Goal: Task Accomplishment & Management: Manage account settings

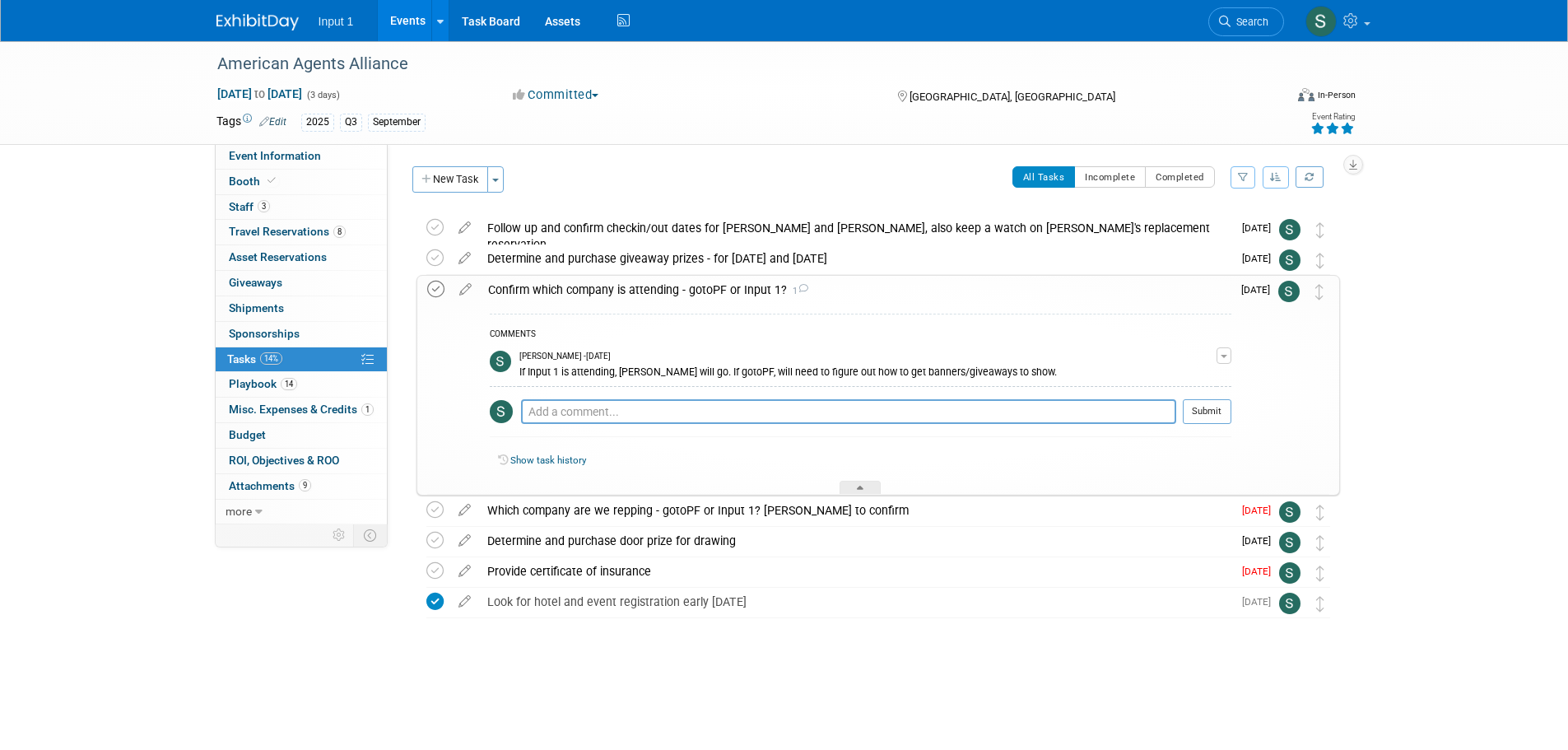
click at [429, 289] on icon at bounding box center [436, 289] width 18 height 18
click at [862, 492] on icon at bounding box center [860, 490] width 6 height 10
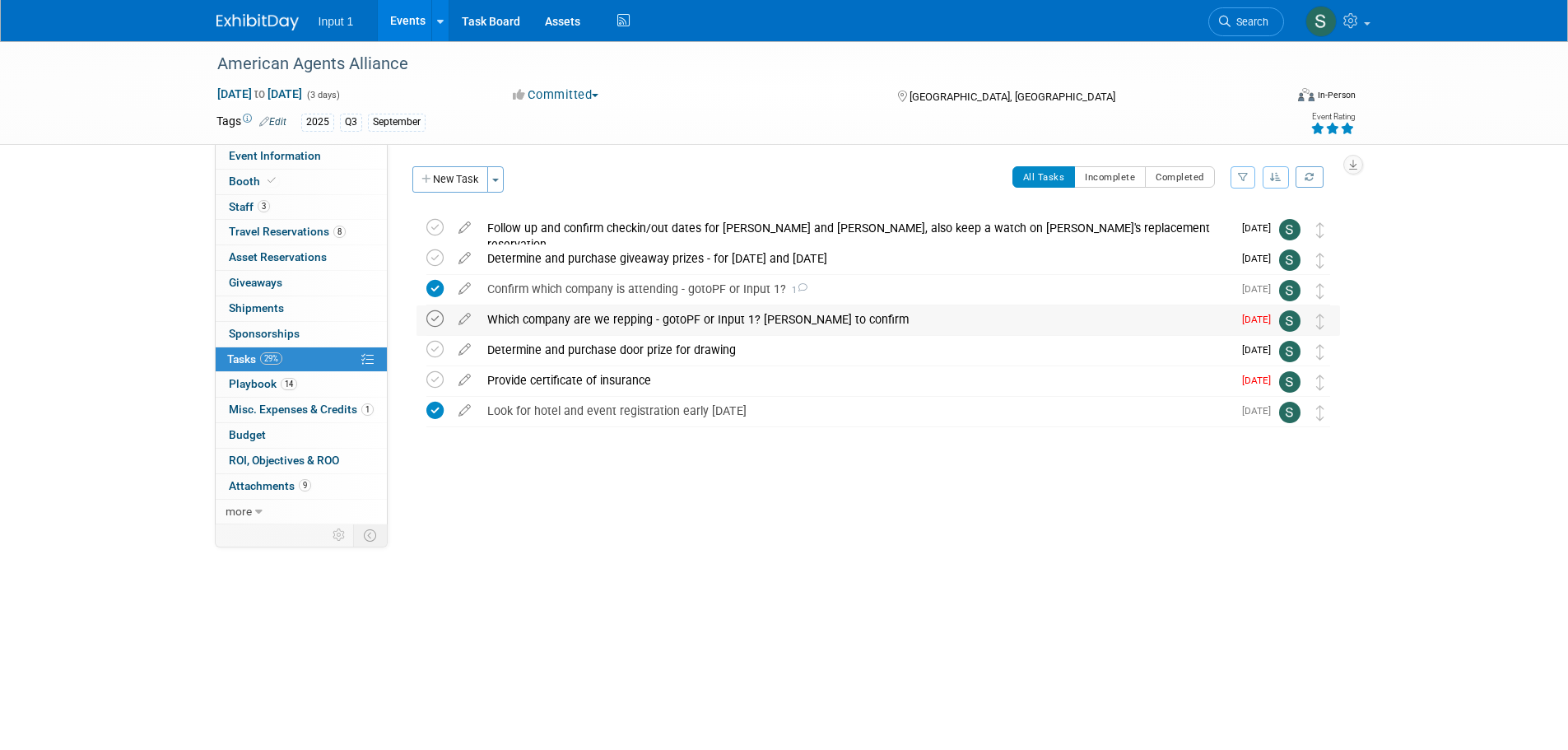
click at [432, 318] on icon at bounding box center [435, 319] width 18 height 18
click at [520, 495] on div "Event Website: Edit https://agentsalliance.com/overview/ Event Venue Name: JW M…" at bounding box center [869, 334] width 965 height 380
click at [434, 379] on icon at bounding box center [435, 380] width 18 height 18
click at [805, 552] on div "American Agents Alliance Sep 25, 2025 to Sep 27, 2025 (3 days) Sep 25, 2025 to …" at bounding box center [784, 332] width 1568 height 580
click at [430, 344] on icon at bounding box center [435, 349] width 18 height 18
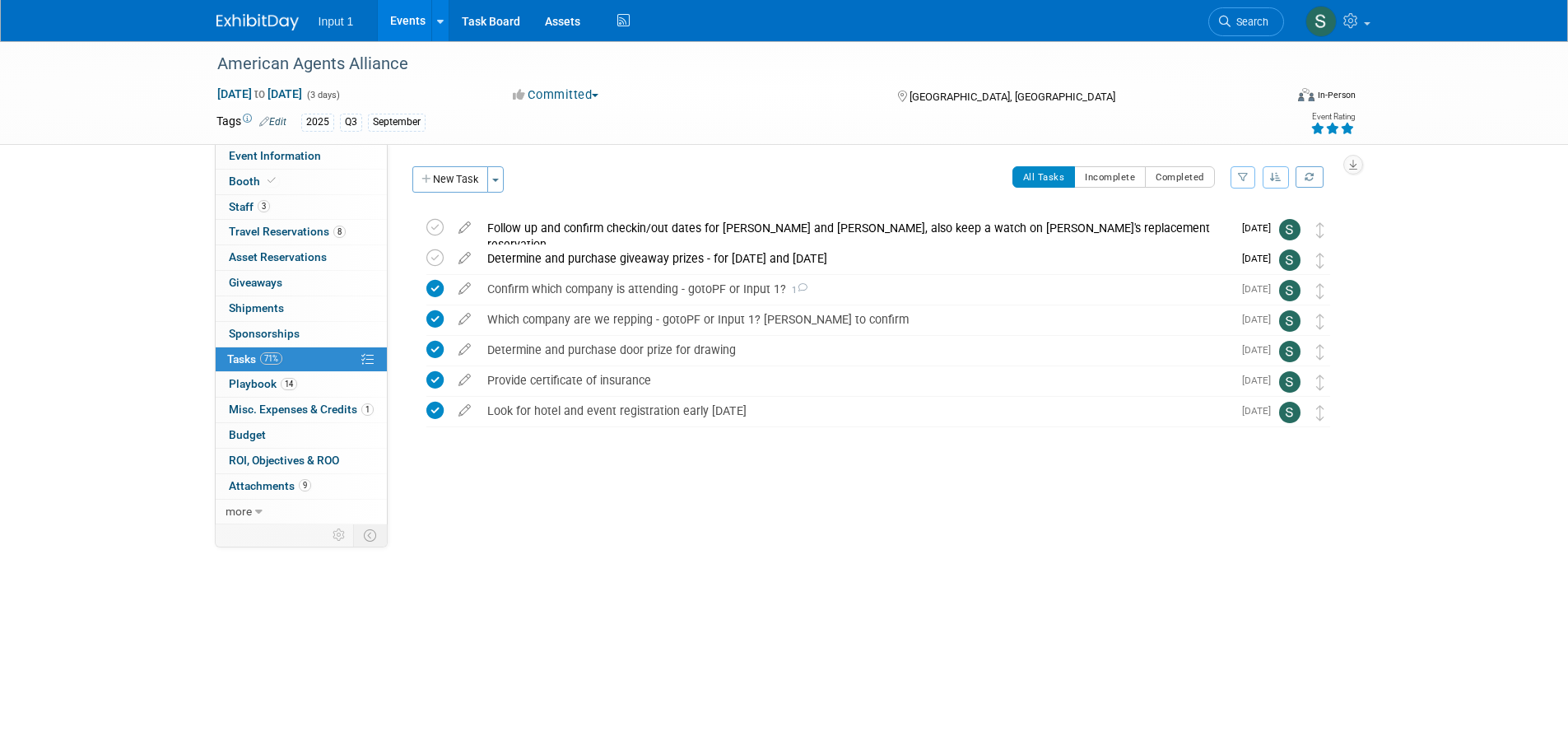
click at [937, 593] on div "American Agents Alliance Sep 25, 2025 to Sep 27, 2025 (3 days) Sep 25, 2025 to …" at bounding box center [784, 332] width 1568 height 580
click at [1368, 597] on div "American Agents Alliance Sep 25, 2025 to Sep 27, 2025 (3 days) Sep 25, 2025 to …" at bounding box center [784, 332] width 1568 height 580
click at [412, 23] on link "Events" at bounding box center [408, 20] width 60 height 42
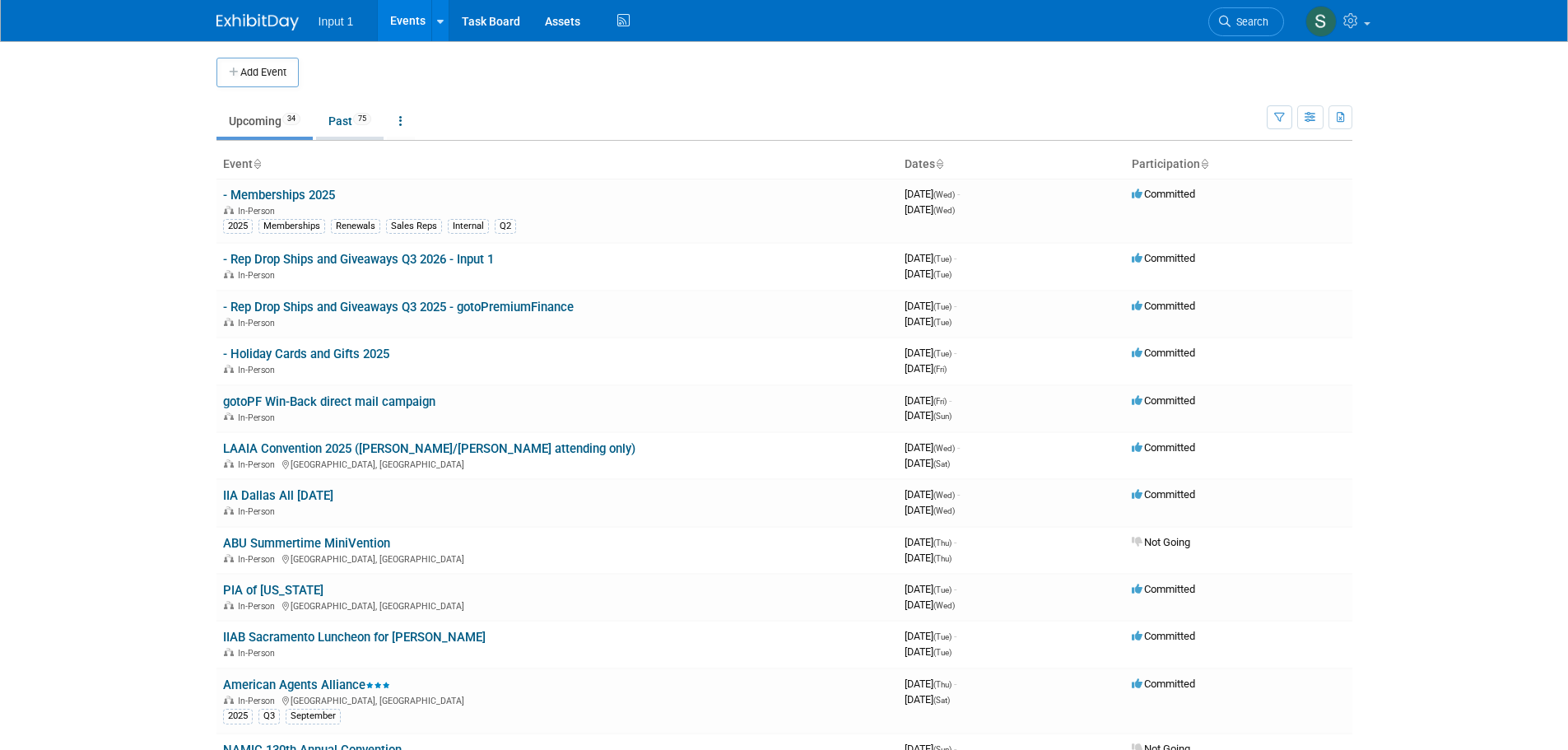
click at [333, 117] on link "Past 75" at bounding box center [349, 120] width 67 height 31
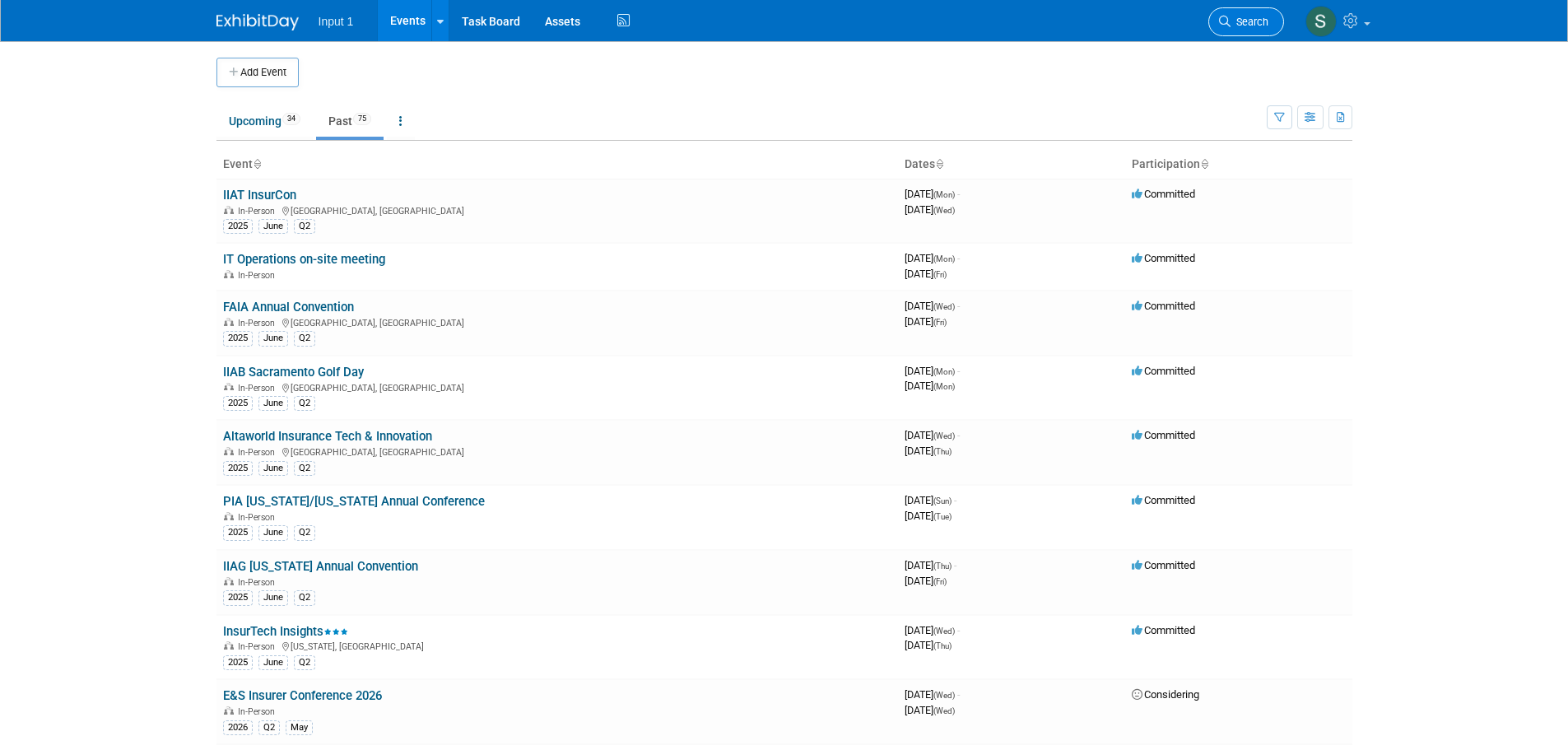
click at [1263, 18] on span "Search" at bounding box center [1250, 22] width 38 height 12
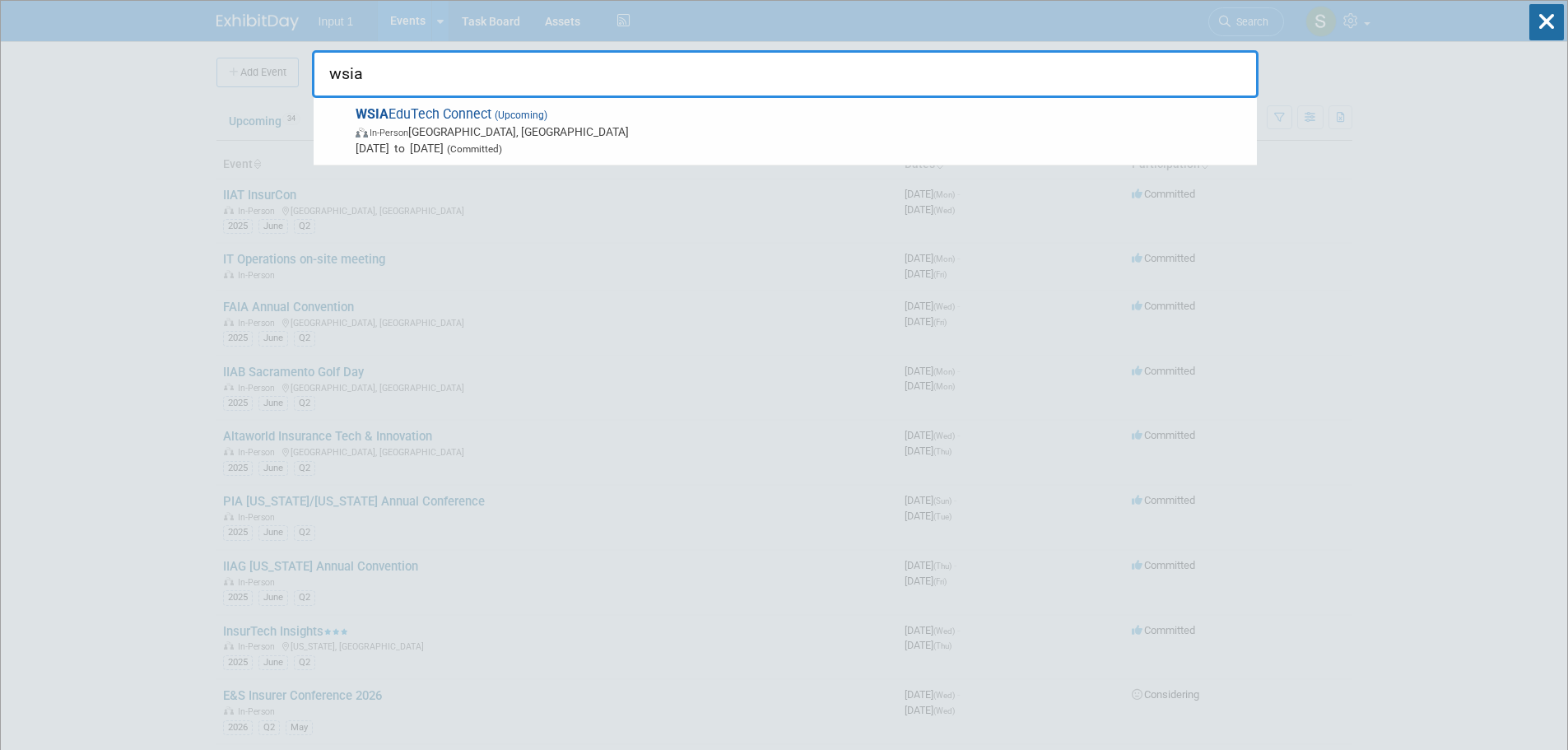
type input "wsia"
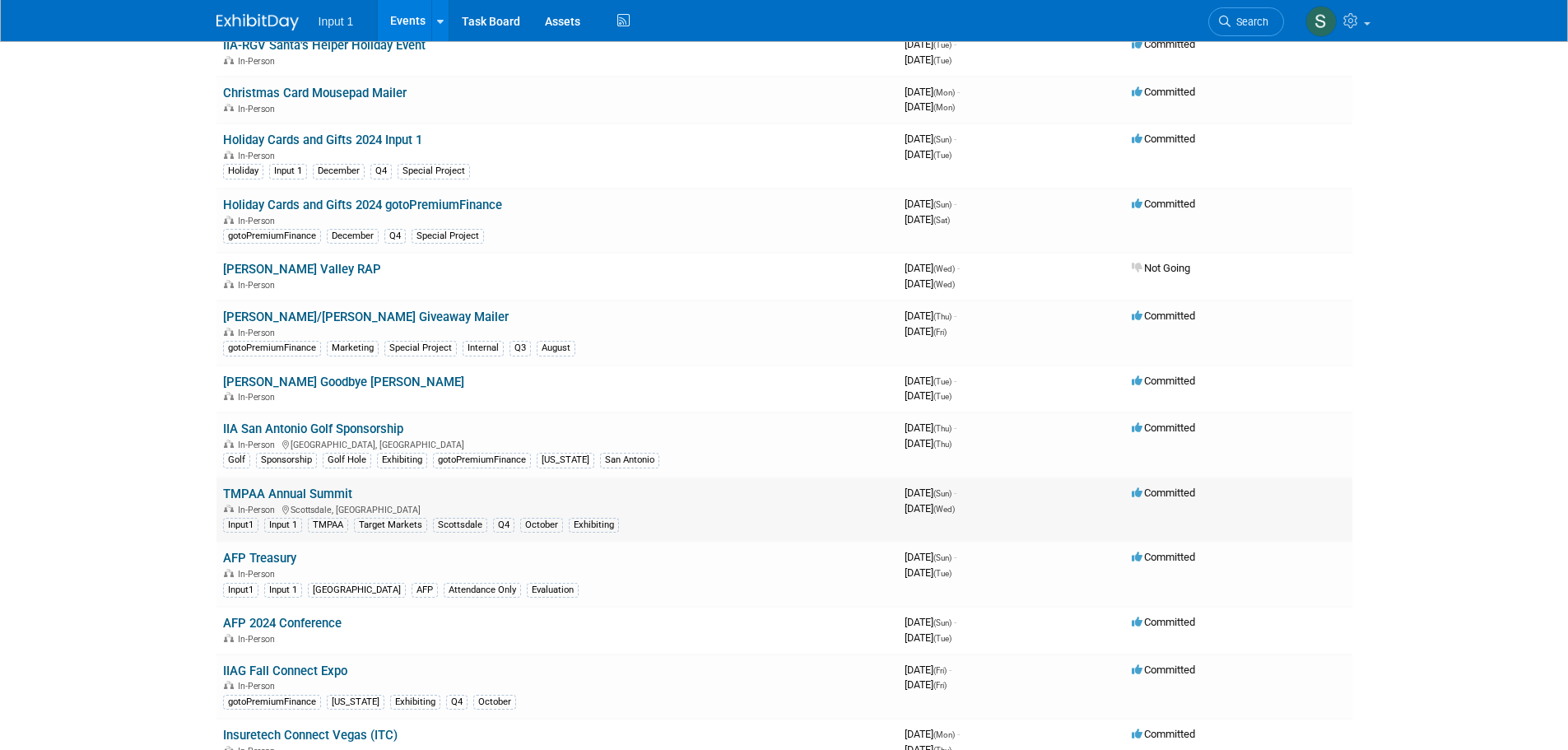
scroll to position [2717, 0]
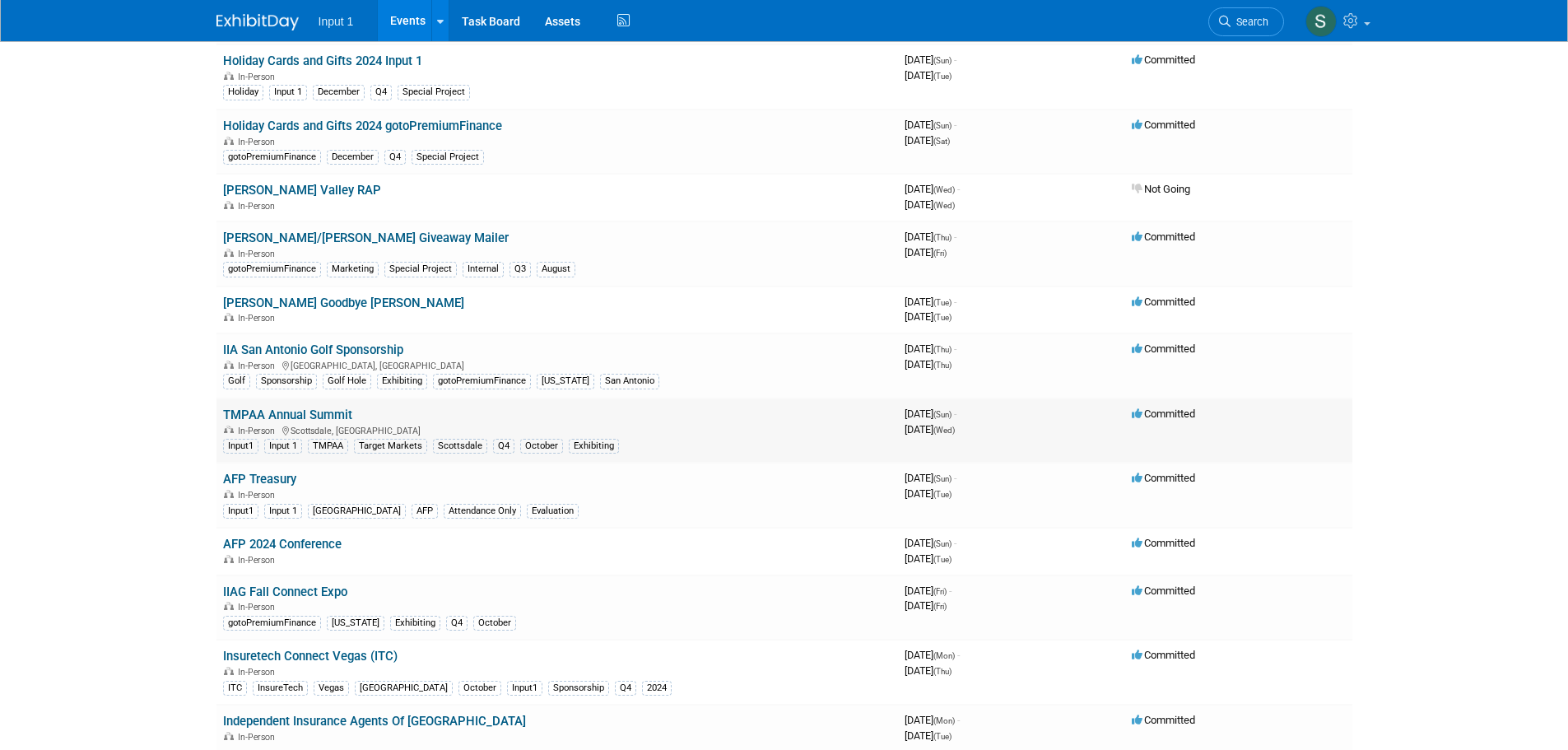
click at [271, 417] on link "TMPAA Annual Summit" at bounding box center [287, 415] width 129 height 15
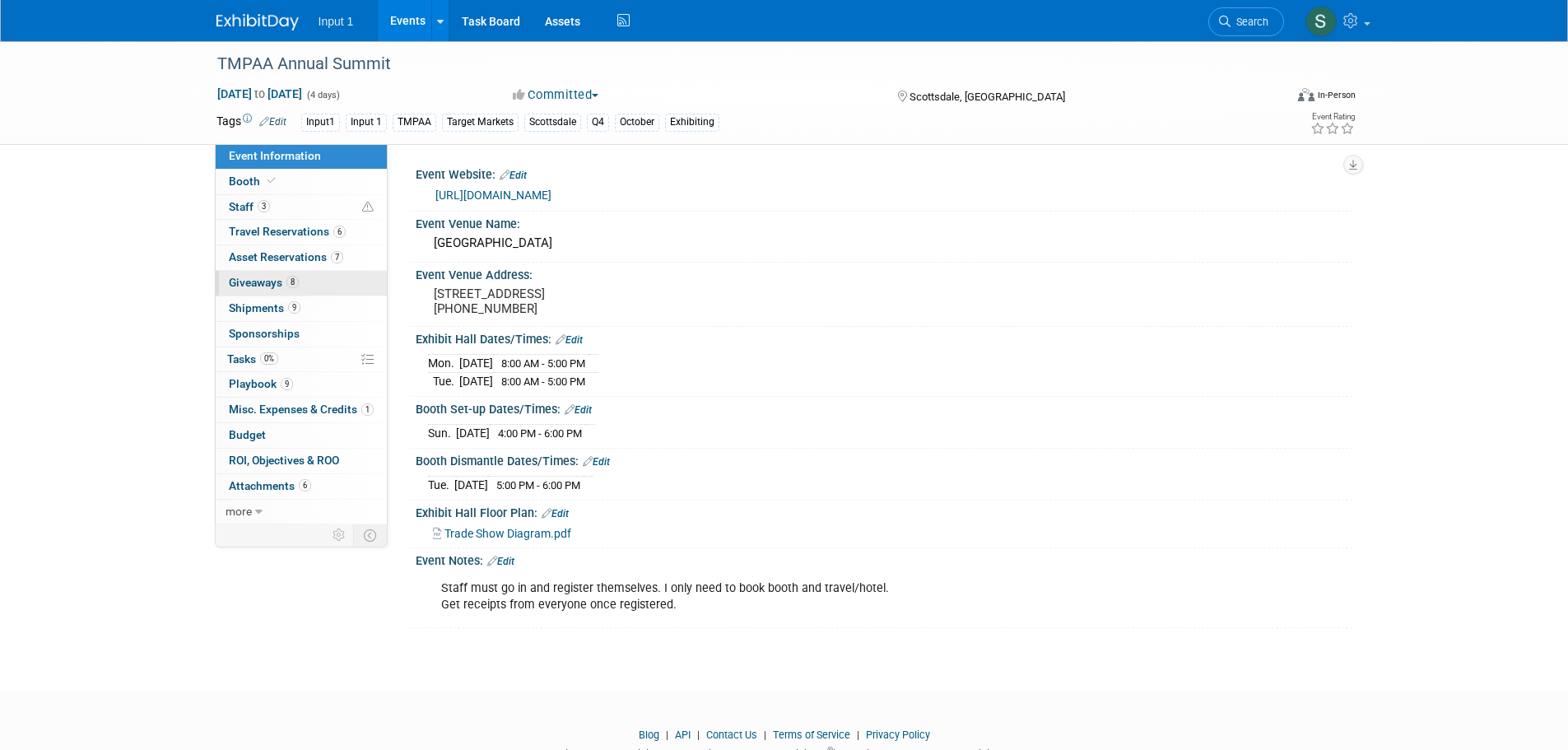
click at [254, 279] on span "Giveaways 8" at bounding box center [264, 282] width 70 height 13
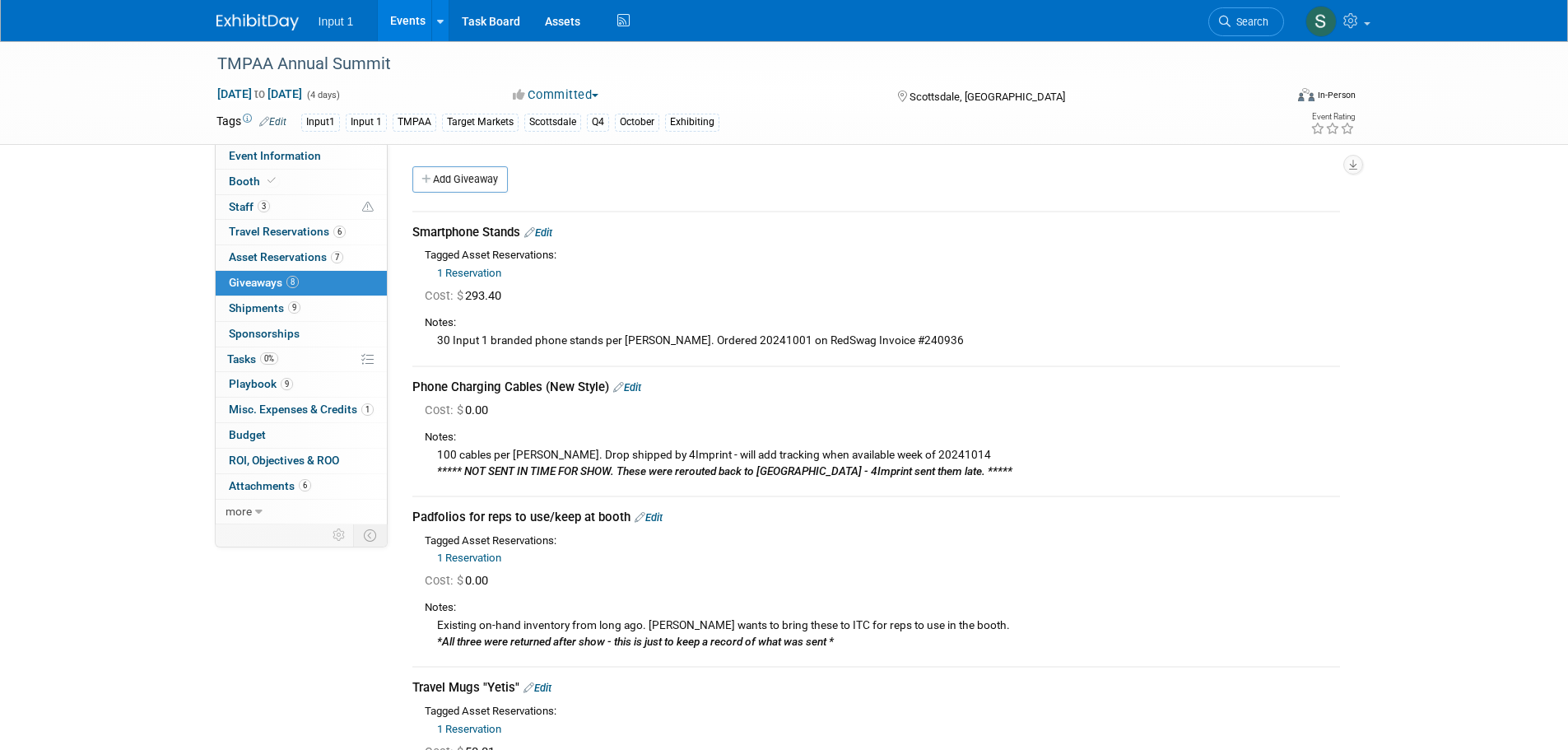
click at [1318, 356] on td "Smartphone Stands Edit Tagged Asset Reservations: 1 Reservation" at bounding box center [876, 288] width 928 height 154
click at [908, 557] on div "1 Reservation Reservation Notes: Quantity Reserved: 3 Total Cost for Reservatio…" at bounding box center [882, 557] width 915 height 18
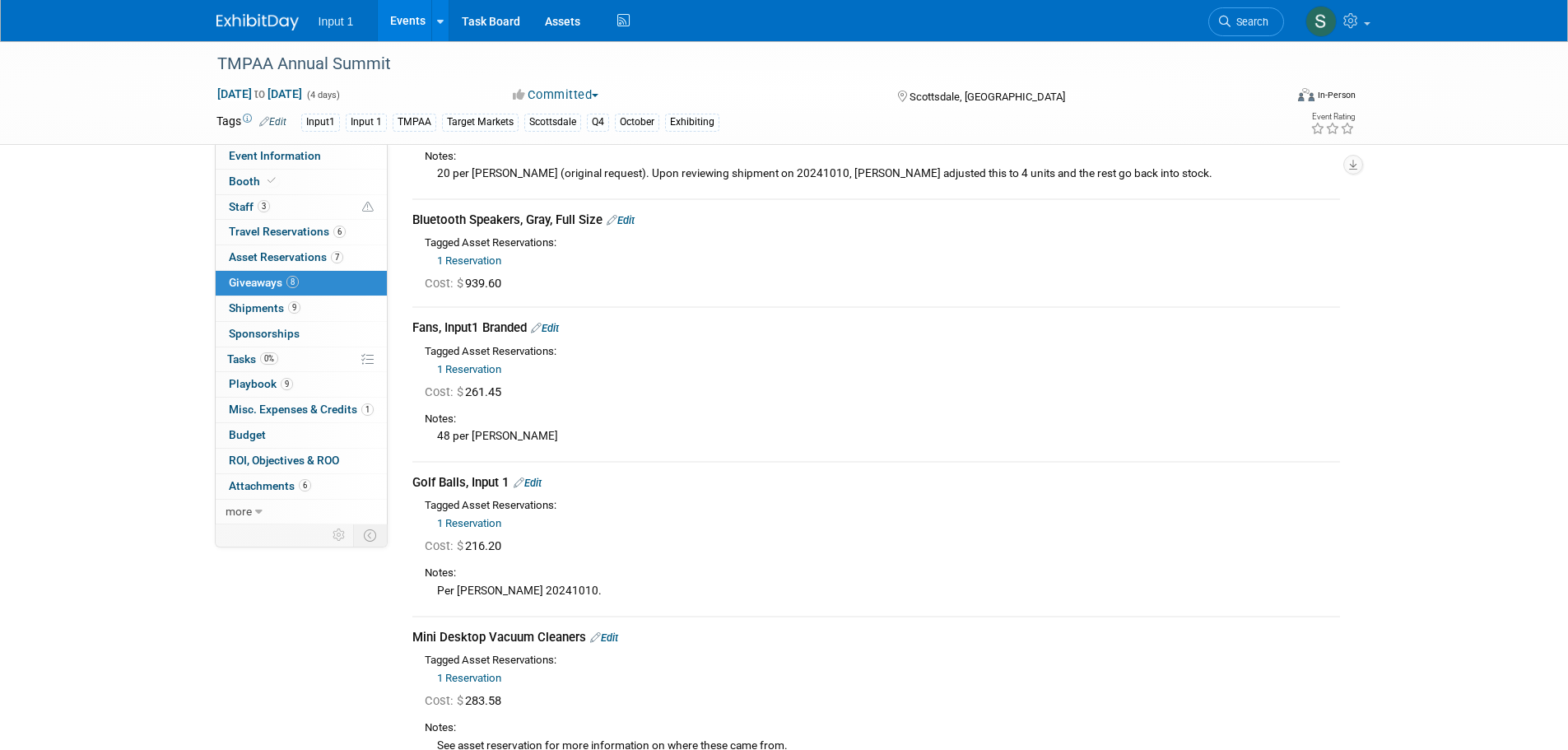
scroll to position [659, 0]
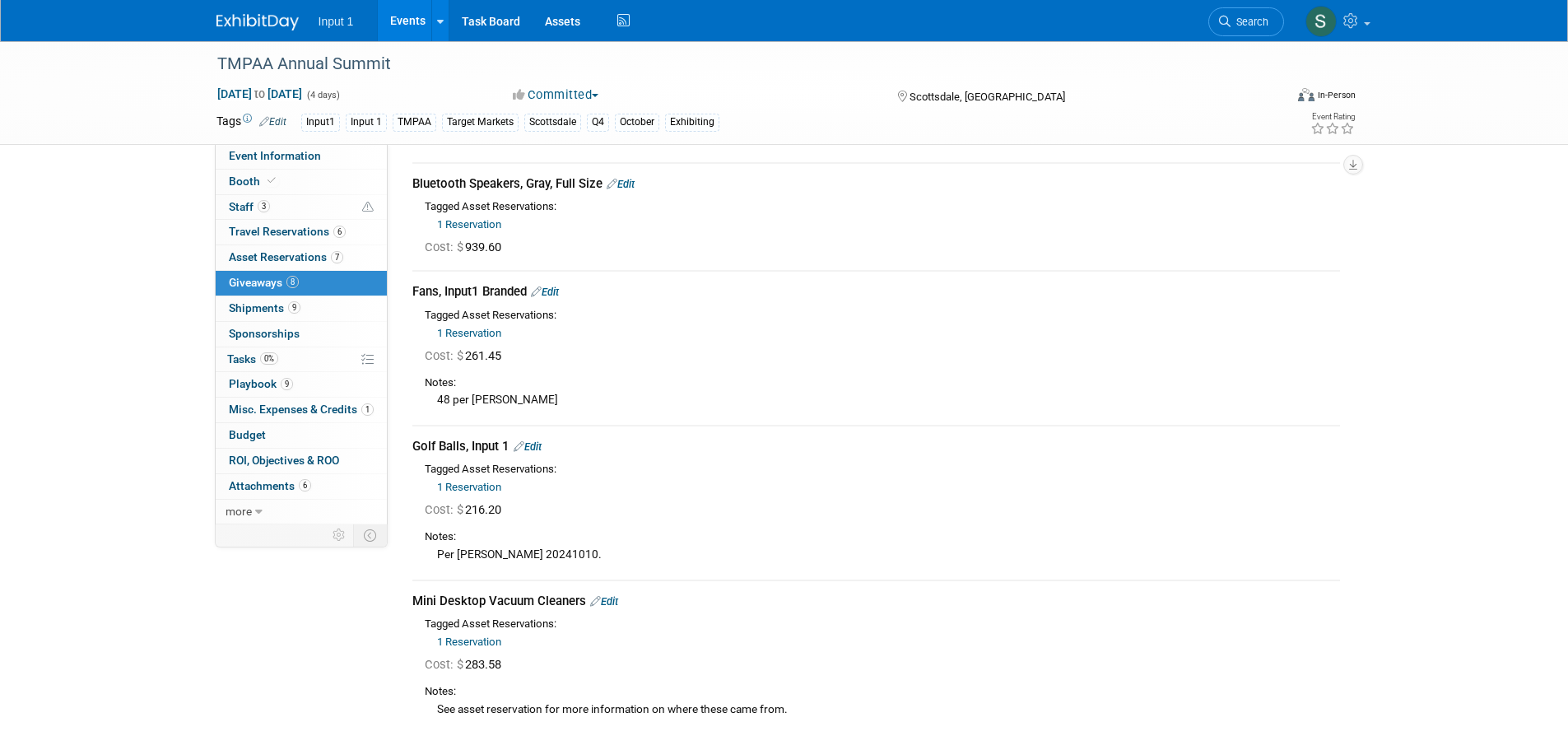
click at [989, 507] on div "Cost: $ 216.20" at bounding box center [882, 510] width 915 height 18
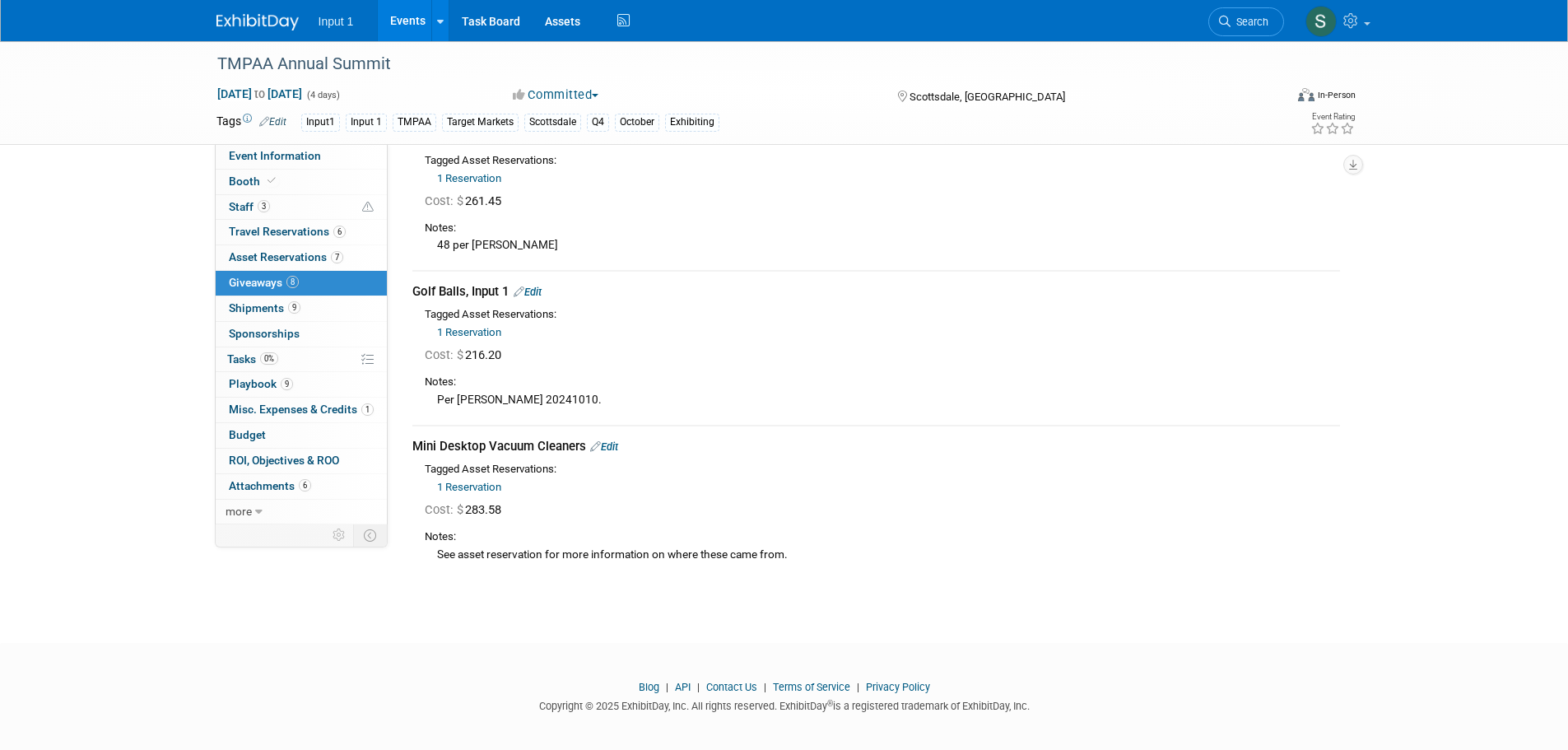
scroll to position [820, 0]
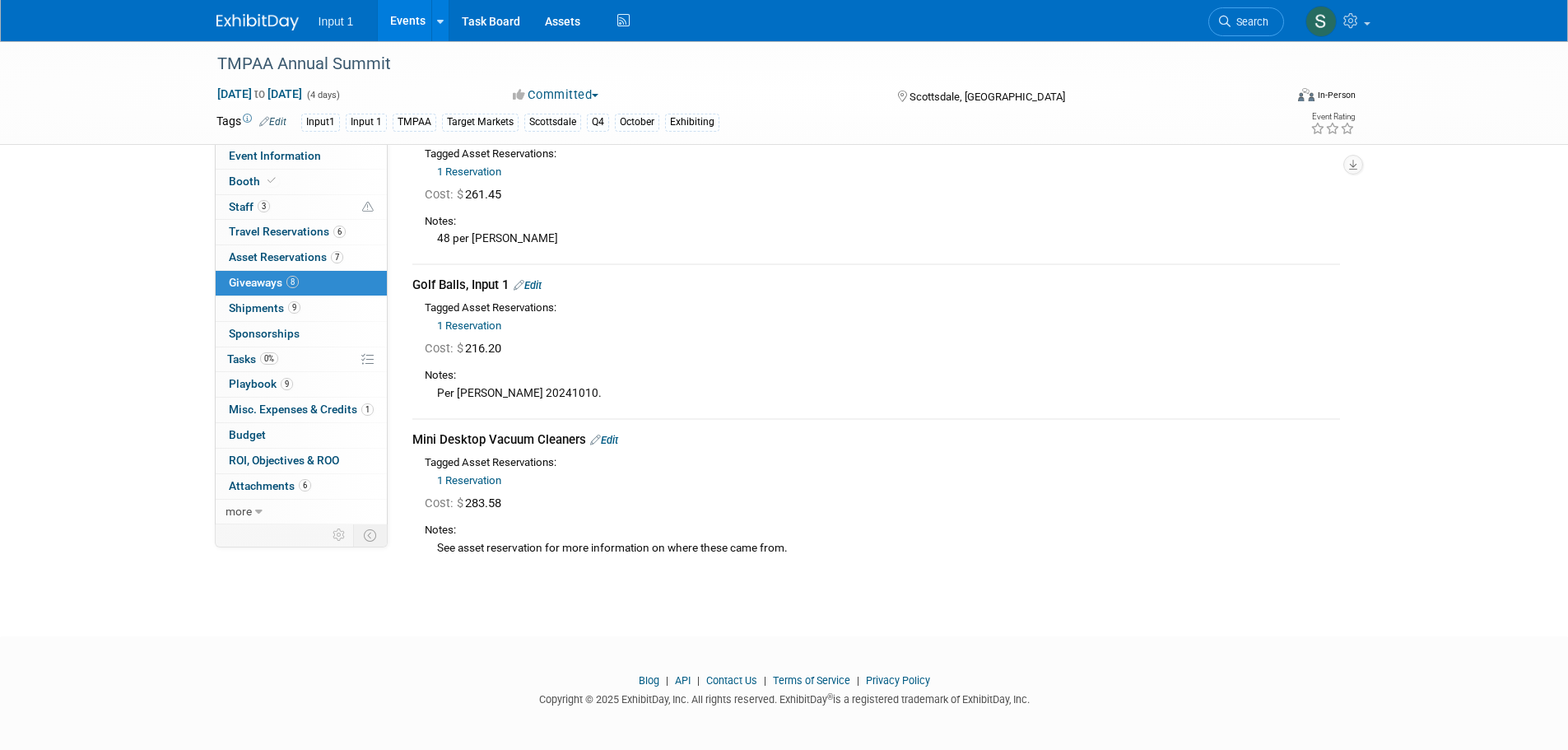
click at [476, 326] on link "1 Reservation" at bounding box center [469, 325] width 65 height 12
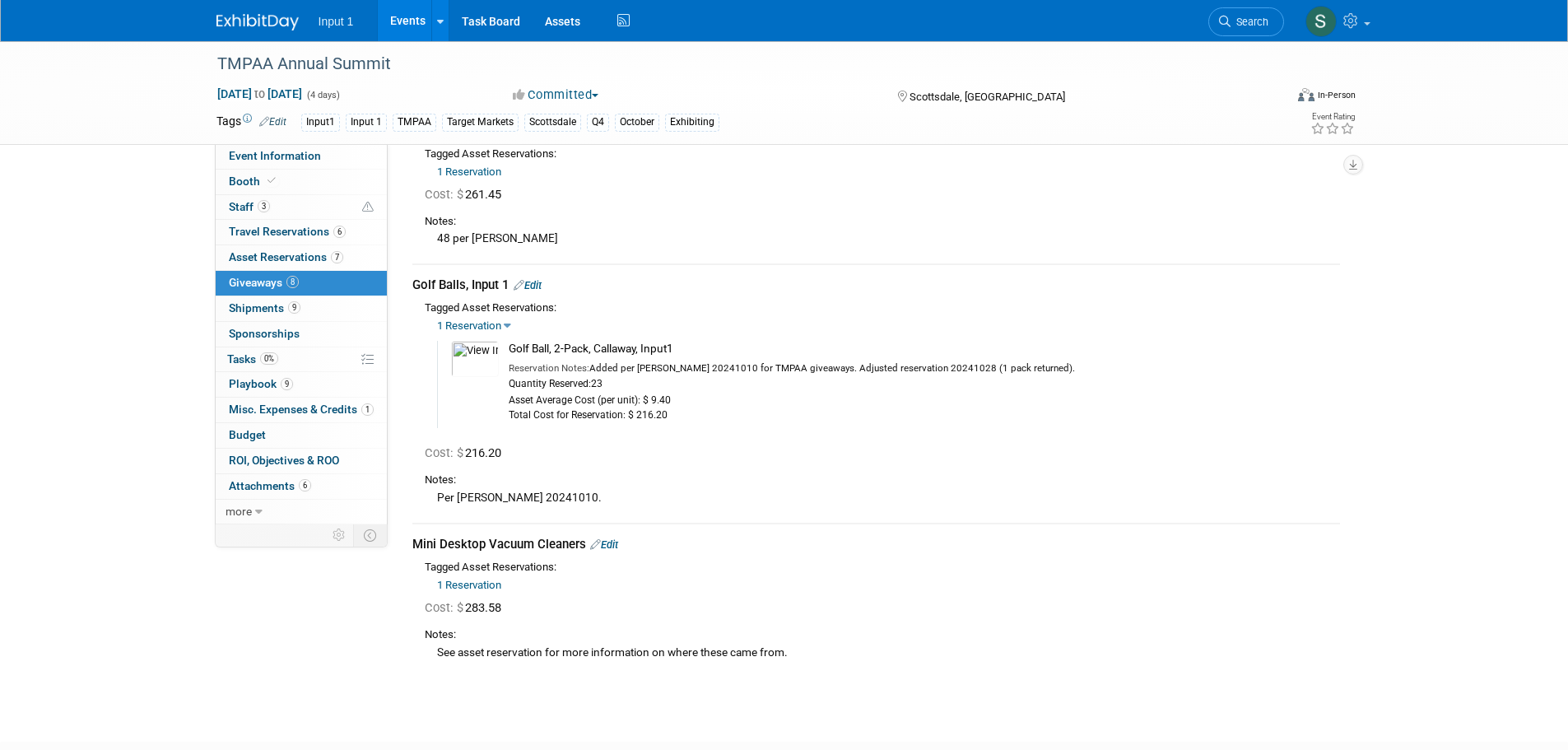
click at [504, 325] on div "1 Reservation 10049746-10720844-e3755e14-1b4d-42a1-809b-adbcbca13d41.jpg Reserv…" at bounding box center [882, 371] width 915 height 112
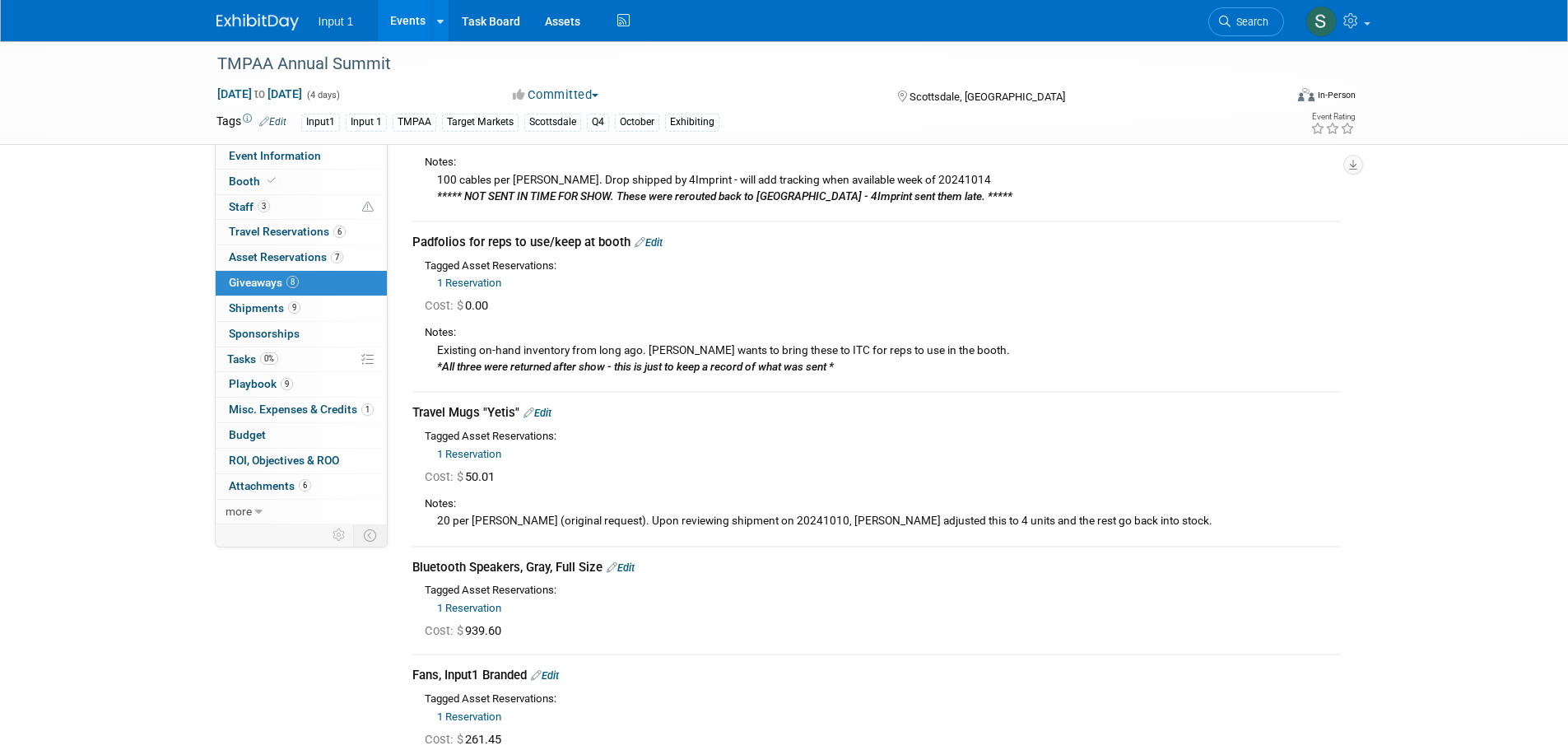
scroll to position [266, 0]
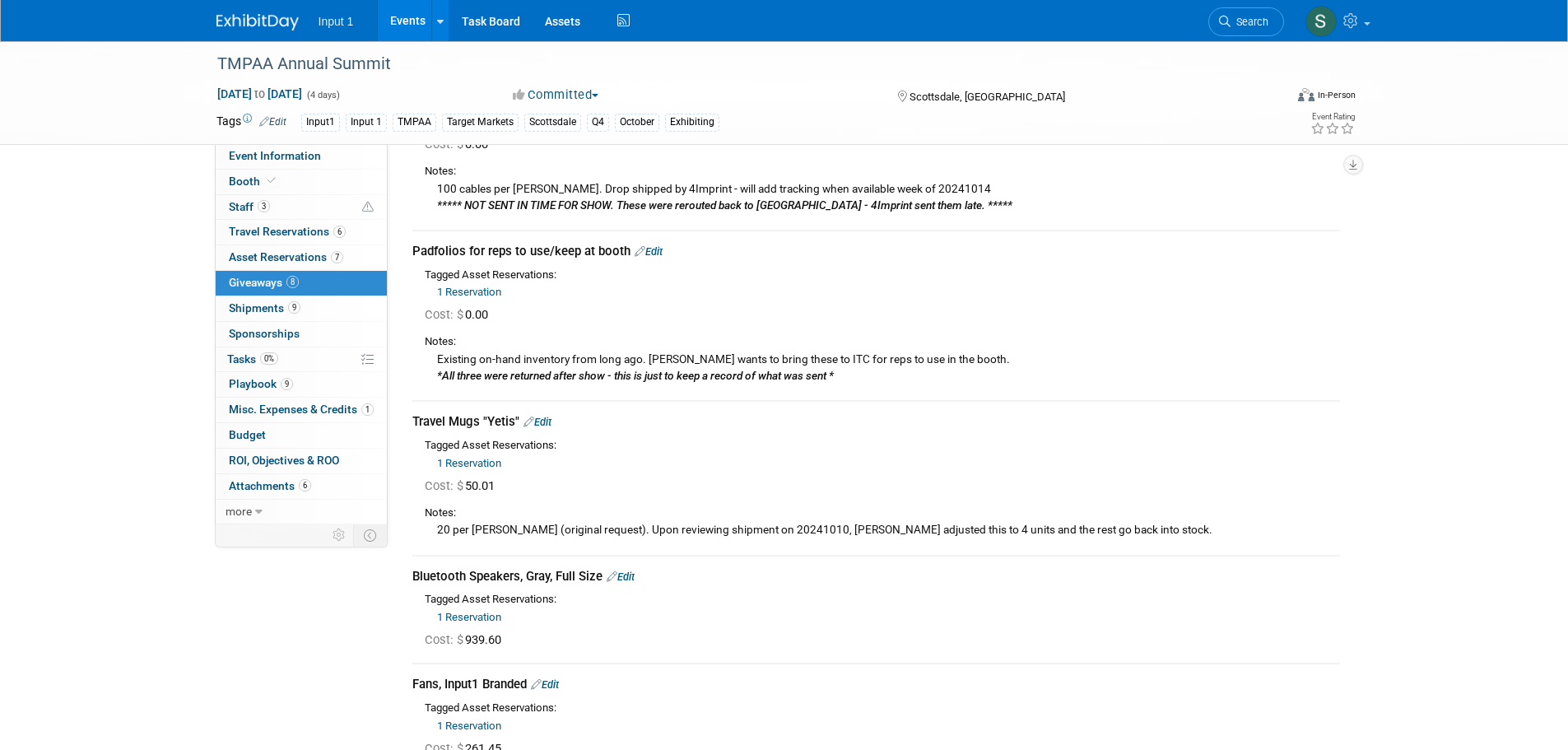
click at [462, 616] on link "1 Reservation" at bounding box center [469, 617] width 65 height 12
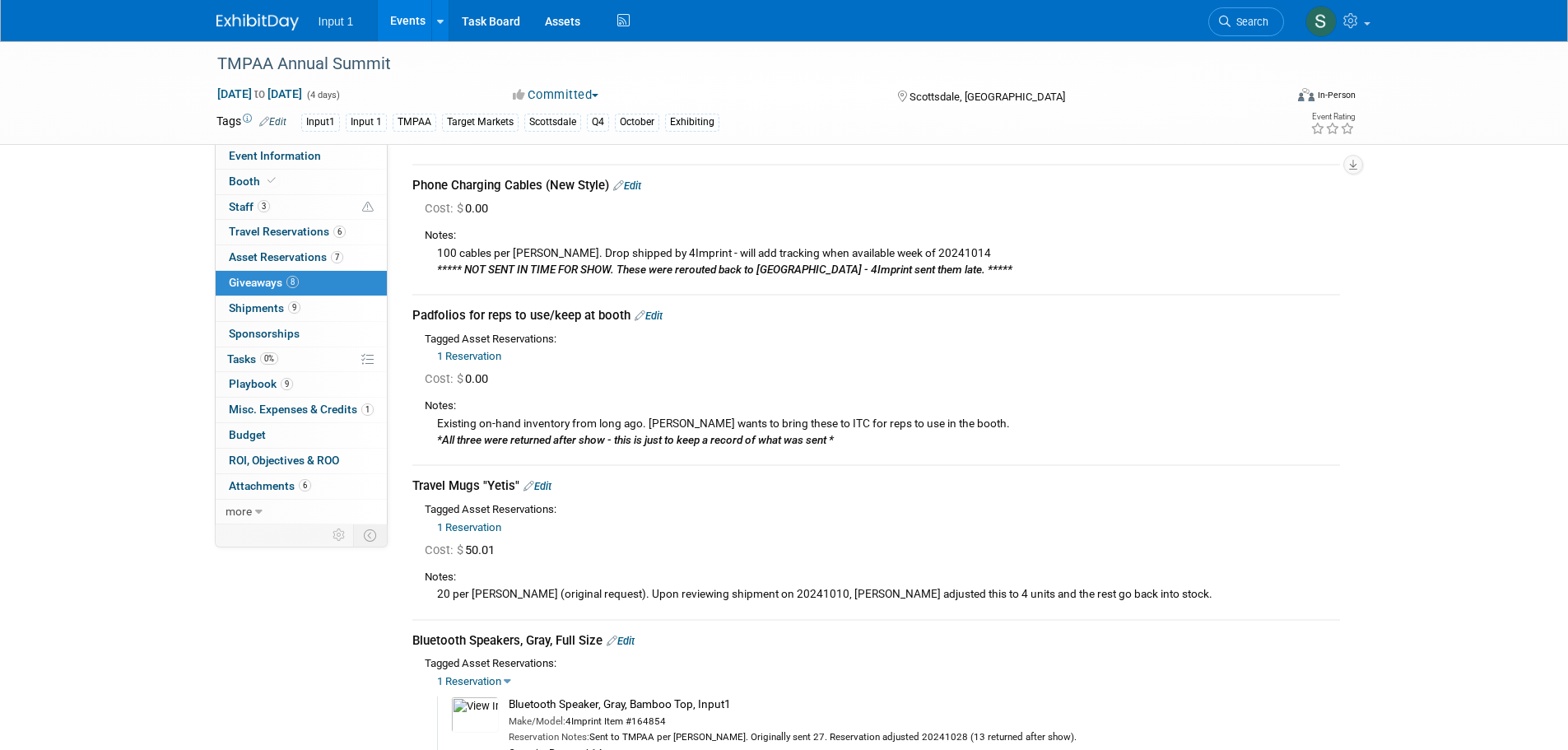
scroll to position [184, 0]
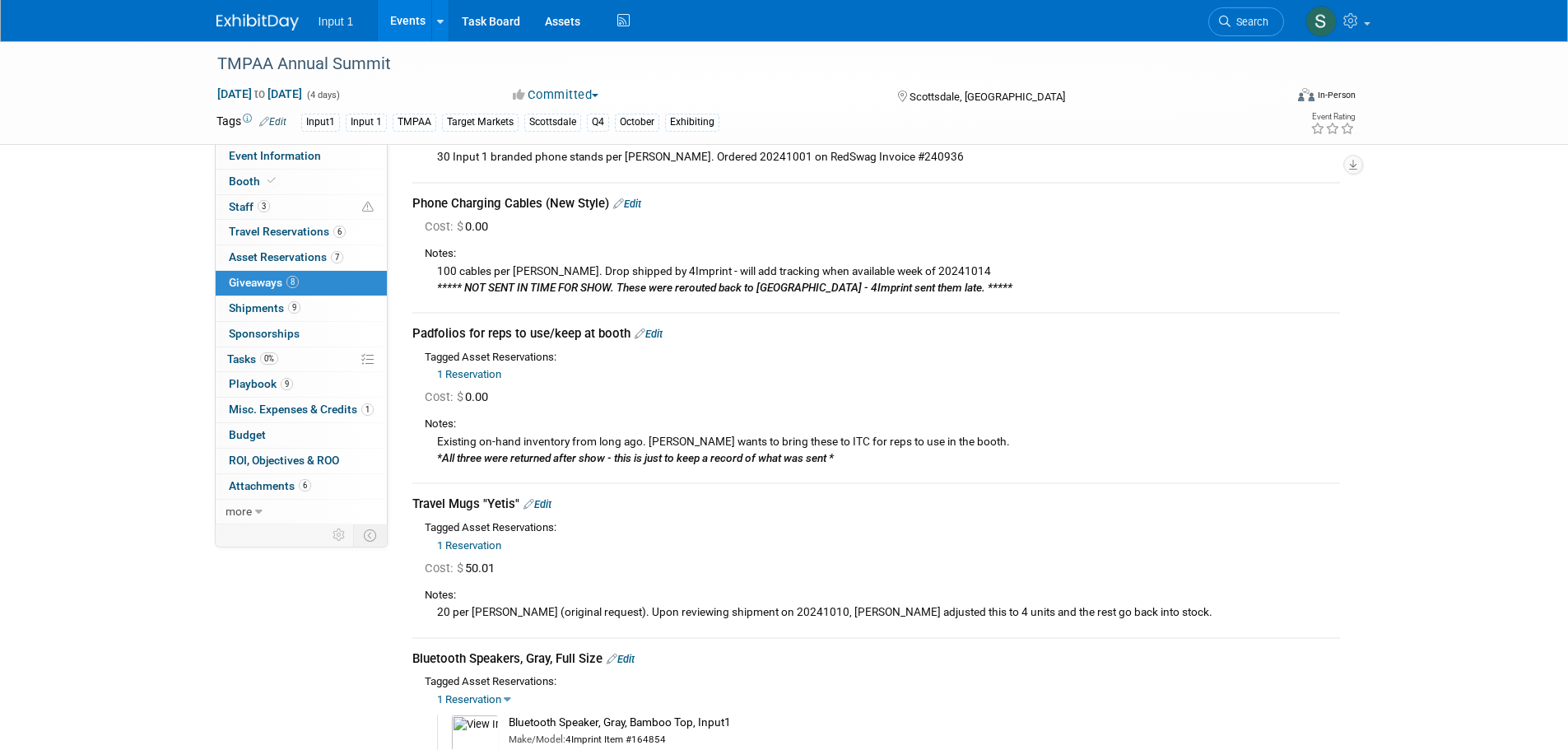
click at [417, 19] on link "Events" at bounding box center [408, 20] width 60 height 42
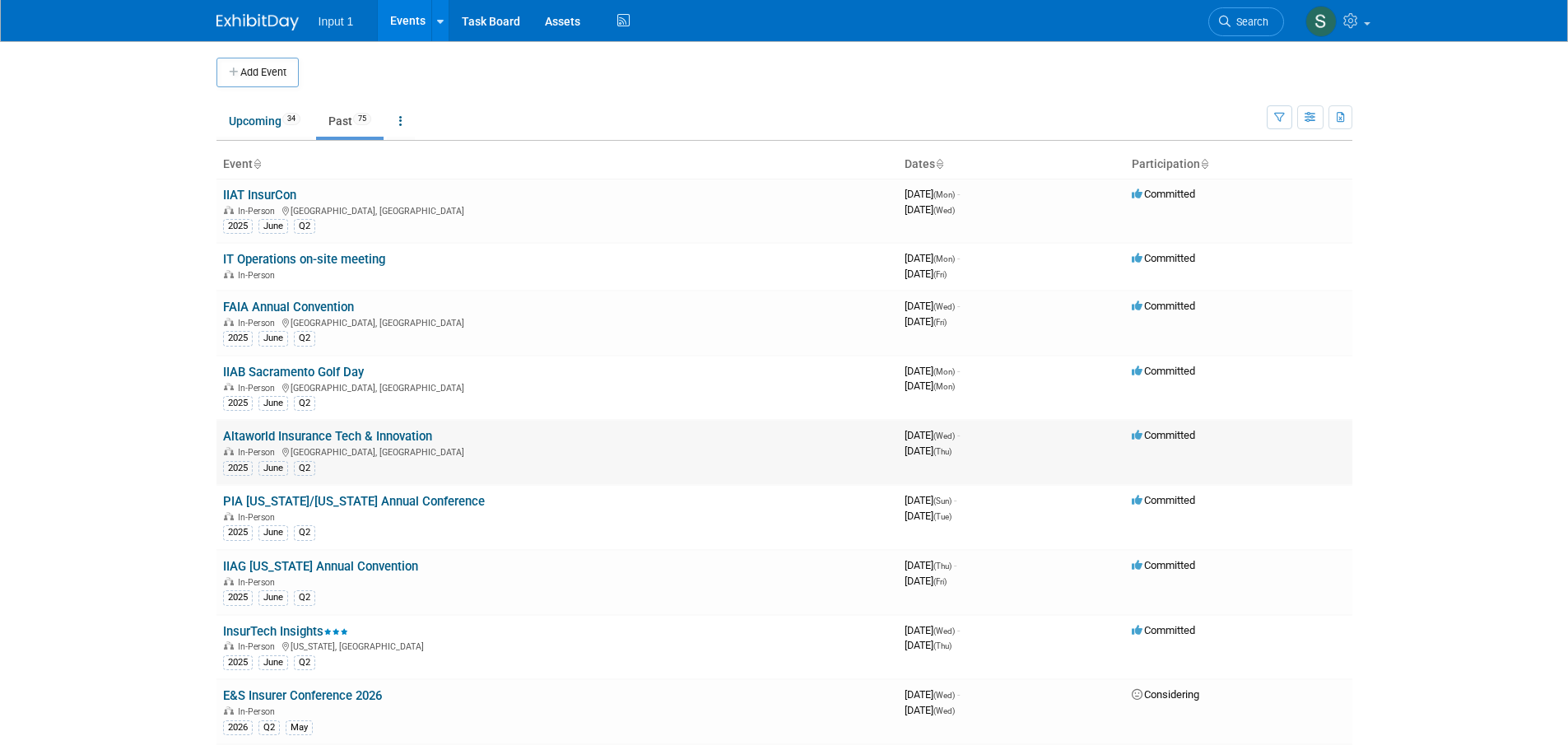
click at [290, 438] on link "Altaworld Insurance Tech & Innovation" at bounding box center [327, 436] width 209 height 15
click at [243, 114] on link "Upcoming 34" at bounding box center [264, 120] width 96 height 31
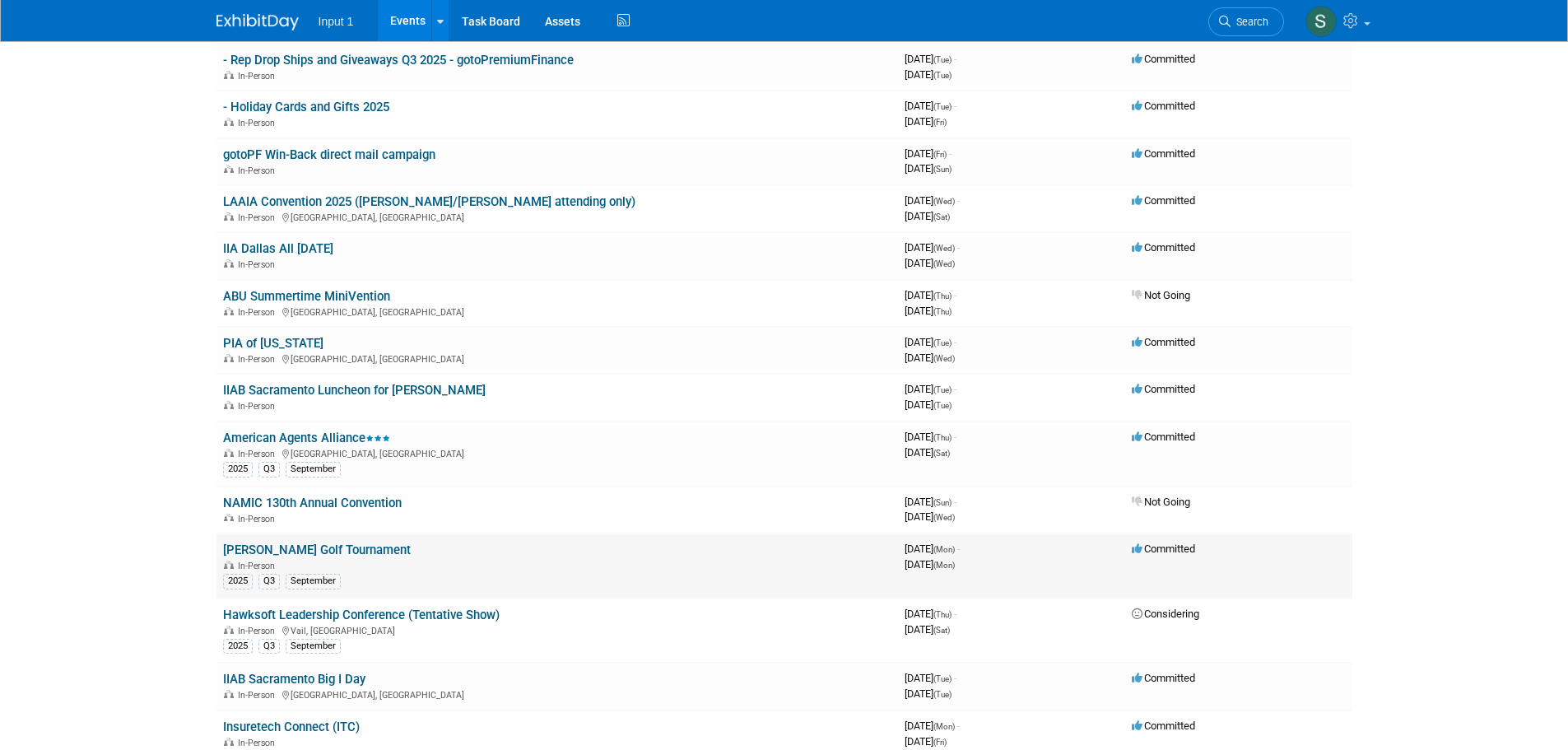
scroll to position [329, 0]
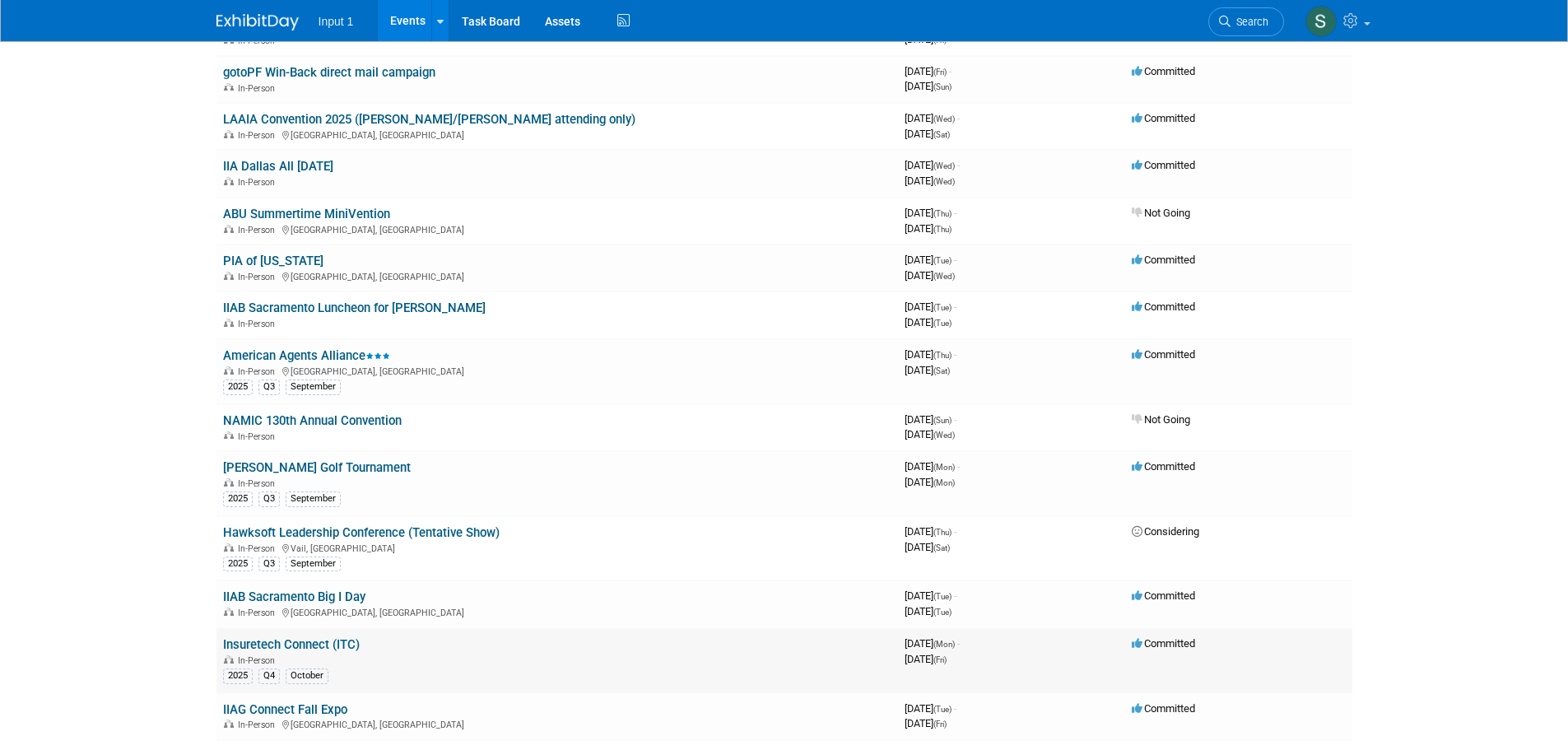
click at [285, 641] on link "Insuretech Connect (ITC)" at bounding box center [291, 645] width 137 height 15
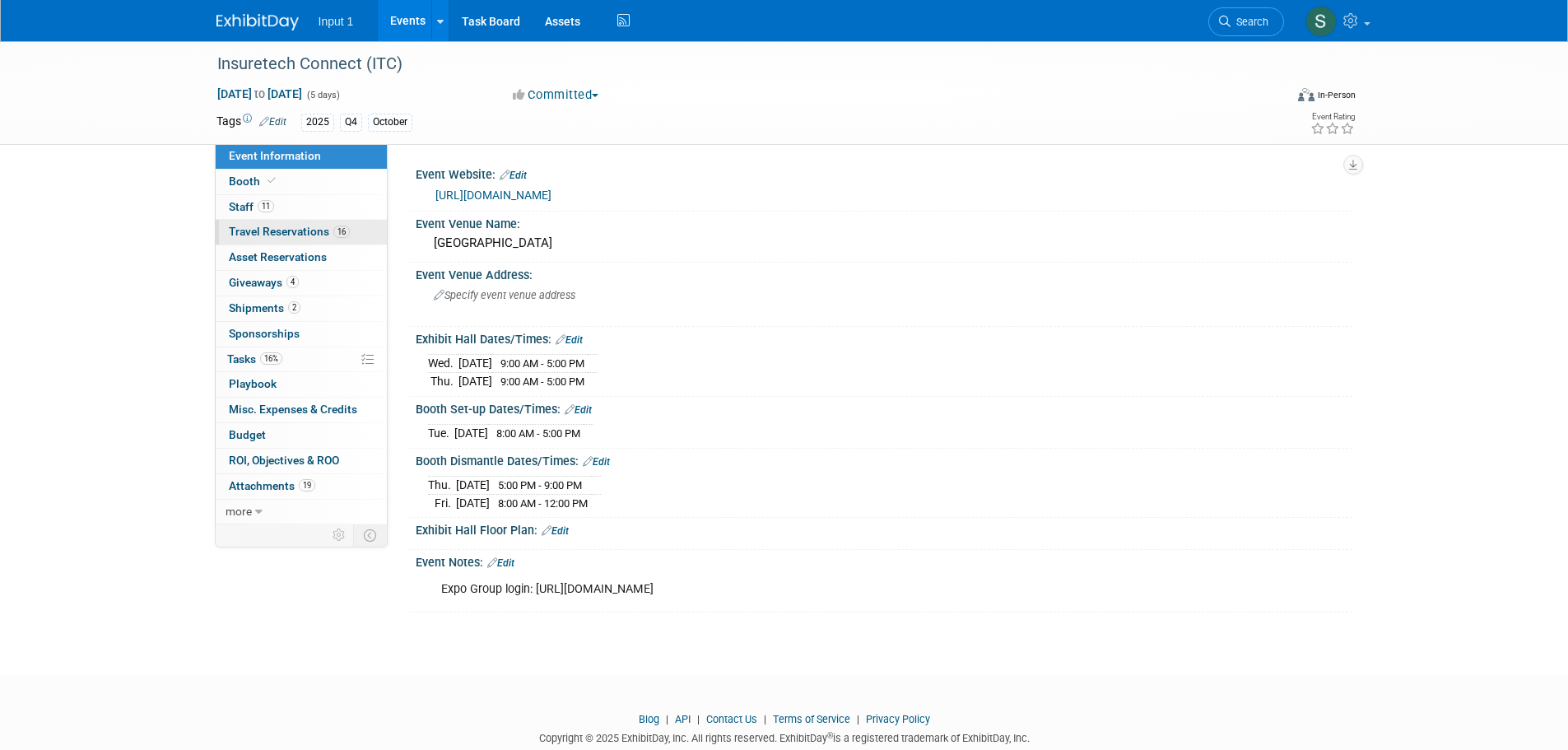
click at [246, 231] on span "Travel Reservations 16" at bounding box center [289, 231] width 121 height 13
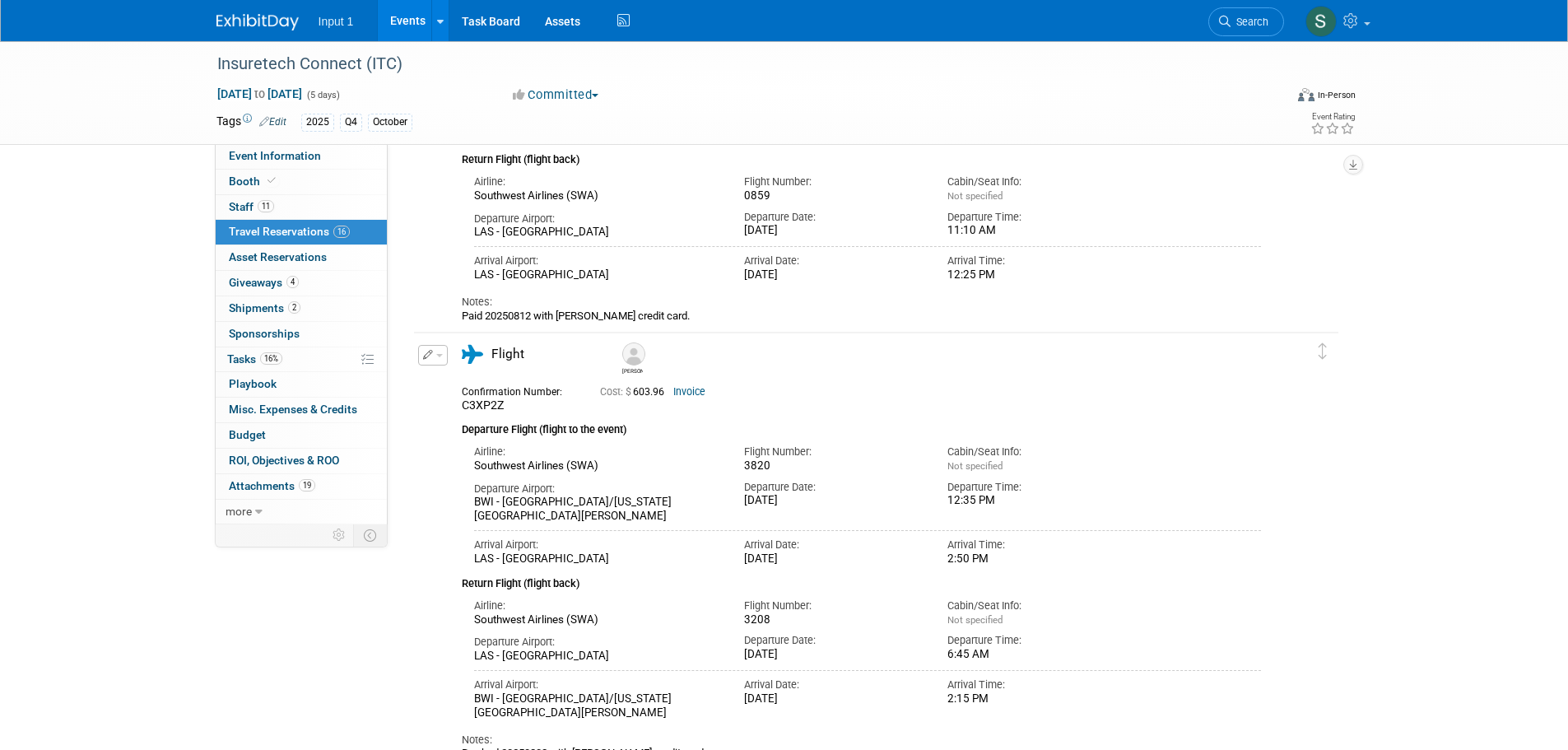
scroll to position [329, 0]
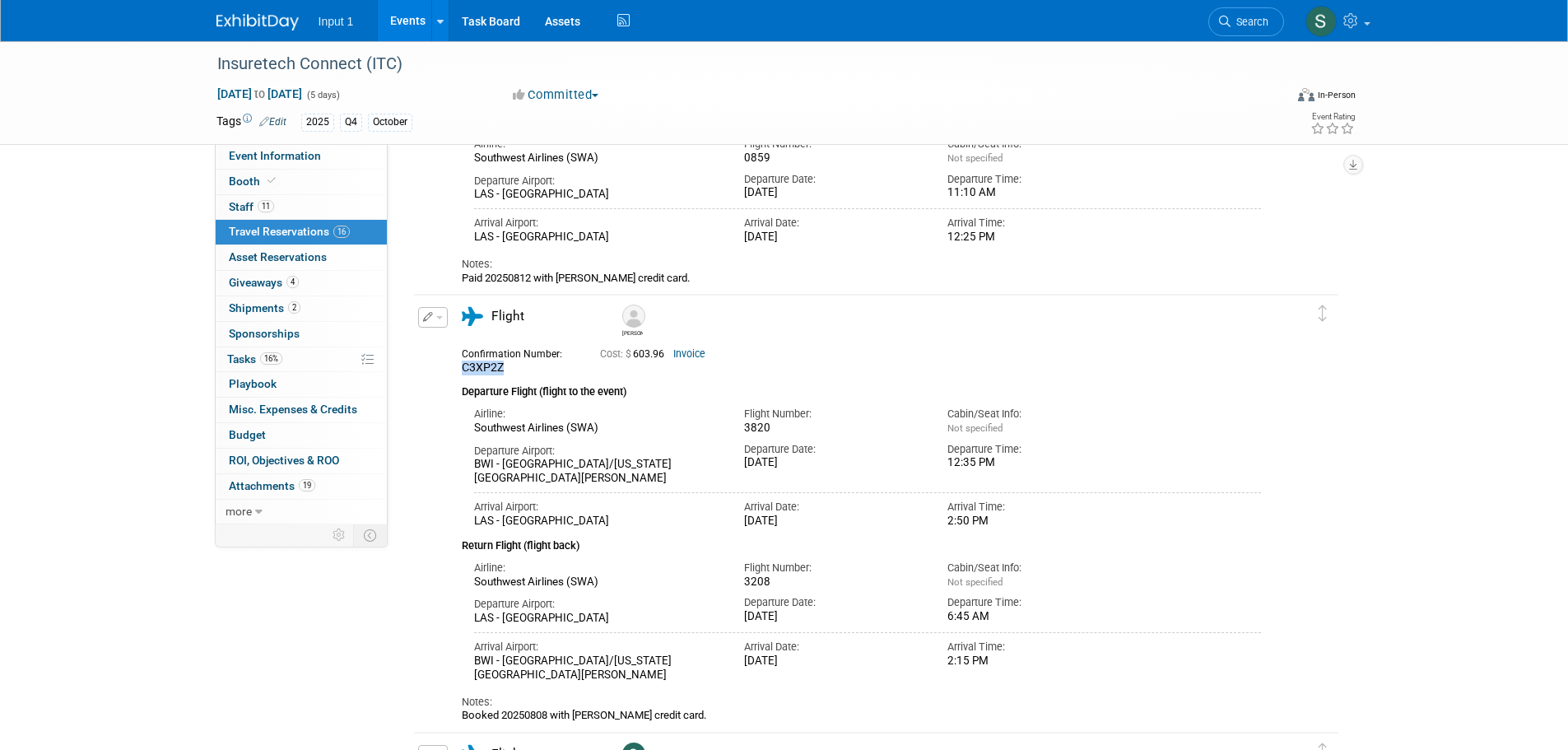
drag, startPoint x: 516, startPoint y: 373, endPoint x: 447, endPoint y: 375, distance: 69.0
click at [447, 375] on div "Edit Reservation Tyler C3XP2Z" at bounding box center [864, 515] width 900 height 416
copy span "C3XP2Z"
click at [1355, 19] on icon at bounding box center [1352, 20] width 19 height 15
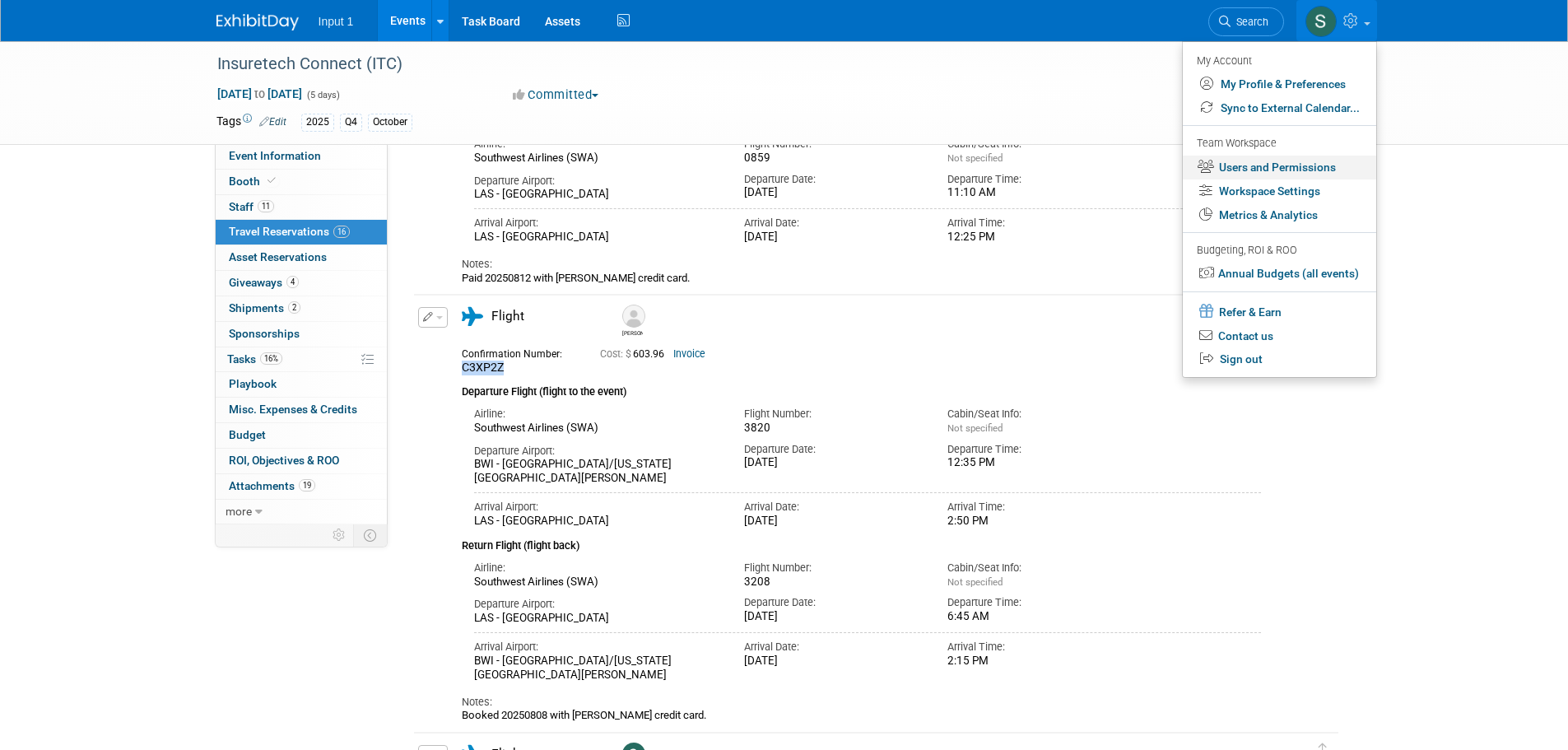
click at [1258, 169] on link "Users and Permissions" at bounding box center [1280, 167] width 194 height 24
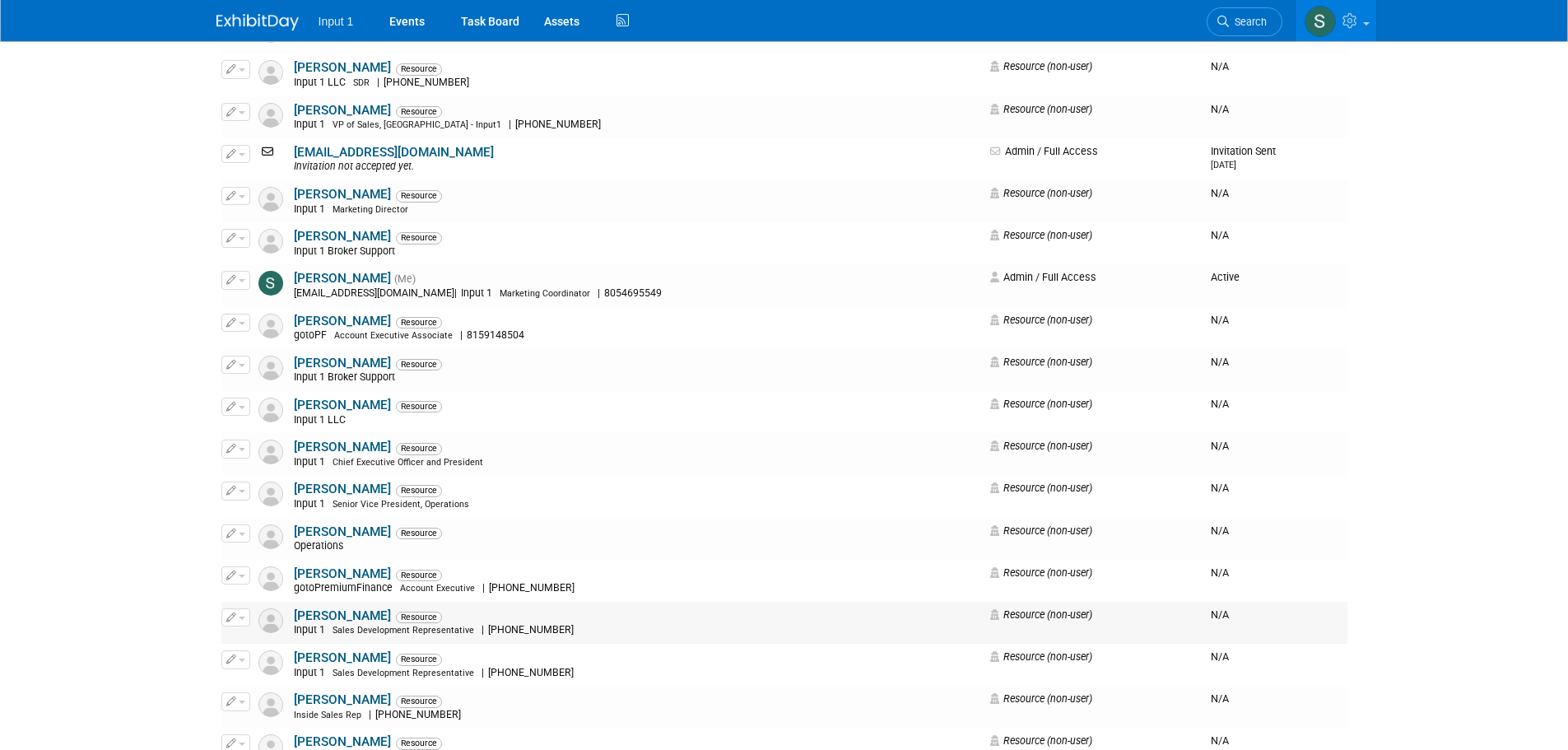
scroll to position [2043, 0]
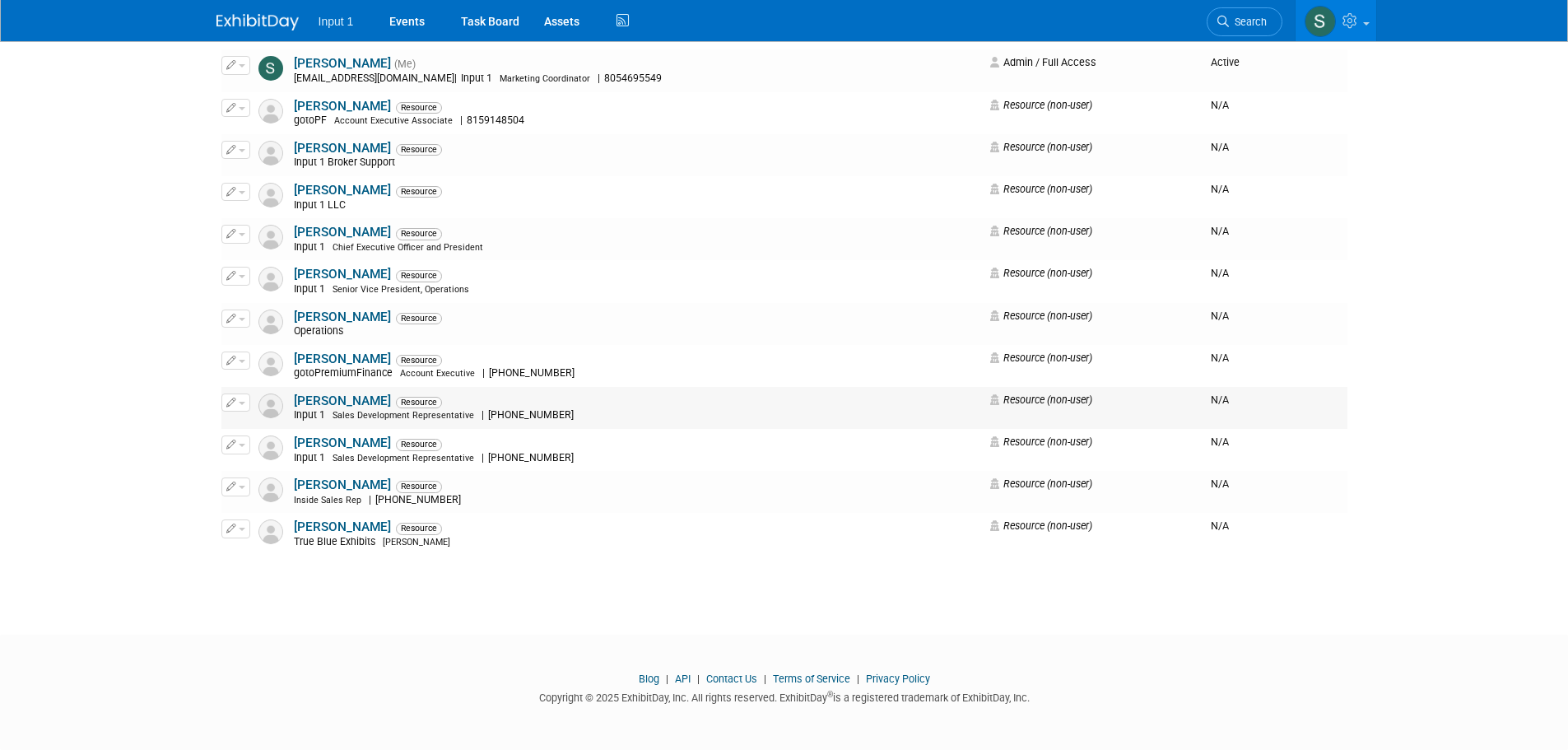
click at [346, 396] on link "[PERSON_NAME]" at bounding box center [342, 401] width 97 height 15
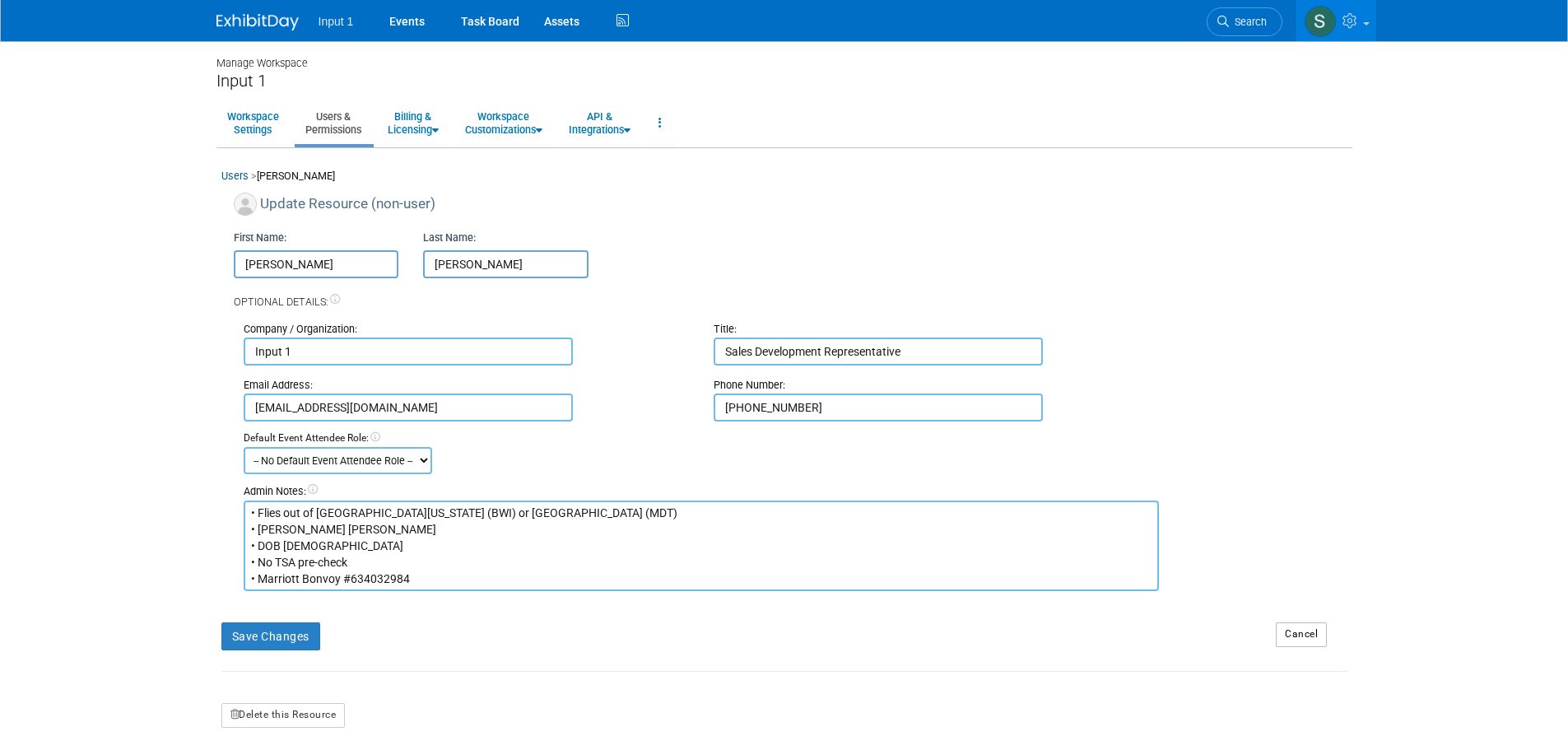
click at [495, 574] on textarea "• Flies out of [GEOGRAPHIC_DATA][US_STATE] (BWI) or [GEOGRAPHIC_DATA] (MDT) • […" at bounding box center [702, 546] width 916 height 90
paste textarea "22415908163"
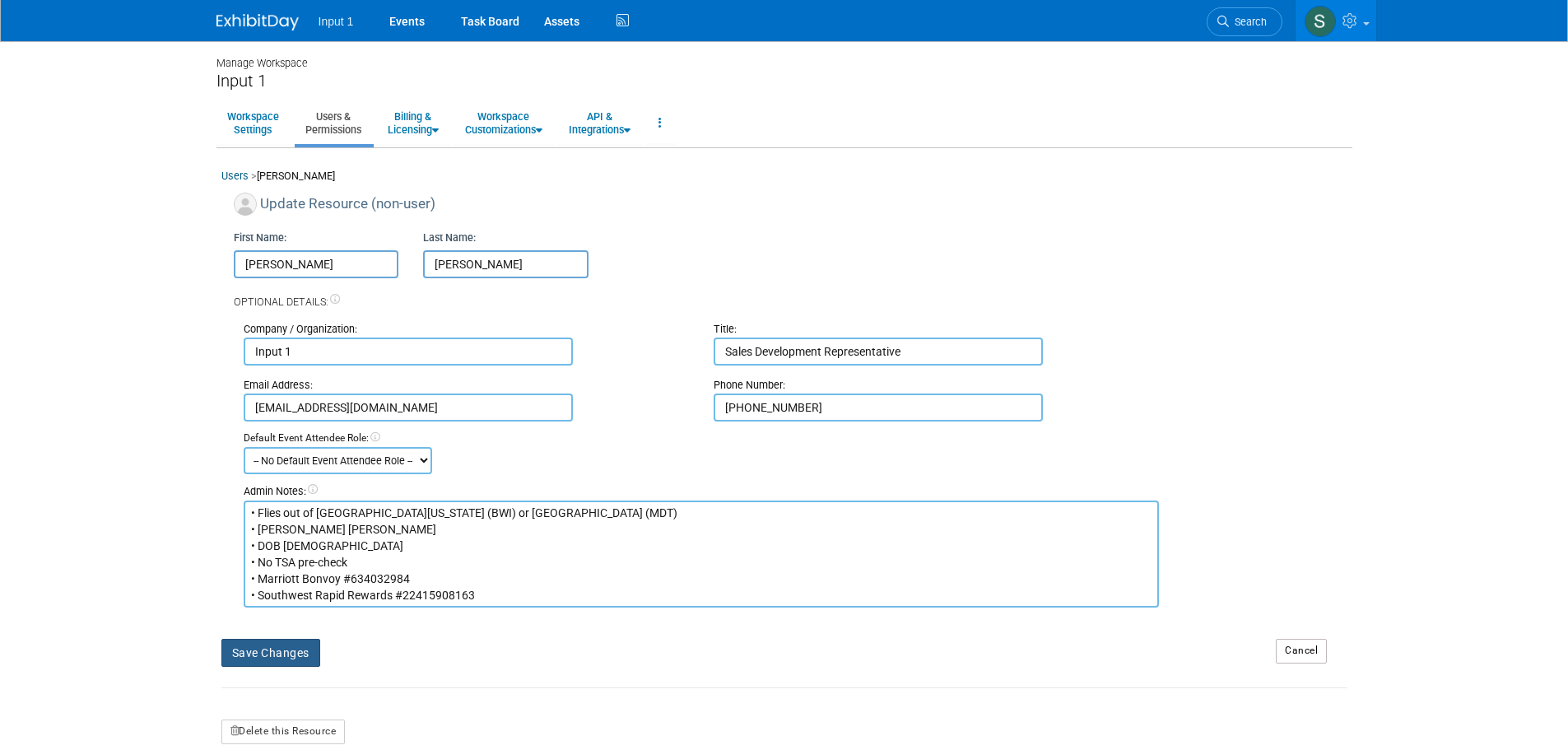
type textarea "• Flies out of [GEOGRAPHIC_DATA][US_STATE] (BWI) or [GEOGRAPHIC_DATA] (MDT) • […"
click at [300, 660] on button "Save Changes" at bounding box center [271, 653] width 99 height 28
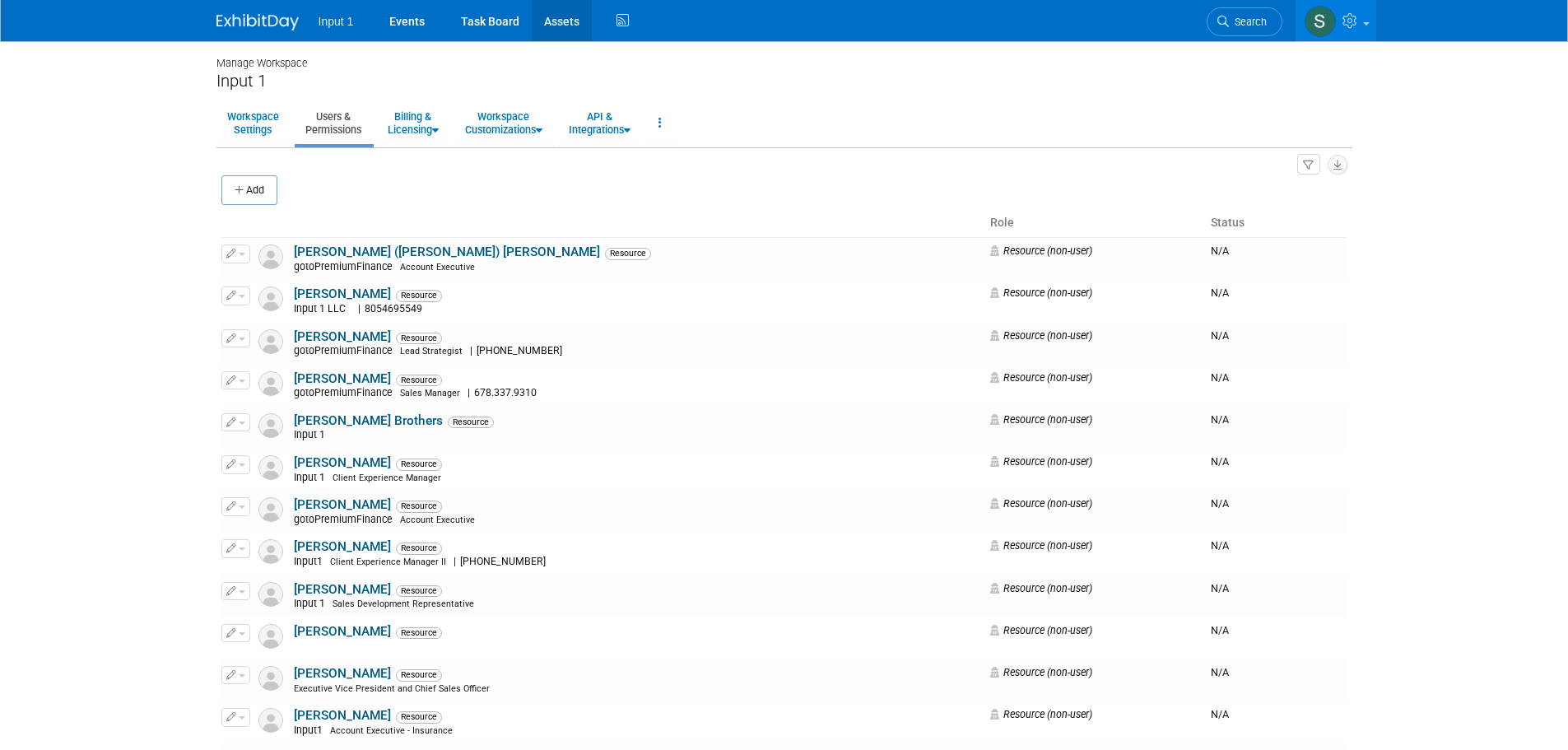
click at [567, 25] on link "Assets" at bounding box center [562, 20] width 60 height 42
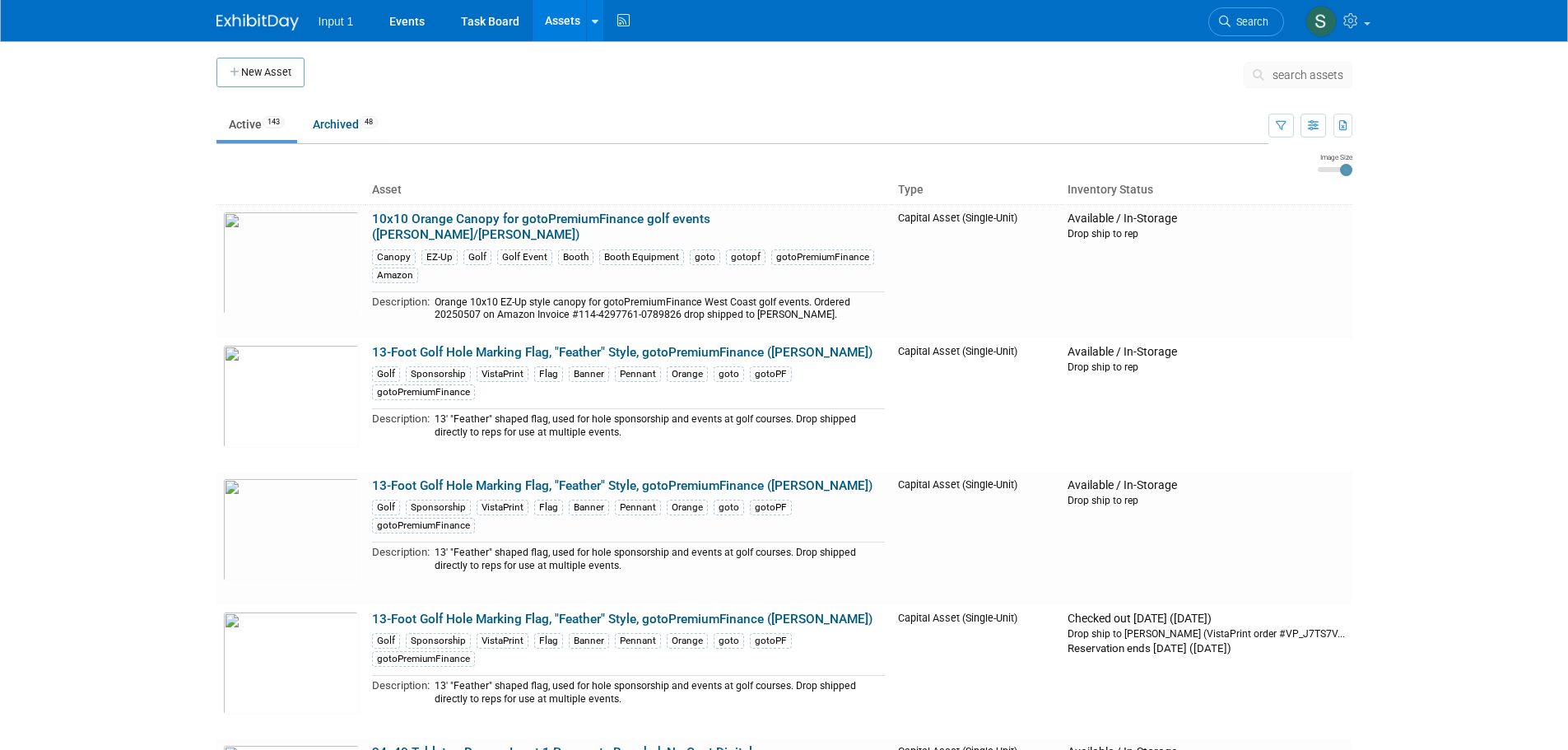
click at [1305, 79] on span "search assets" at bounding box center [1308, 74] width 71 height 13
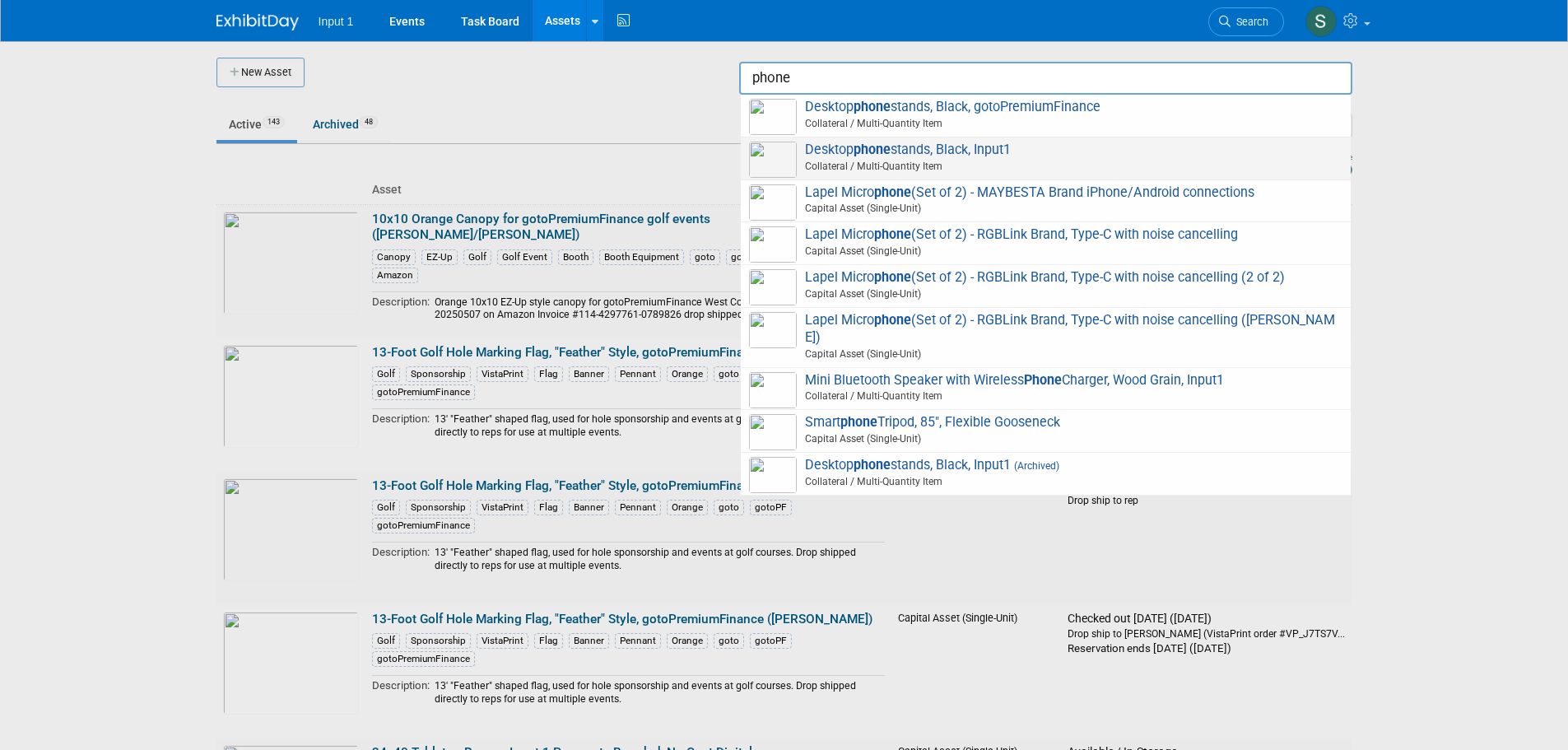
click at [925, 178] on div "Desktop phone stands, Black, Input1 Collateral / Multi-Quantity Item" at bounding box center [1046, 158] width 610 height 42
type input "Desktop phone stands, Black, Input1"
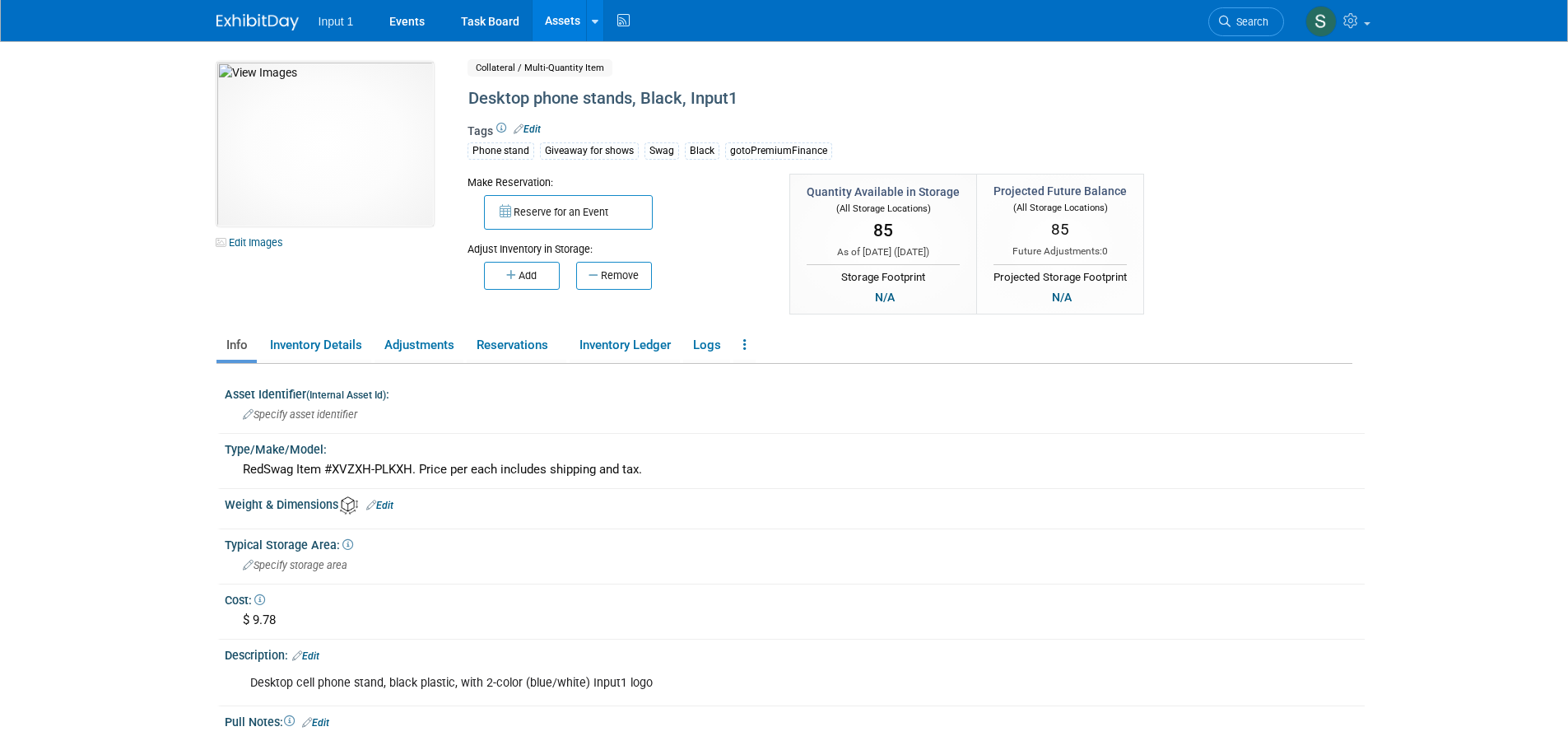
click at [1406, 287] on body "Input 1 Events Task Board Assets New Asset Search Assets" at bounding box center [784, 375] width 1568 height 750
click at [1030, 459] on div "RedSwag Item #XVZXH-PLKXH. Price per each includes shipping and tax." at bounding box center [794, 470] width 1115 height 26
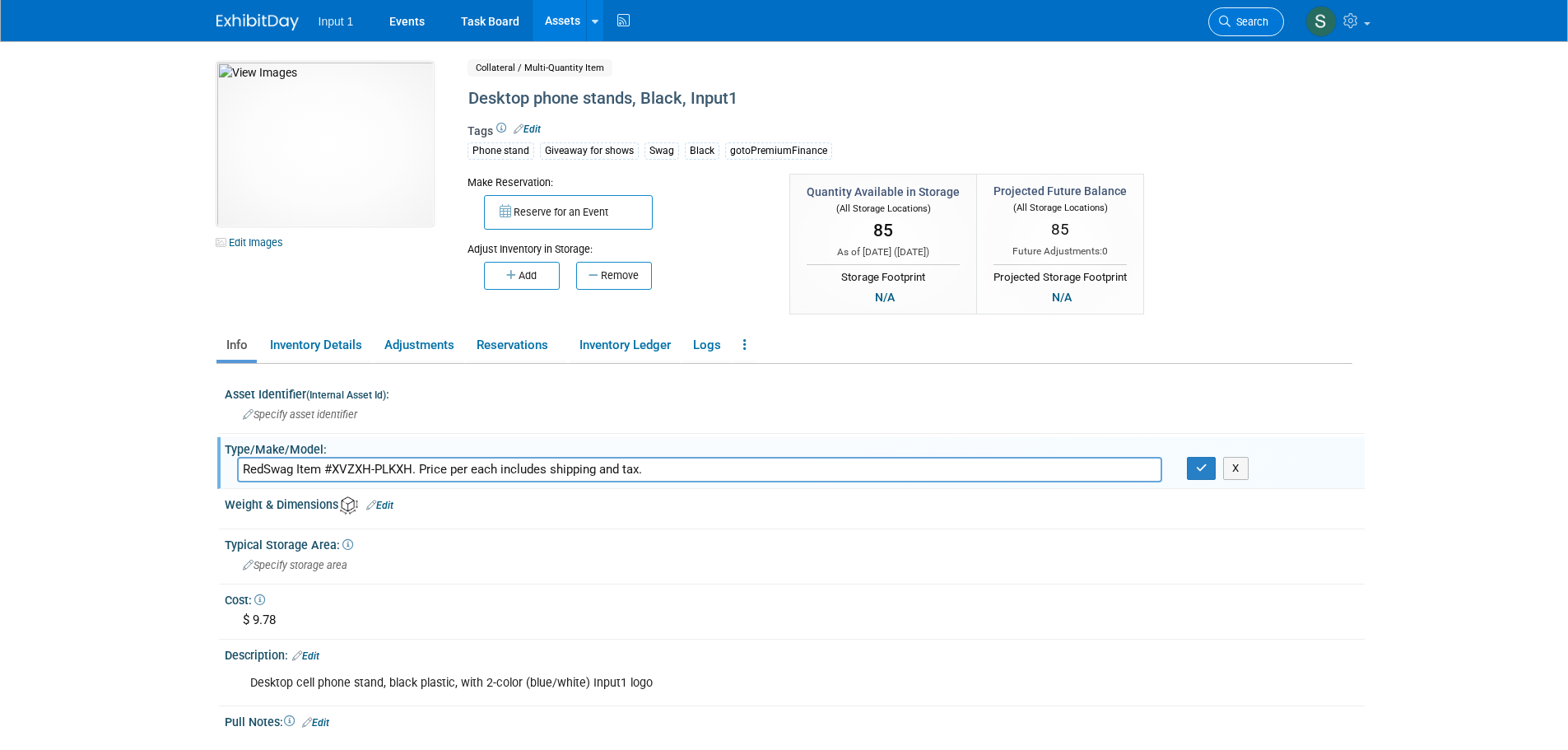
click at [1235, 16] on span "Search" at bounding box center [1250, 22] width 38 height 12
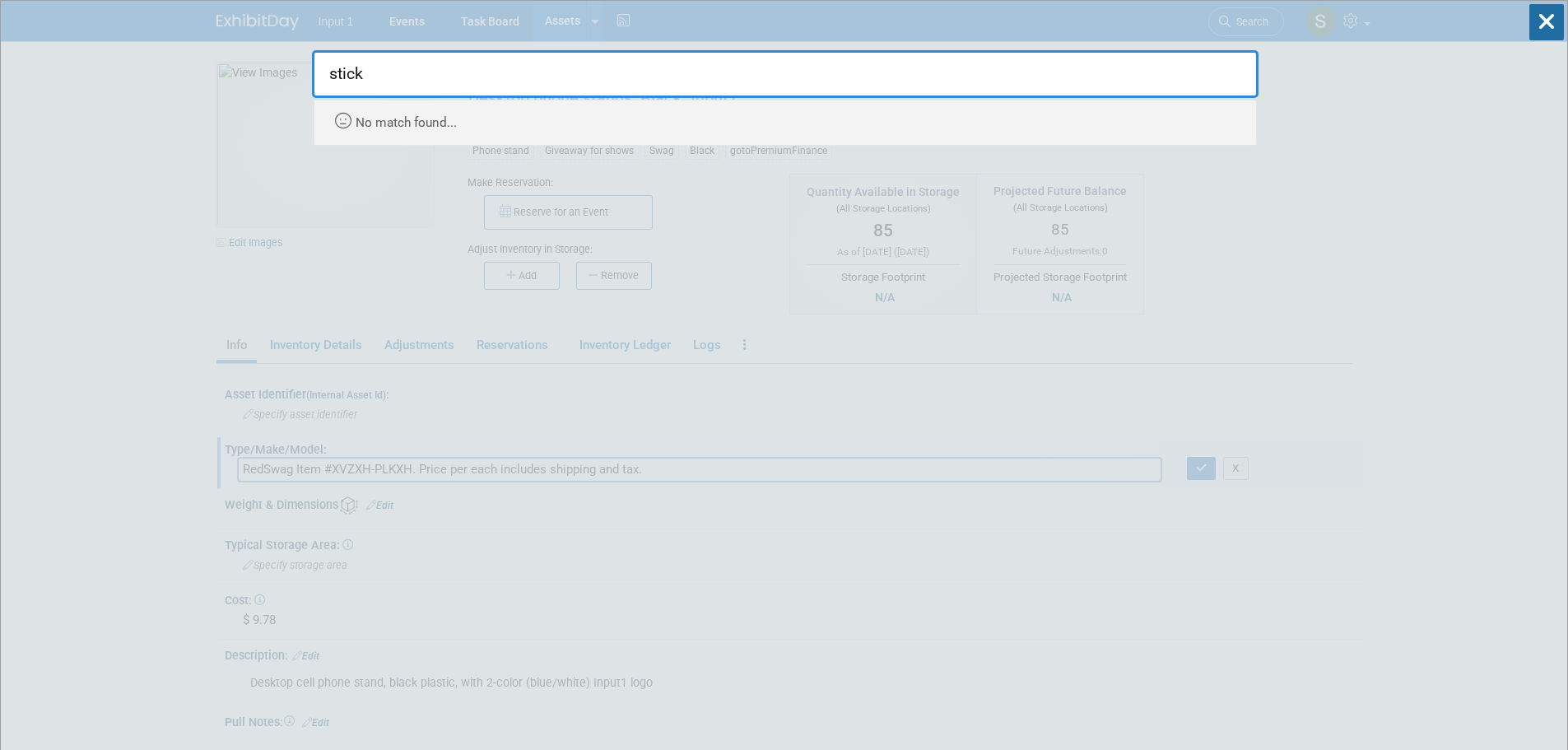
type input "stickt"
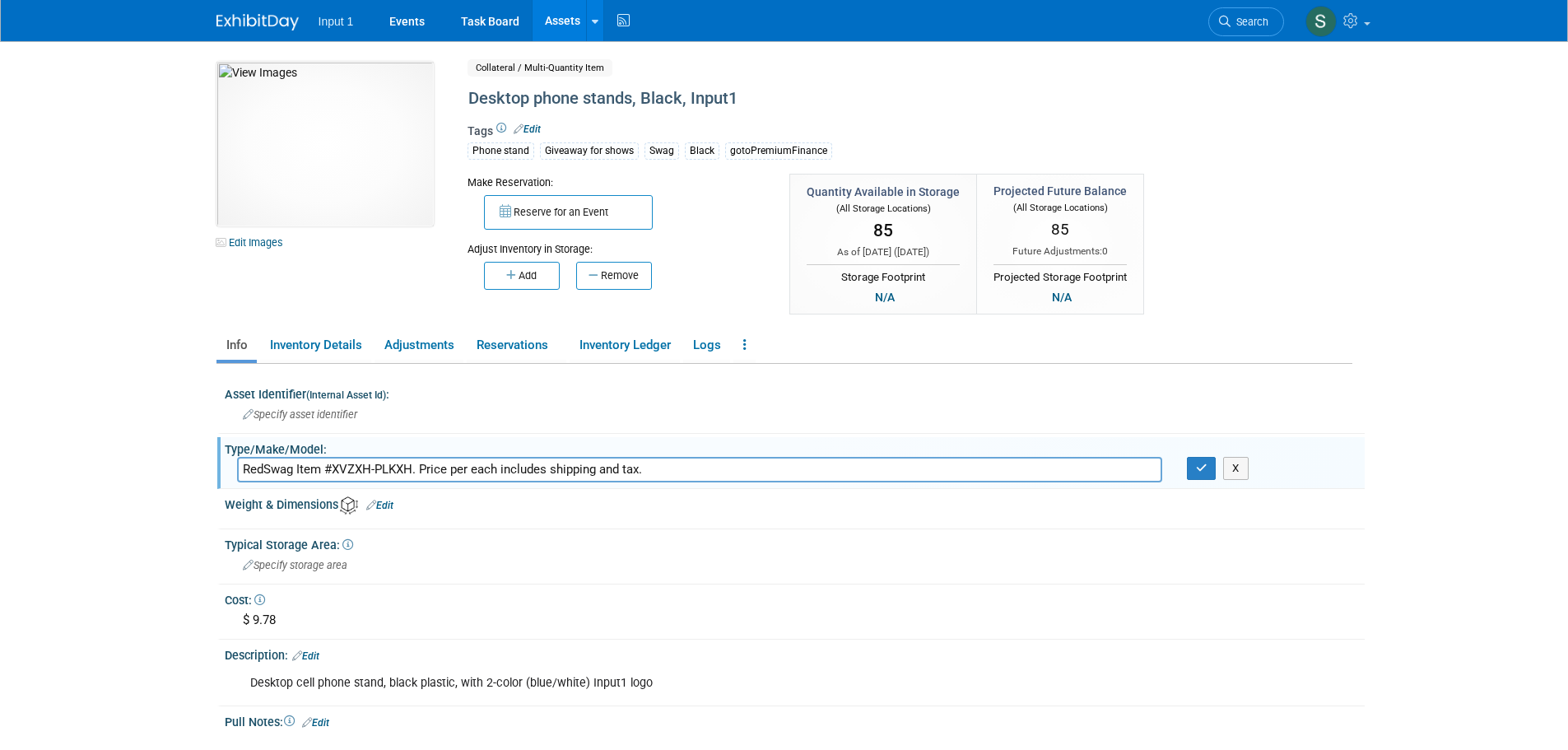
click at [561, 23] on link "Assets" at bounding box center [562, 20] width 60 height 42
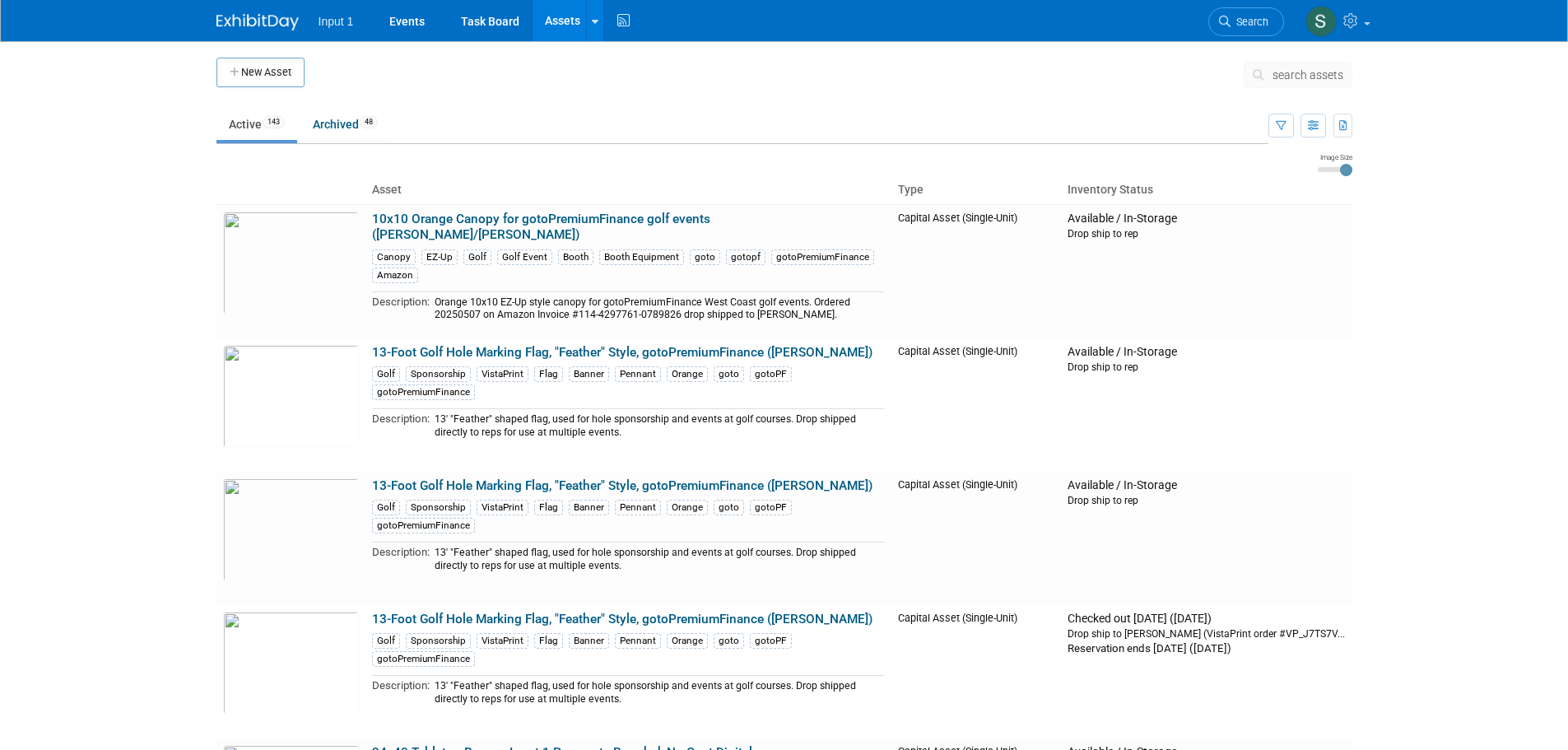
click at [1286, 79] on span "search assets" at bounding box center [1308, 74] width 71 height 13
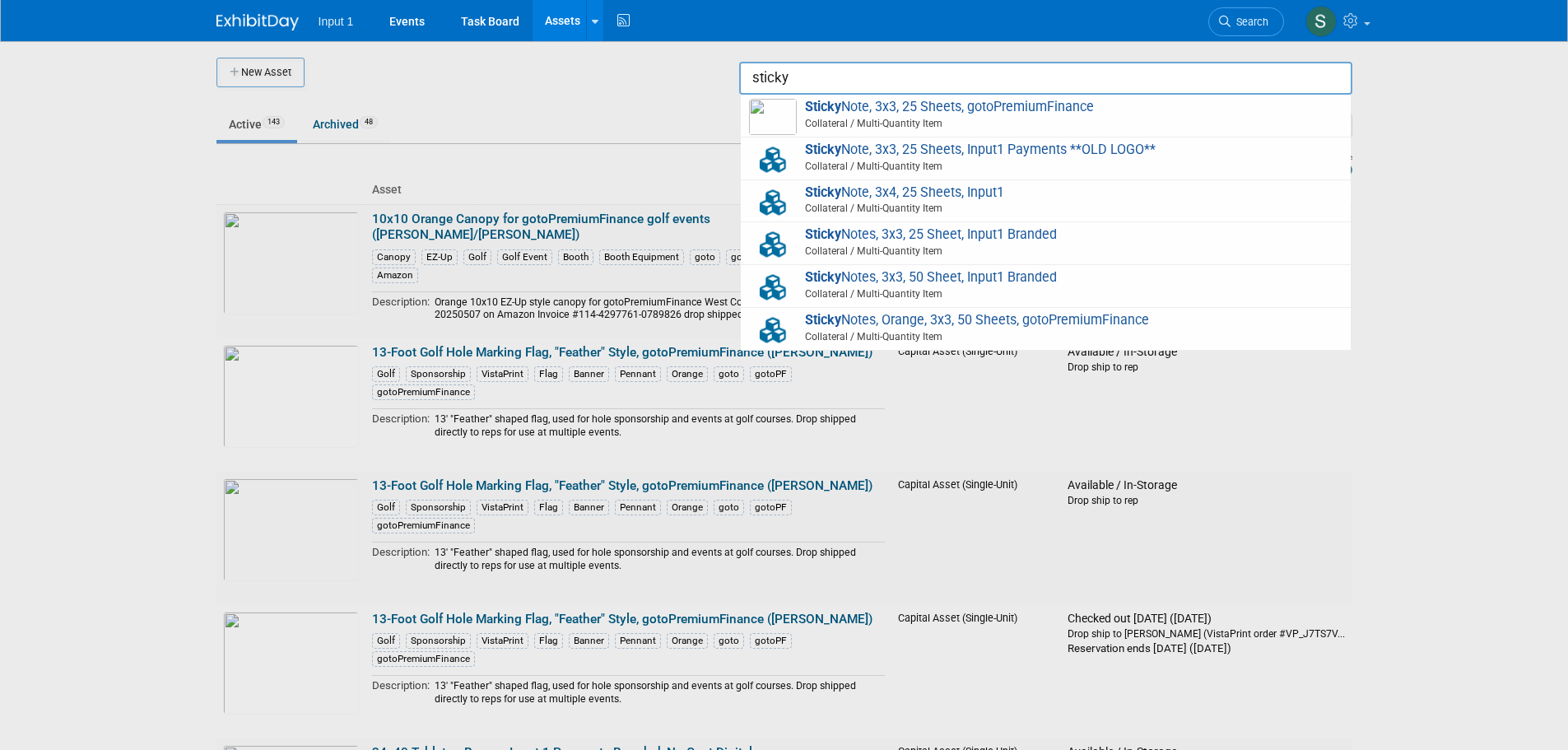
click at [903, 289] on span "Collateral / Multi-Quantity Item" at bounding box center [1049, 294] width 589 height 15
type input "Sticky Notes, 3x3, 50 Sheet, Input1 Branded"
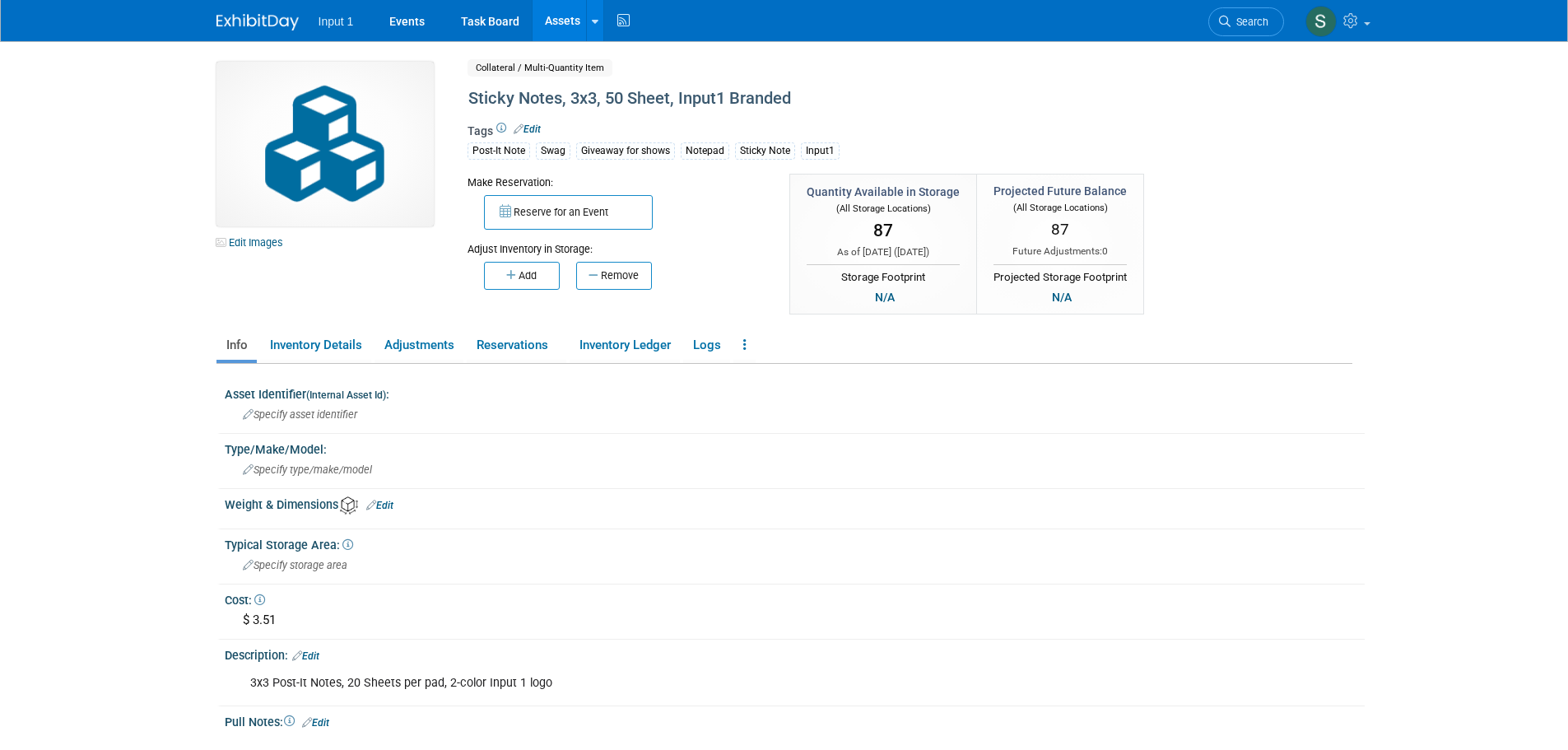
click at [1251, 268] on div "Edit Images Collateral / Multi-Quantity Item Shared Sticky Notes, 3x3, 50 Sheet…" at bounding box center [784, 190] width 1161 height 256
click at [1306, 271] on div "Edit Images Collateral / Multi-Quantity Item Shared Sticky Notes, 3x3, 50 Sheet…" at bounding box center [784, 190] width 1161 height 256
click at [553, 21] on link "Assets" at bounding box center [562, 20] width 60 height 42
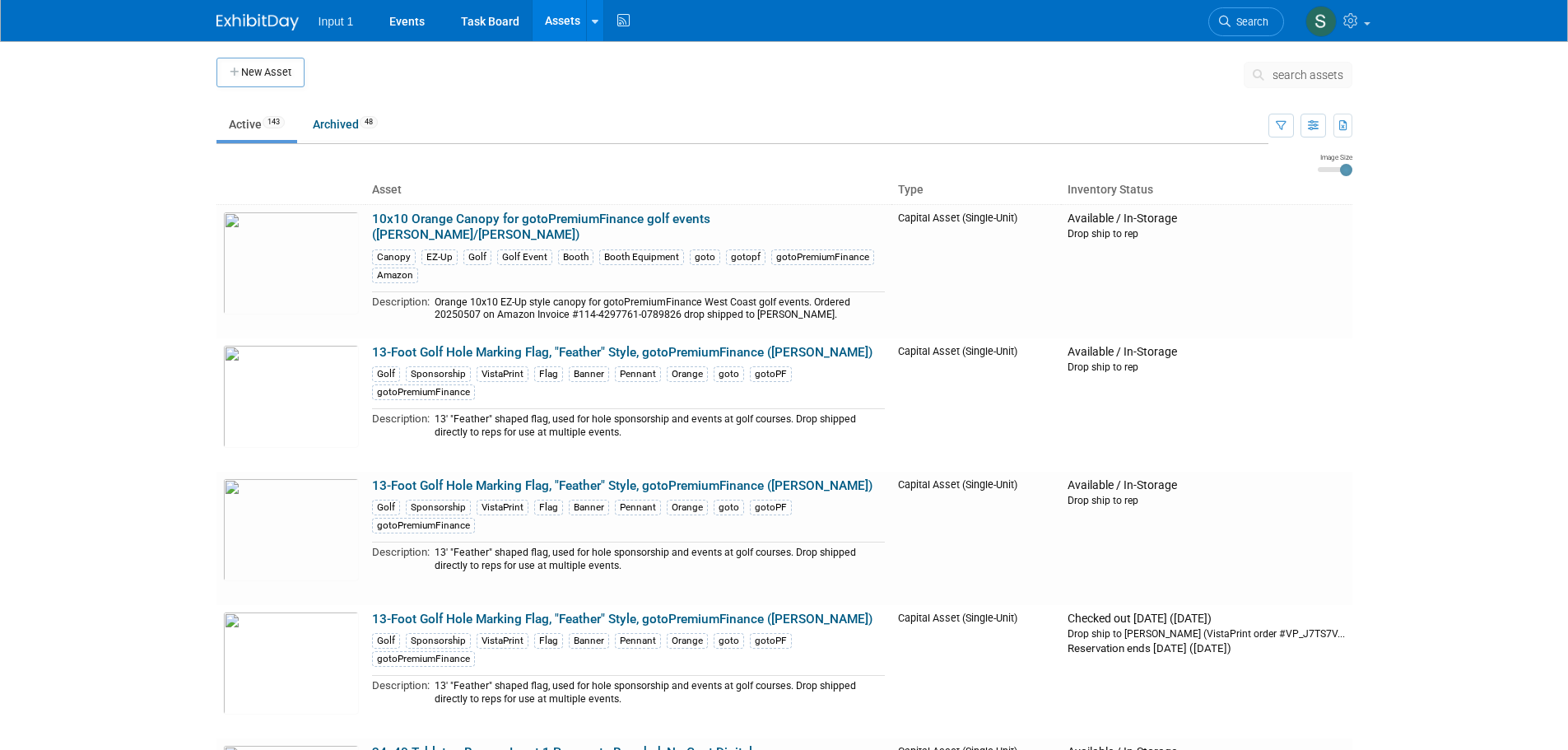
click at [1272, 74] on button "search assets" at bounding box center [1298, 75] width 109 height 27
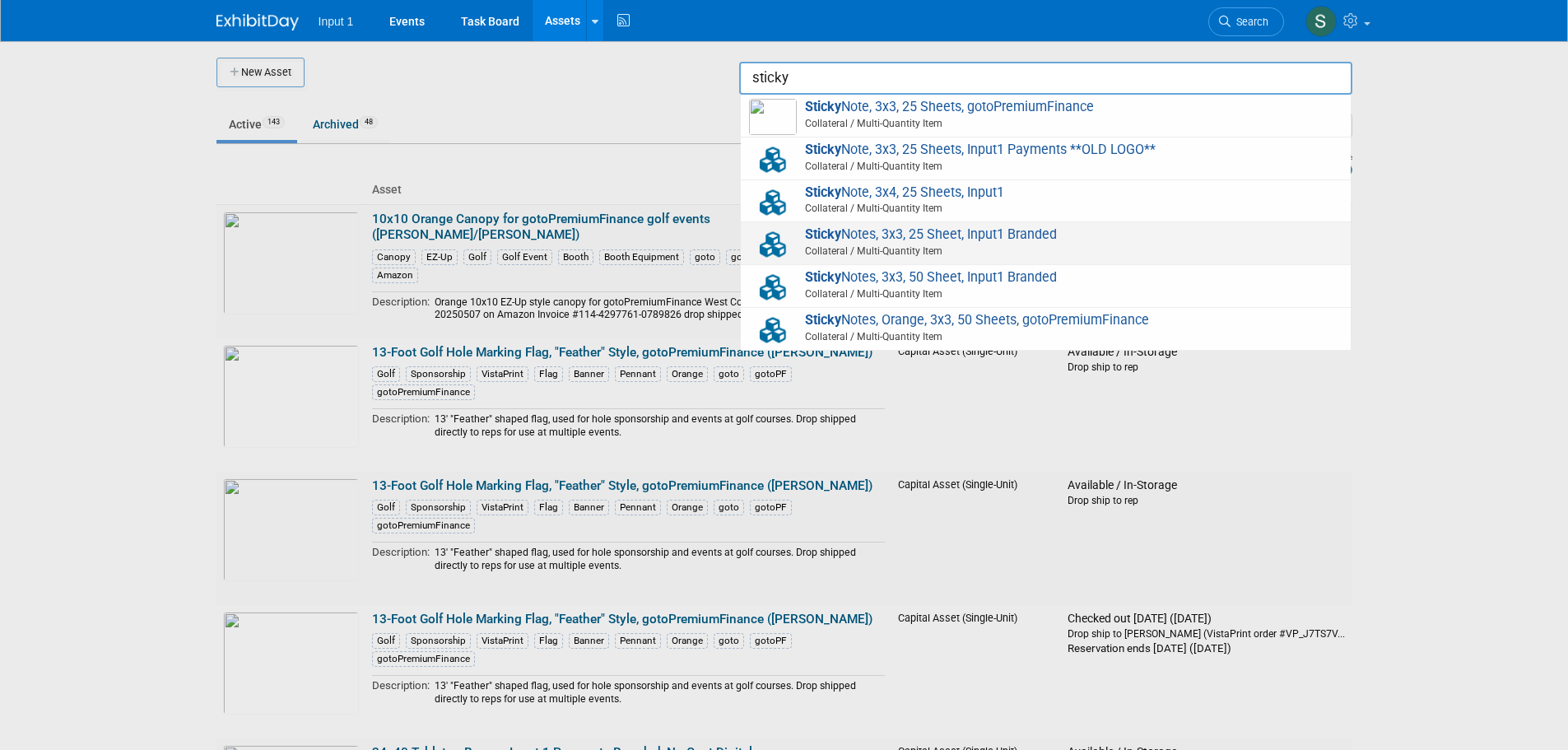
click at [983, 238] on span "Sticky Notes, 3x3, 25 Sheet, Input1 Branded Collateral / Multi-Quantity Item" at bounding box center [1045, 243] width 593 height 34
type input "Sticky Notes, 3x3, 25 Sheet, Input1 Branded"
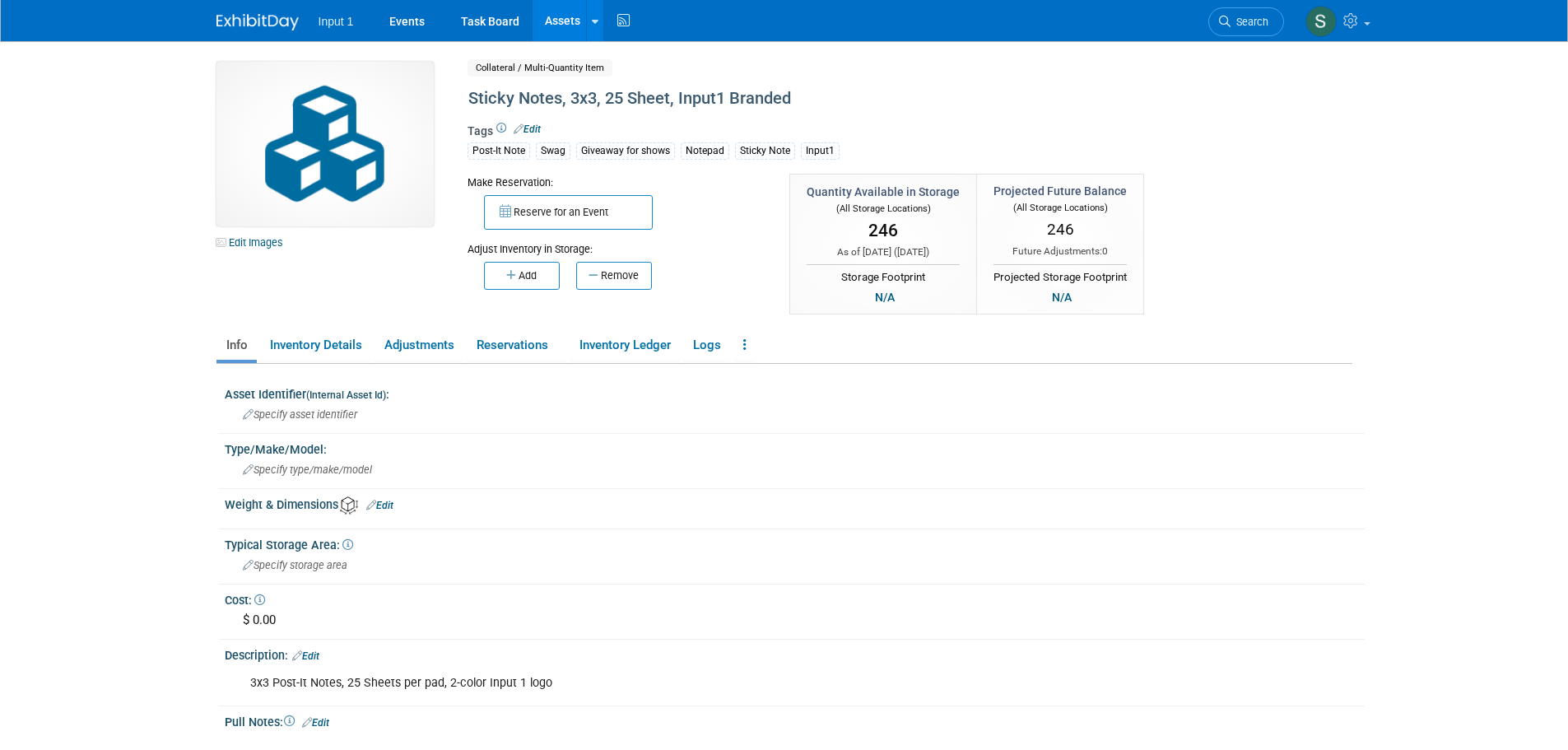
click at [1247, 197] on div "Edit Images Collateral / Multi-Quantity Item Shared Sticky Notes, 3x3, 25 Sheet…" at bounding box center [784, 190] width 1161 height 256
click at [1251, 142] on div "Edit Images Collateral / Multi-Quantity Item Shared Sticky Notes, 3x3, 25 Sheet…" at bounding box center [784, 190] width 1161 height 256
click at [555, 19] on link "Assets" at bounding box center [562, 20] width 60 height 42
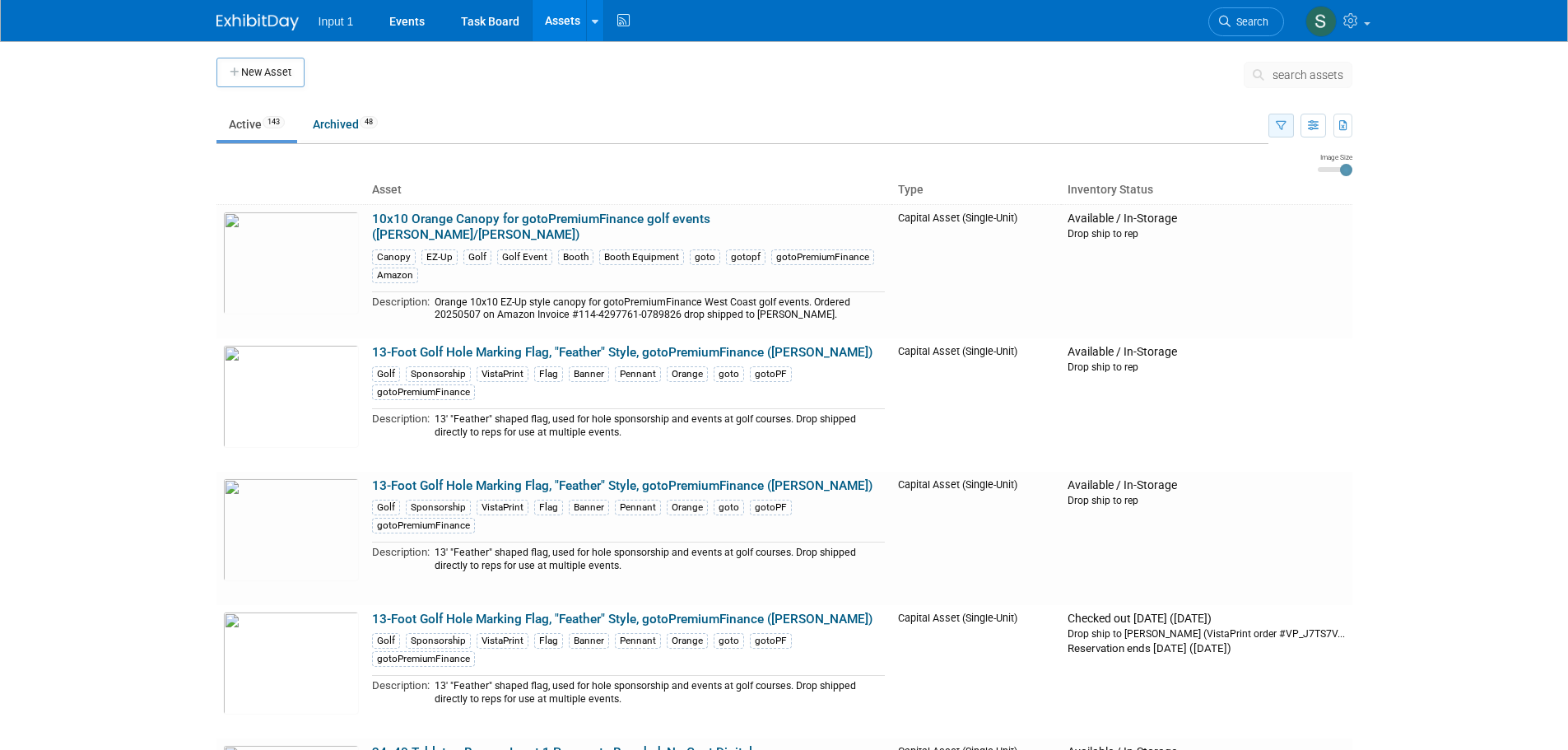
click at [1282, 131] on icon "button" at bounding box center [1281, 126] width 11 height 11
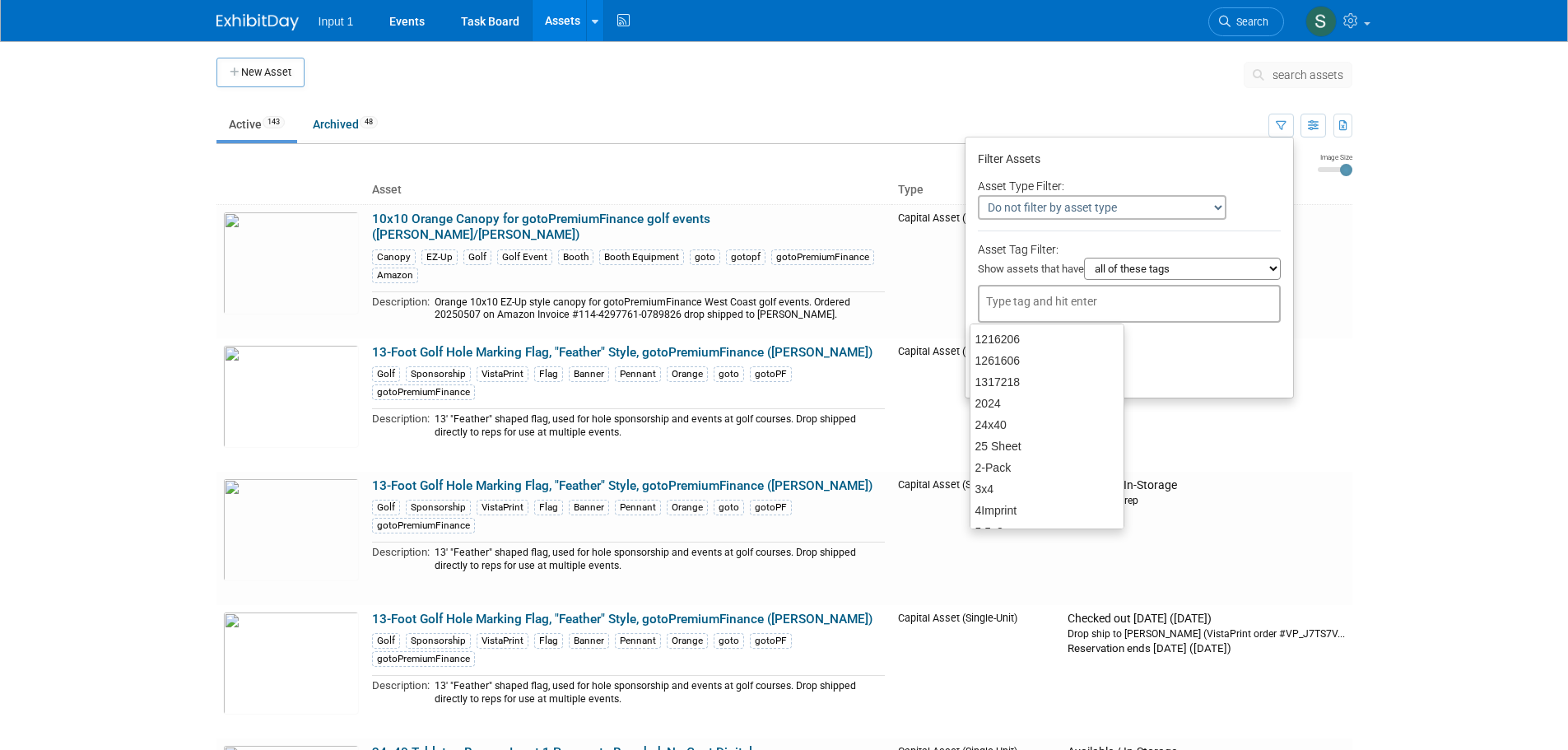
click at [1100, 295] on input "text" at bounding box center [1052, 301] width 132 height 17
type input "polo"
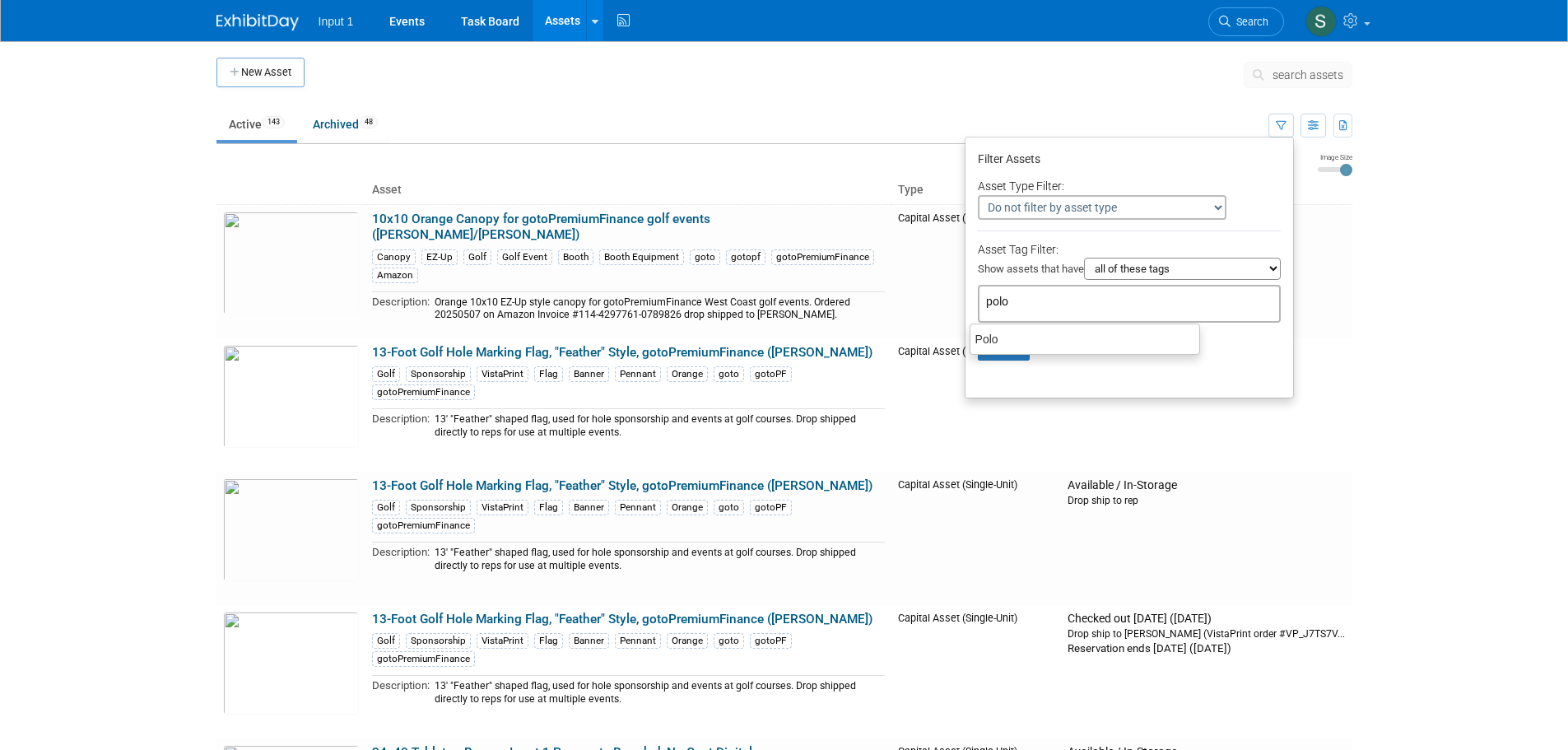
type input "polo"
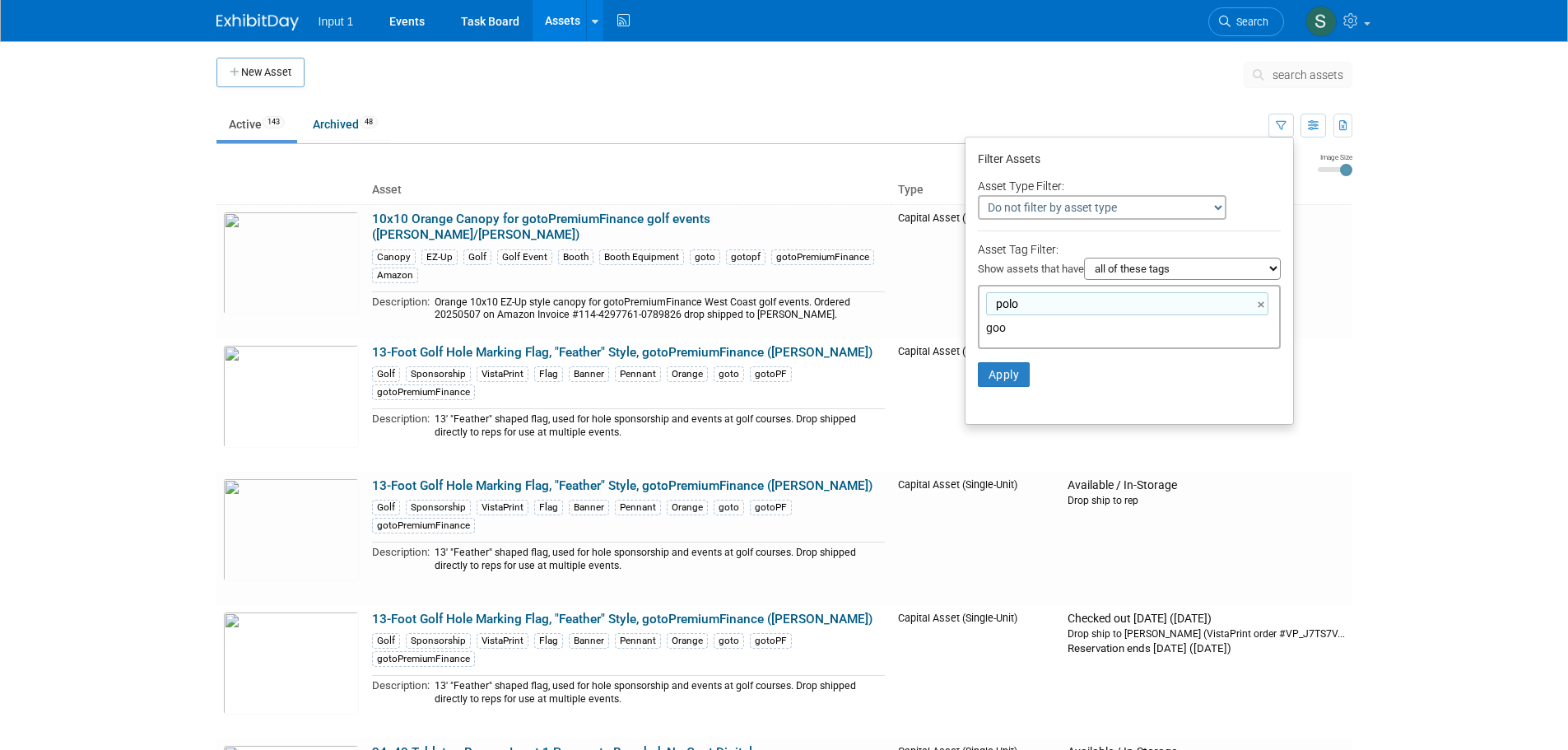
type input "go"
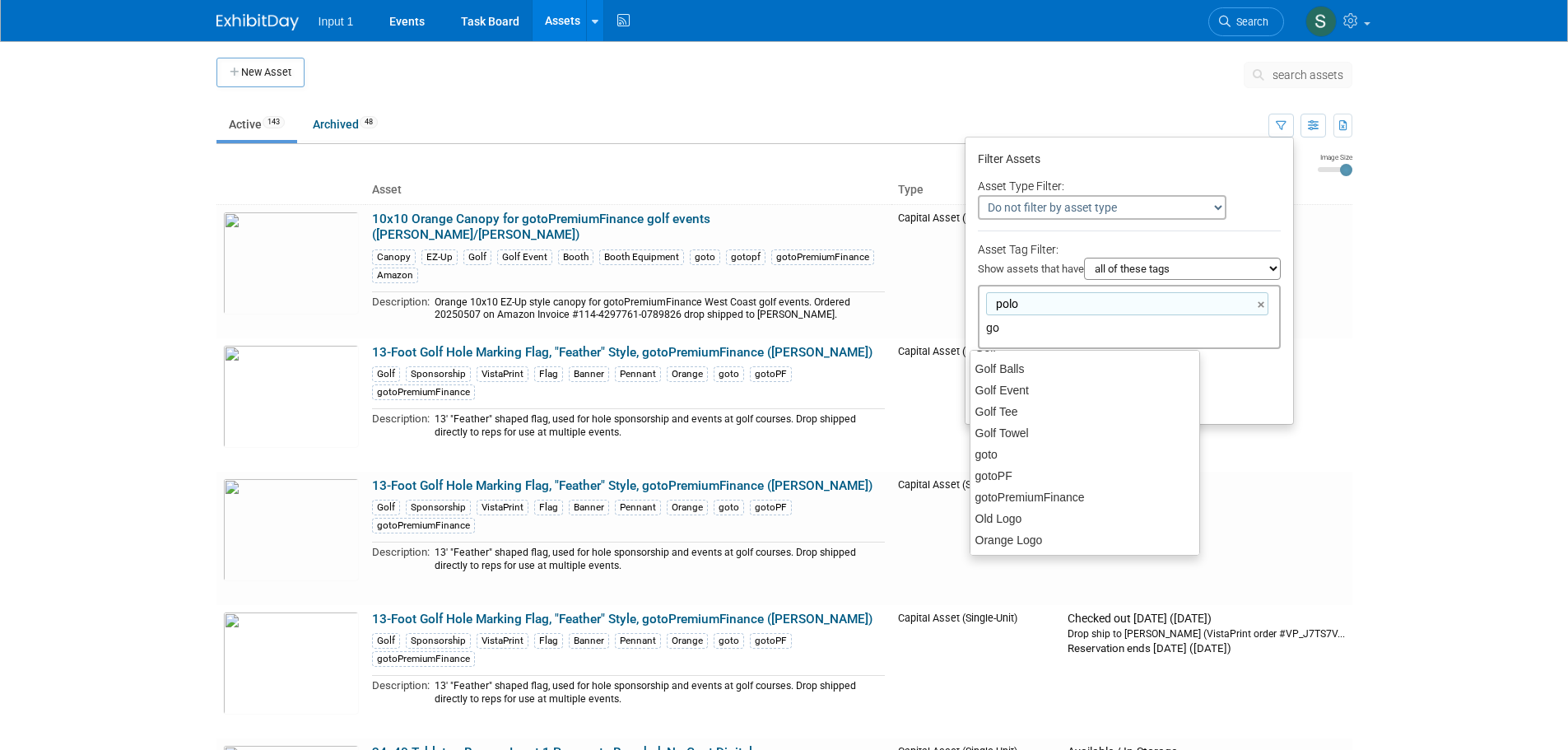
scroll to position [82, 0]
click at [1013, 434] on div "goto" at bounding box center [1085, 433] width 231 height 23
type input "polo, goto"
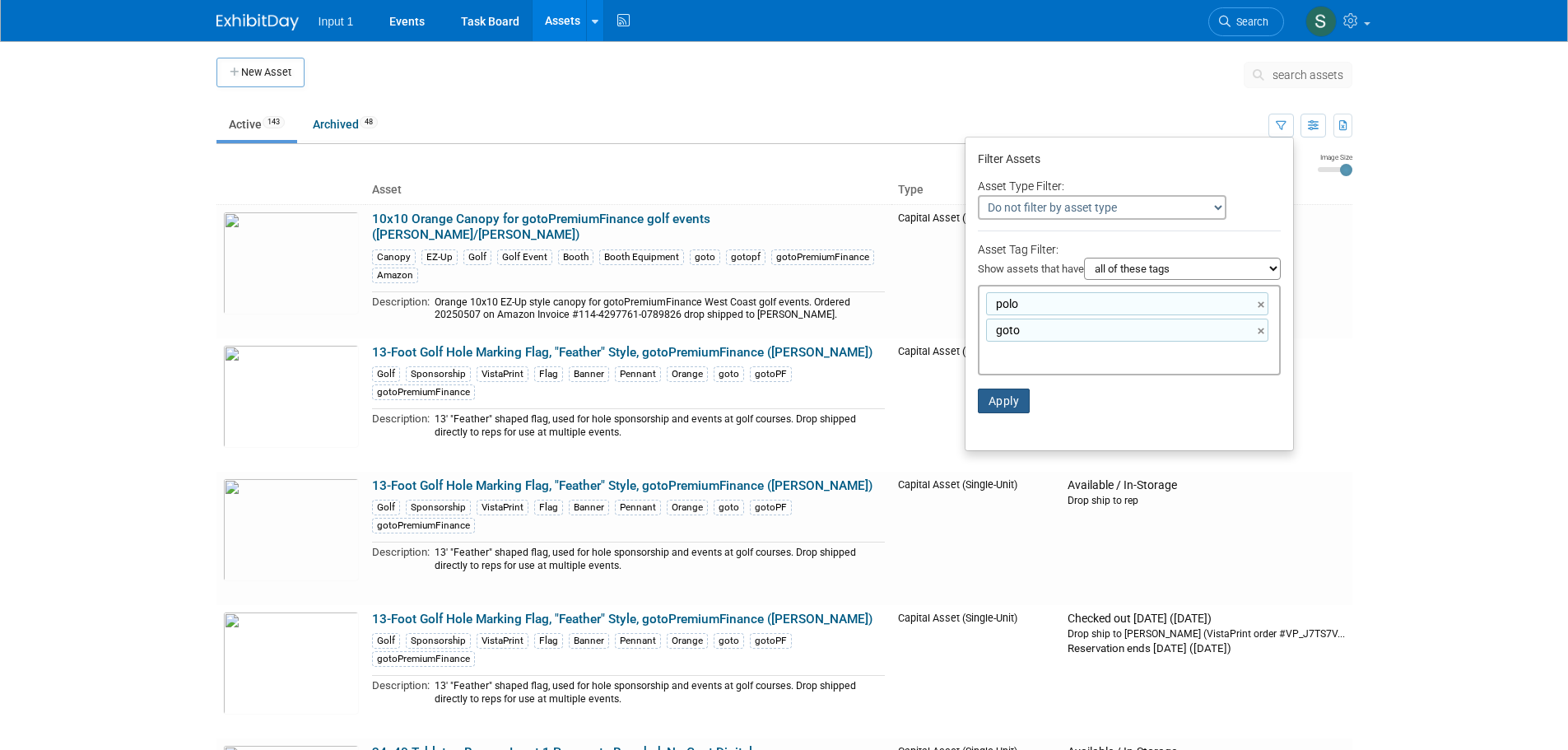
click at [1007, 407] on button "Apply" at bounding box center [1005, 401] width 53 height 25
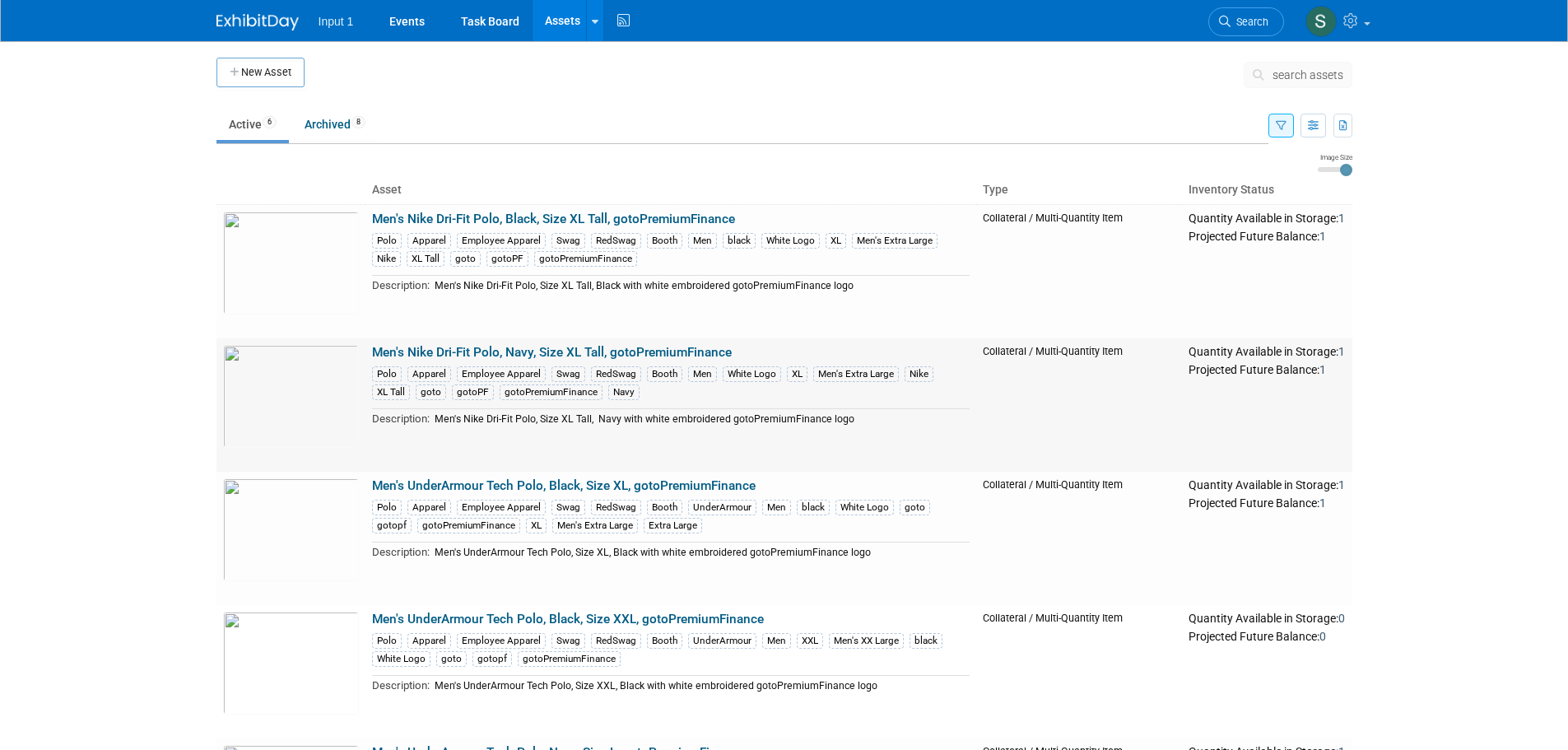
click at [687, 351] on link "Men's Nike Dri-Fit Polo, Navy, Size XL Tall, gotoPremiumFinance" at bounding box center [552, 352] width 360 height 15
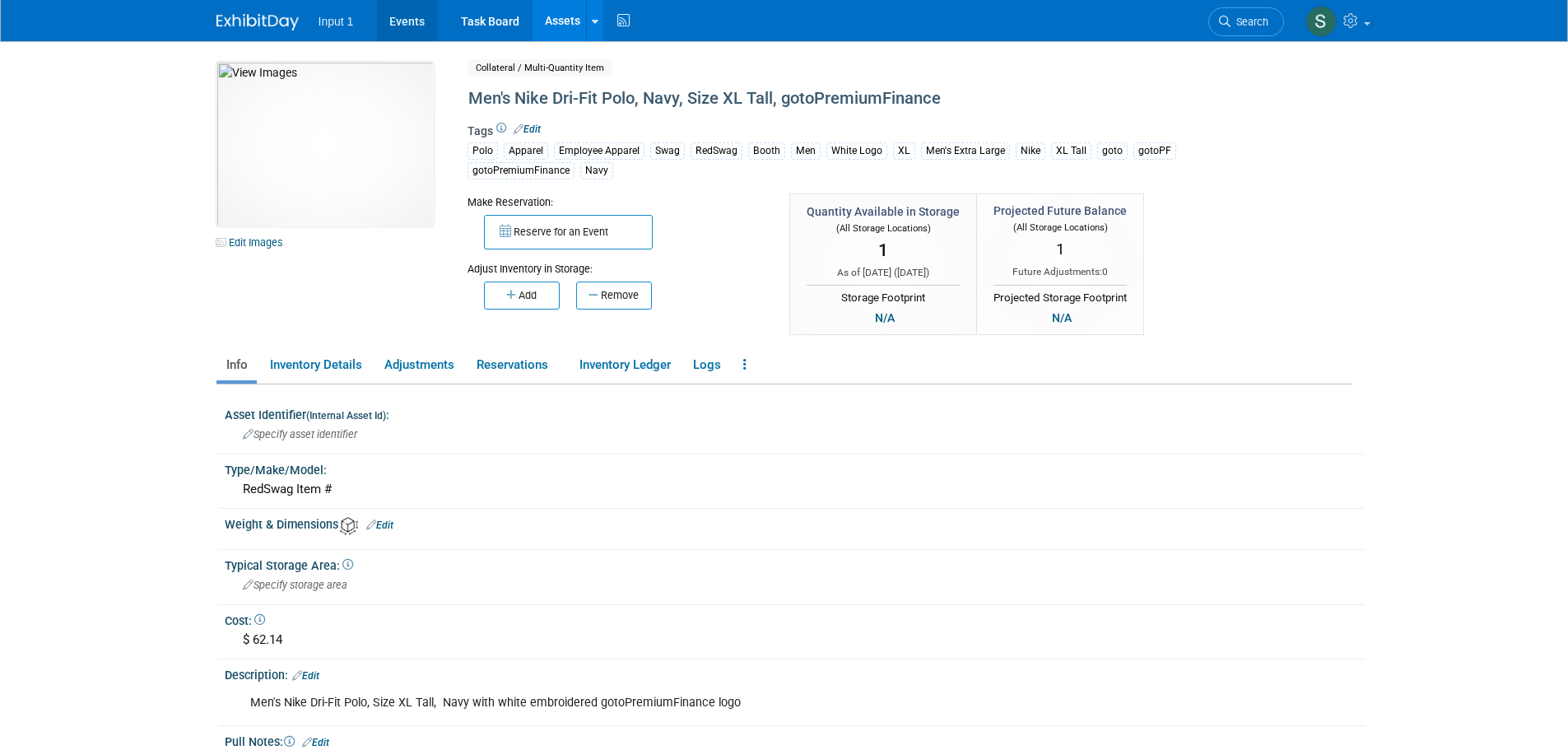
click at [409, 21] on link "Events" at bounding box center [407, 20] width 60 height 42
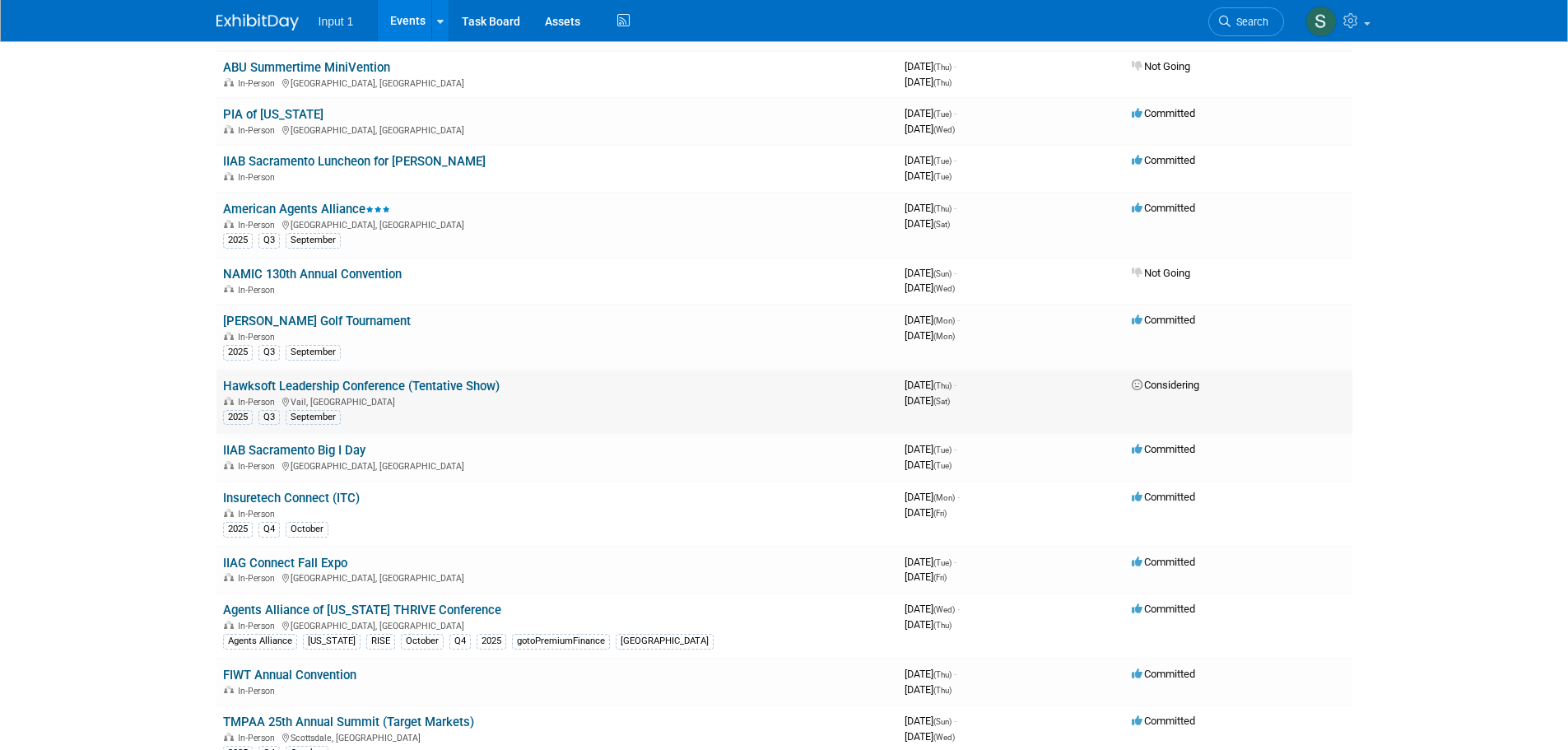
scroll to position [577, 0]
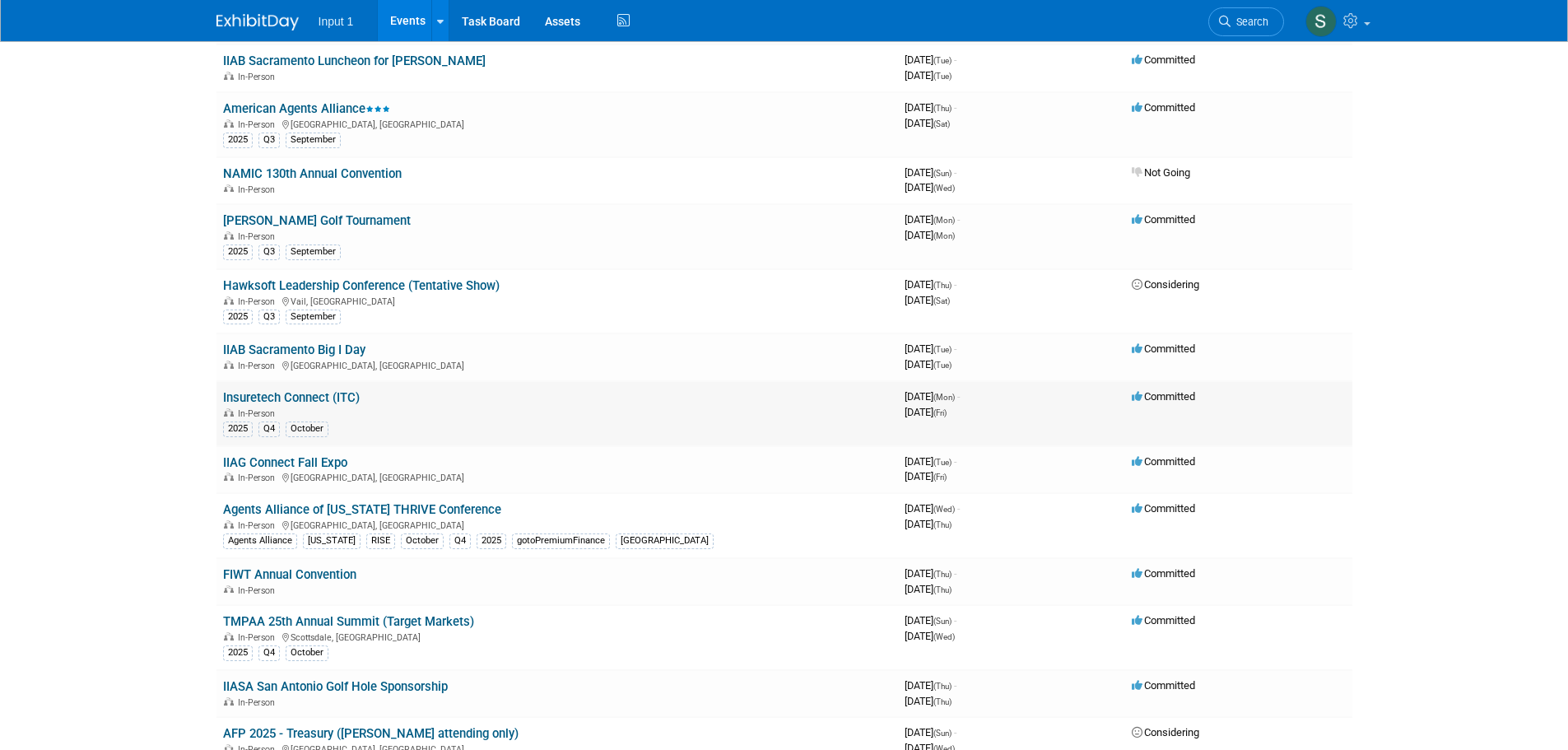
click at [267, 400] on link "Insuretech Connect (ITC)" at bounding box center [291, 397] width 137 height 15
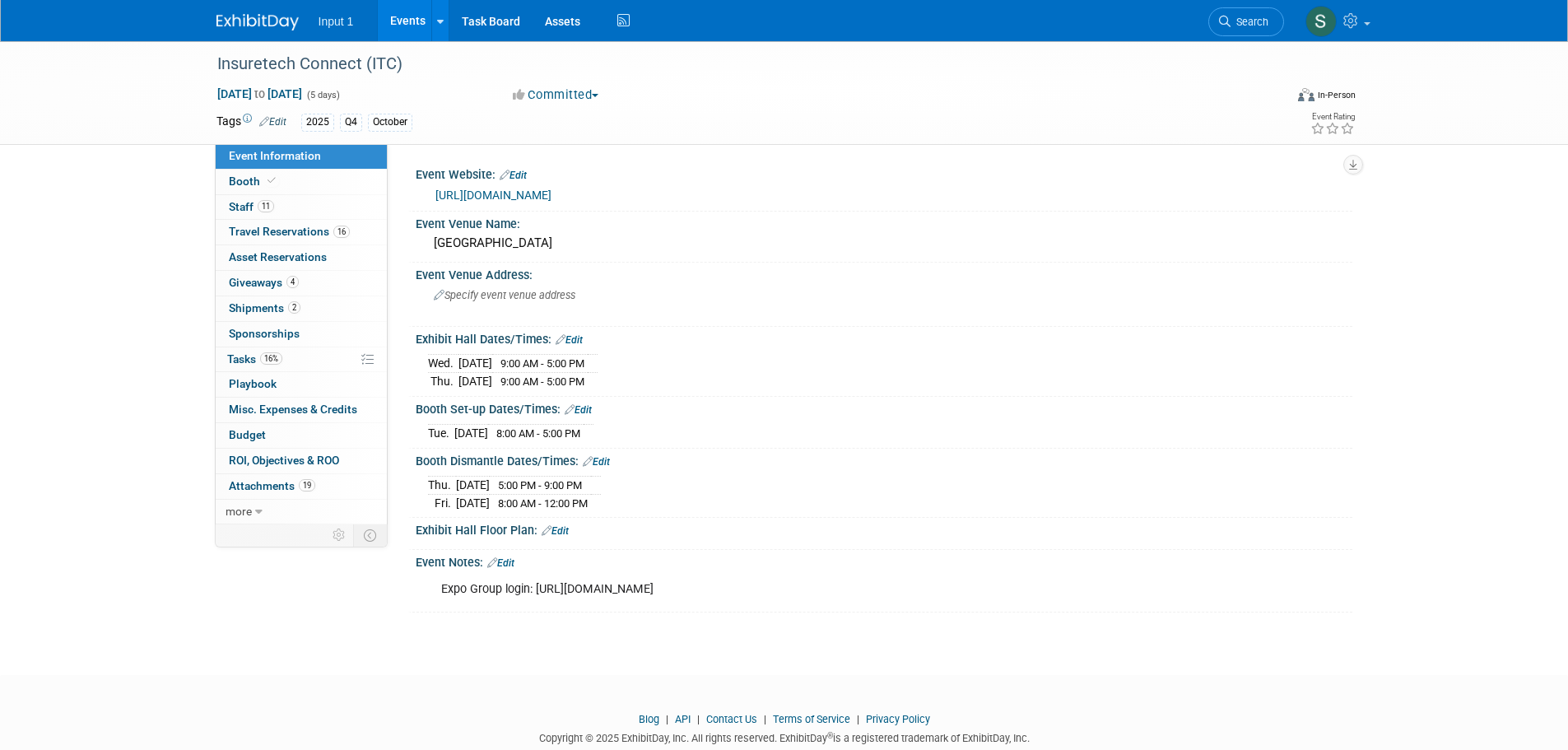
click at [815, 442] on div "Booth Set-up Dates/Times: Edit [DATE] 8:00 AM - 5:00 PM Save Changes Cancel" at bounding box center [881, 423] width 945 height 52
click at [883, 255] on div "[GEOGRAPHIC_DATA]" at bounding box center [884, 243] width 913 height 26
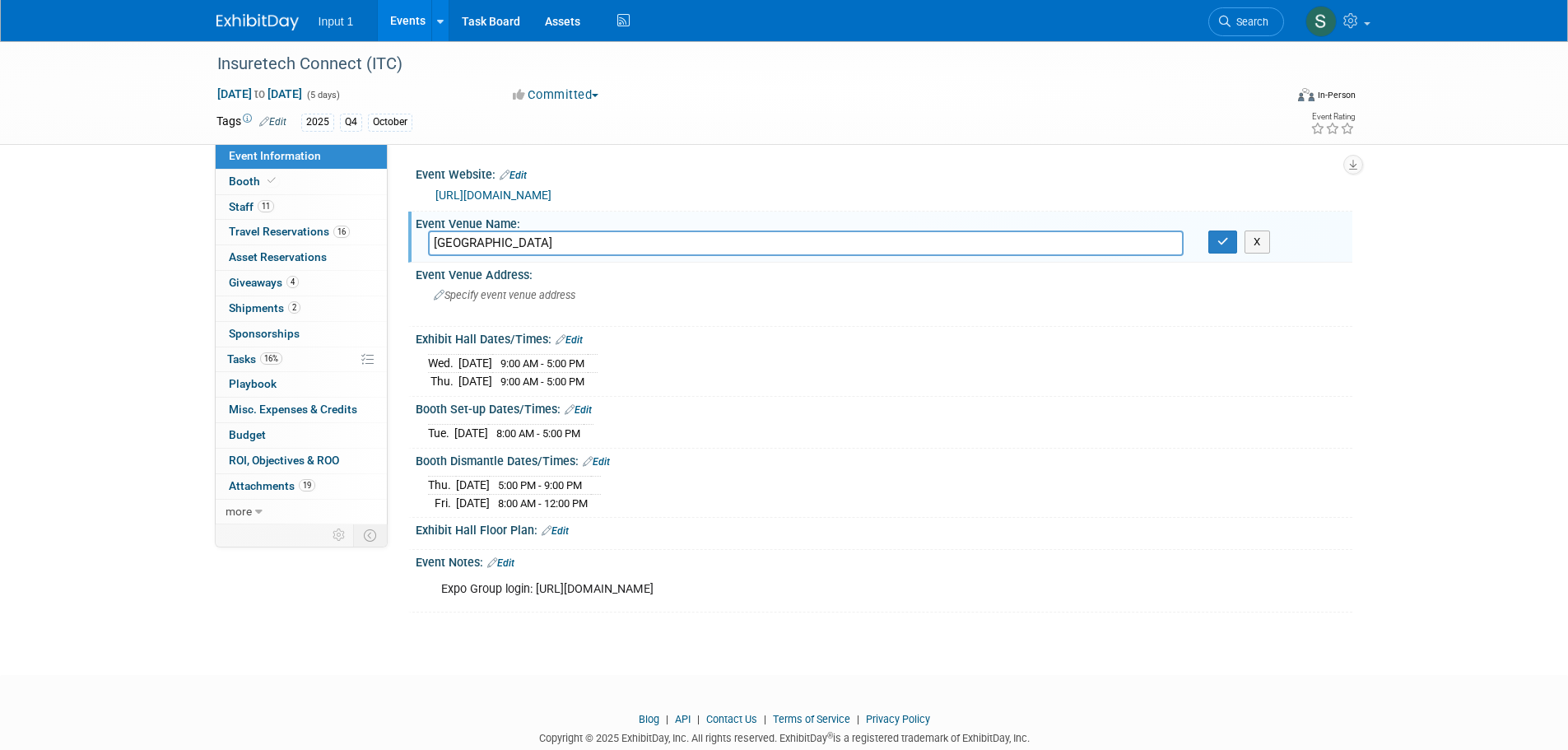
click at [1362, 318] on div "Event Information Event Info Booth Booth 11 Staff 11 Staff 16 Travel Reservatio…" at bounding box center [784, 327] width 1161 height 571
click at [567, 18] on link "Assets" at bounding box center [562, 20] width 60 height 42
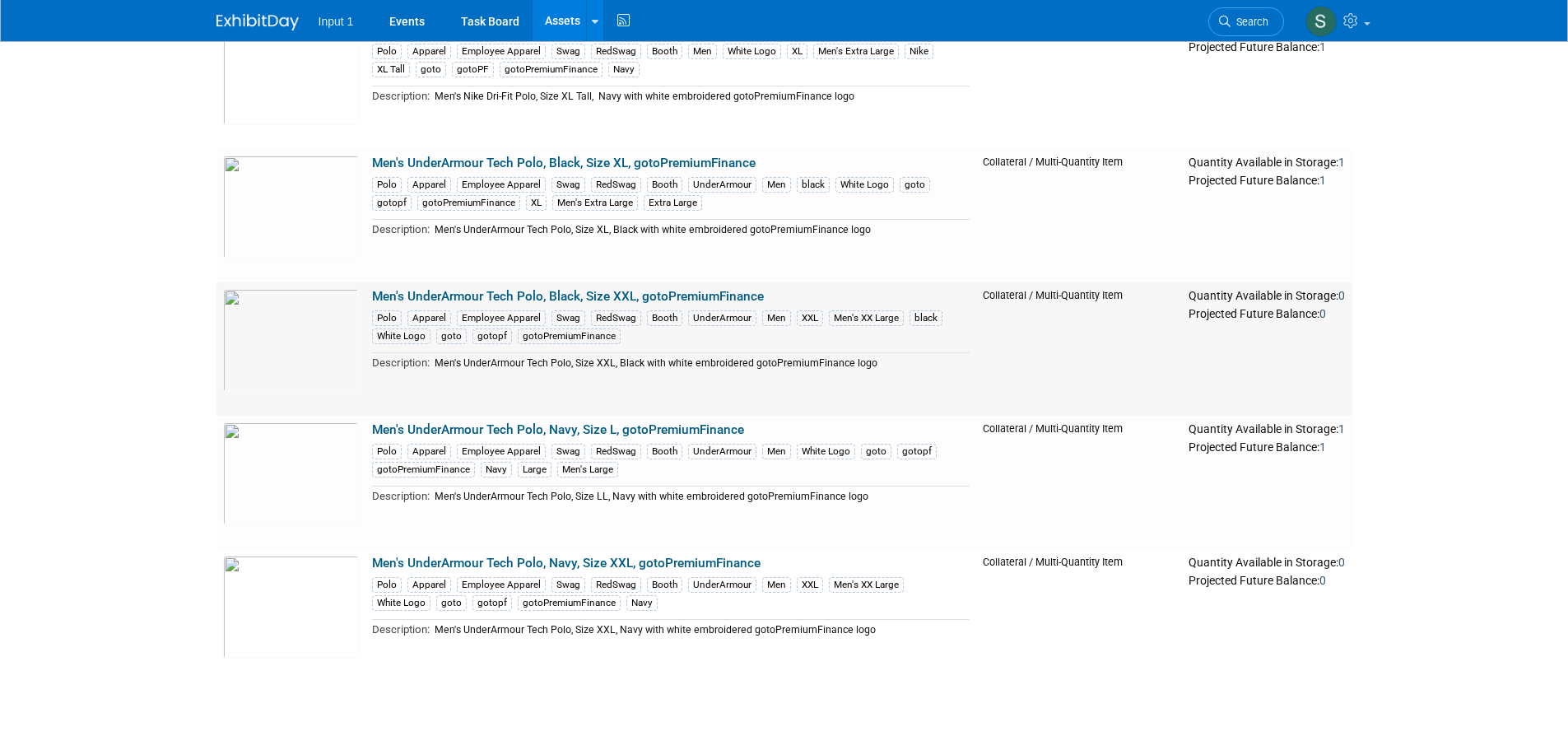
scroll to position [329, 0]
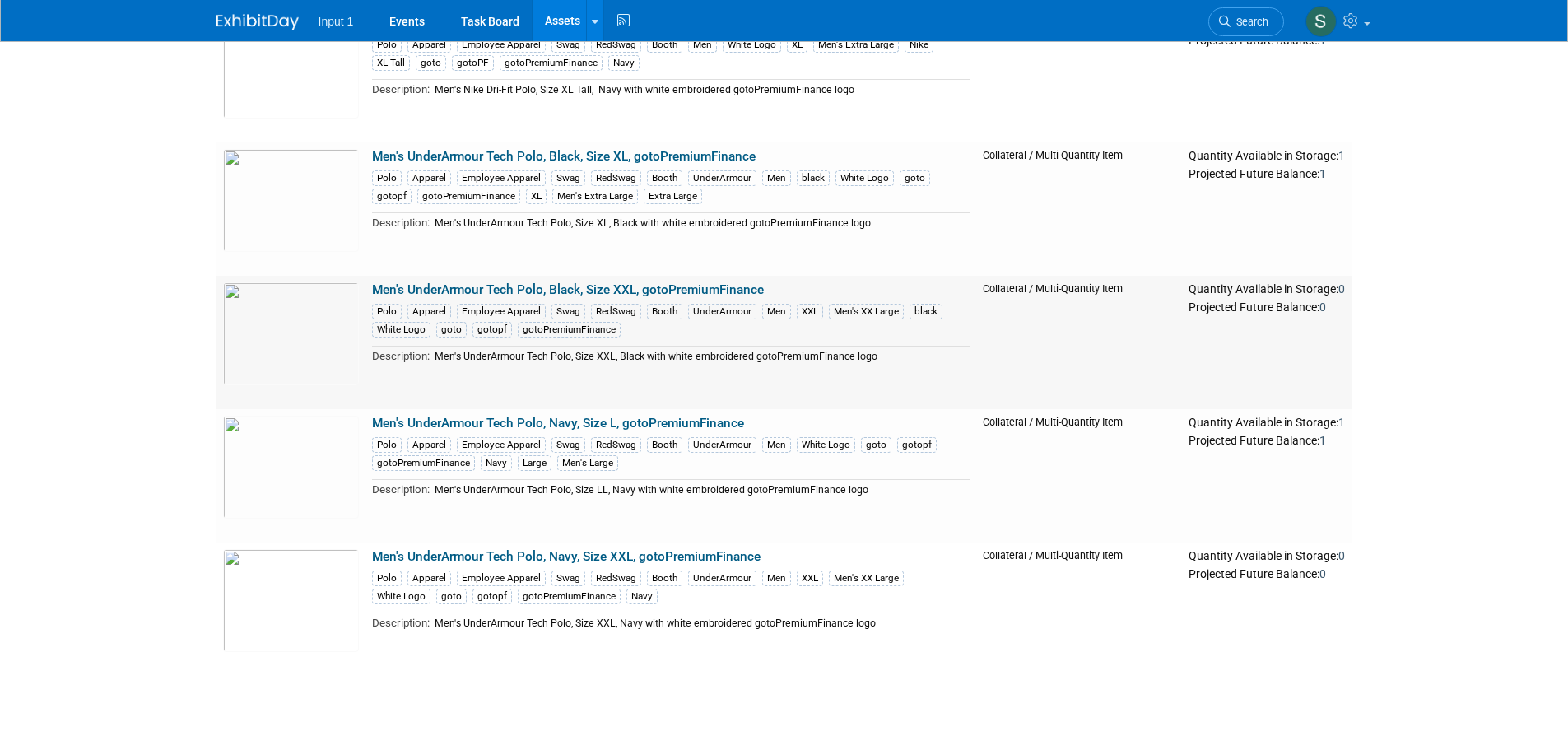
click at [644, 291] on link "Men's UnderArmour Tech Polo, Black, Size XXL, gotoPremiumFinance" at bounding box center [568, 289] width 392 height 15
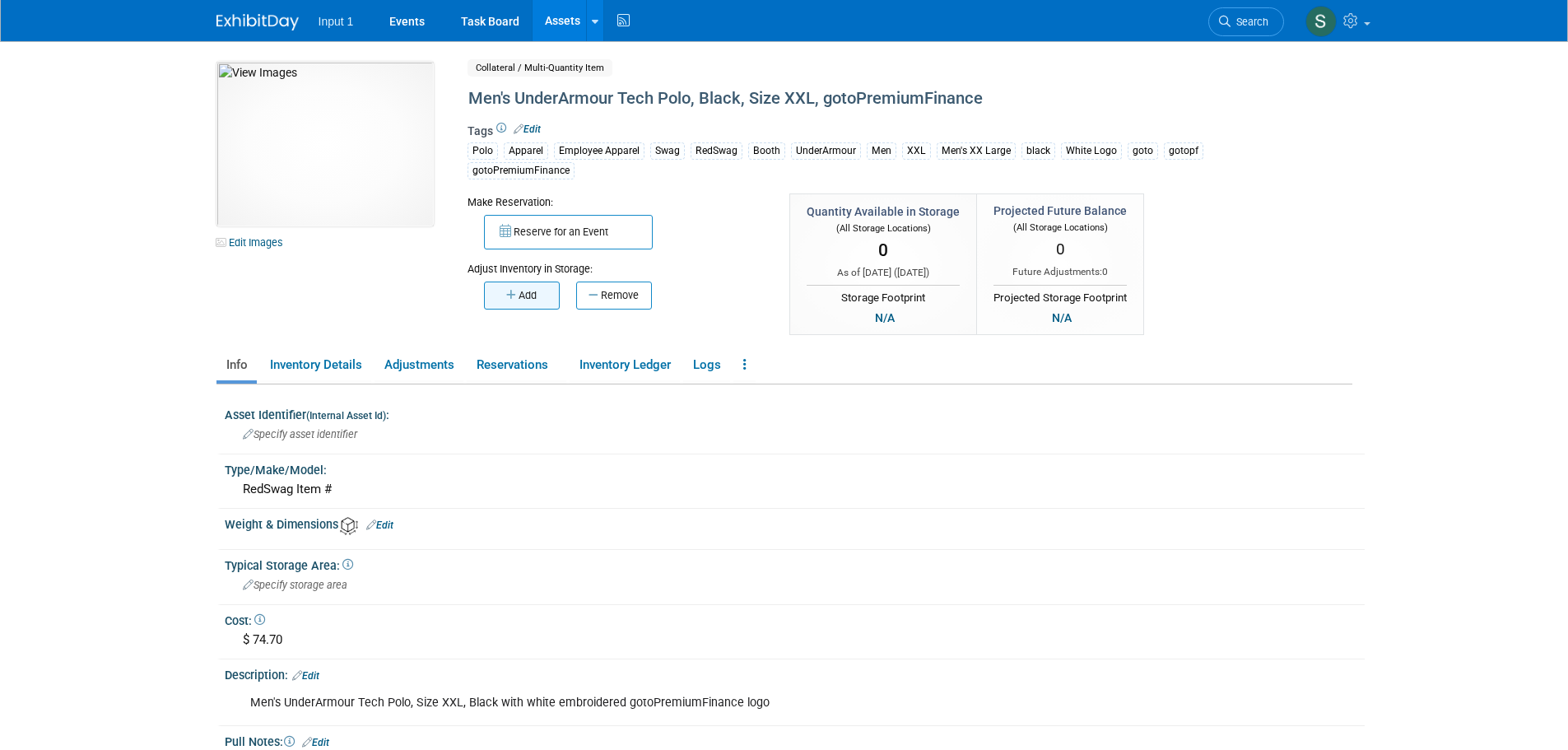
click at [534, 296] on button "Add" at bounding box center [522, 295] width 76 height 28
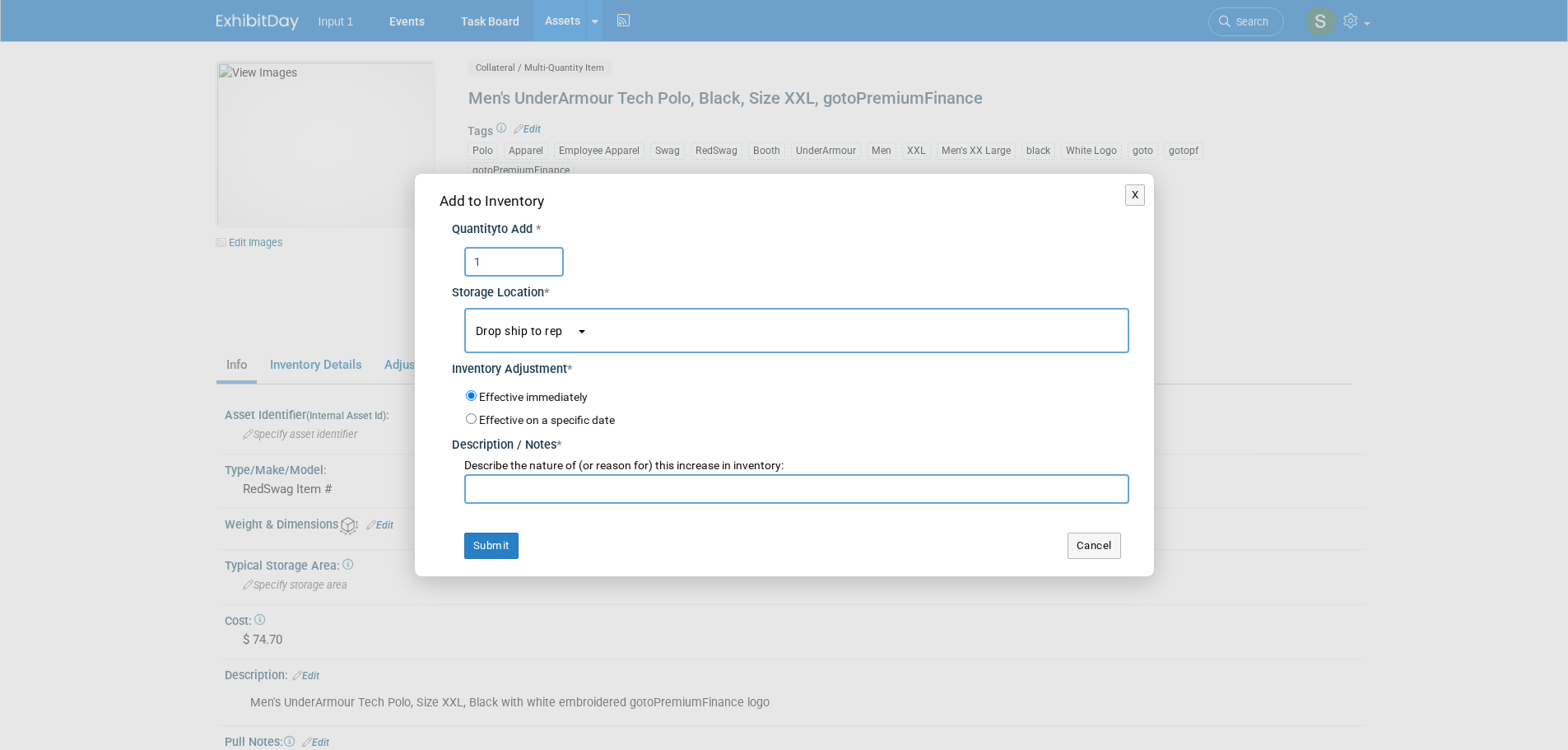
type input "1"
click at [509, 493] on input "text" at bounding box center [797, 489] width 665 height 30
type input "Drop shipping to Paul Greenhalgh on RedSwag Quote #29037. Expected ship date 20…"
click at [509, 328] on span "Drop ship to rep" at bounding box center [526, 331] width 101 height 13
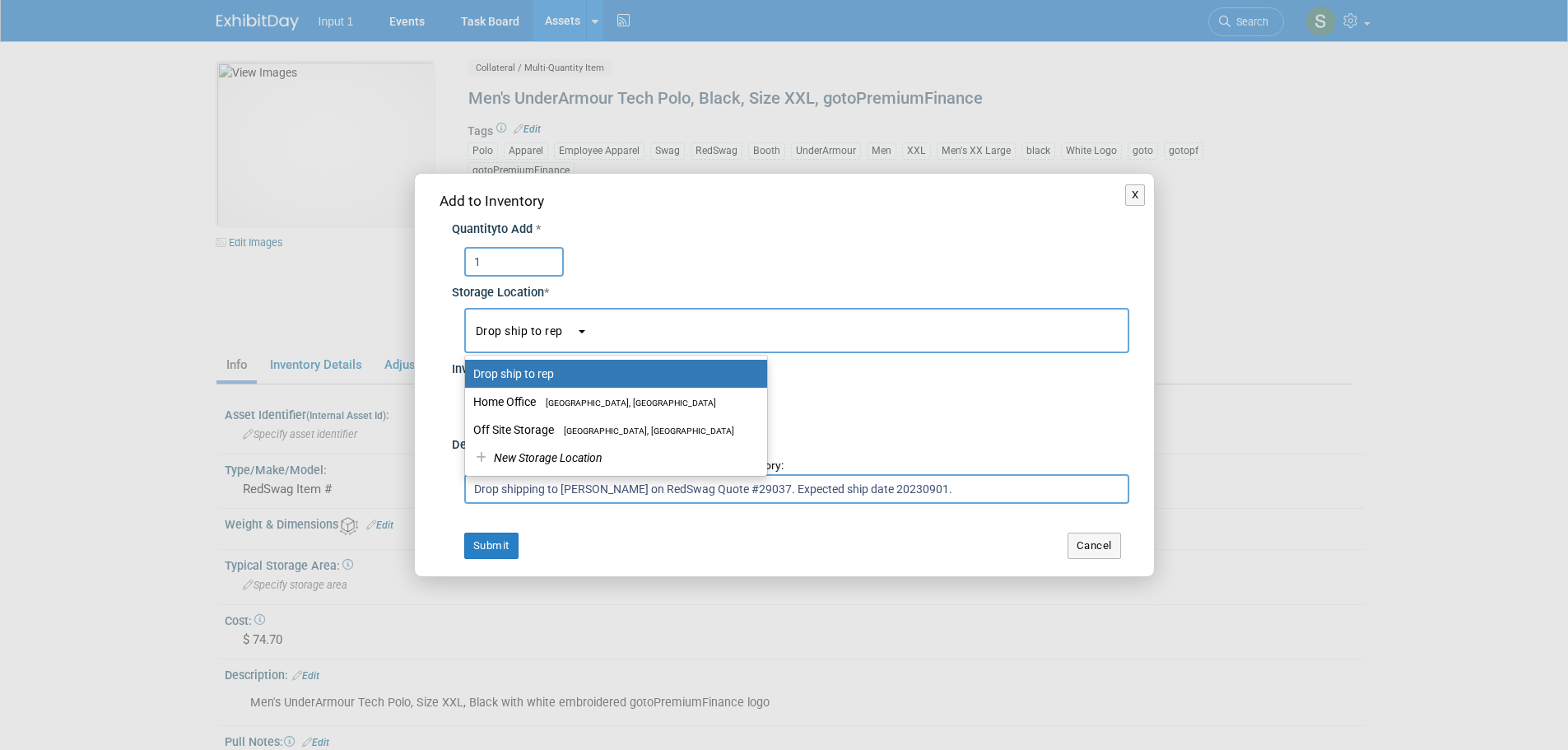
click at [508, 327] on span "Drop ship to rep" at bounding box center [526, 331] width 101 height 13
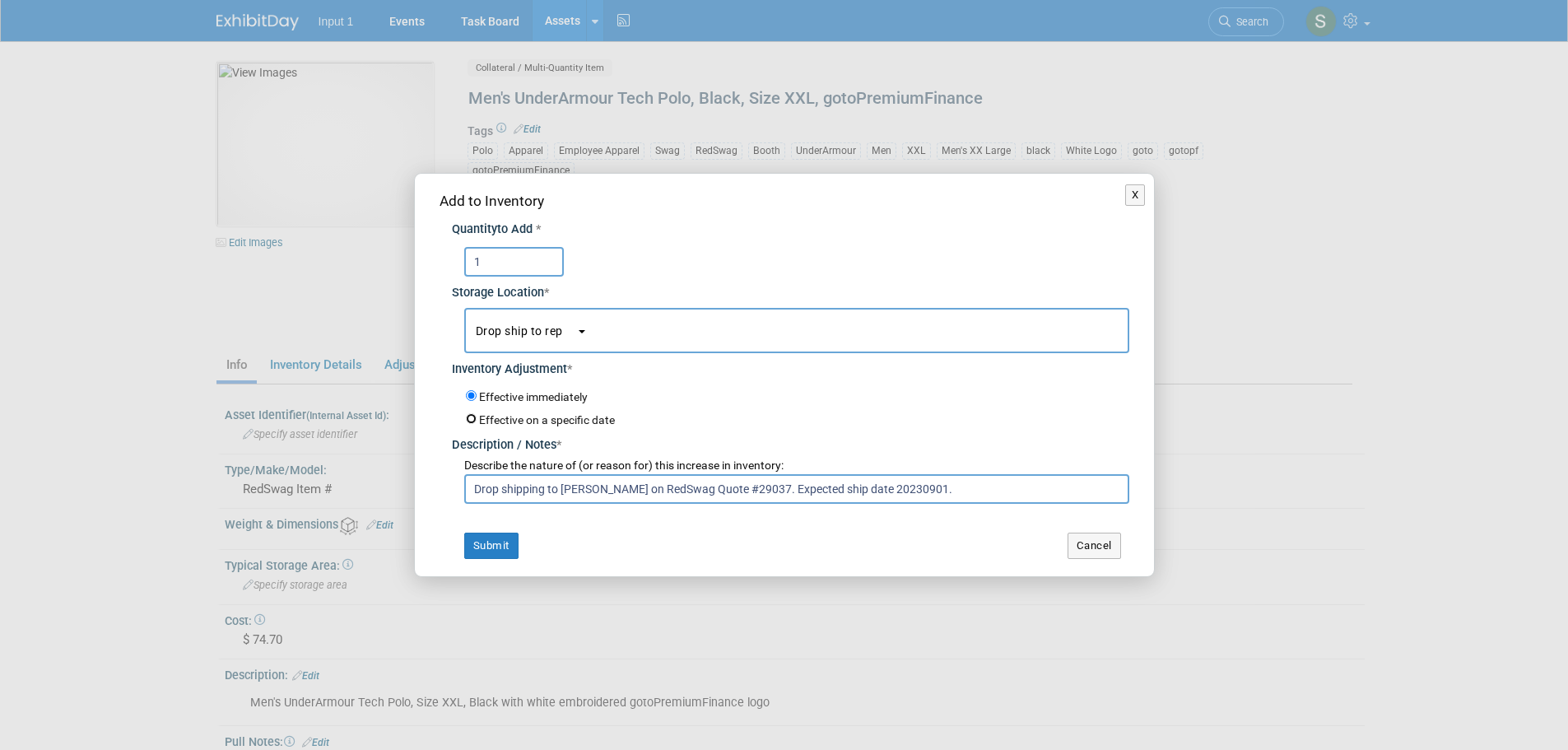
click at [471, 421] on input "Effective on a specific date" at bounding box center [471, 418] width 11 height 11
radio input "true"
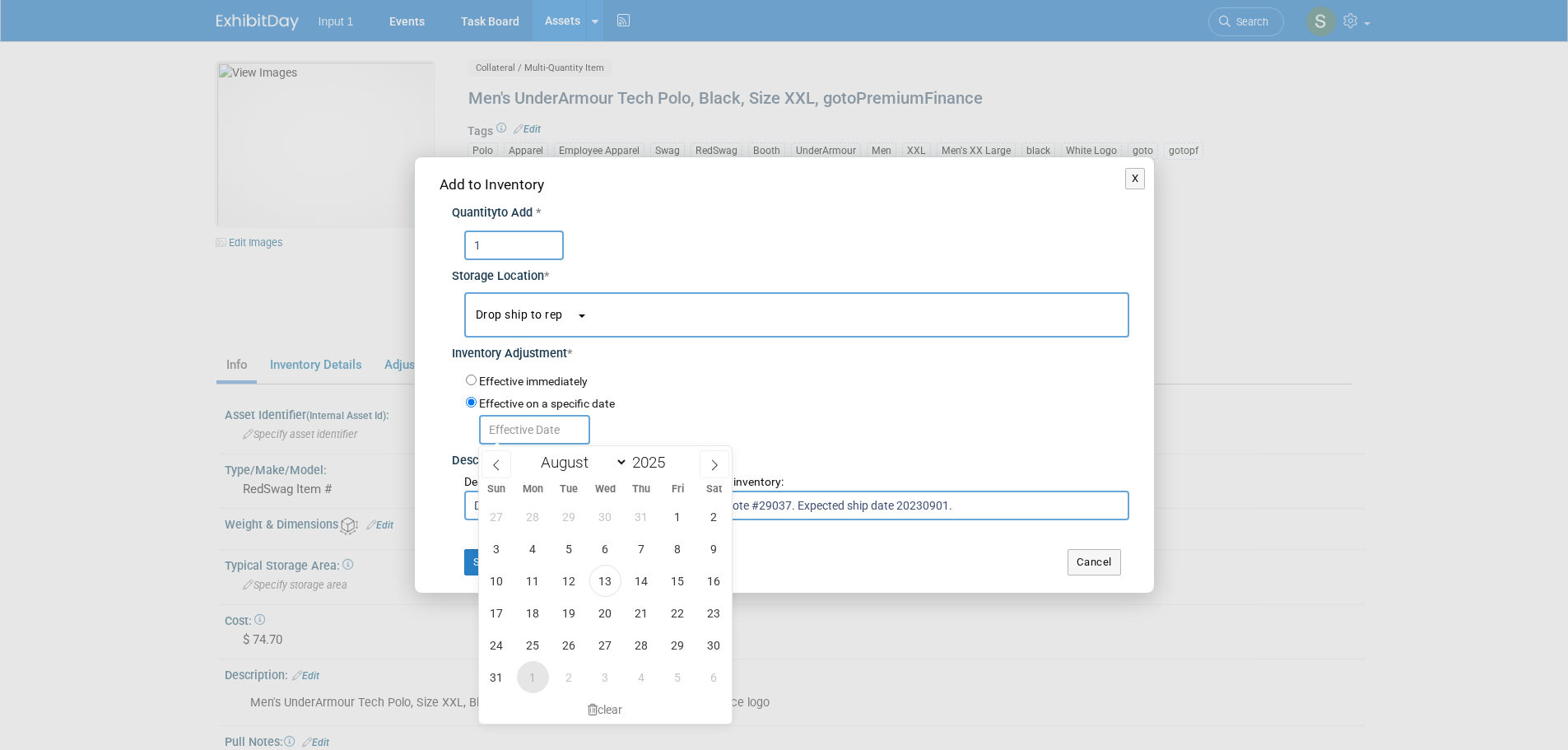
click at [531, 678] on span "1" at bounding box center [533, 677] width 32 height 32
type input "Sep 1, 2025"
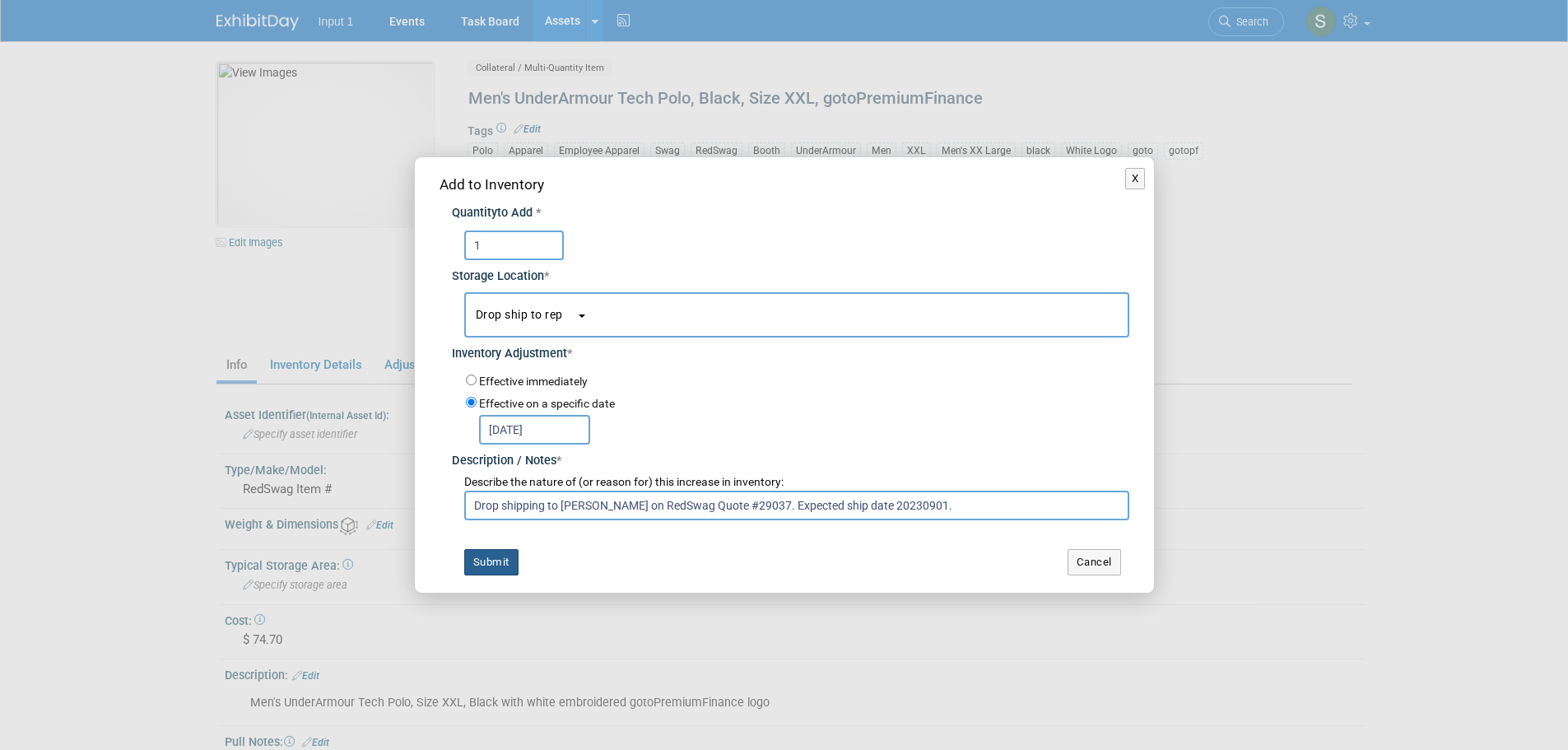
click at [496, 565] on button "Submit" at bounding box center [491, 562] width 54 height 27
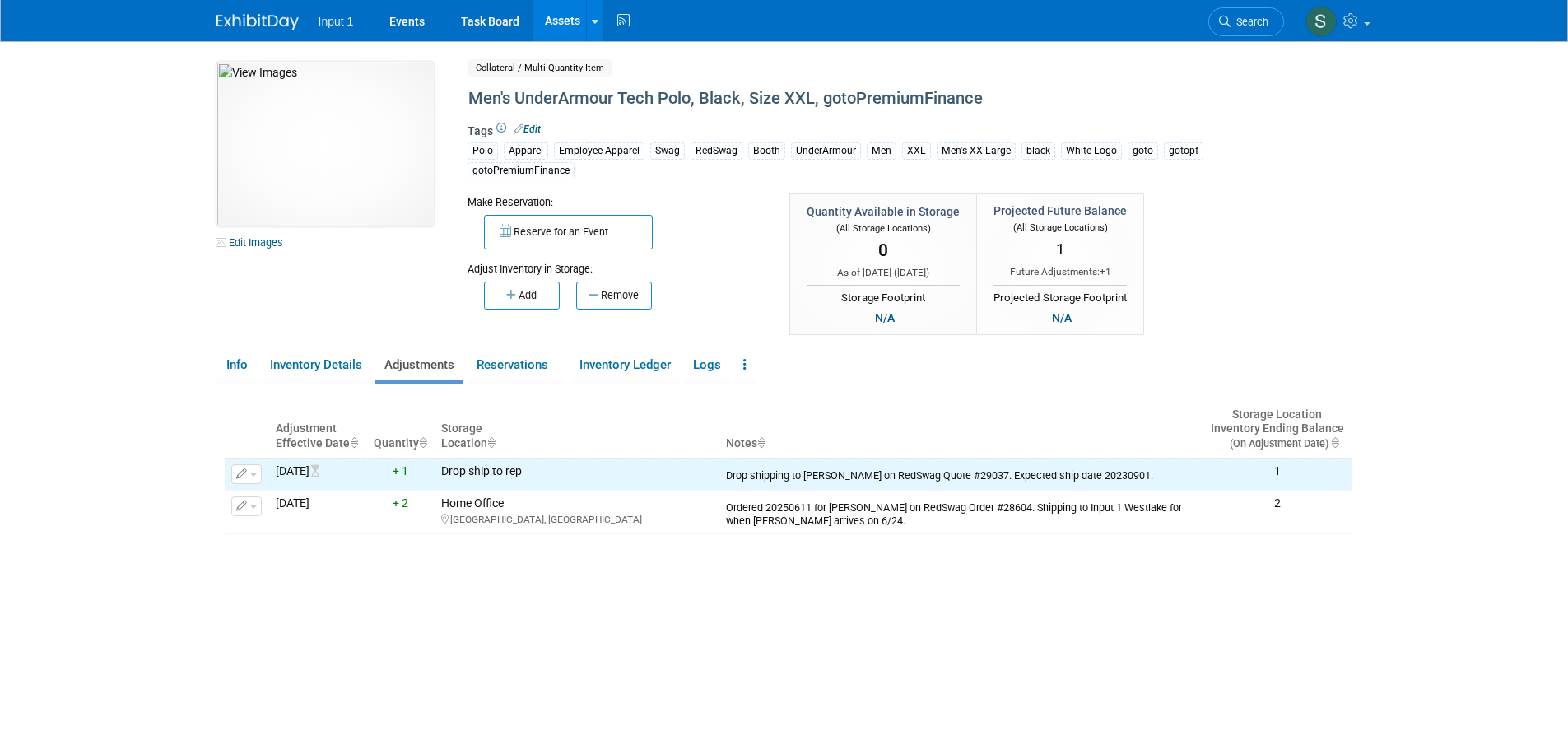
click at [612, 564] on div "Adjustment Effective Date Quantity Storage Location Notes Storage Location Inve…" at bounding box center [788, 595] width 1128 height 421
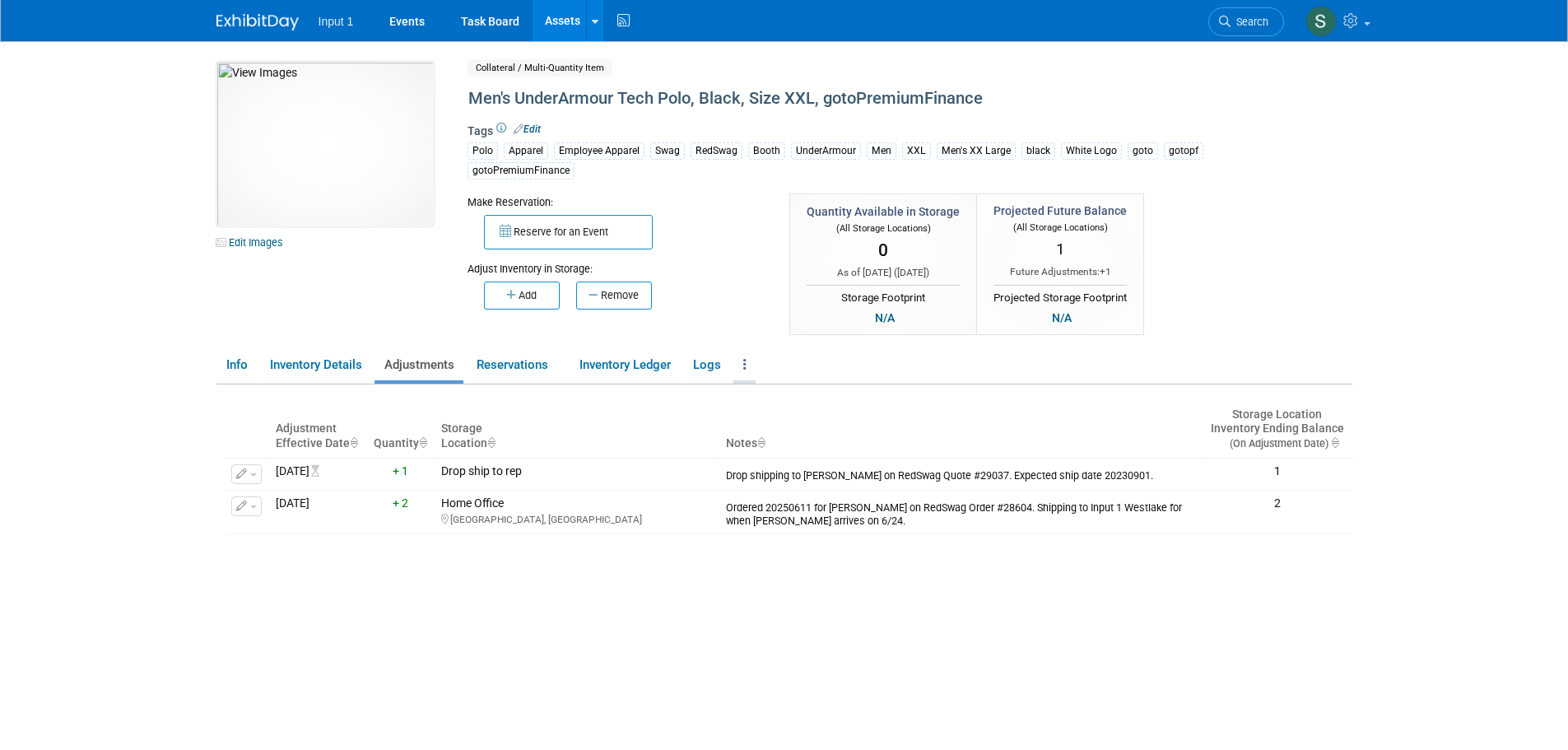
click at [746, 367] on icon at bounding box center [746, 364] width 4 height 12
click at [550, 20] on link "Assets" at bounding box center [562, 20] width 60 height 42
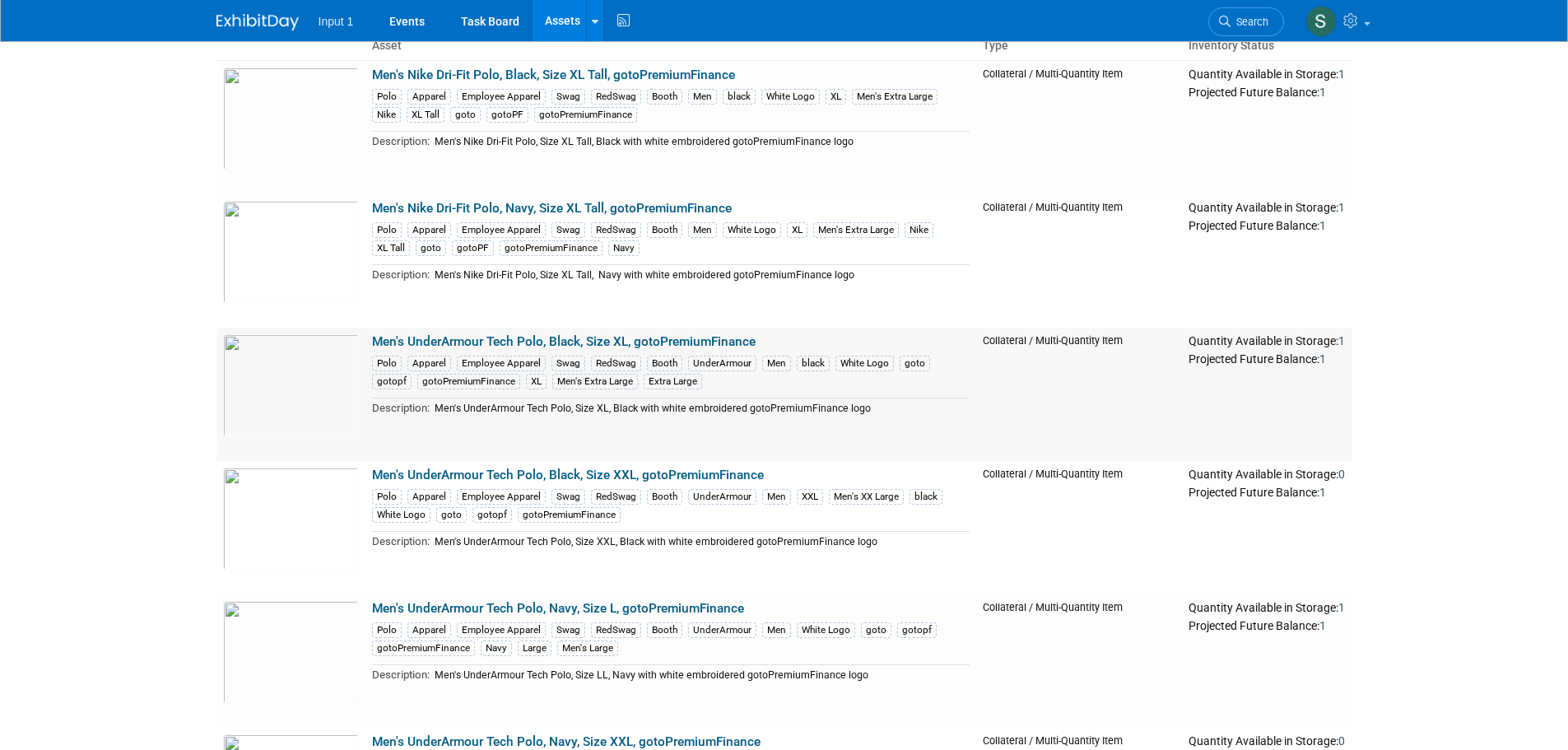
scroll to position [165, 0]
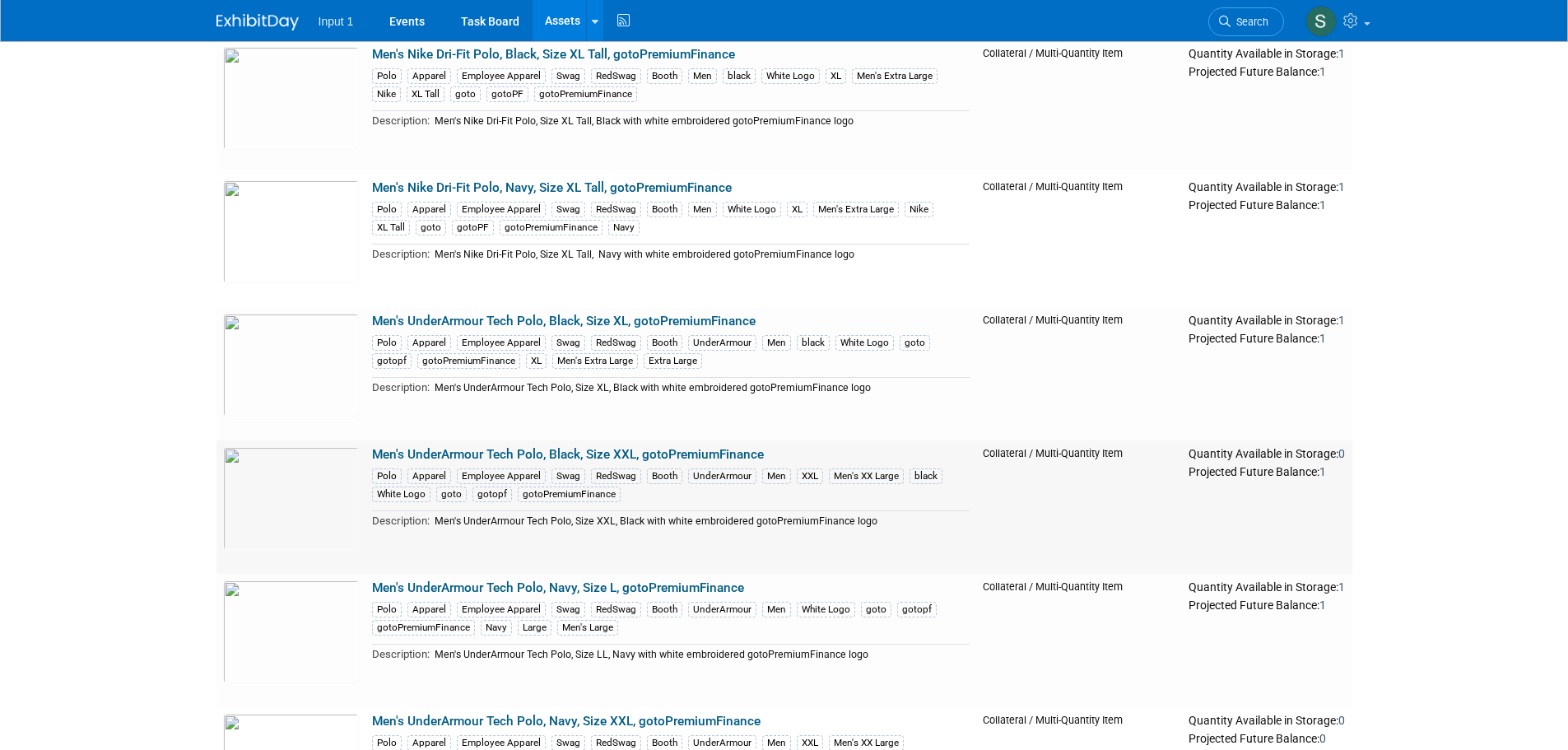
click at [676, 454] on link "Men's UnderArmour Tech Polo, Black, Size XXL, gotoPremiumFinance" at bounding box center [568, 455] width 392 height 15
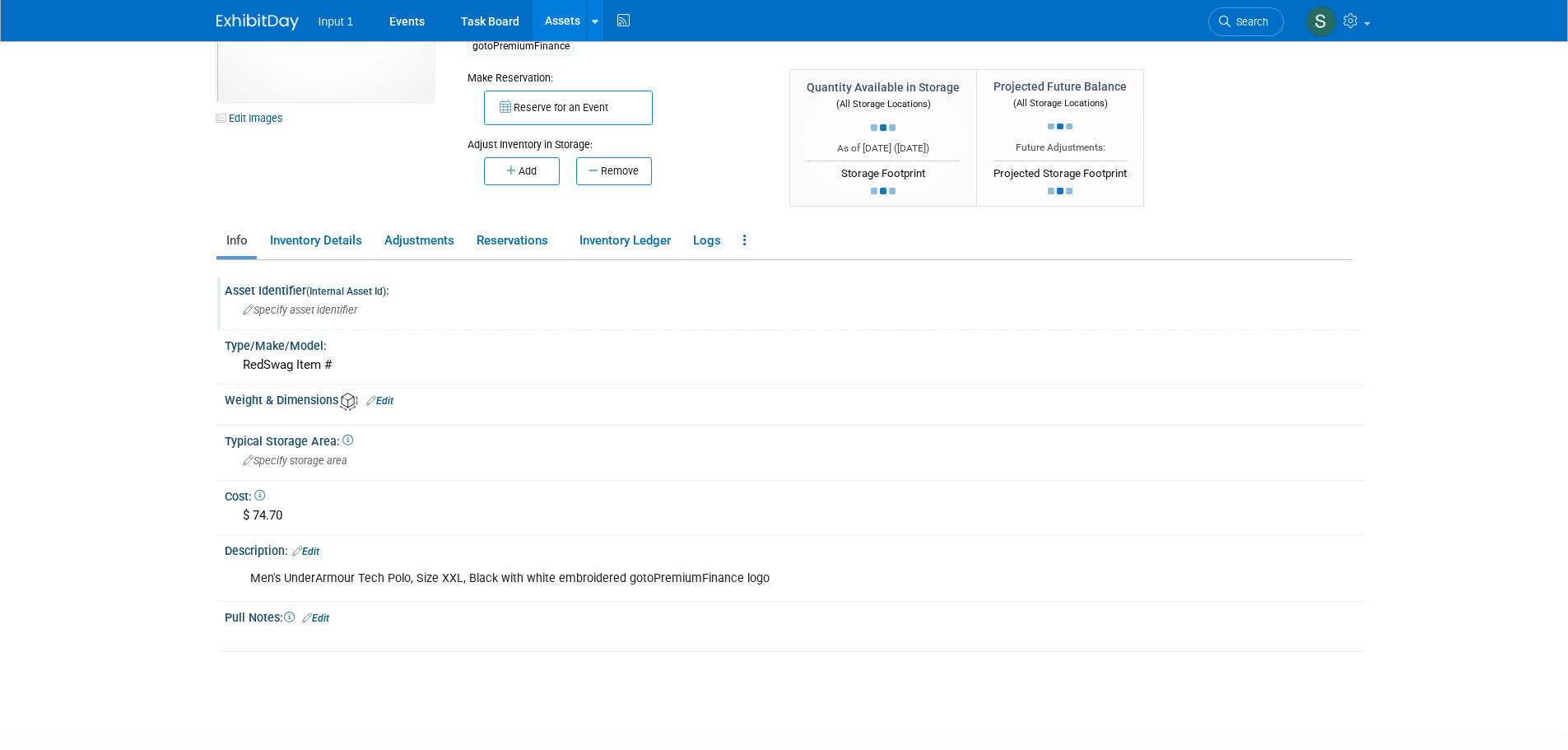
scroll to position [165, 0]
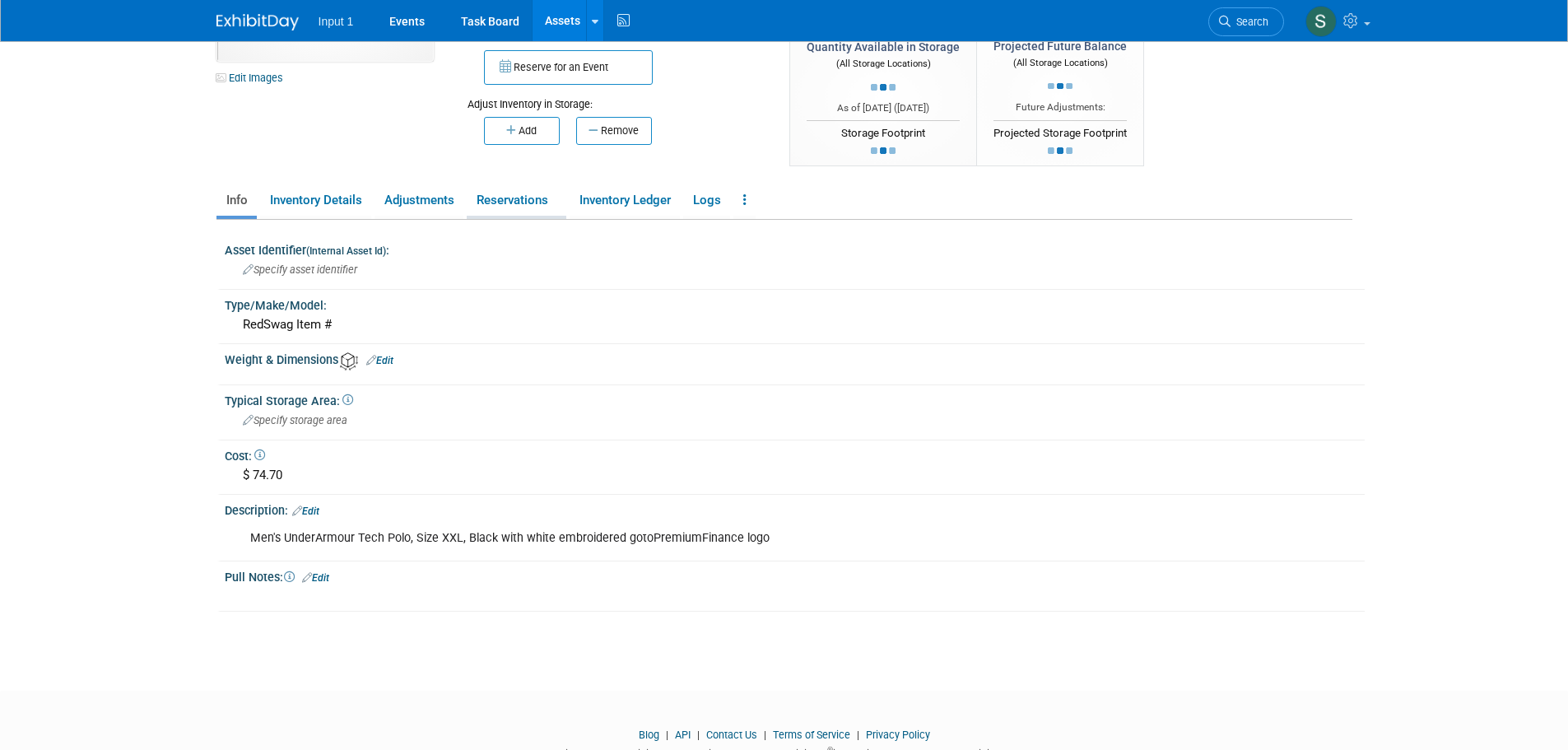
click at [517, 202] on link "Reservations" at bounding box center [516, 200] width 100 height 29
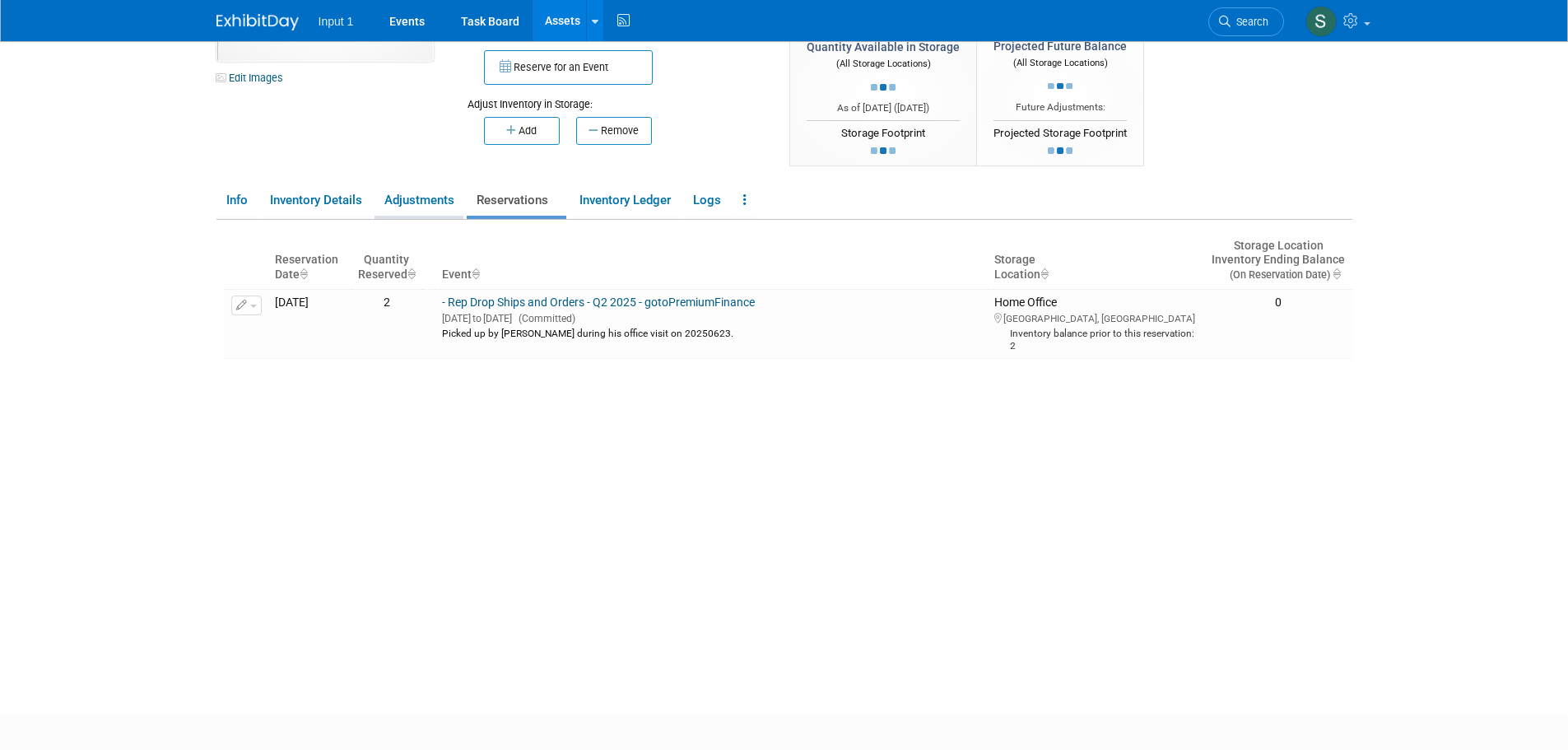
click at [411, 202] on link "Adjustments" at bounding box center [419, 200] width 89 height 29
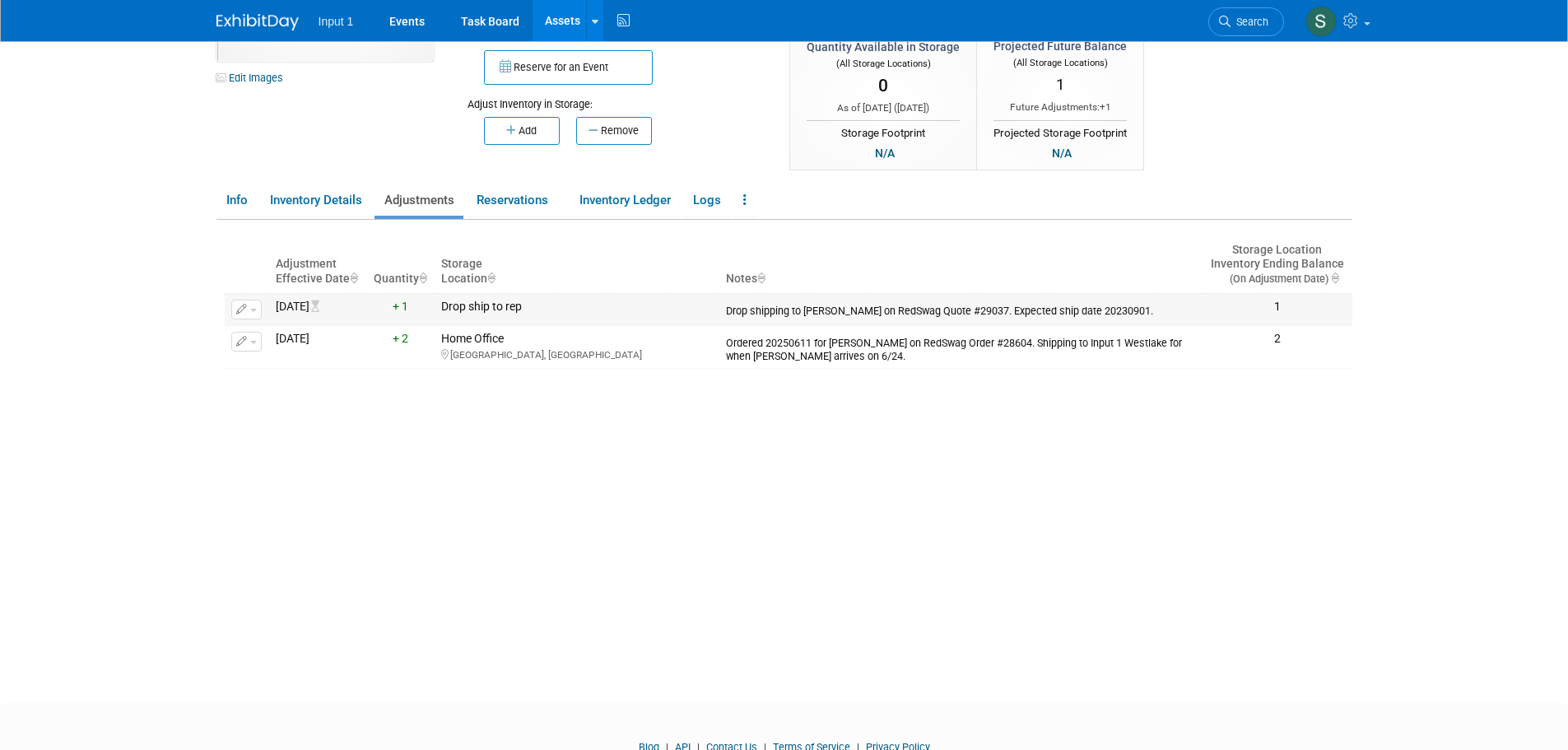
click at [251, 312] on button "button" at bounding box center [247, 310] width 30 height 19
click at [274, 358] on span "Delete Adjustment" at bounding box center [314, 361] width 101 height 13
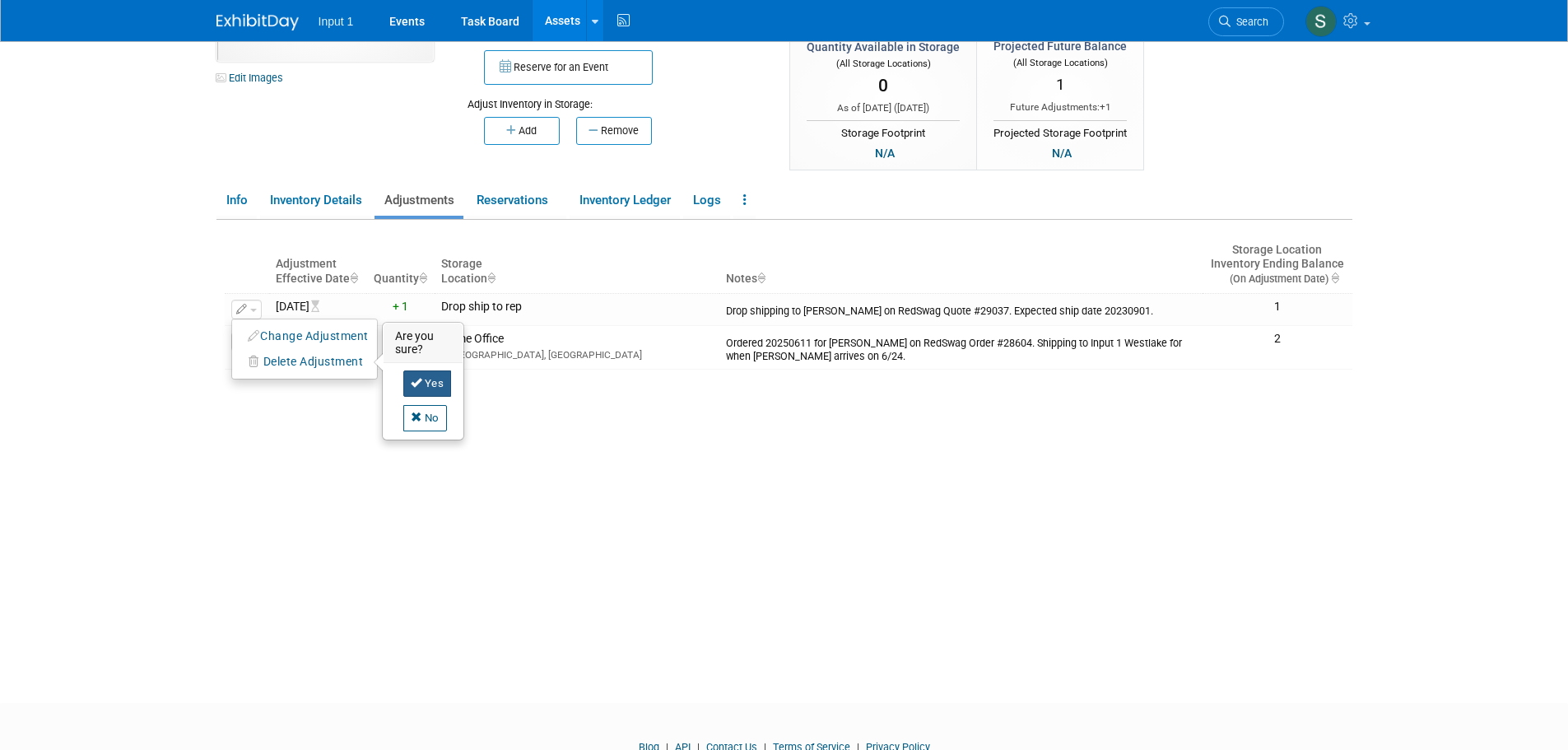
click at [418, 386] on icon at bounding box center [417, 382] width 11 height 11
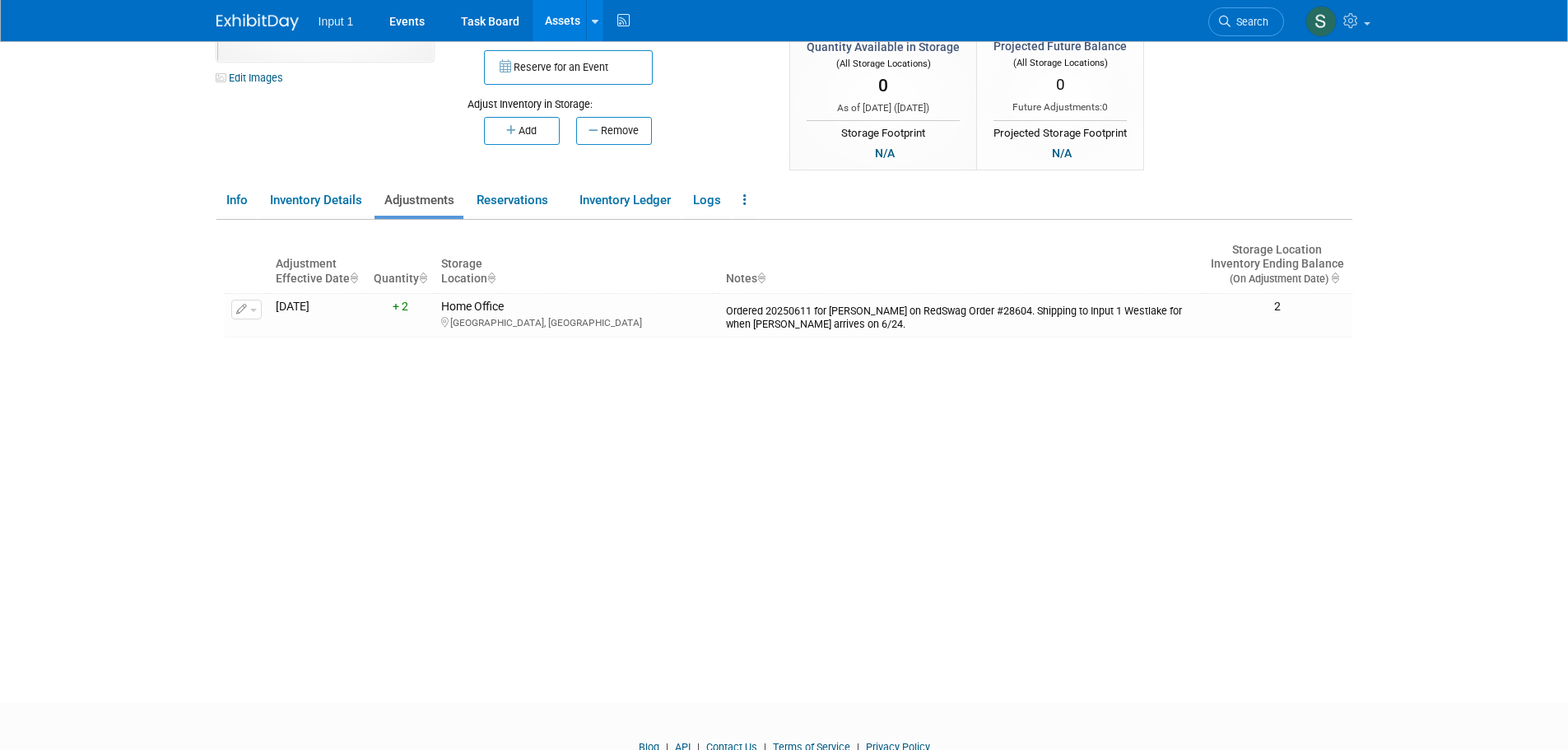
click at [553, 16] on link "Assets" at bounding box center [562, 20] width 60 height 42
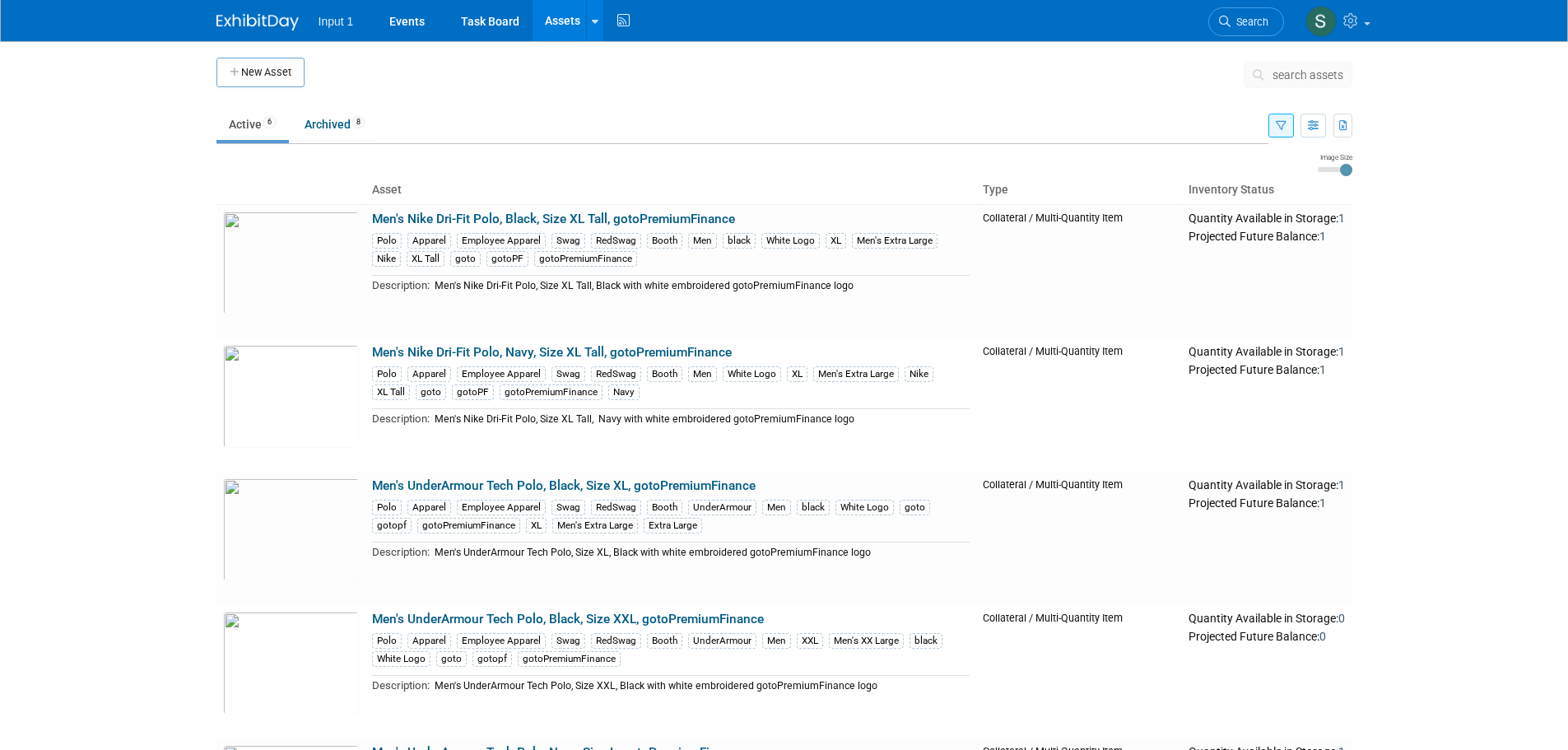
click at [1277, 132] on button "button" at bounding box center [1281, 125] width 26 height 24
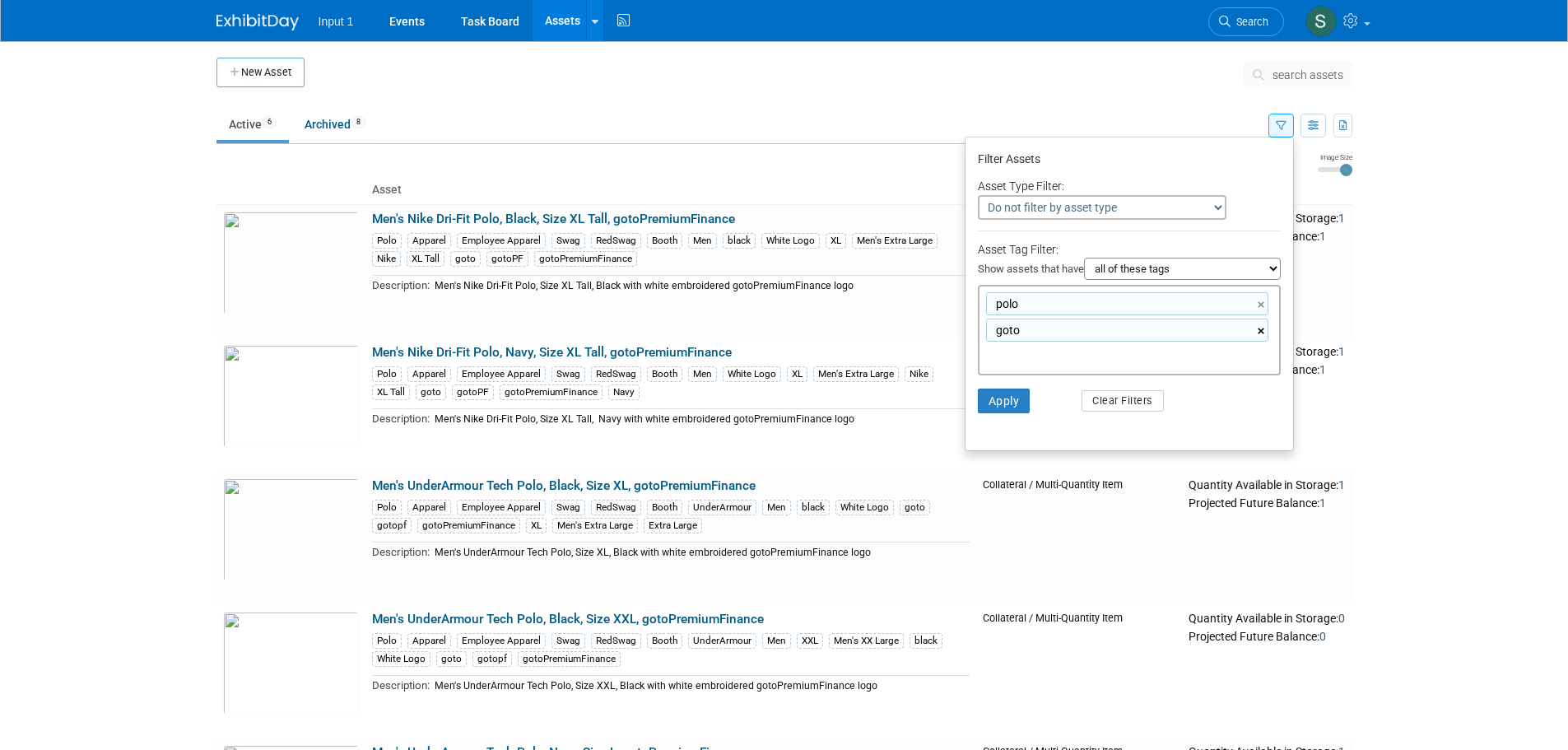
click at [1263, 332] on link "×" at bounding box center [1264, 331] width 11 height 19
type input "polo"
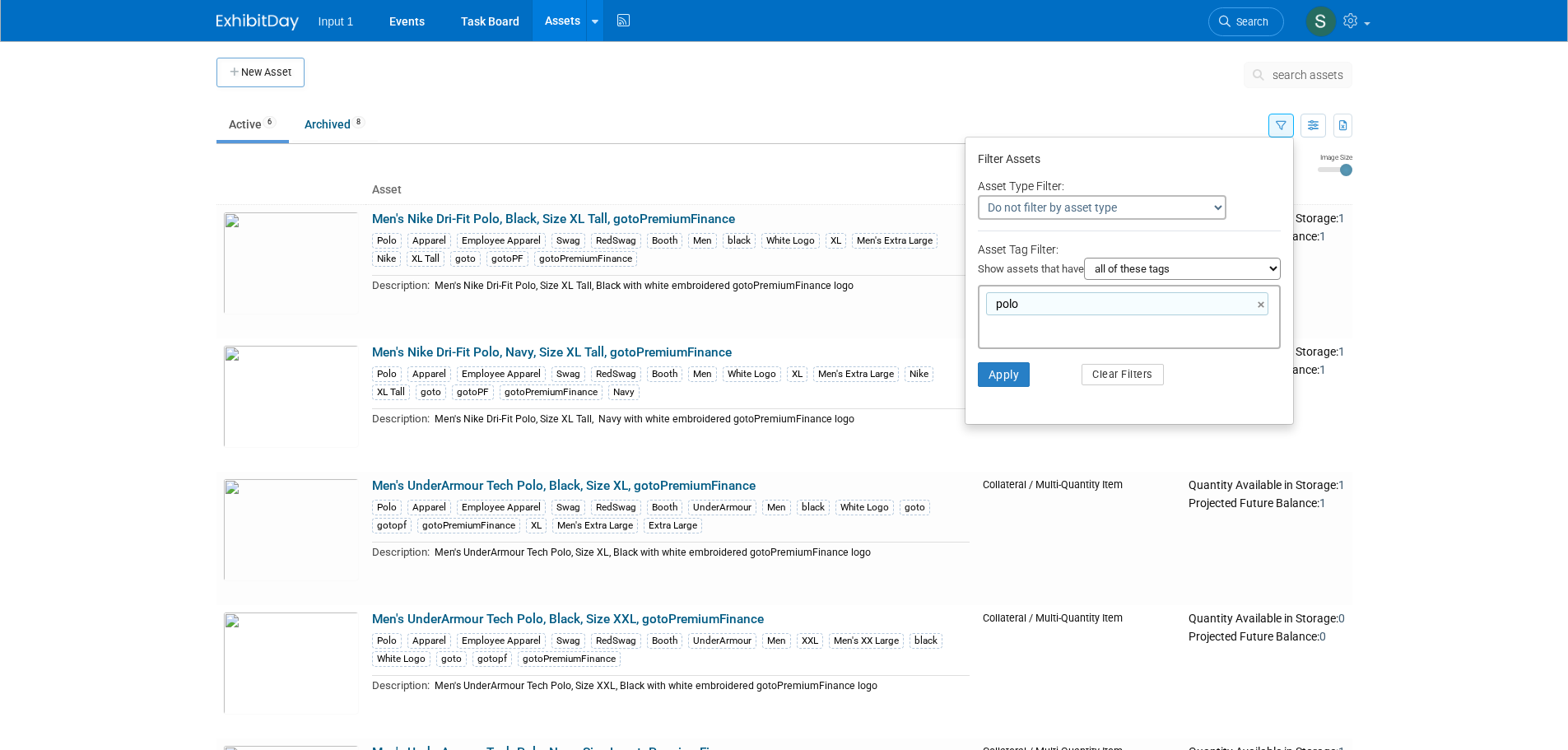
click at [1241, 401] on ul "Filter Assets Asset Type Filter: Do not filter by asset type Only show Single-U…" at bounding box center [1129, 281] width 329 height 288
click at [1009, 382] on button "Apply" at bounding box center [1005, 375] width 53 height 25
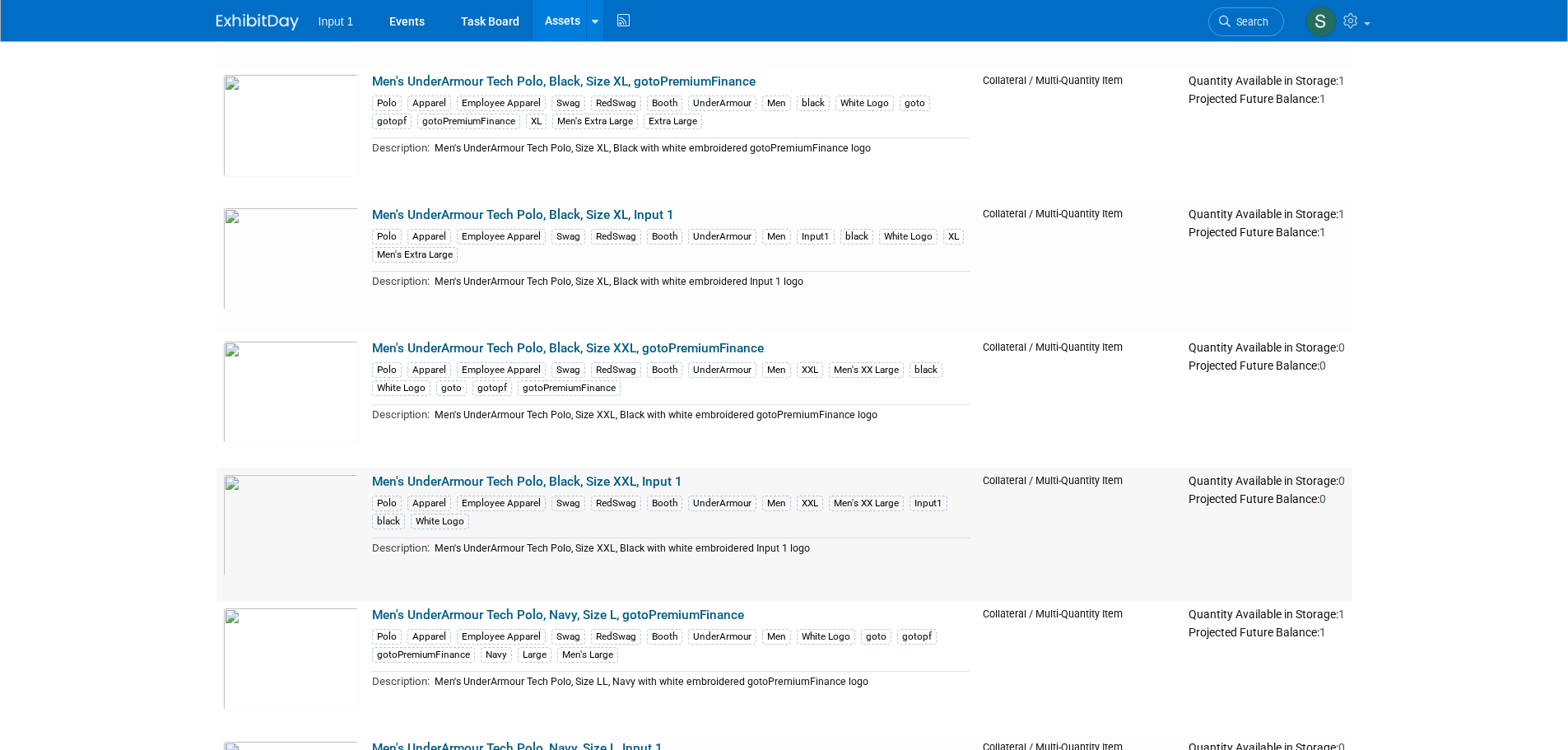
scroll to position [577, 0]
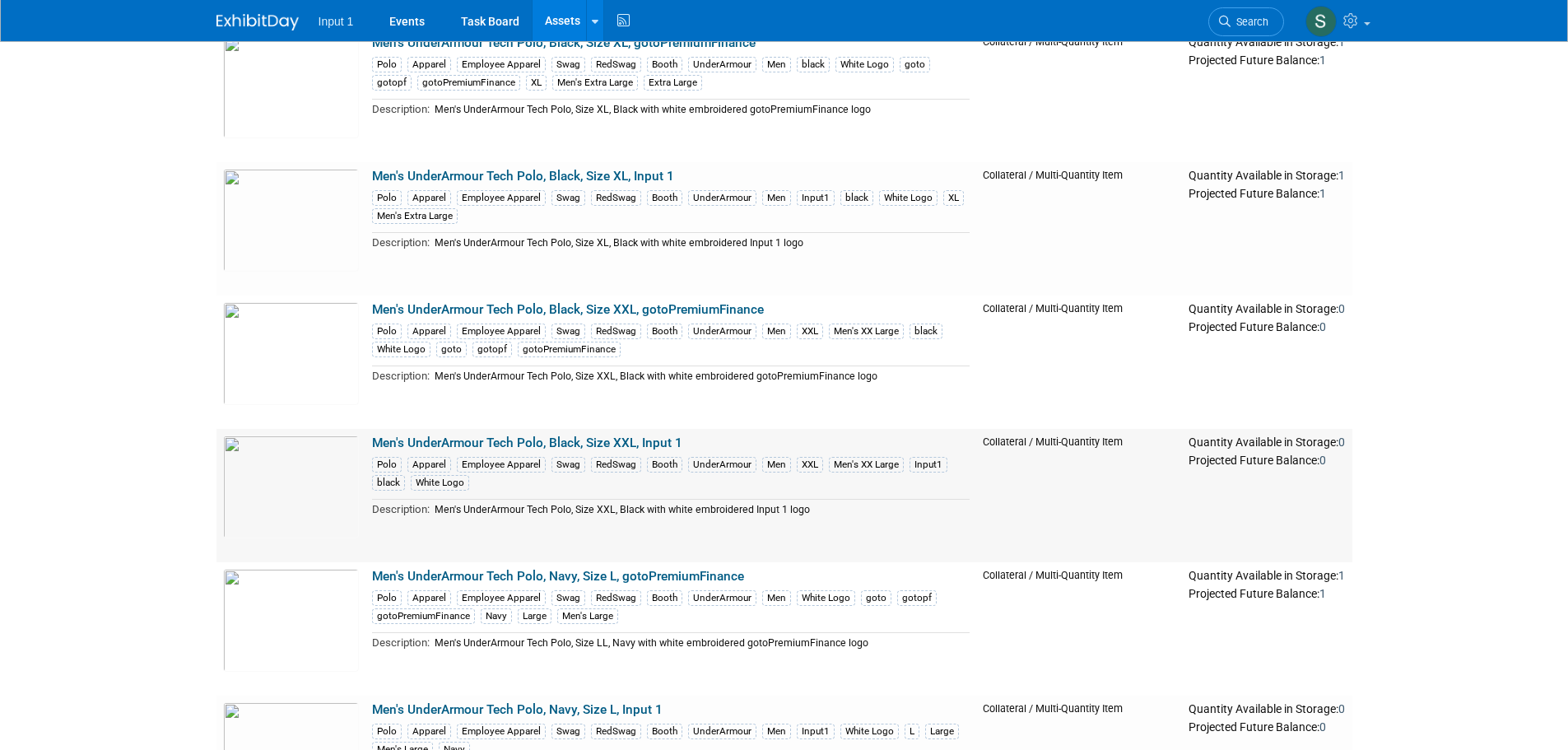
click at [626, 441] on link "Men's UnderArmour Tech Polo, Black, Size XXL, Input 1" at bounding box center [527, 442] width 310 height 15
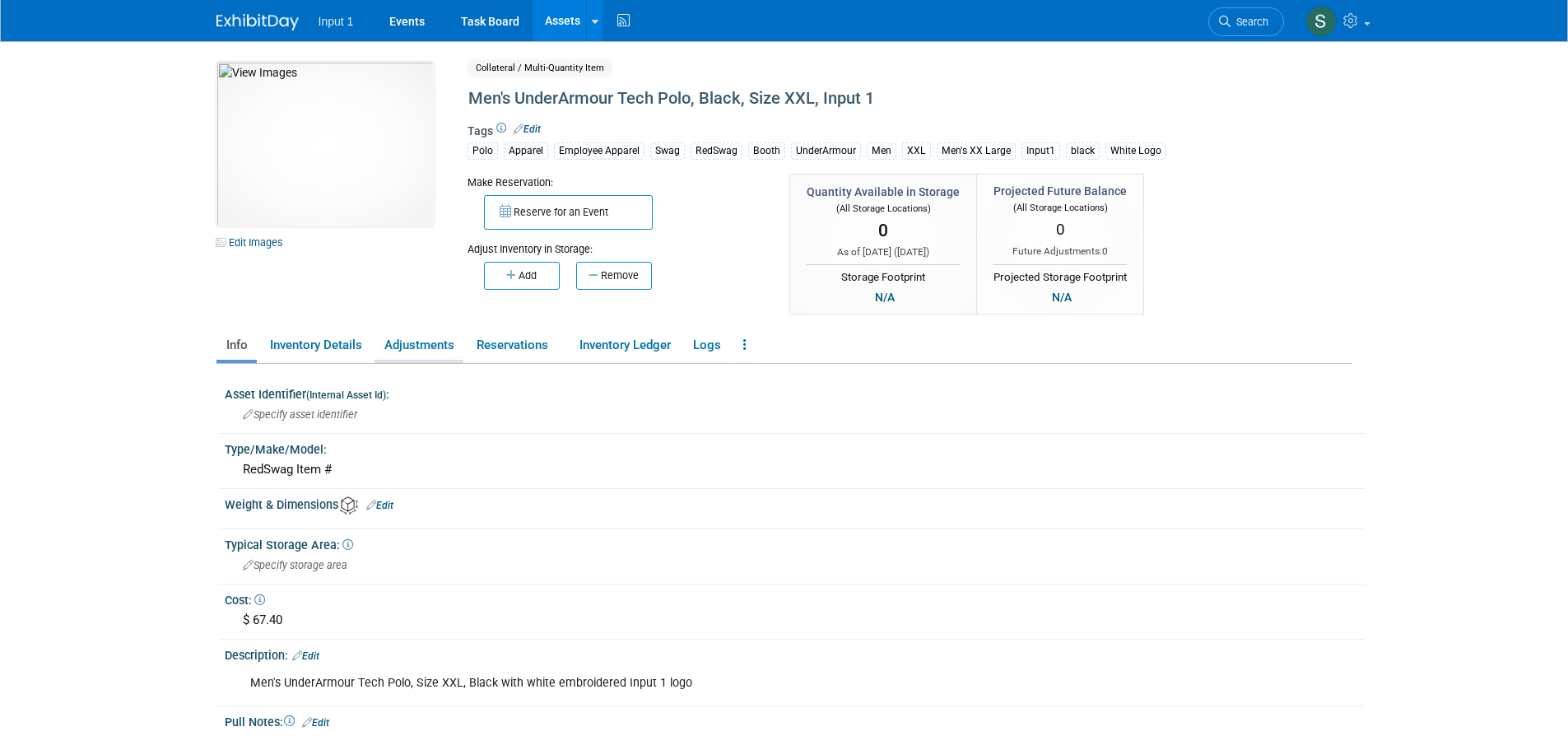
click at [426, 346] on link "Adjustments" at bounding box center [419, 345] width 89 height 29
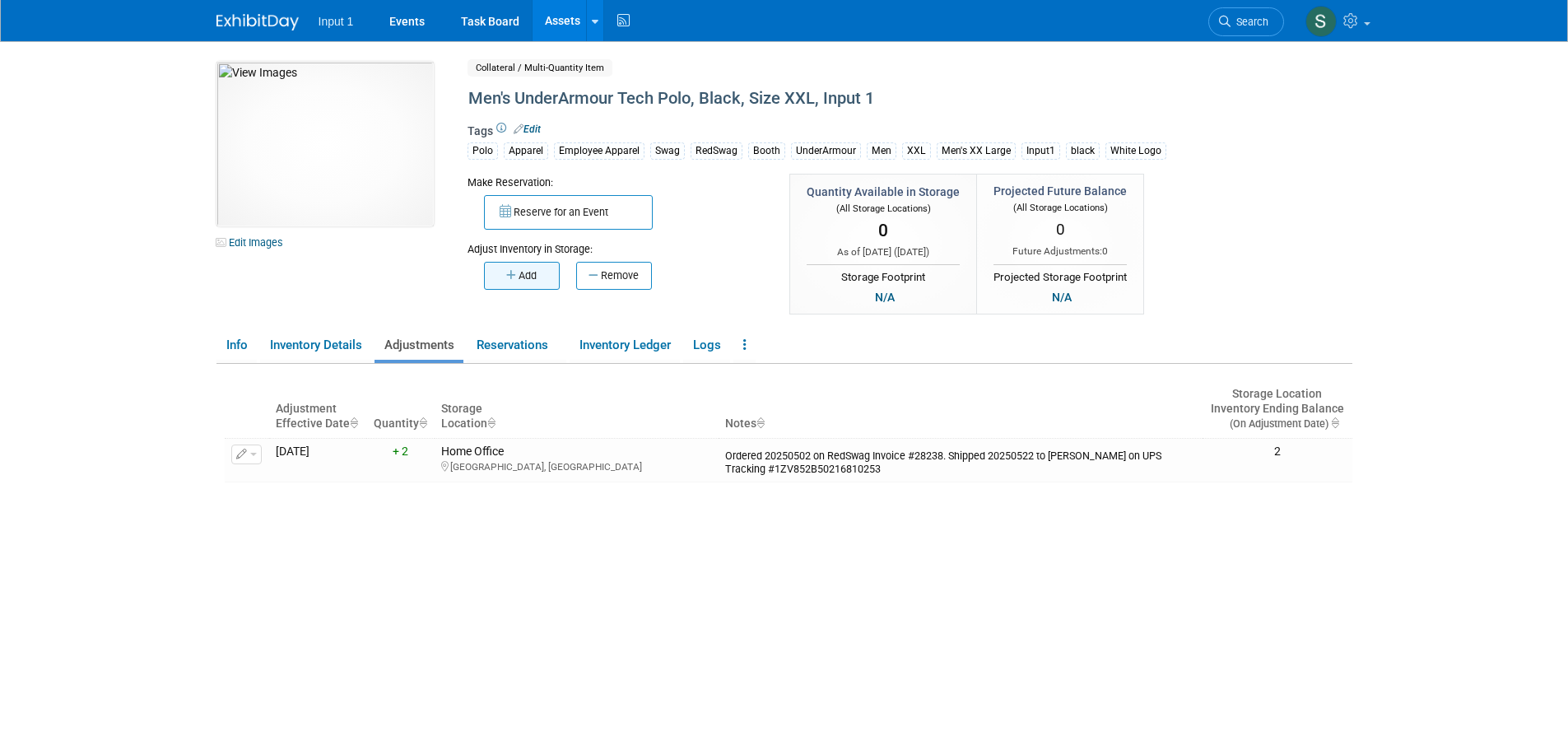
click at [524, 276] on button "Add" at bounding box center [522, 276] width 76 height 28
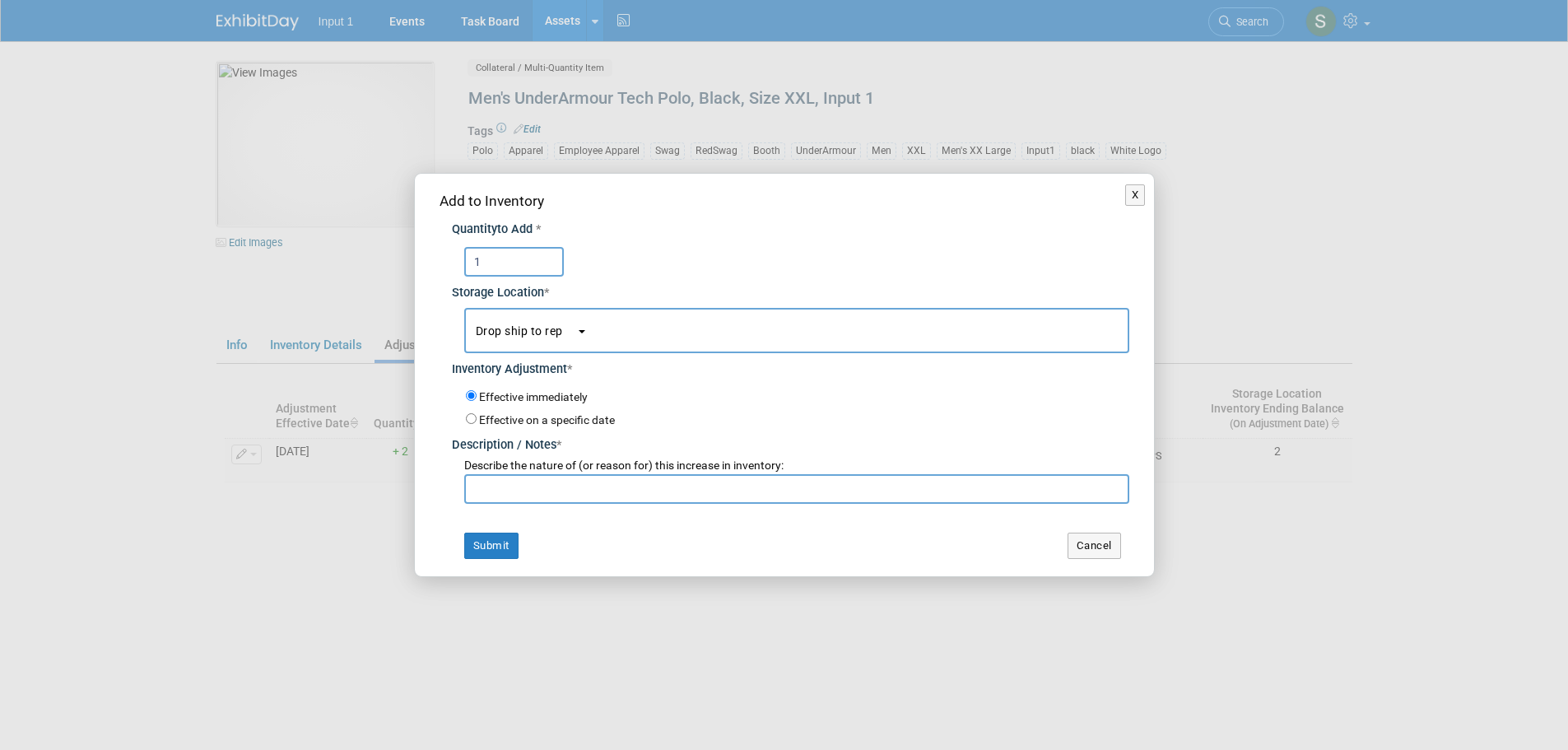
type input "1"
click at [530, 498] on input "text" at bounding box center [797, 489] width 665 height 30
type input "Drop shipping to Paul Greenhalgh on RedSwag Invoice #29037. Expected ship date …"
click at [605, 329] on button "Drop ship to rep" at bounding box center [797, 330] width 665 height 45
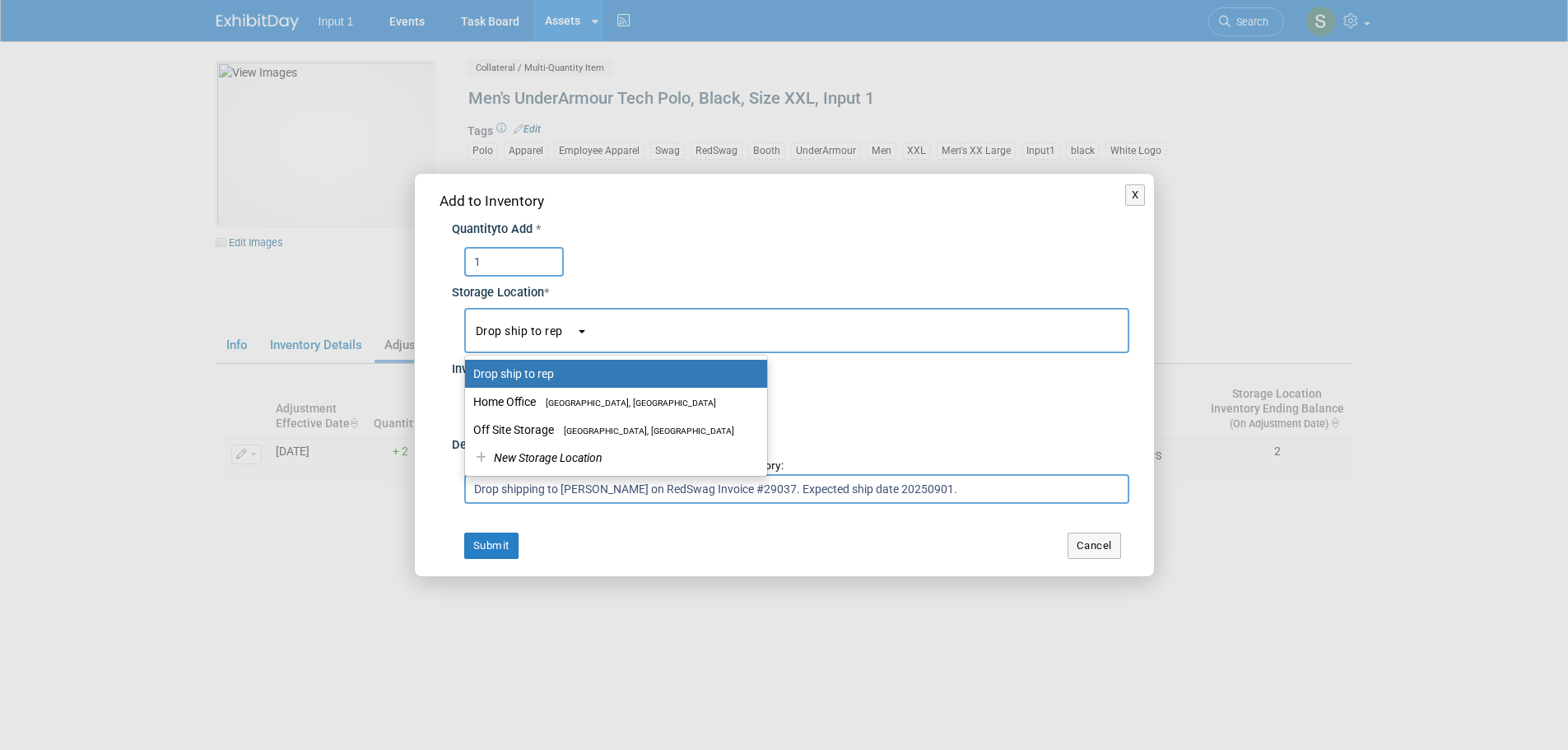
click at [682, 326] on button "Drop ship to rep" at bounding box center [797, 330] width 665 height 45
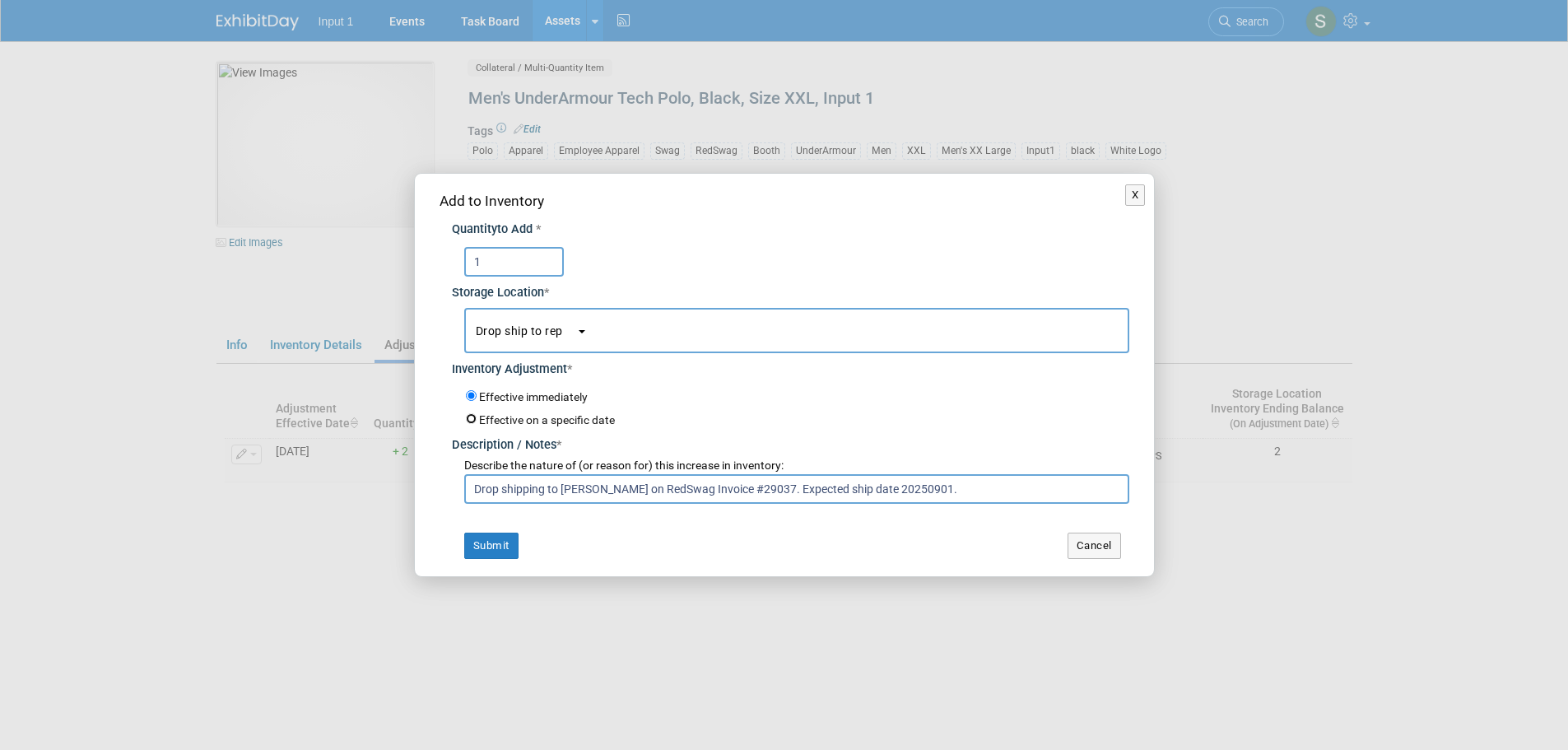
click at [473, 416] on input "Effective on a specific date" at bounding box center [471, 418] width 11 height 11
radio input "true"
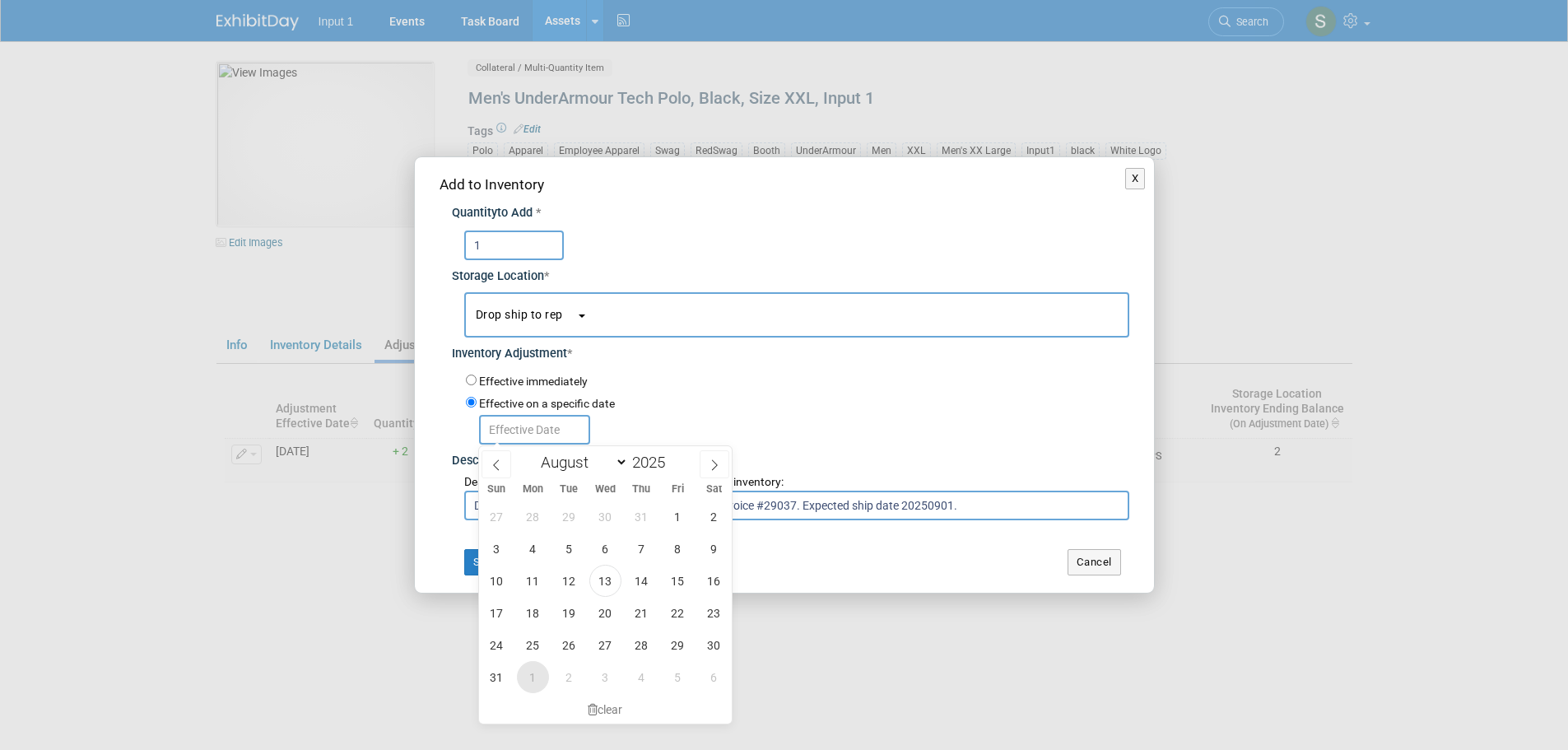
click at [539, 678] on span "1" at bounding box center [533, 677] width 32 height 32
type input "Sep 1, 2025"
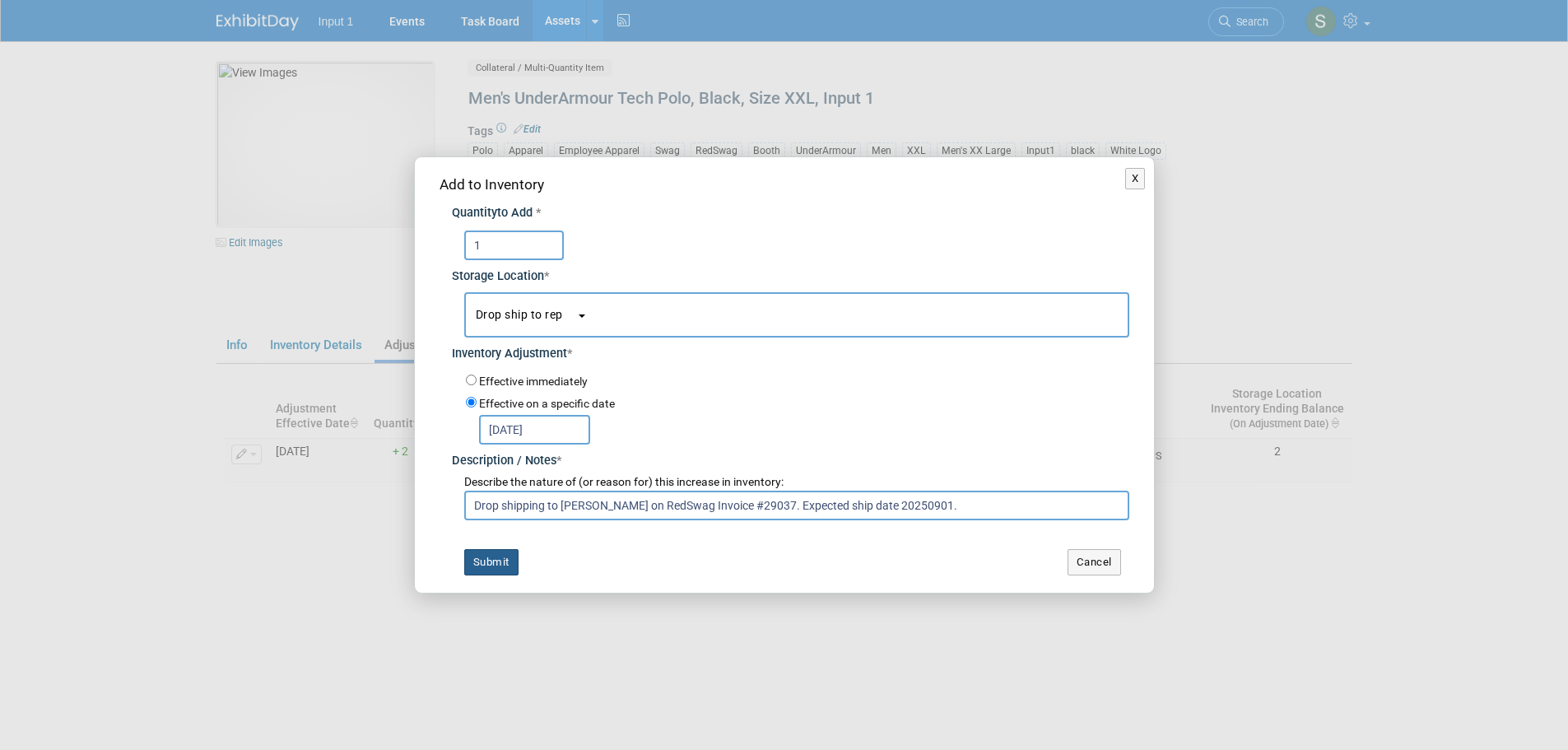
click at [478, 563] on button "Submit" at bounding box center [491, 562] width 54 height 27
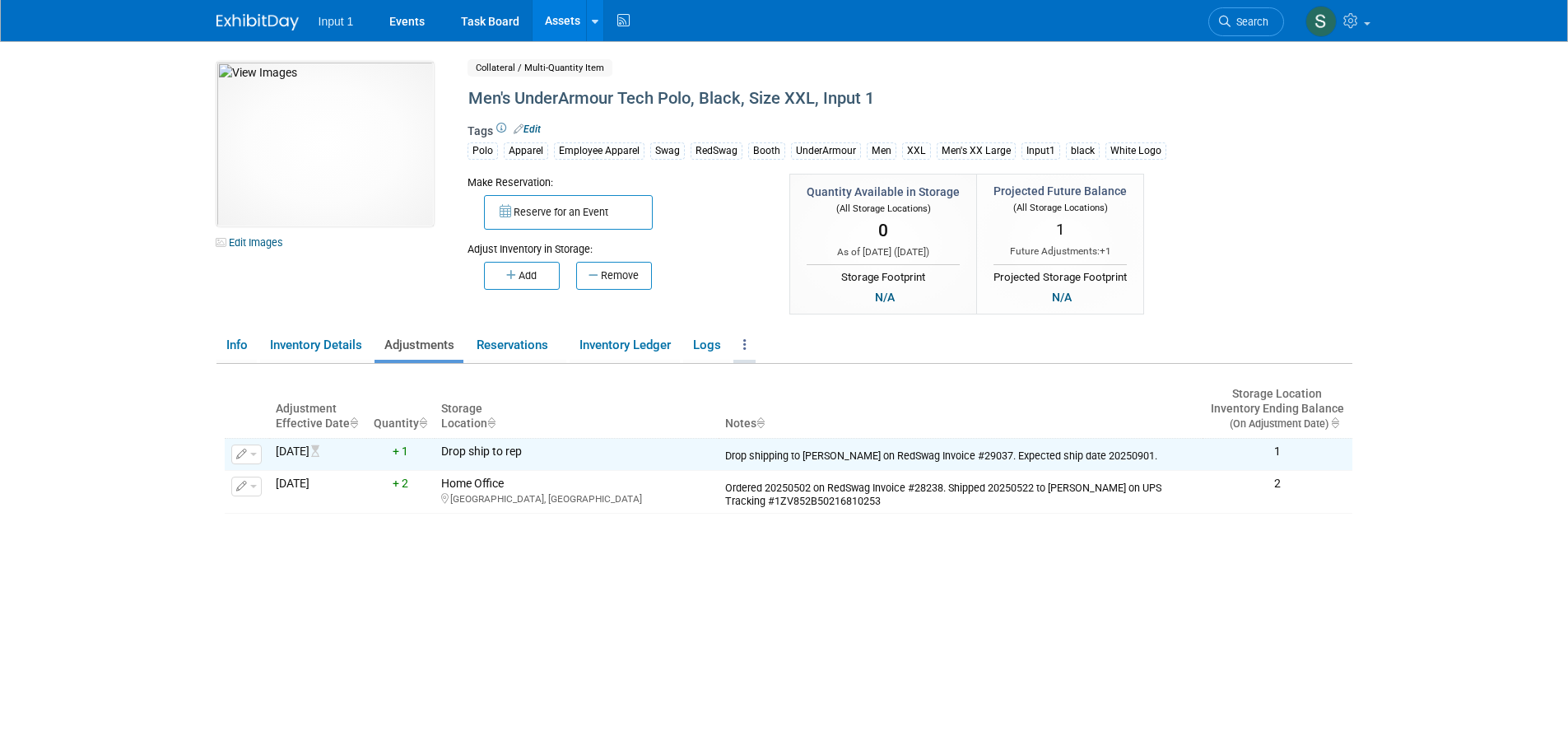
click at [753, 346] on link at bounding box center [744, 345] width 22 height 29
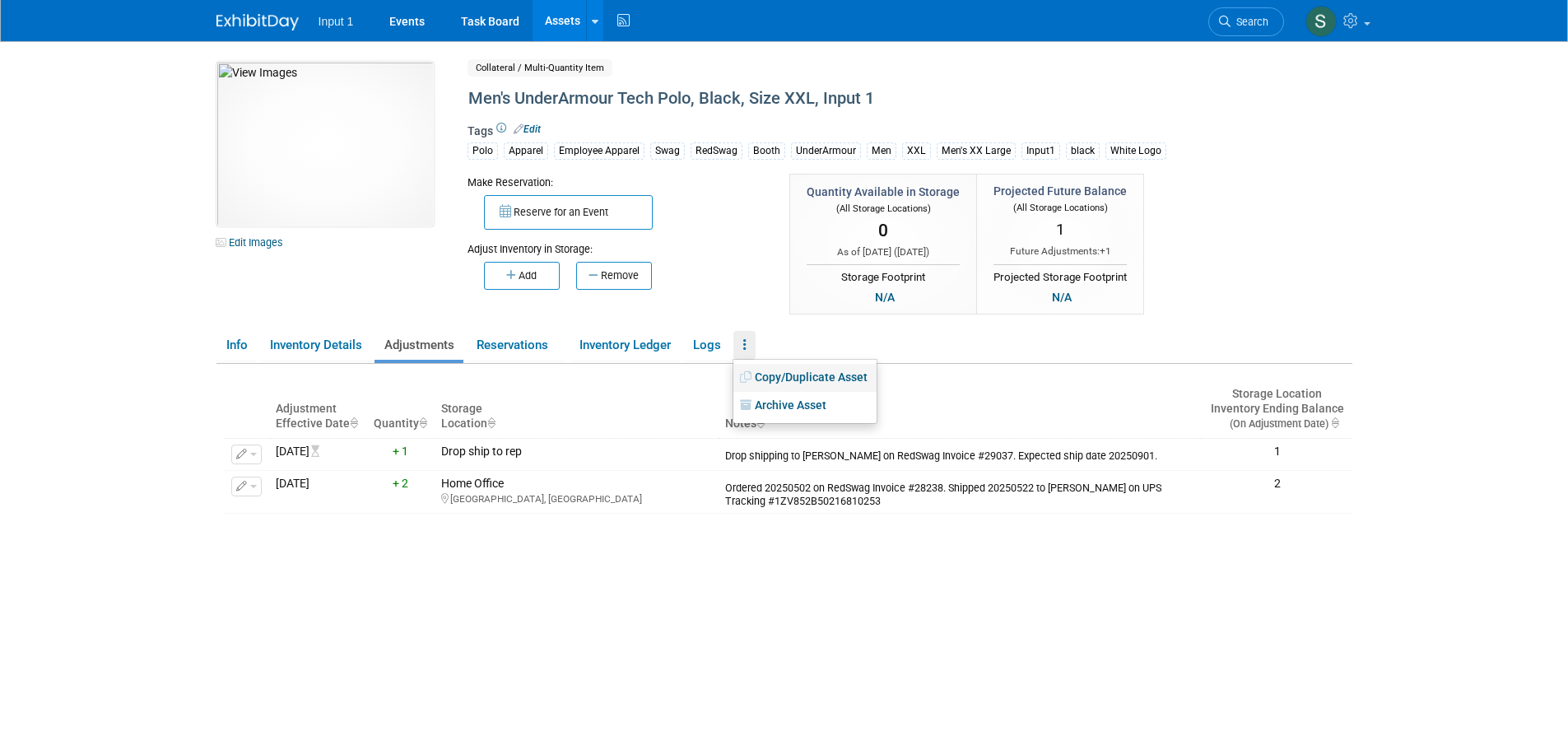
click at [773, 383] on link "Copy/Duplicate Asset" at bounding box center [805, 378] width 143 height 28
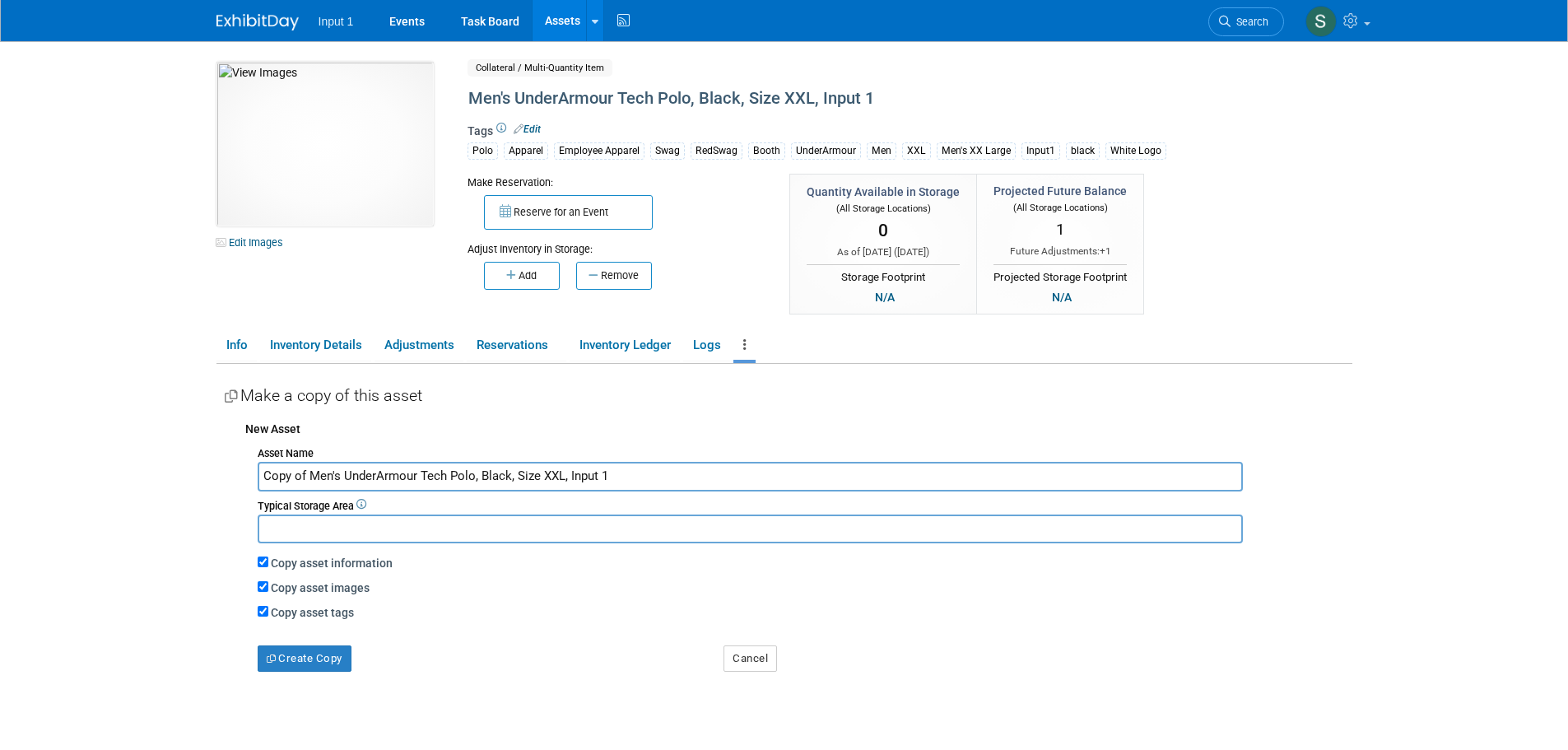
drag, startPoint x: 309, startPoint y: 473, endPoint x: 198, endPoint y: 463, distance: 111.4
click at [198, 463] on body "Input 1 Events Task Board Assets New Asset Search Assets" at bounding box center [784, 375] width 1568 height 750
click at [463, 473] on input "Men's UnderArmour Tech Polo, Black, Size XXL, Input 1" at bounding box center [750, 476] width 985 height 29
click at [432, 475] on input "Men's UnderArmour Tech Polo, Black, Size XXL, Input 1" at bounding box center [750, 476] width 985 height 29
click at [438, 476] on input "Men's UnderArmour Tech Polo, Black, Size XXL, Input 1" at bounding box center [750, 476] width 985 height 29
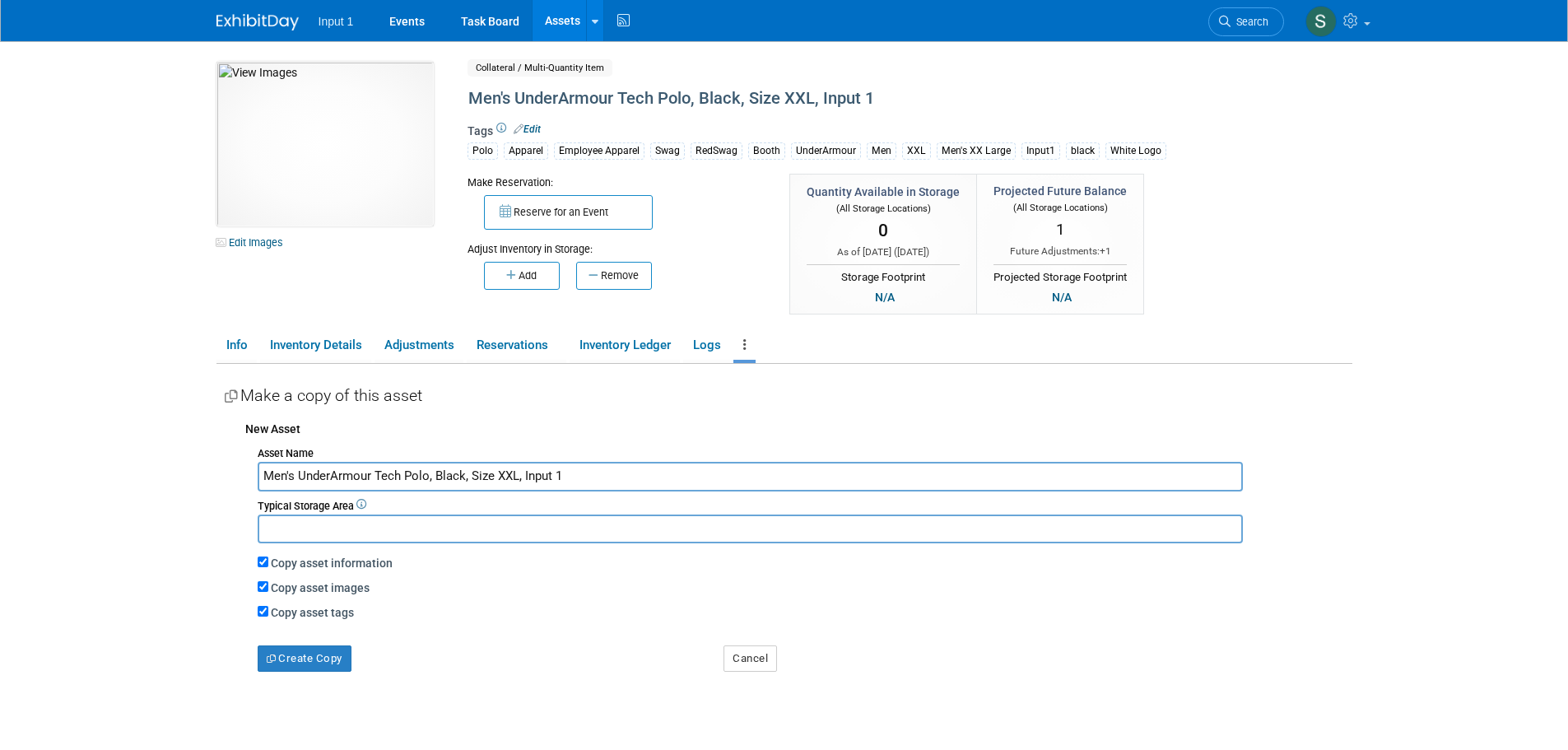
click at [436, 476] on input "Men's UnderArmour Tech Polo, Black, Size XXL, Input 1" at bounding box center [750, 476] width 985 height 29
type input "Men's UnderArmour Tech Polo, Navy, Size XXL, Input 1"
click at [302, 670] on button "Create Copy" at bounding box center [304, 659] width 94 height 27
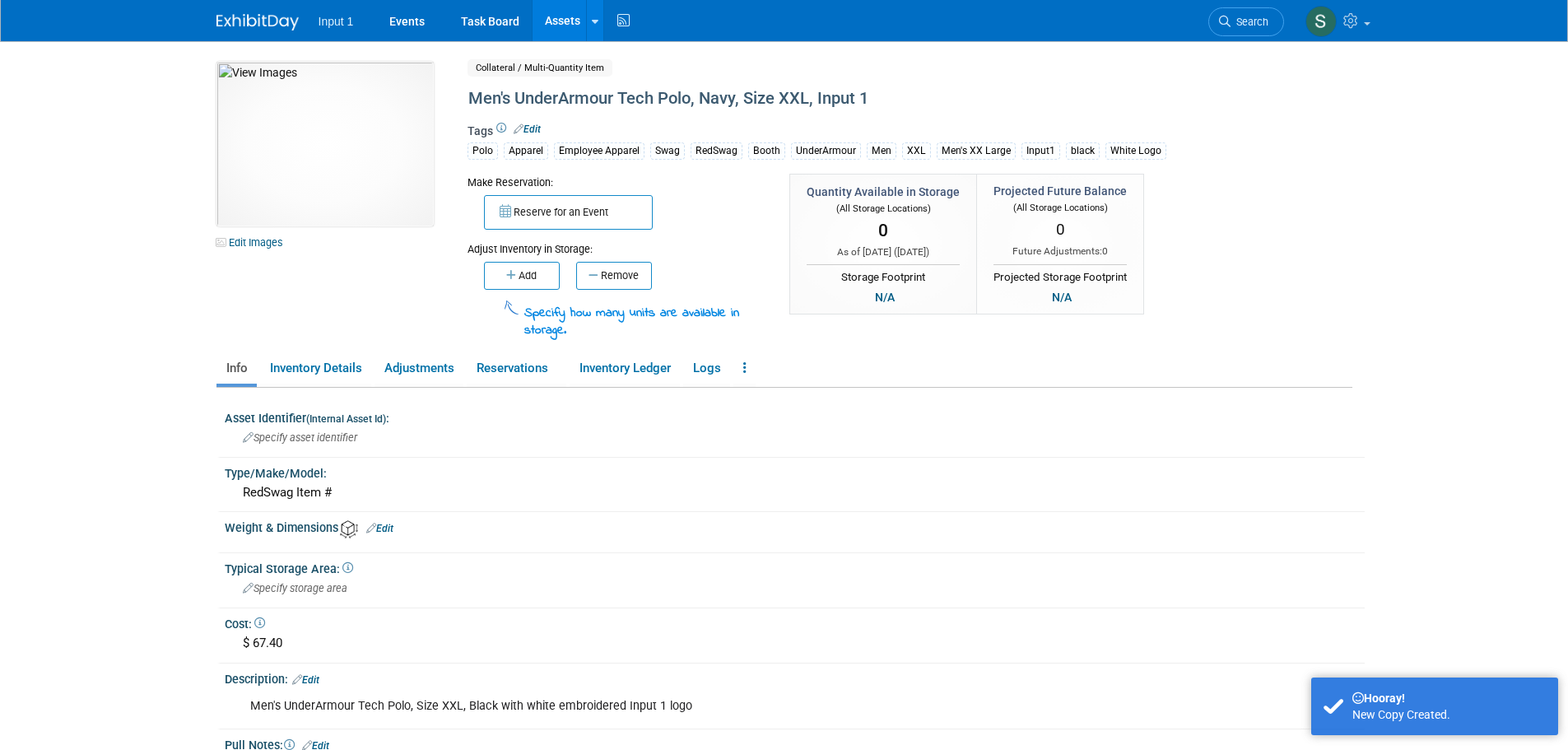
click at [530, 127] on link "Edit" at bounding box center [527, 129] width 27 height 11
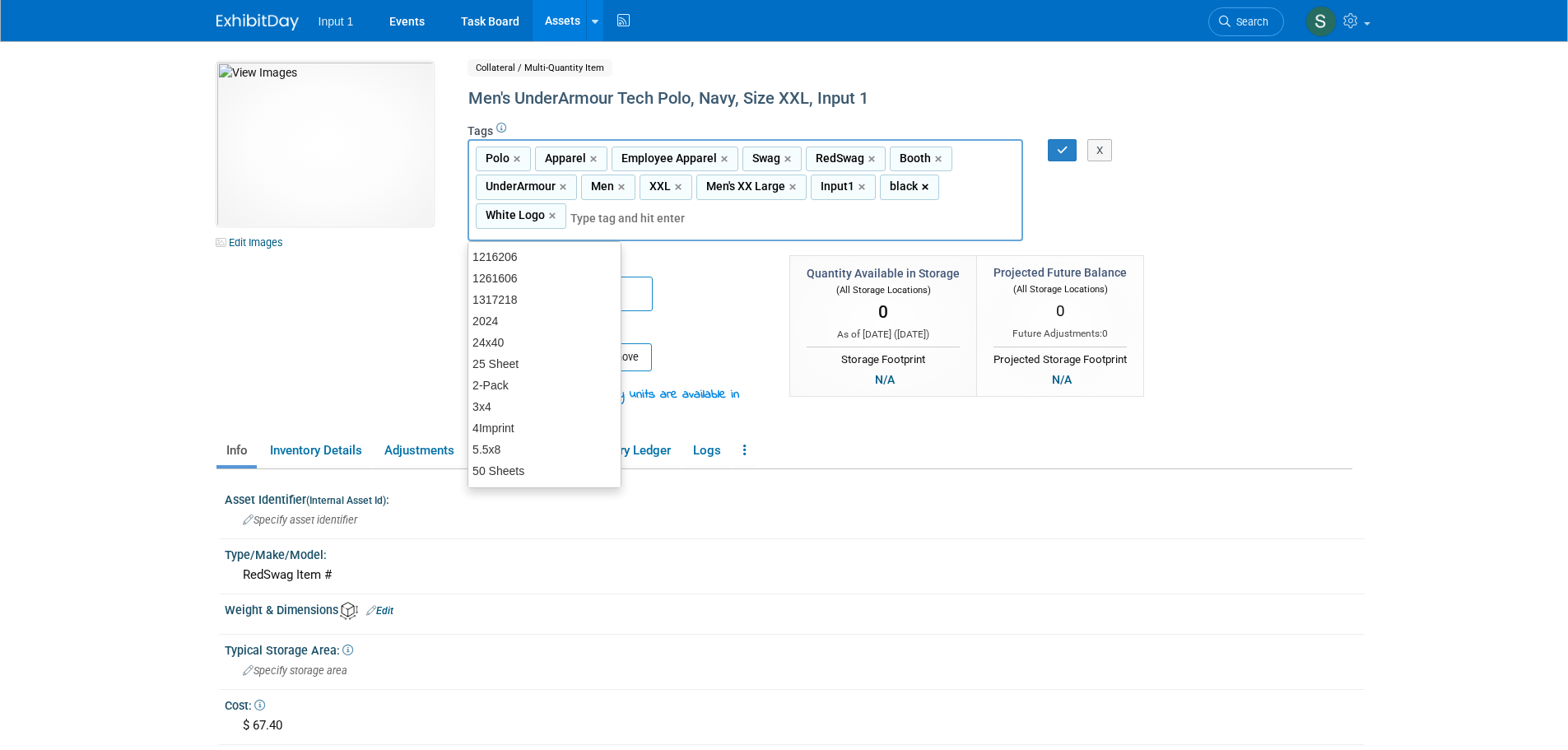
click at [922, 188] on link "×" at bounding box center [928, 187] width 11 height 19
type input "Polo, Apparel, Employee Apparel, Swag, RedSwag, Booth, UnderArmour, Men, XXL, M…"
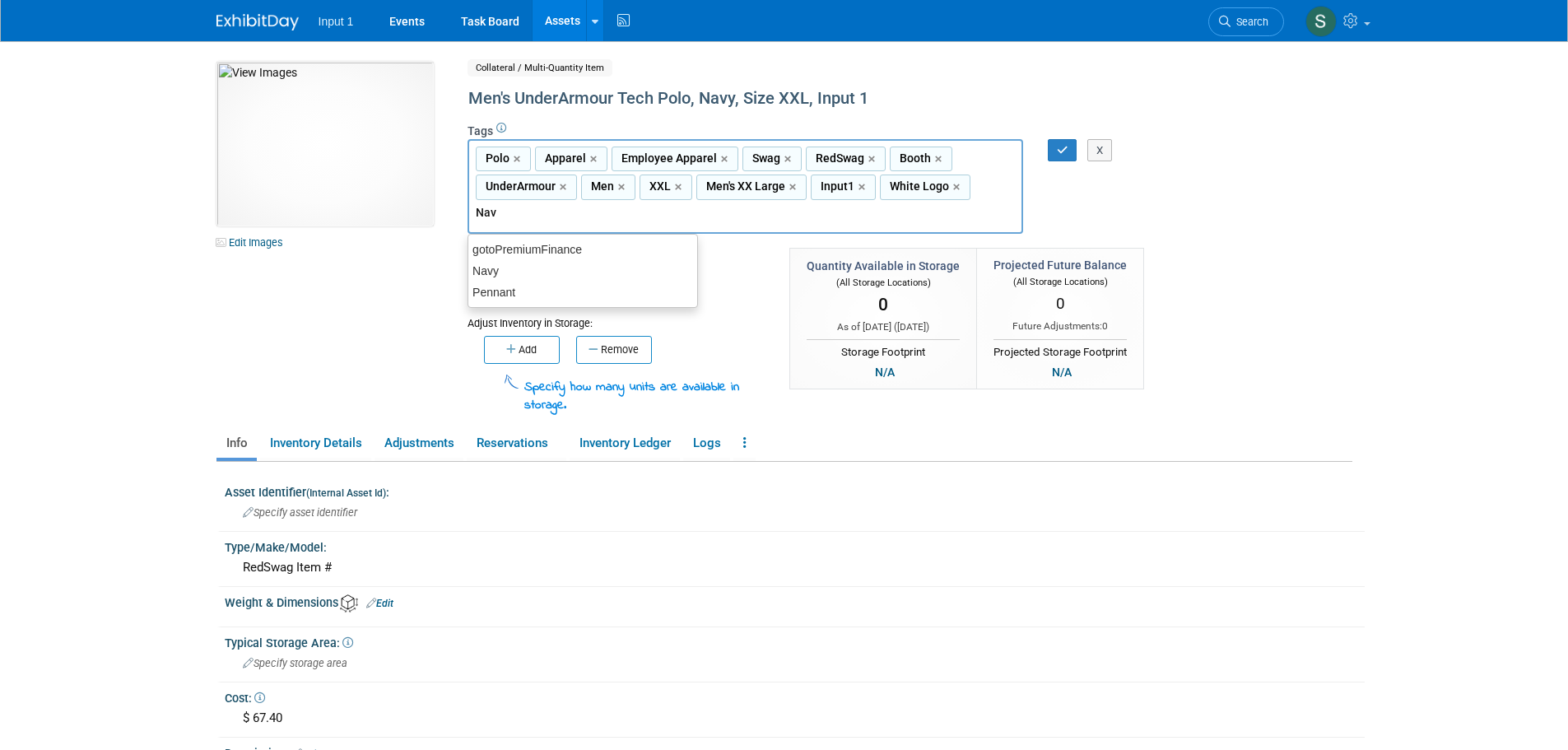
type input "Navy"
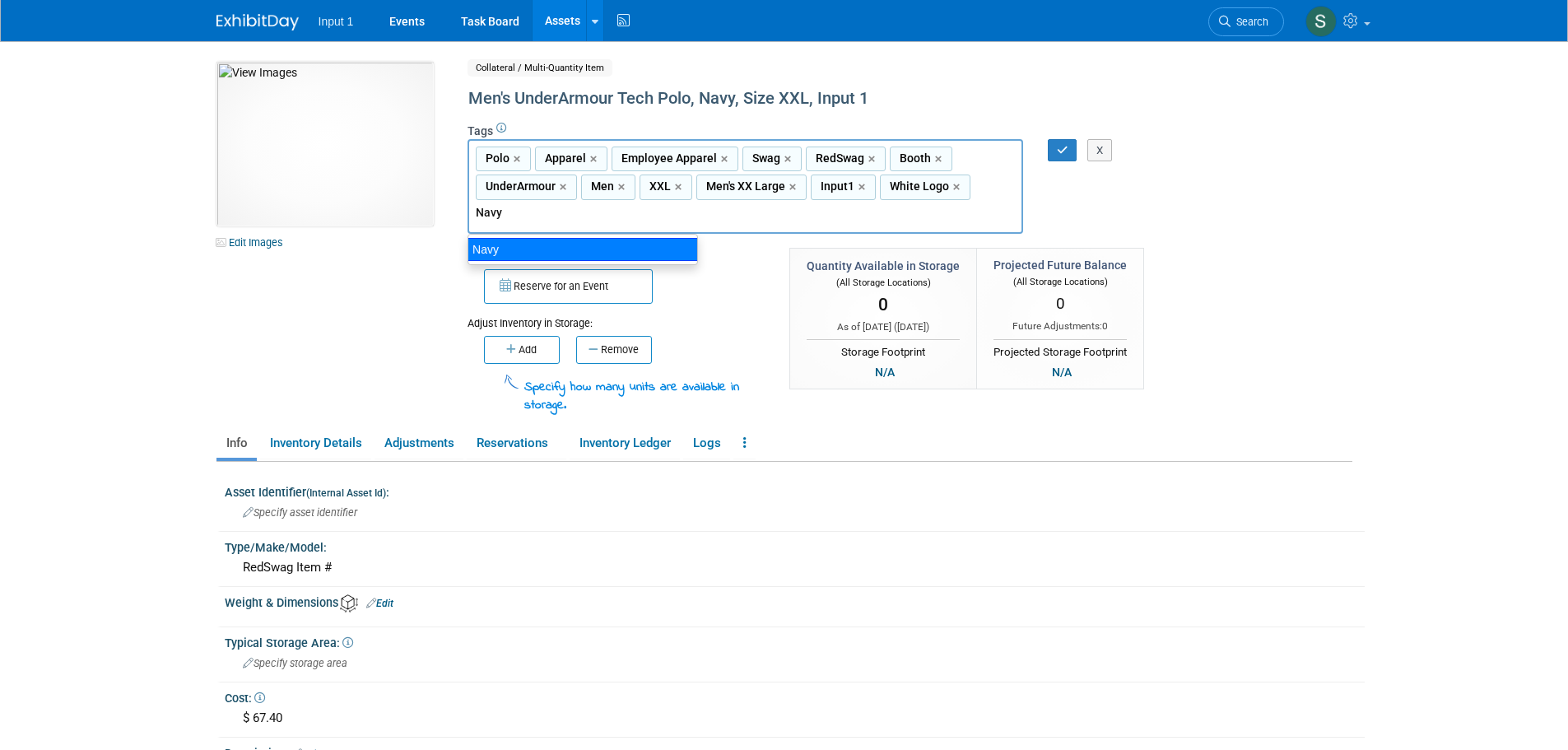
click at [509, 252] on div "Navy" at bounding box center [583, 249] width 231 height 23
type input "Polo, Apparel, Employee Apparel, Swag, RedSwag, Booth, UnderArmour, Men, XXL, M…"
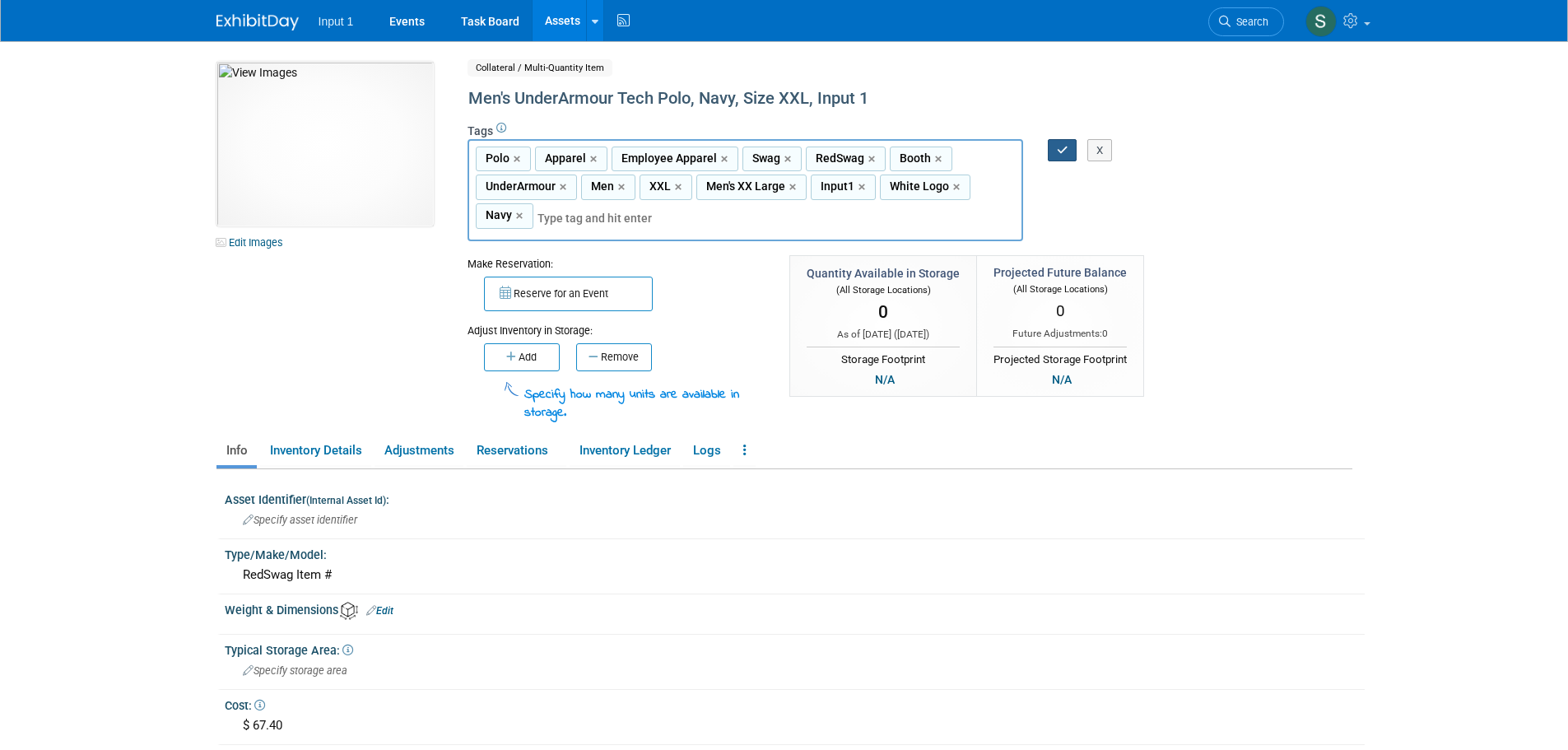
click at [1068, 149] on button "button" at bounding box center [1063, 150] width 30 height 23
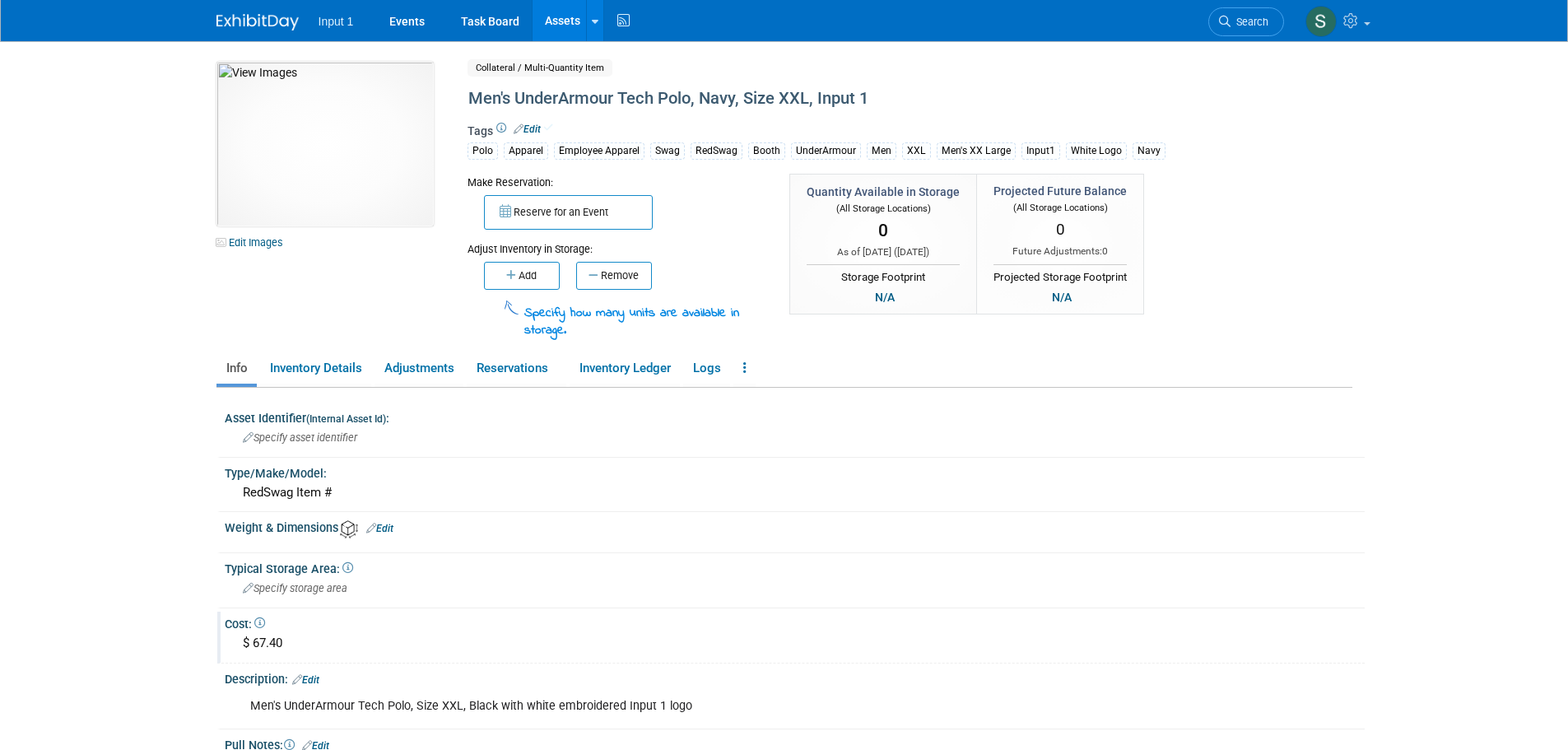
scroll to position [165, 0]
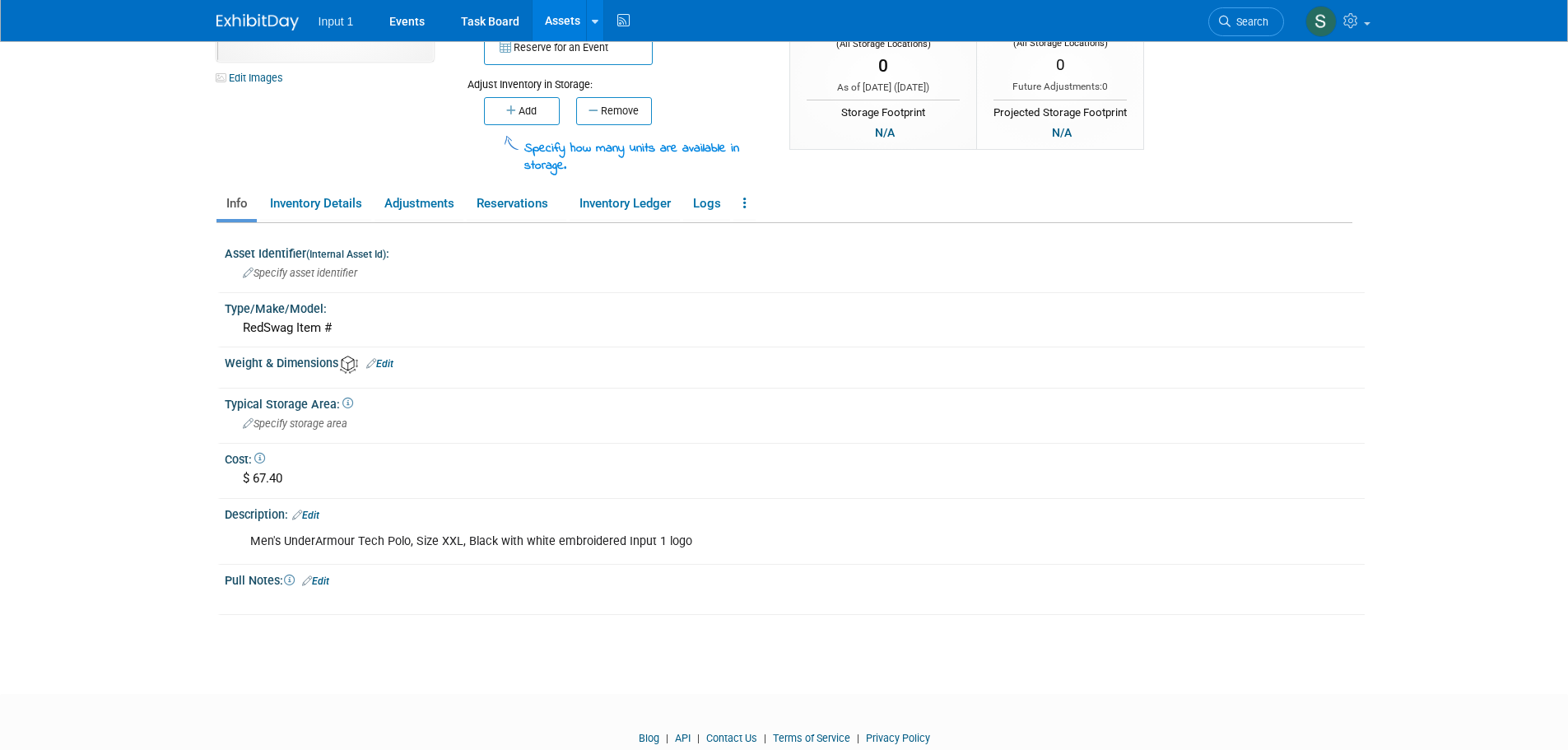
click at [317, 512] on link "Edit" at bounding box center [305, 515] width 27 height 11
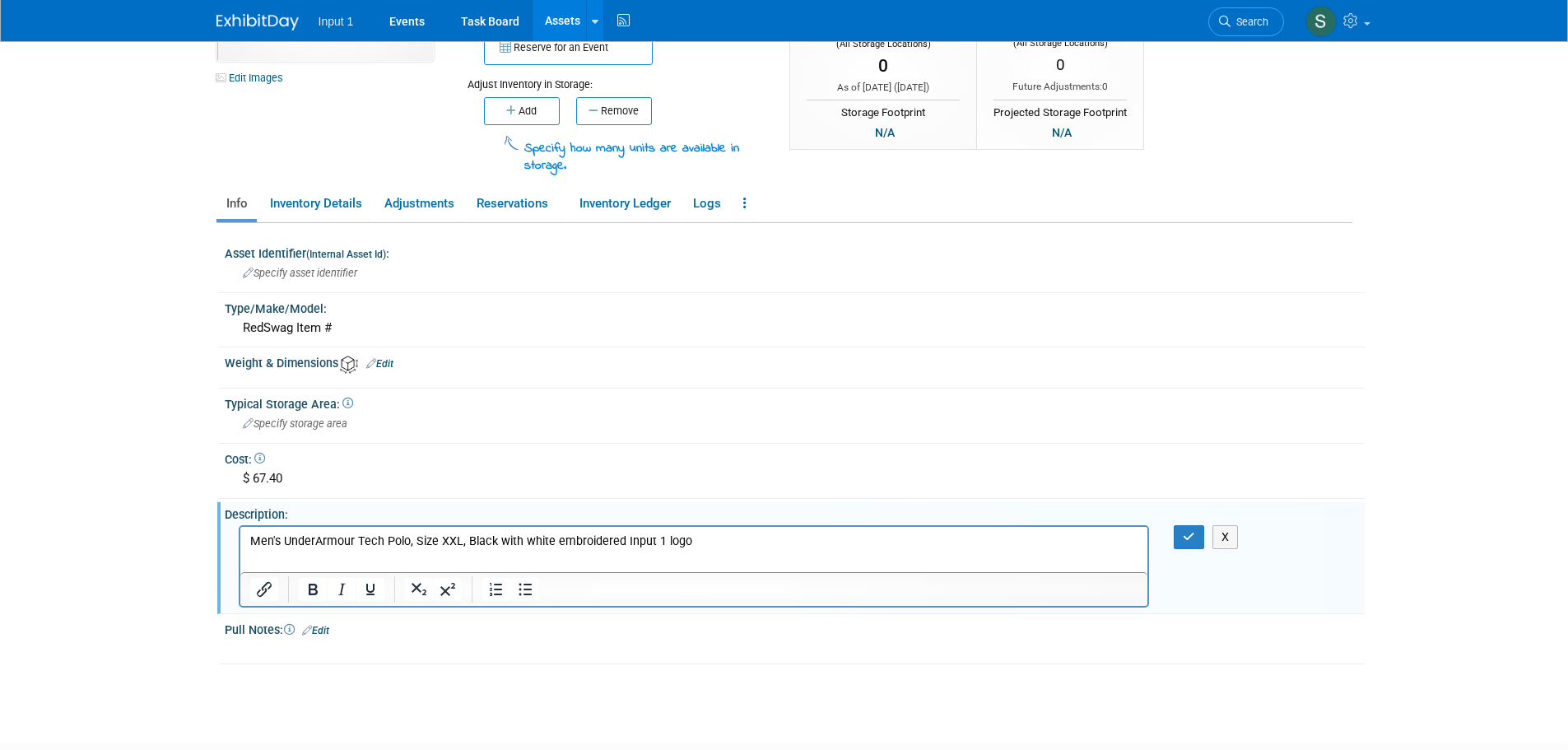
scroll to position [0, 0]
click at [493, 542] on p "Men's UnderArmour Tech Polo, Size XXL, Black with white embroidered Input 1 logo" at bounding box center [693, 541] width 889 height 17
click at [467, 539] on p "Men's UnderArmour Tech Polo, Size XXL, Black with white embroidered Input 1 logo" at bounding box center [693, 541] width 889 height 17
click at [1186, 533] on icon "button" at bounding box center [1189, 536] width 12 height 11
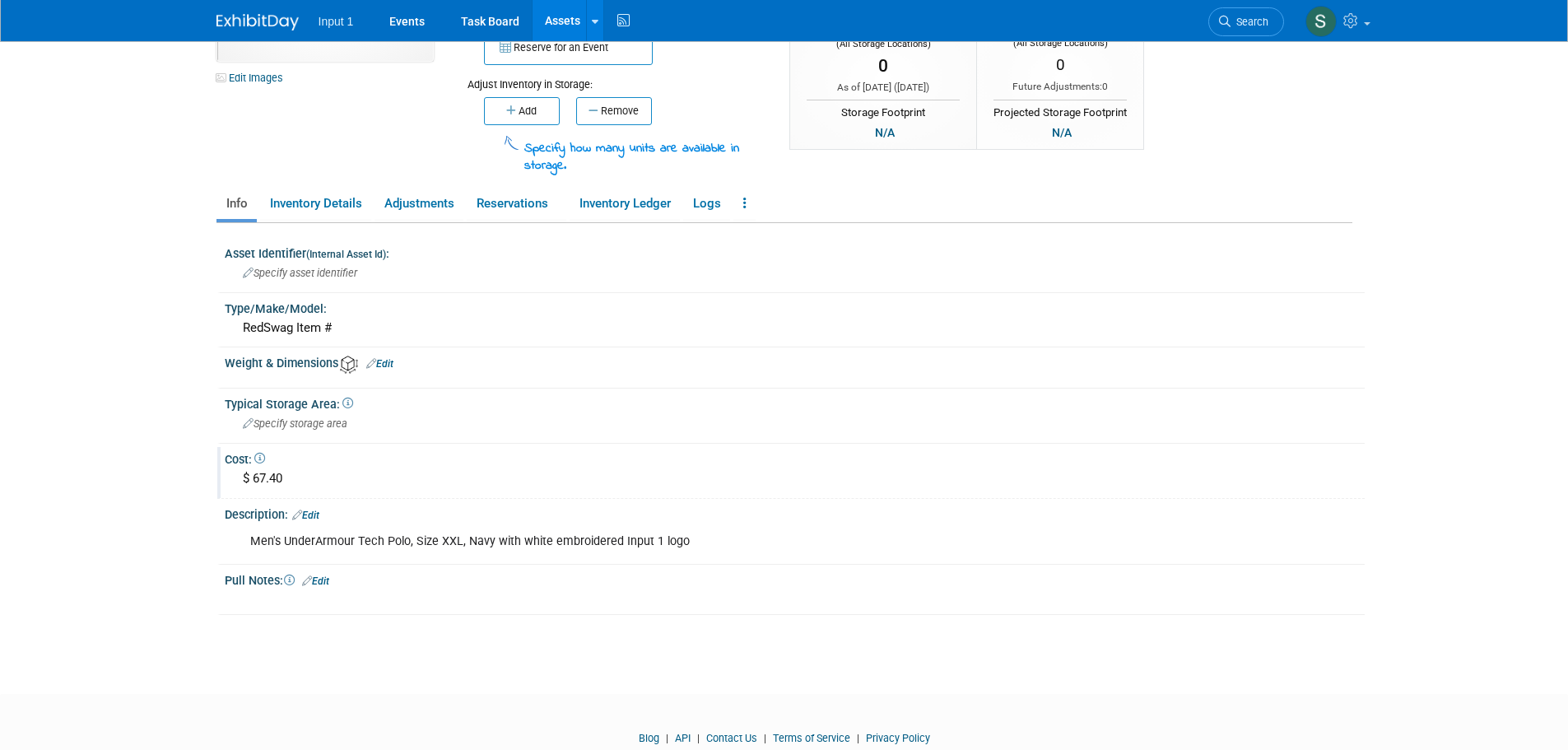
drag, startPoint x: 285, startPoint y: 480, endPoint x: 250, endPoint y: 483, distance: 35.1
click at [250, 483] on div "$ 67.40" at bounding box center [794, 478] width 1115 height 26
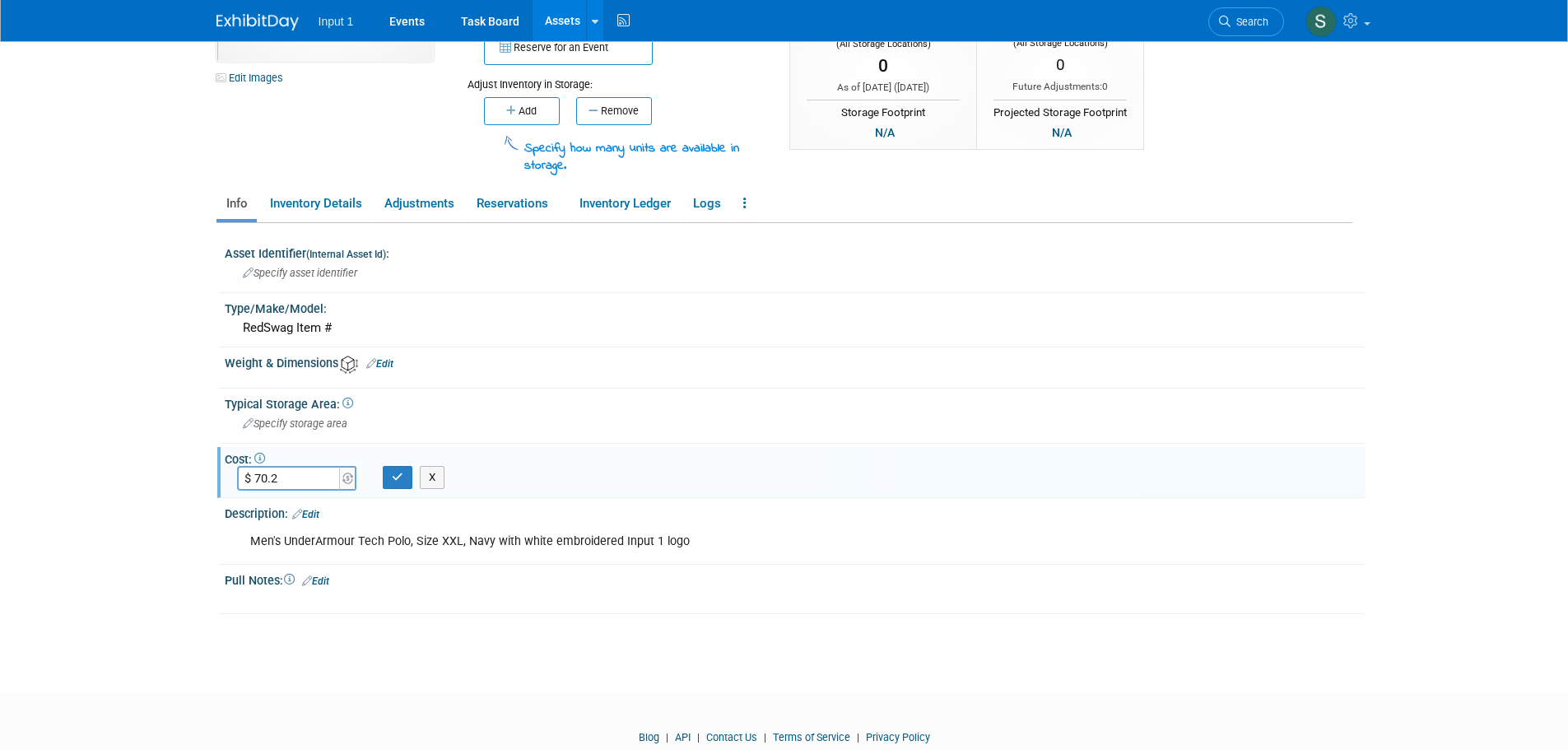
type input "$ 70.20"
click at [396, 485] on button "button" at bounding box center [398, 478] width 30 height 23
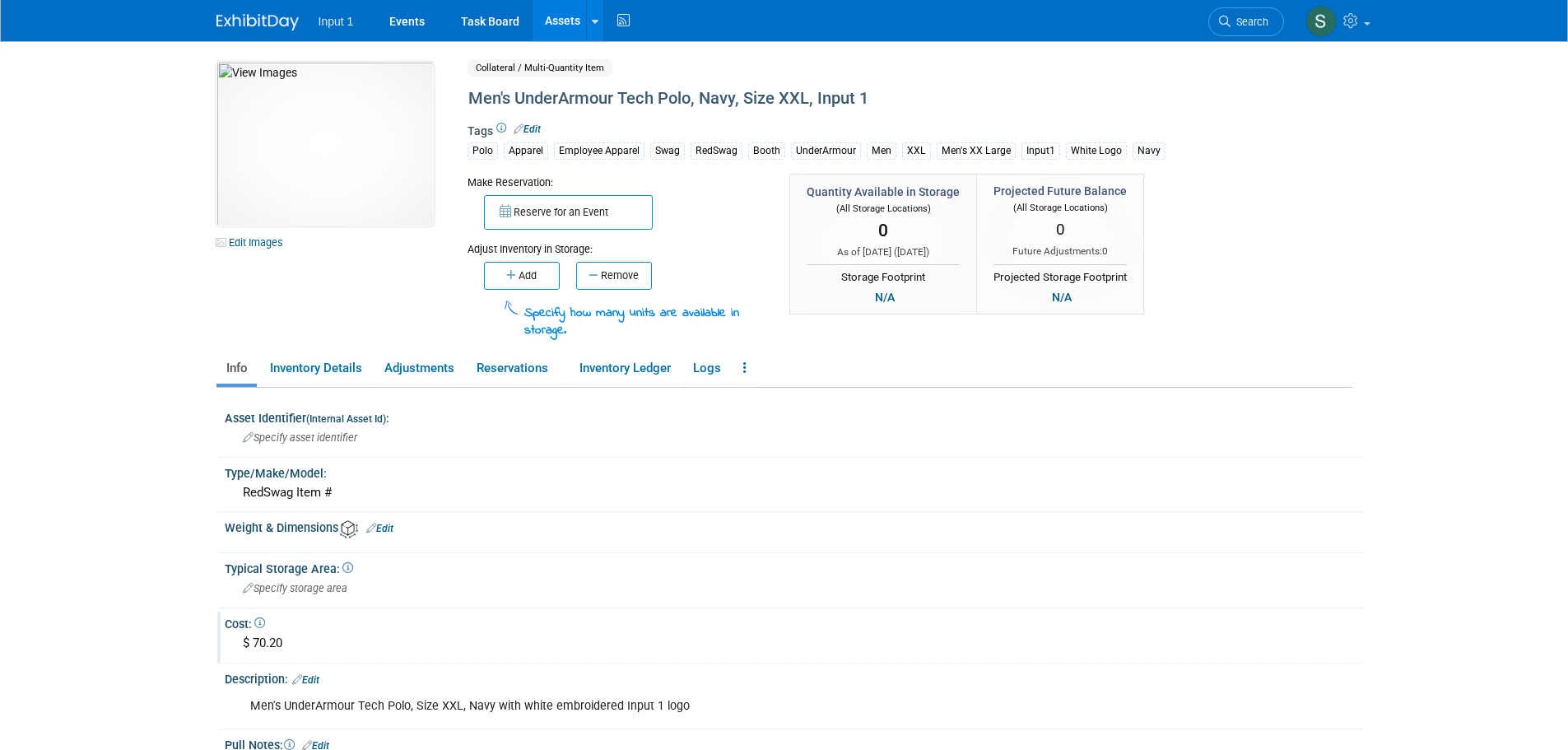
click at [264, 620] on icon at bounding box center [260, 623] width 11 height 11
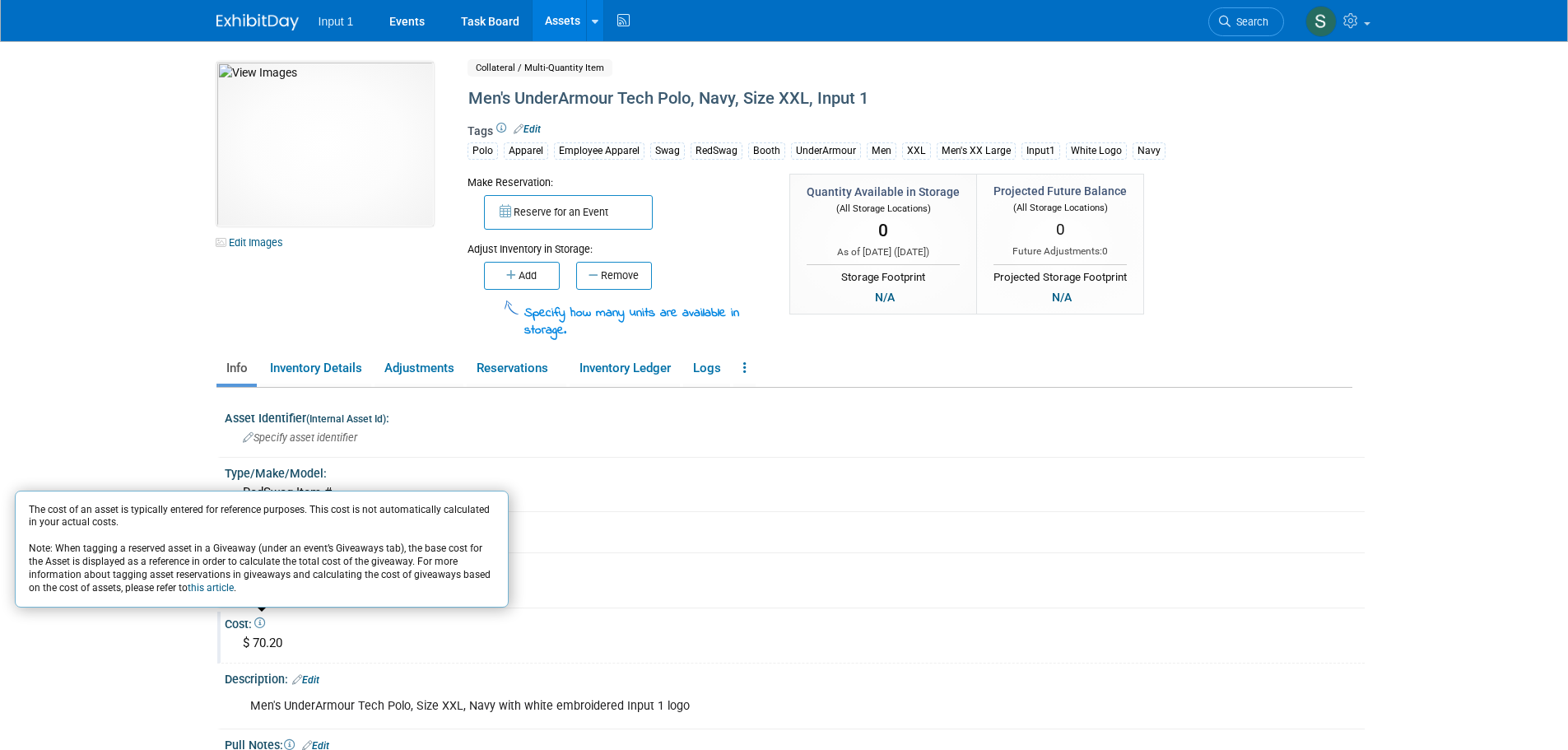
click at [308, 624] on div "Cost: The cost of an asset is typically entered for reference purposes. This co…" at bounding box center [794, 622] width 1140 height 20
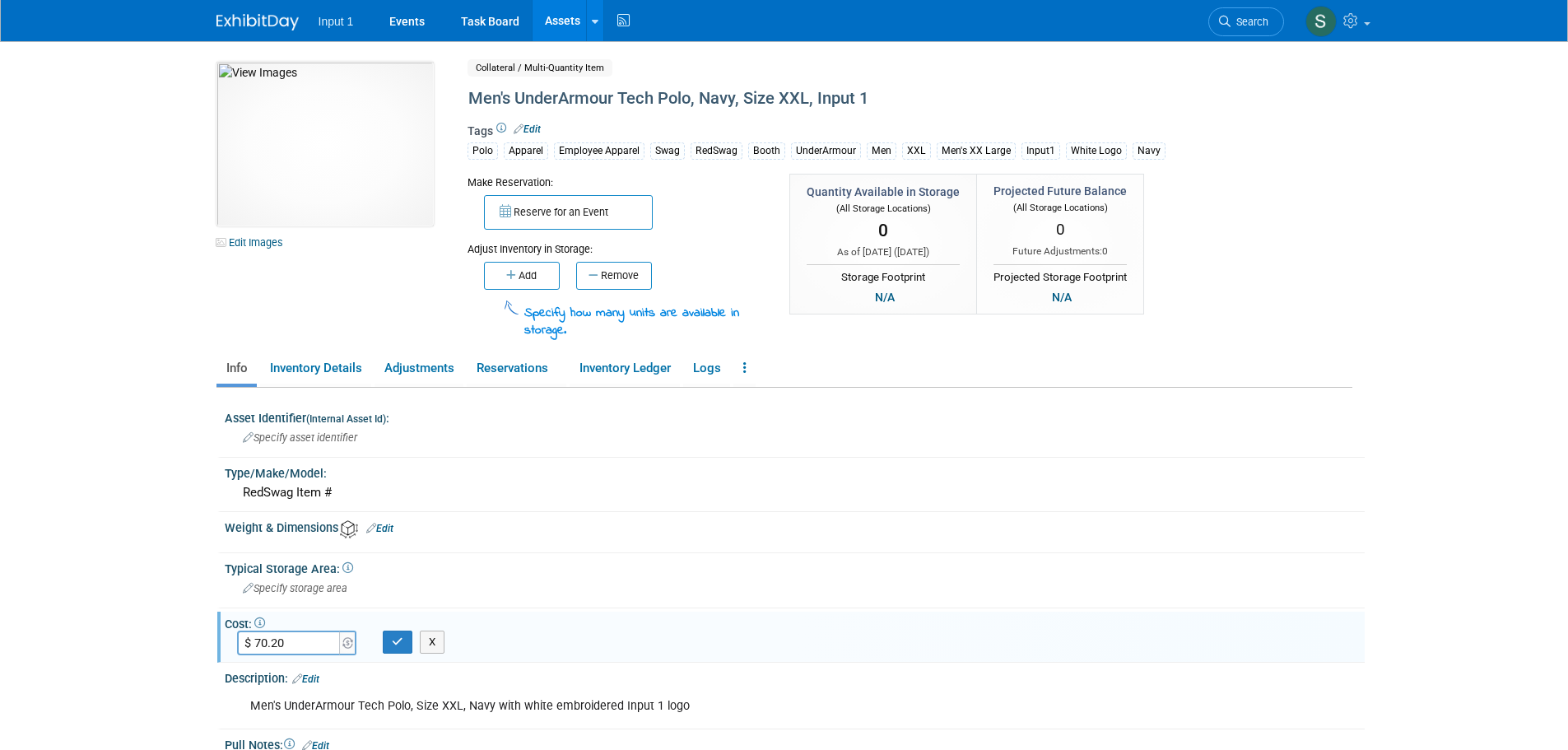
click at [273, 639] on input "$ 70.20" at bounding box center [289, 643] width 105 height 25
type input "$ 70.70"
click at [398, 641] on icon "button" at bounding box center [397, 642] width 11 height 11
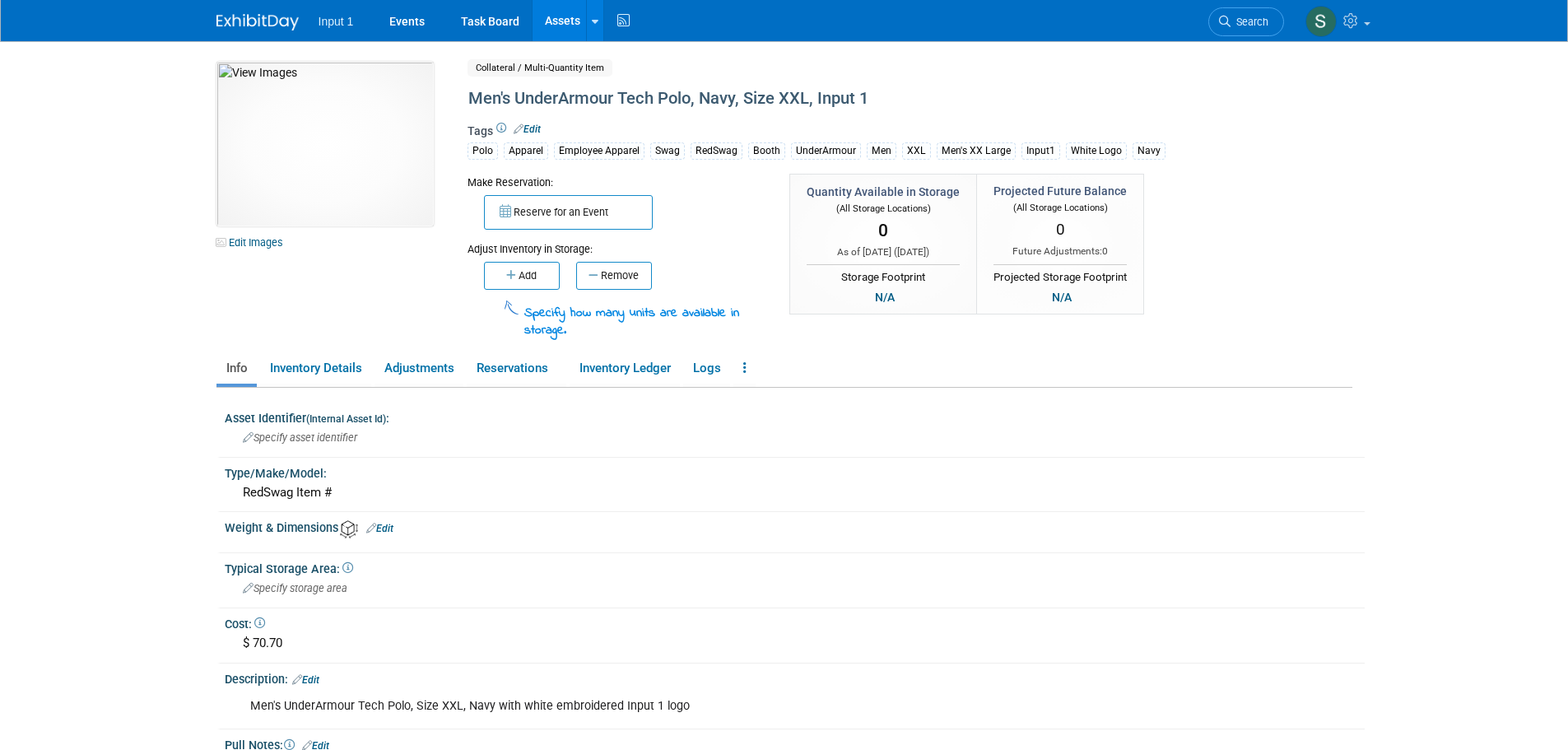
click at [556, 26] on link "Assets" at bounding box center [562, 20] width 60 height 42
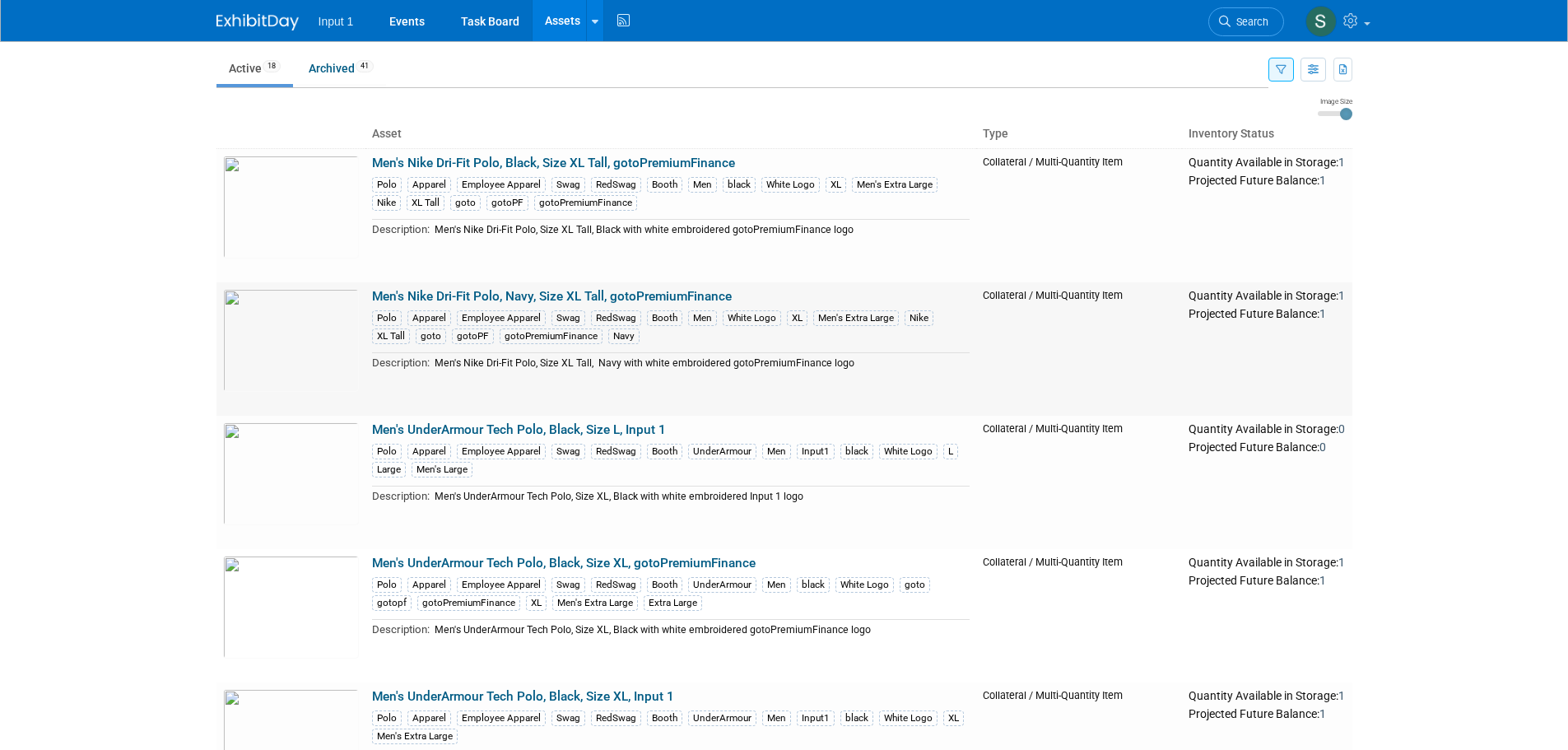
scroll to position [247, 0]
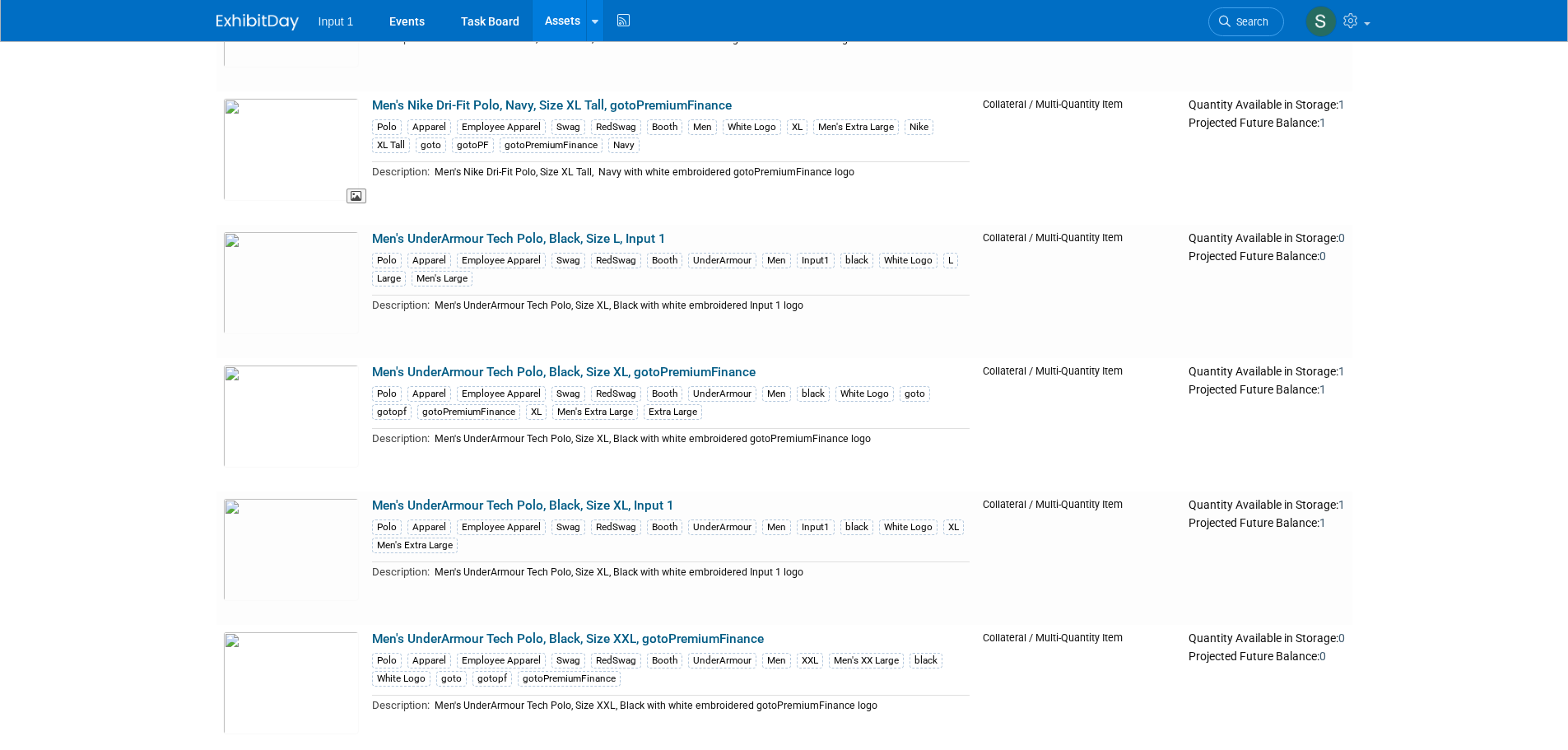
click at [283, 135] on img at bounding box center [291, 149] width 136 height 103
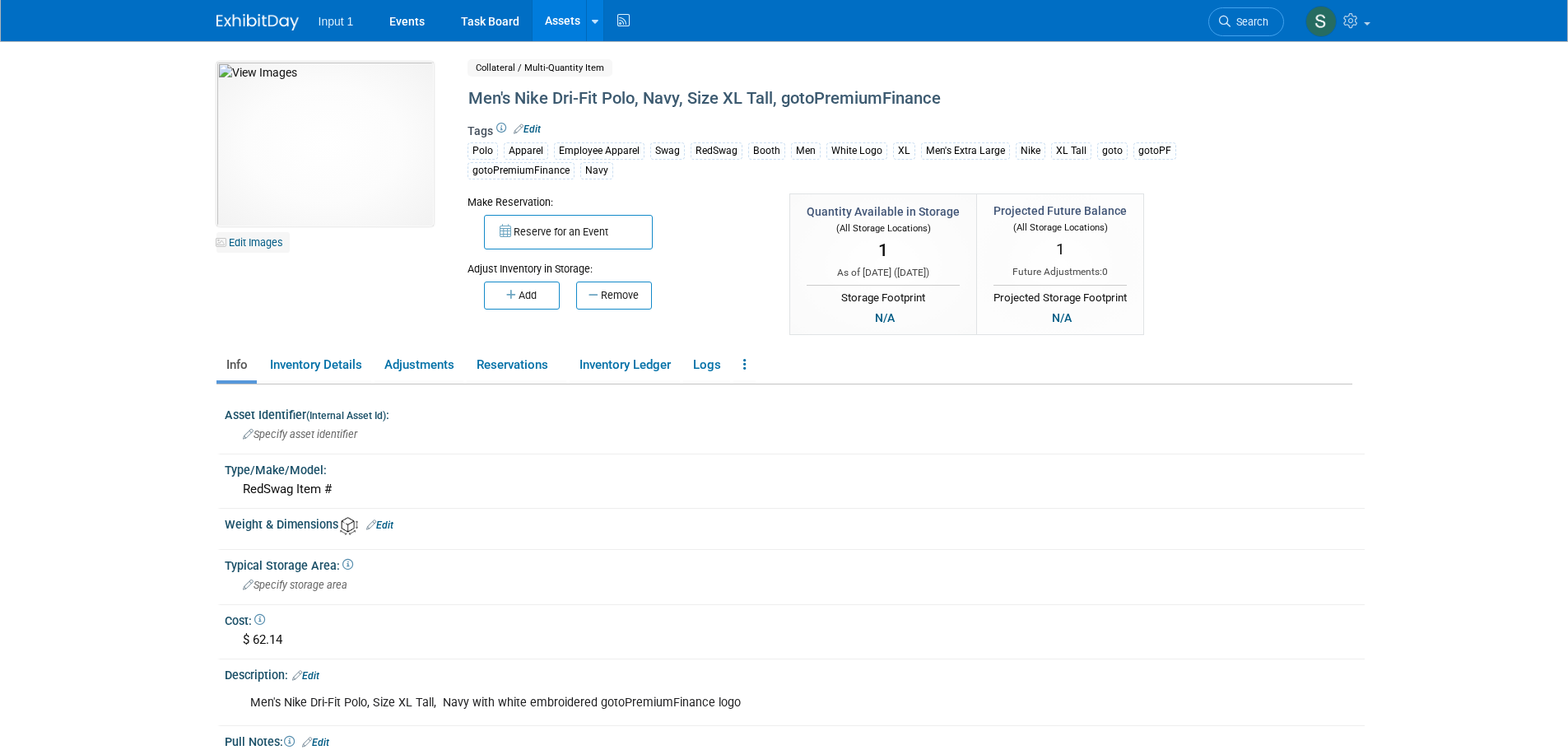
click at [263, 241] on link "Edit Images" at bounding box center [253, 242] width 73 height 20
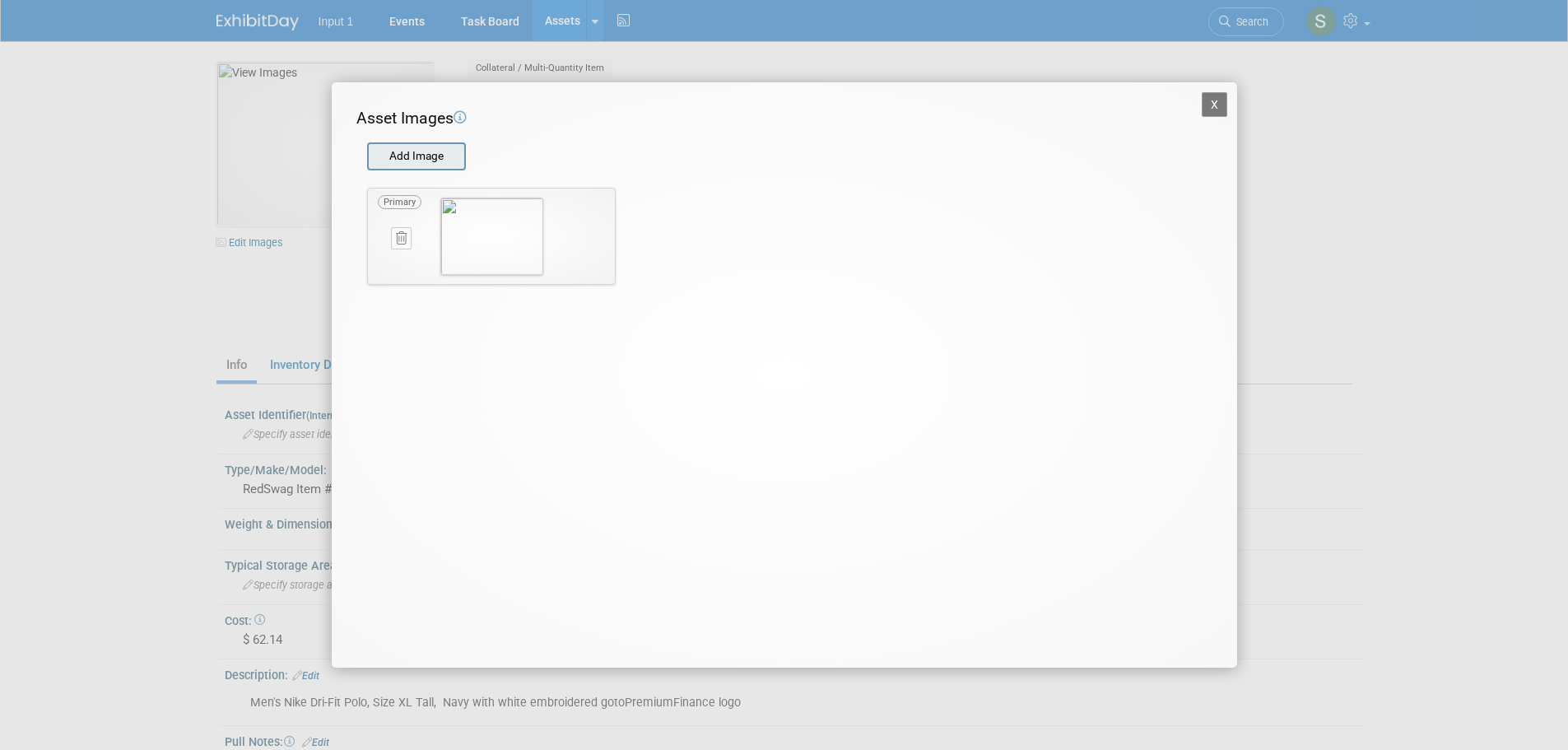
click at [418, 158] on input "file" at bounding box center [366, 157] width 196 height 25
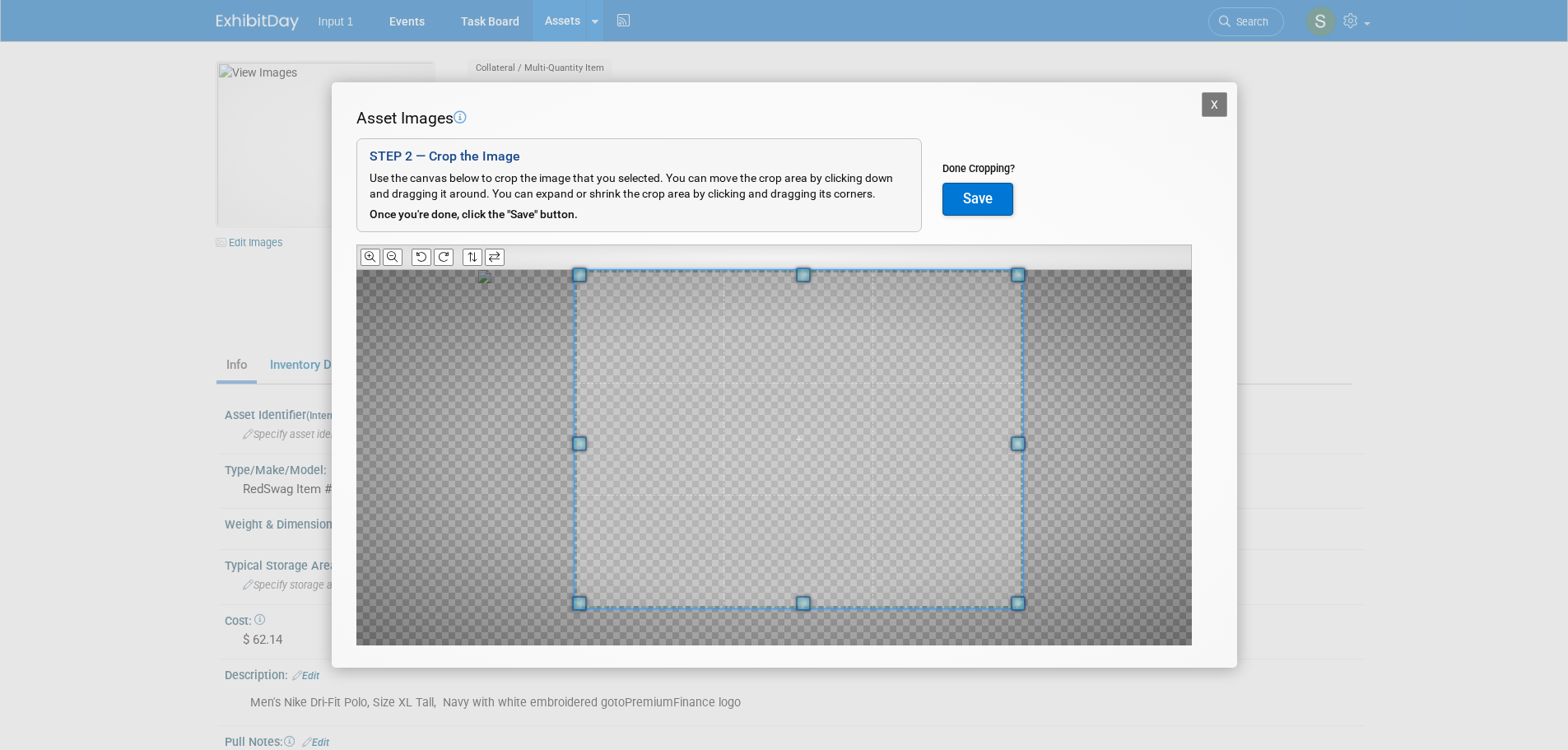
click at [1025, 261] on div "Asset Images Add Image STEP 2 — Crop the Image Use the canvas below to crop the…" at bounding box center [784, 402] width 856 height 591
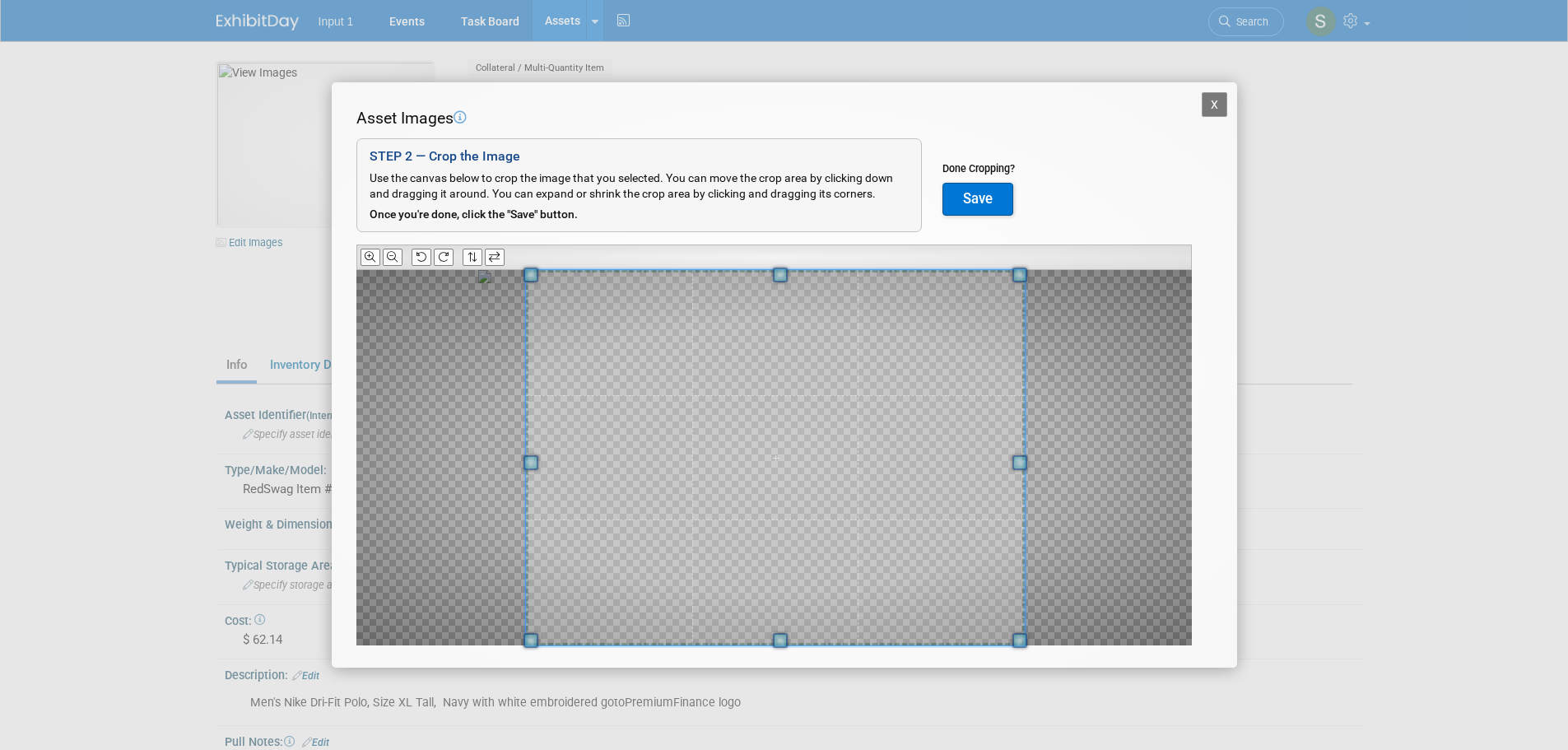
click at [516, 639] on div at bounding box center [774, 457] width 836 height 376
click at [990, 195] on button "Save" at bounding box center [978, 199] width 71 height 33
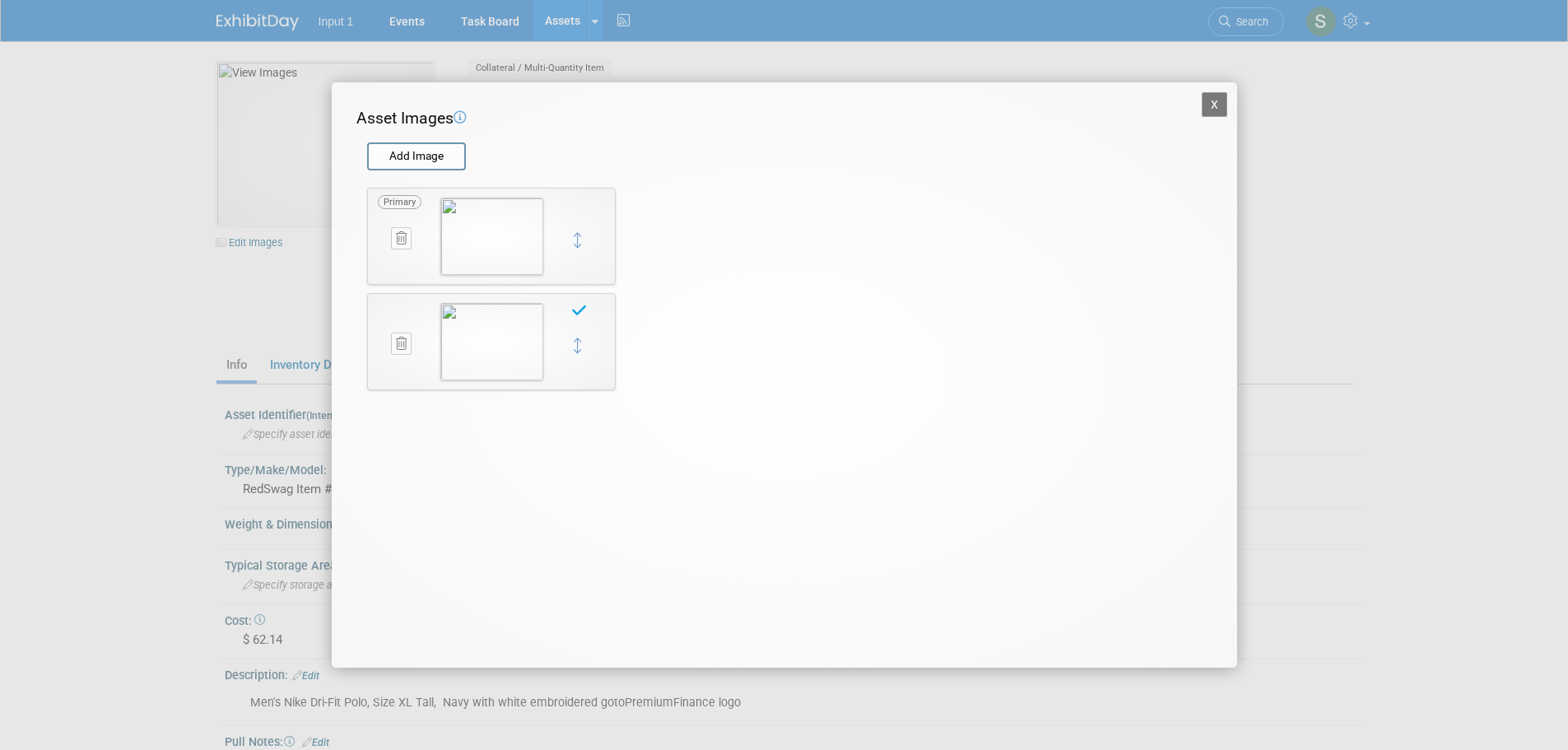
click at [400, 241] on icon at bounding box center [402, 239] width 11 height 12
click at [397, 256] on icon "button" at bounding box center [393, 256] width 11 height 10
click at [1215, 105] on button "X" at bounding box center [1215, 104] width 27 height 25
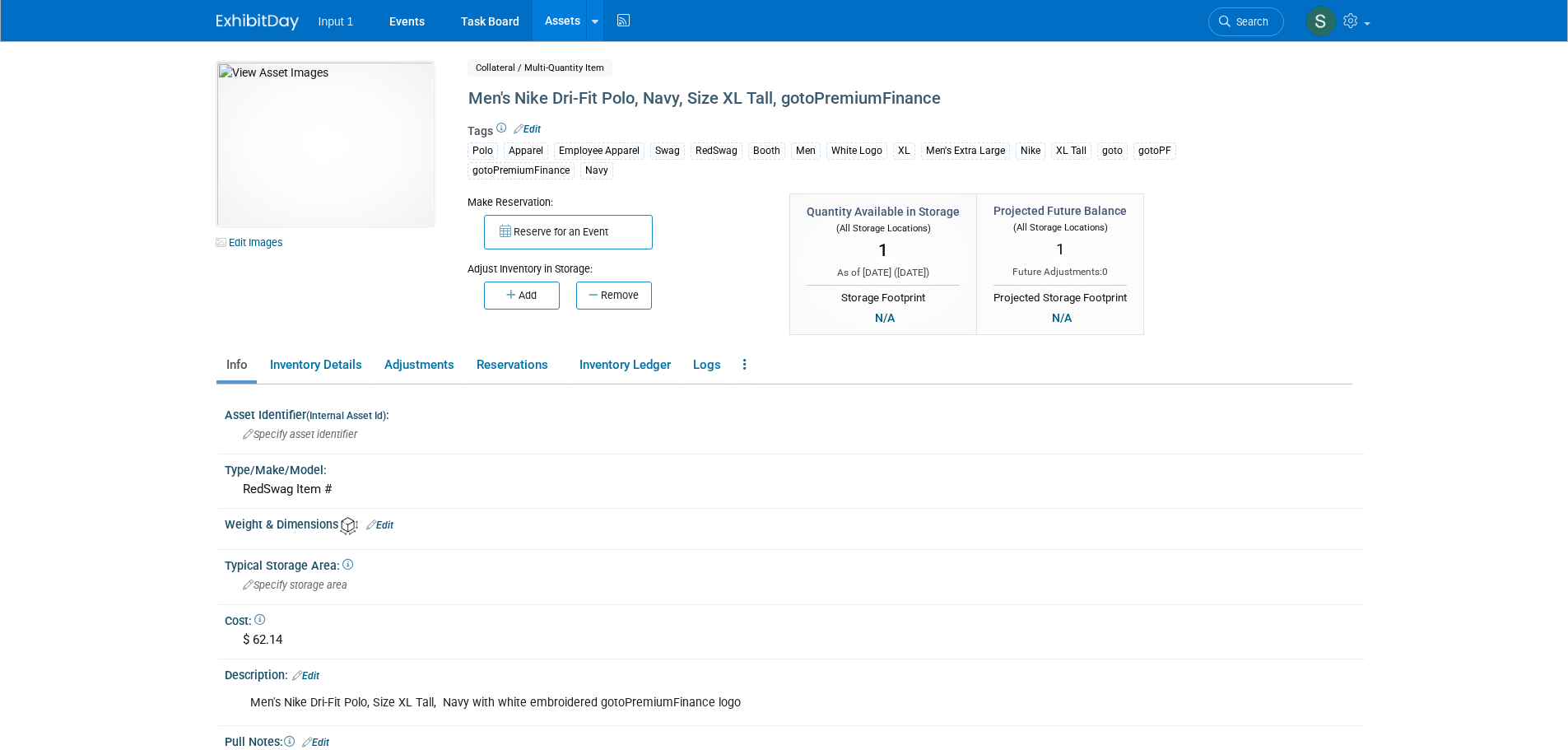
click at [1041, 546] on div "Weight & Dimensions Edit" at bounding box center [792, 531] width 1148 height 37
click at [562, 22] on link "Assets" at bounding box center [562, 20] width 60 height 42
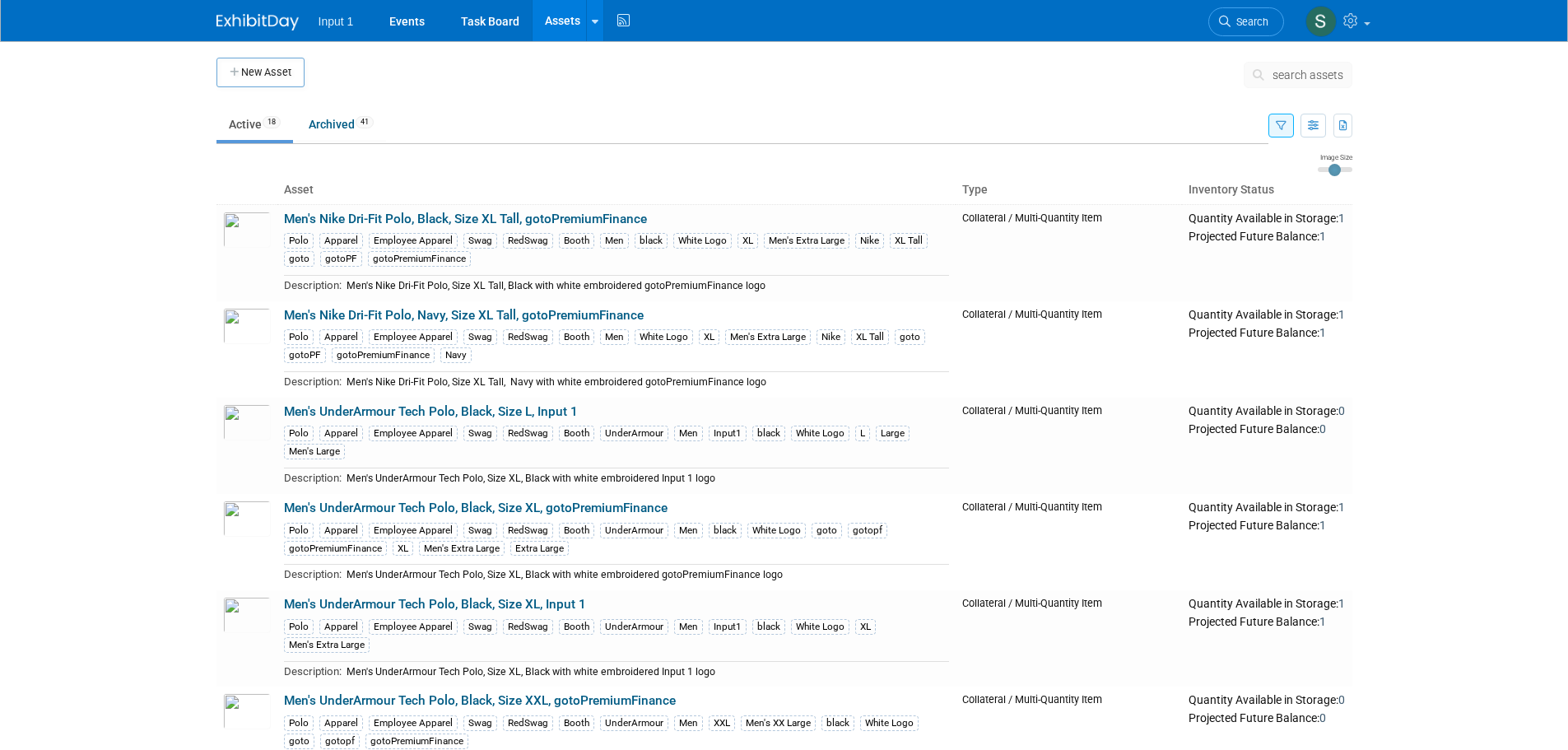
type input "3"
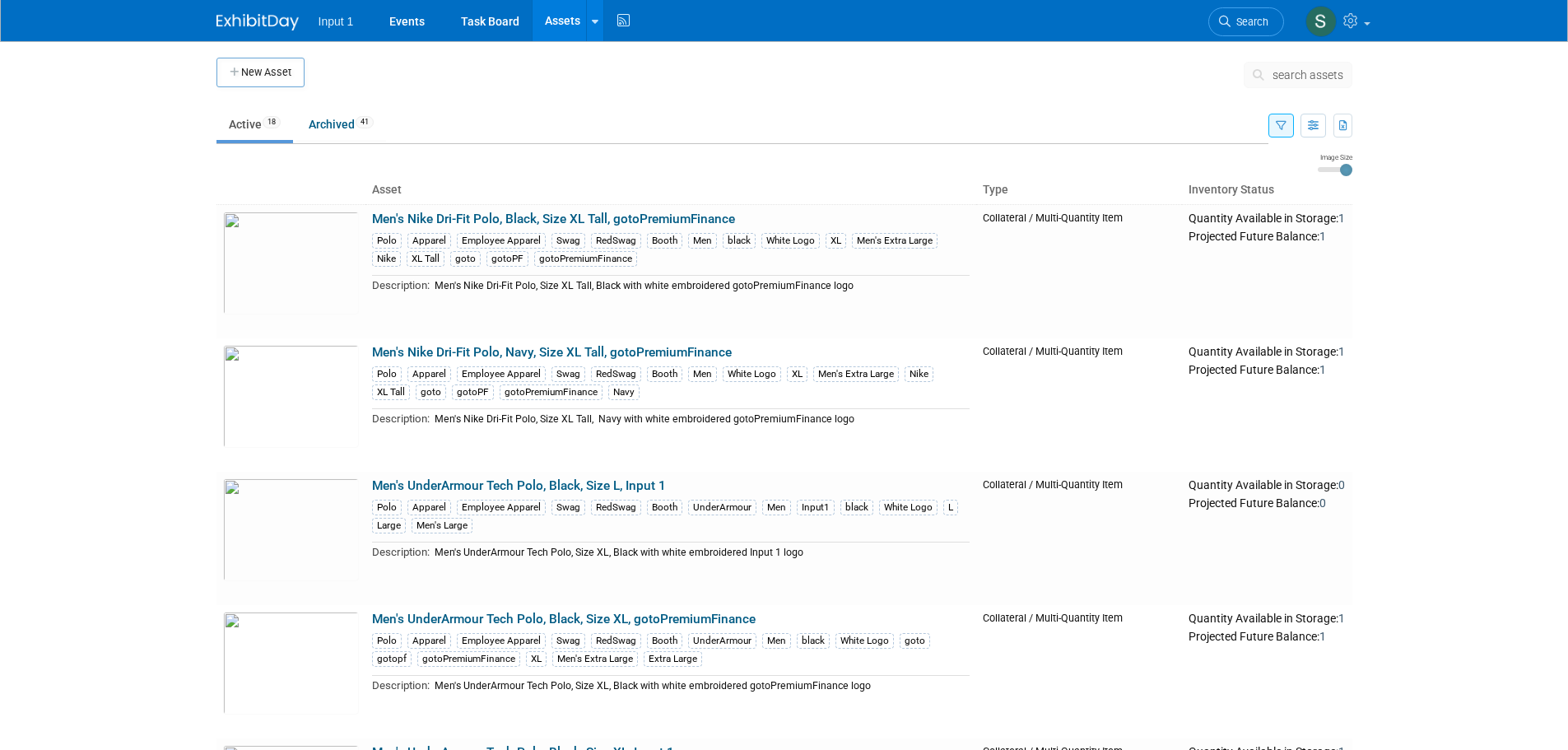
drag, startPoint x: 1343, startPoint y: 169, endPoint x: 1393, endPoint y: 165, distance: 50.2
click at [1353, 167] on input "range" at bounding box center [1335, 170] width 34 height 5
click at [984, 186] on th "Type" at bounding box center [1079, 190] width 205 height 28
click at [1342, 124] on icon "button" at bounding box center [1344, 126] width 9 height 11
drag, startPoint x: 1419, startPoint y: 210, endPoint x: 1411, endPoint y: 197, distance: 15.3
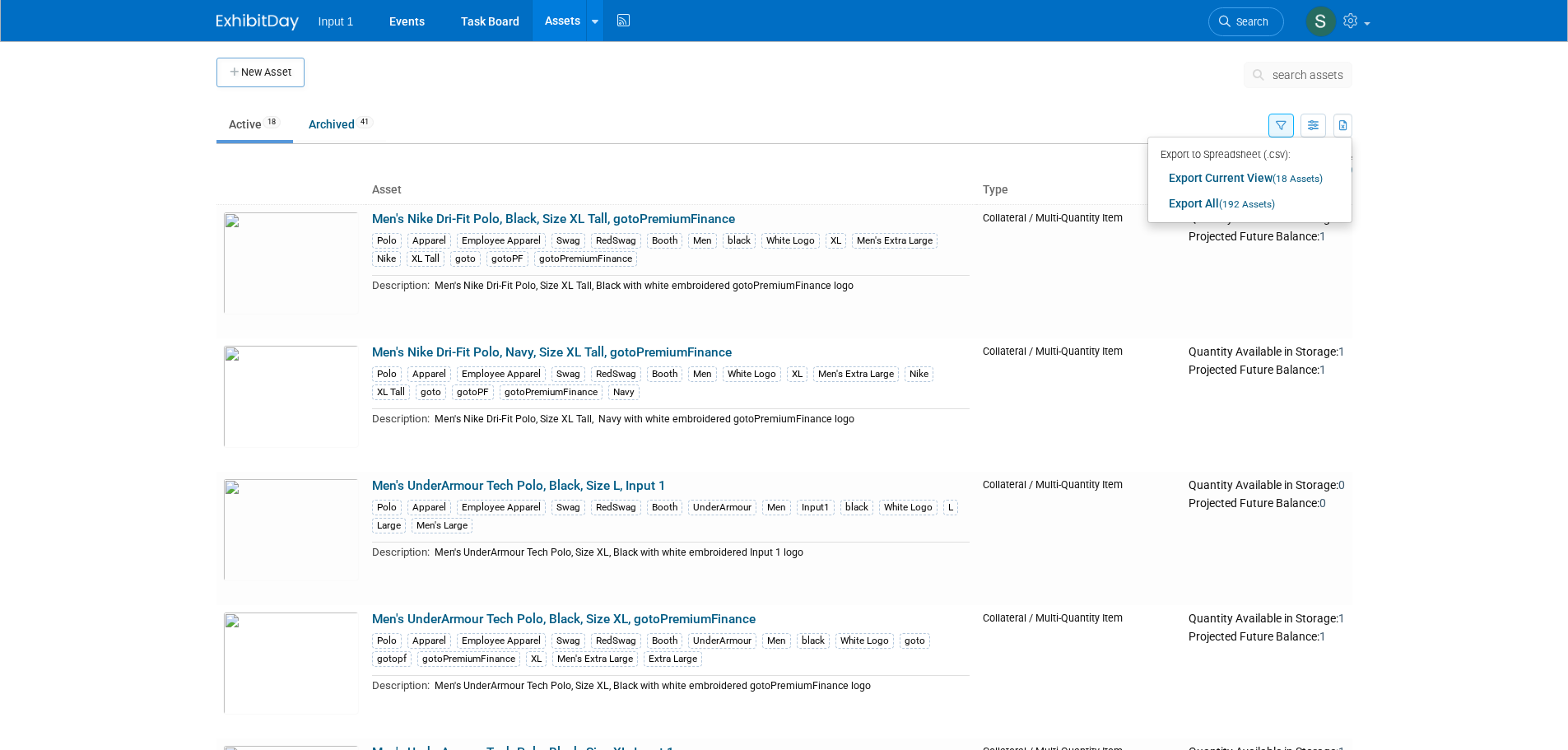
click at [1419, 209] on body "Input 1 Events Task Board Assets New Asset Search Assets Bulk Upload Assets Sto…" at bounding box center [784, 375] width 1568 height 750
click at [1310, 127] on icon "button" at bounding box center [1313, 126] width 11 height 11
click at [1403, 371] on body "Input 1 Events Task Board Assets New Asset Search Assets Bulk Upload Assets Sto…" at bounding box center [784, 375] width 1568 height 750
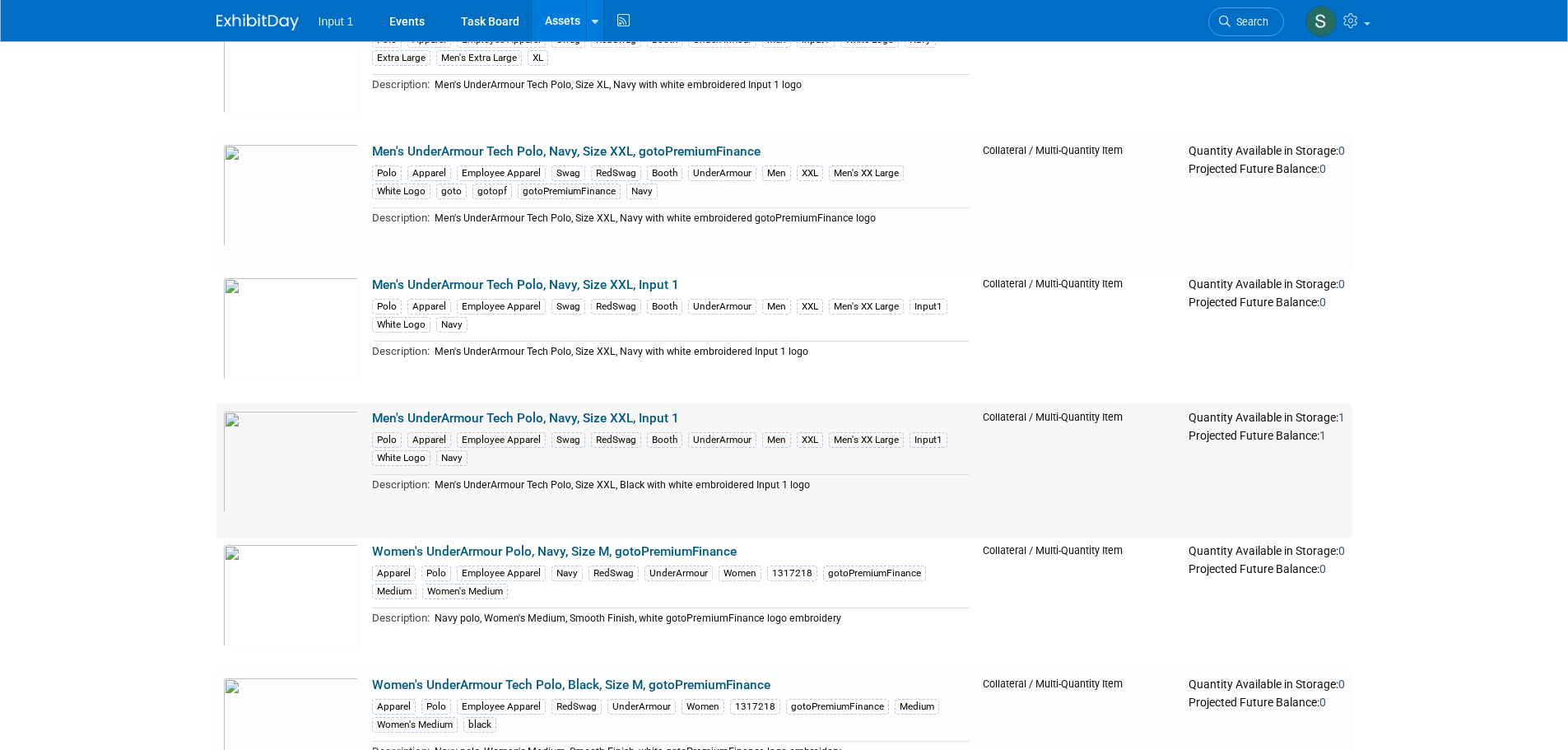
scroll to position [1400, 0]
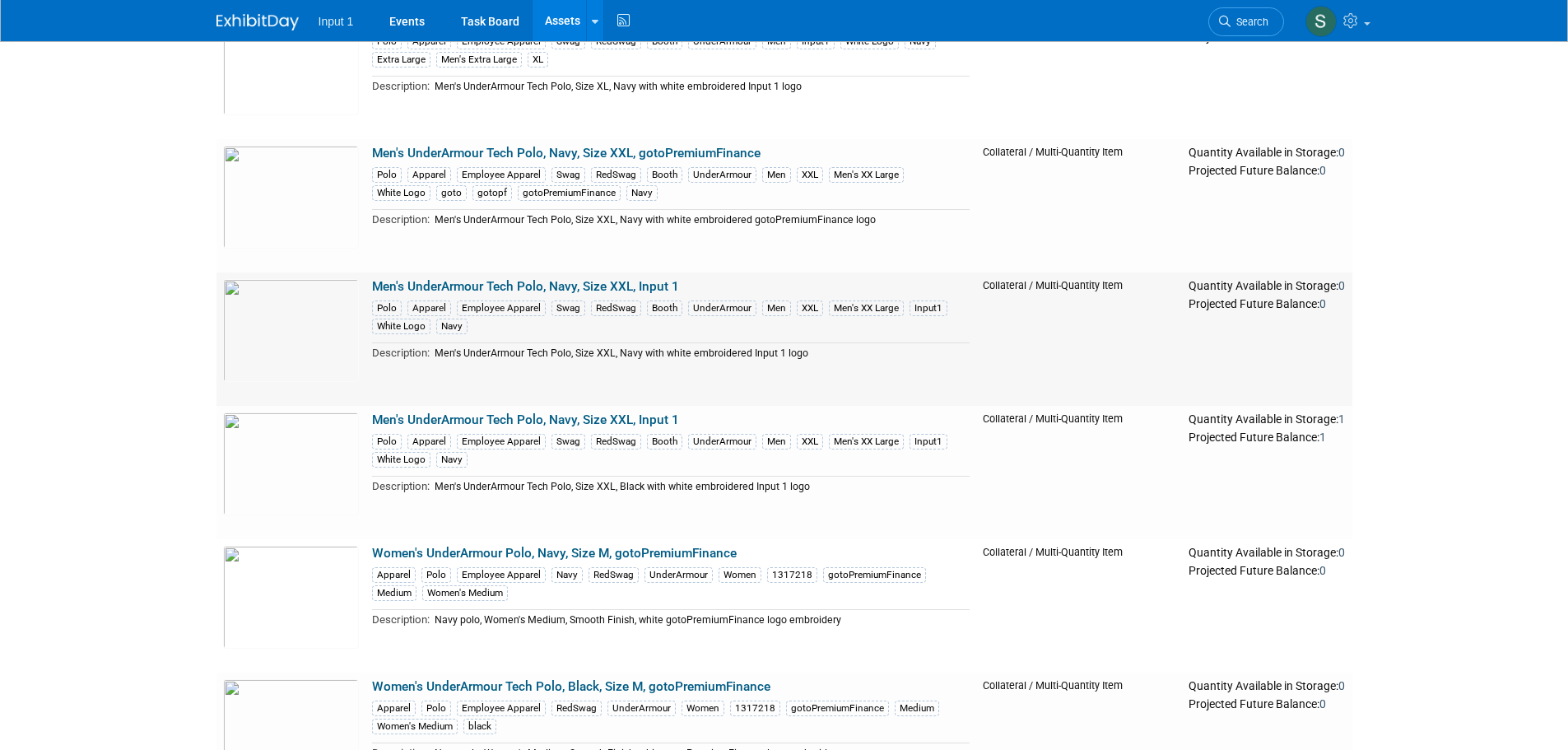
click at [602, 290] on link "Men's UnderArmour Tech Polo, Navy, Size XXL, Input 1" at bounding box center [525, 287] width 307 height 15
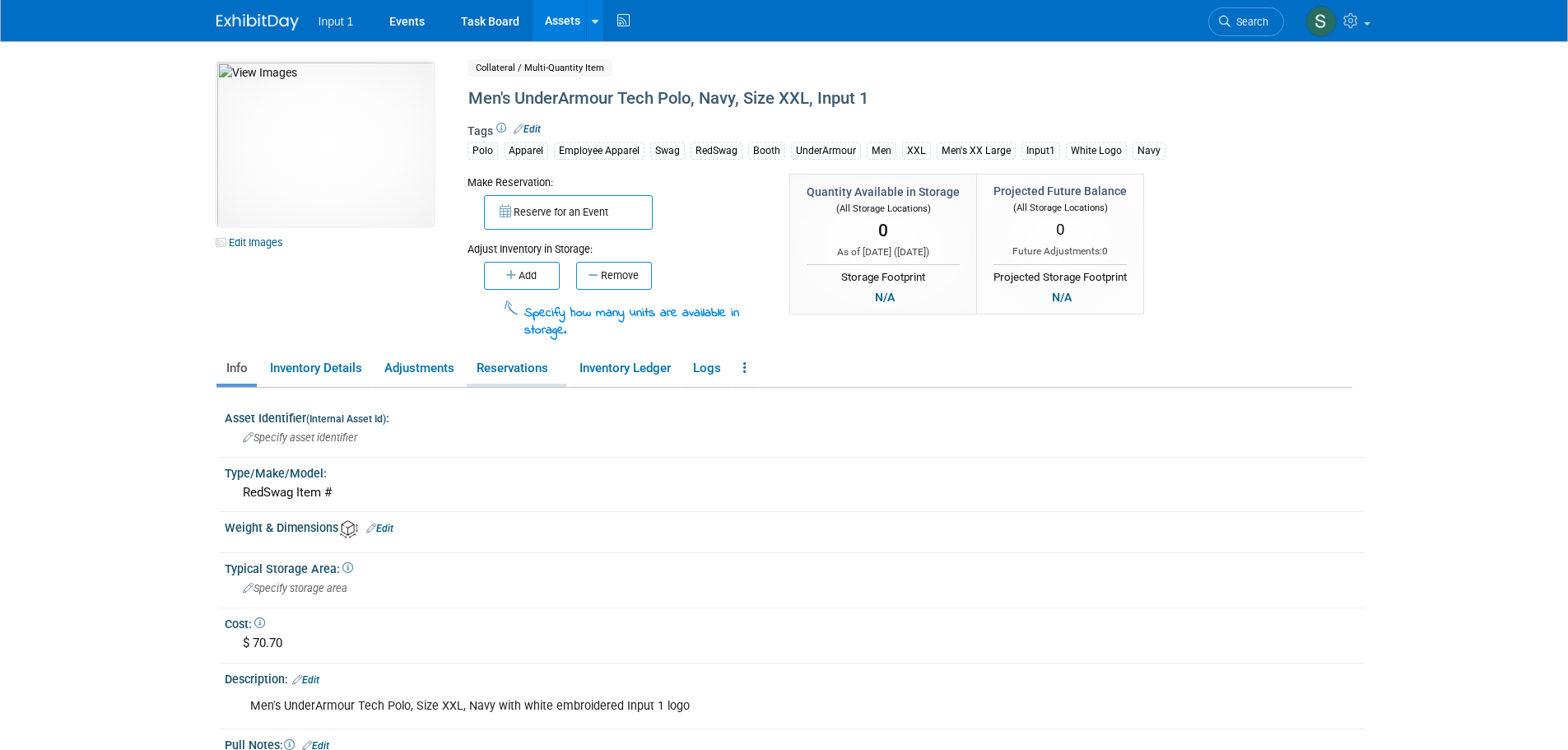
click at [524, 372] on link "Reservations" at bounding box center [516, 368] width 100 height 29
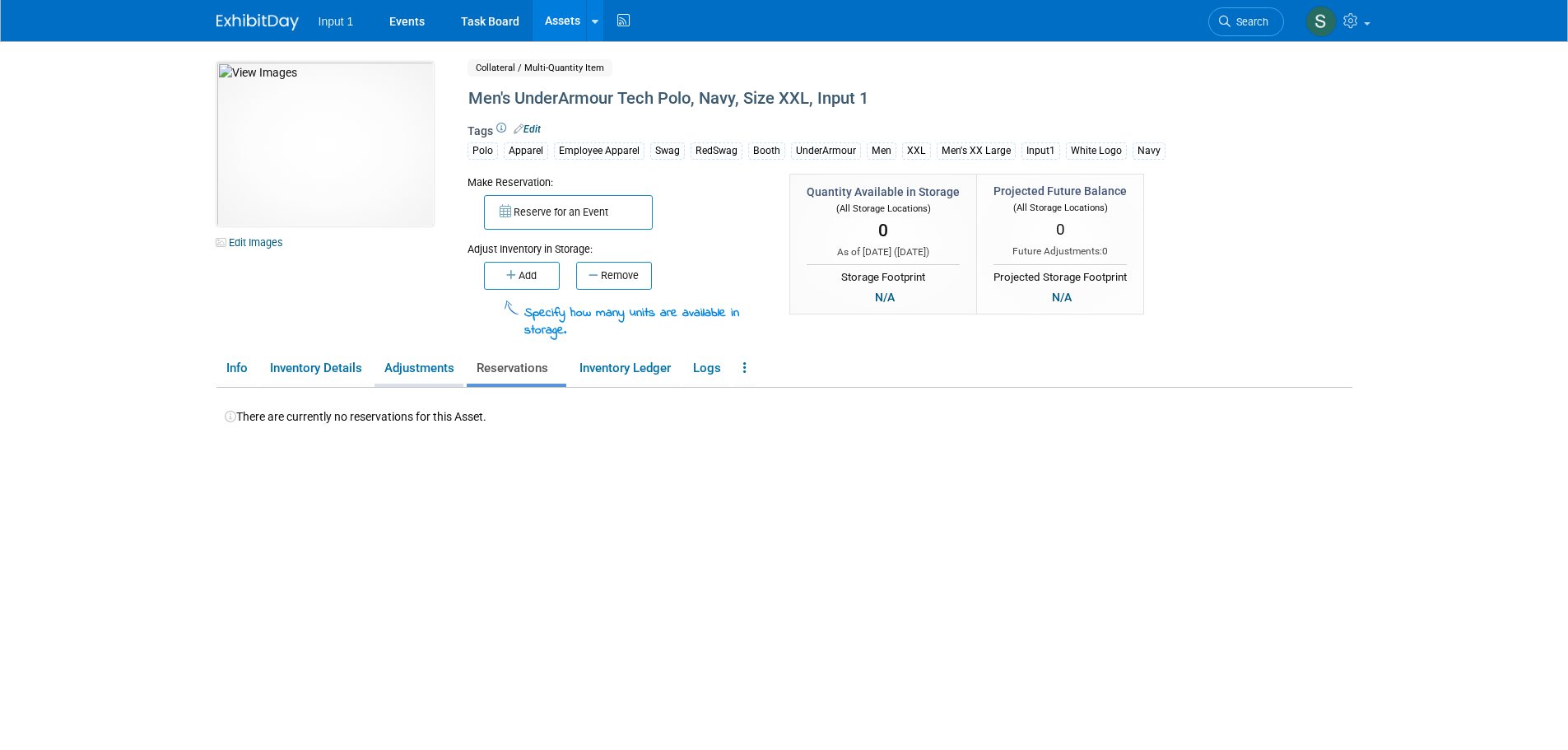
click at [412, 367] on link "Adjustments" at bounding box center [419, 368] width 89 height 29
click at [749, 367] on link at bounding box center [744, 368] width 22 height 29
click at [795, 426] on link "Archive Asset" at bounding box center [805, 429] width 143 height 28
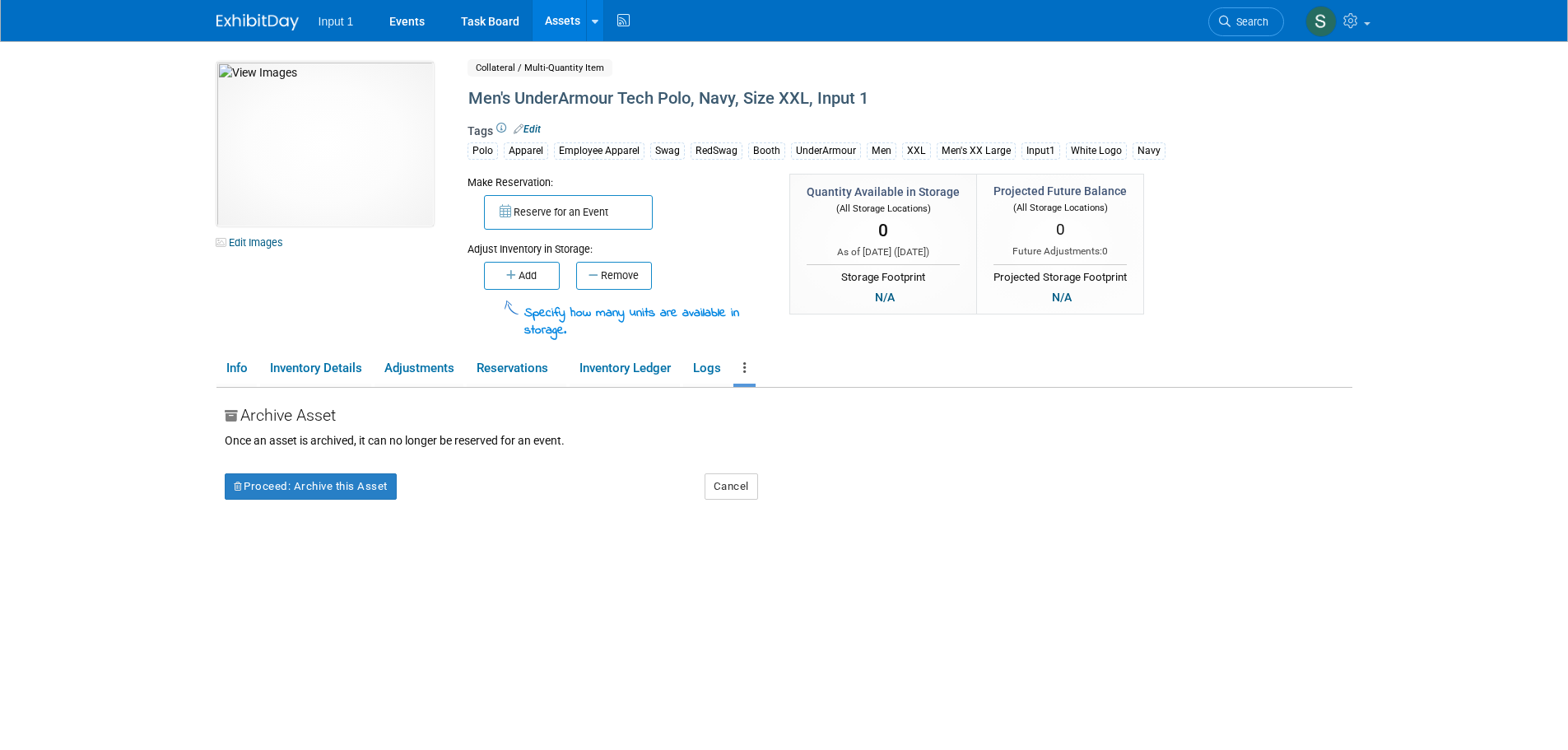
click at [552, 17] on link "Assets" at bounding box center [562, 20] width 60 height 42
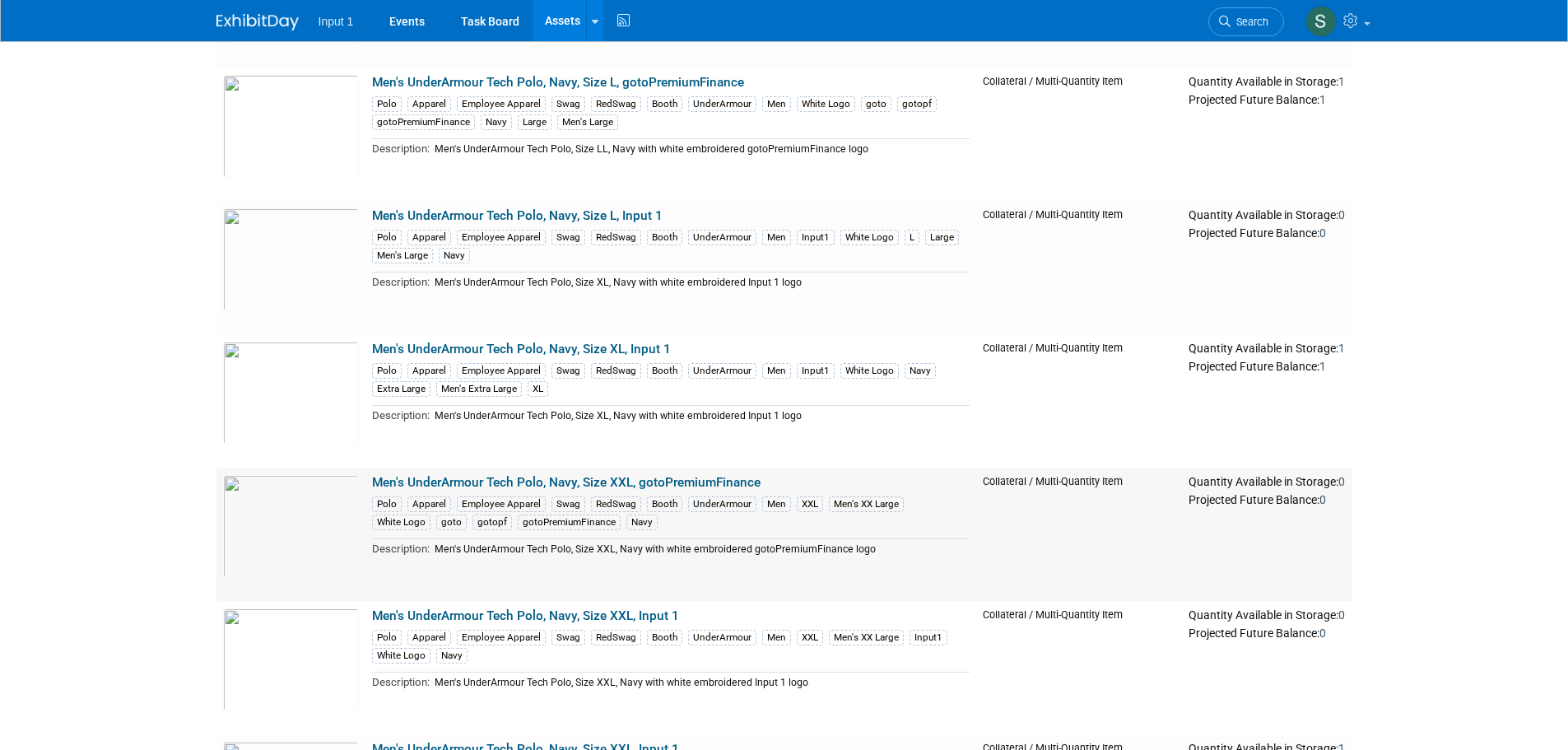
scroll to position [1400, 0]
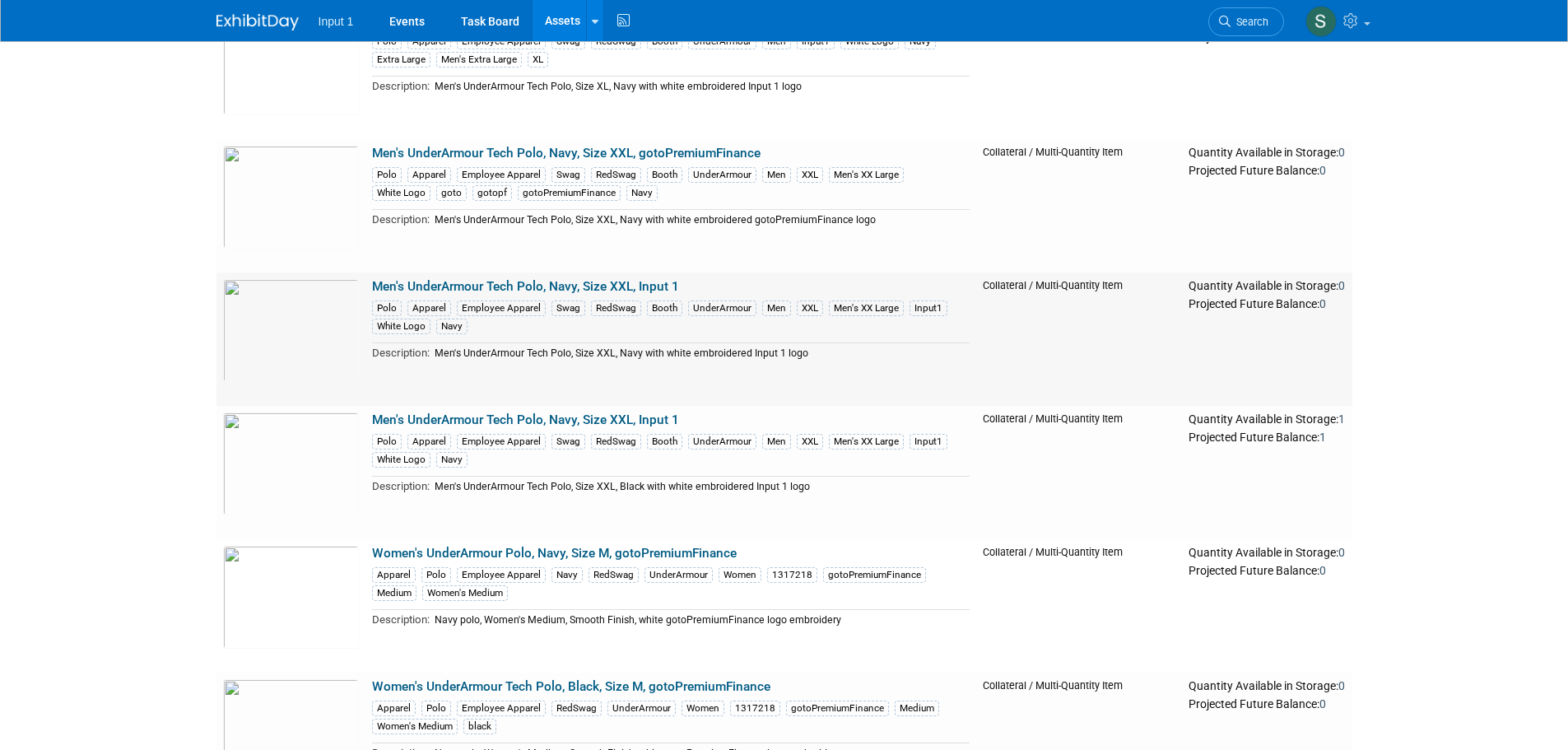
click at [575, 292] on link "Men's UnderArmour Tech Polo, Navy, Size XXL, Input 1" at bounding box center [525, 287] width 307 height 15
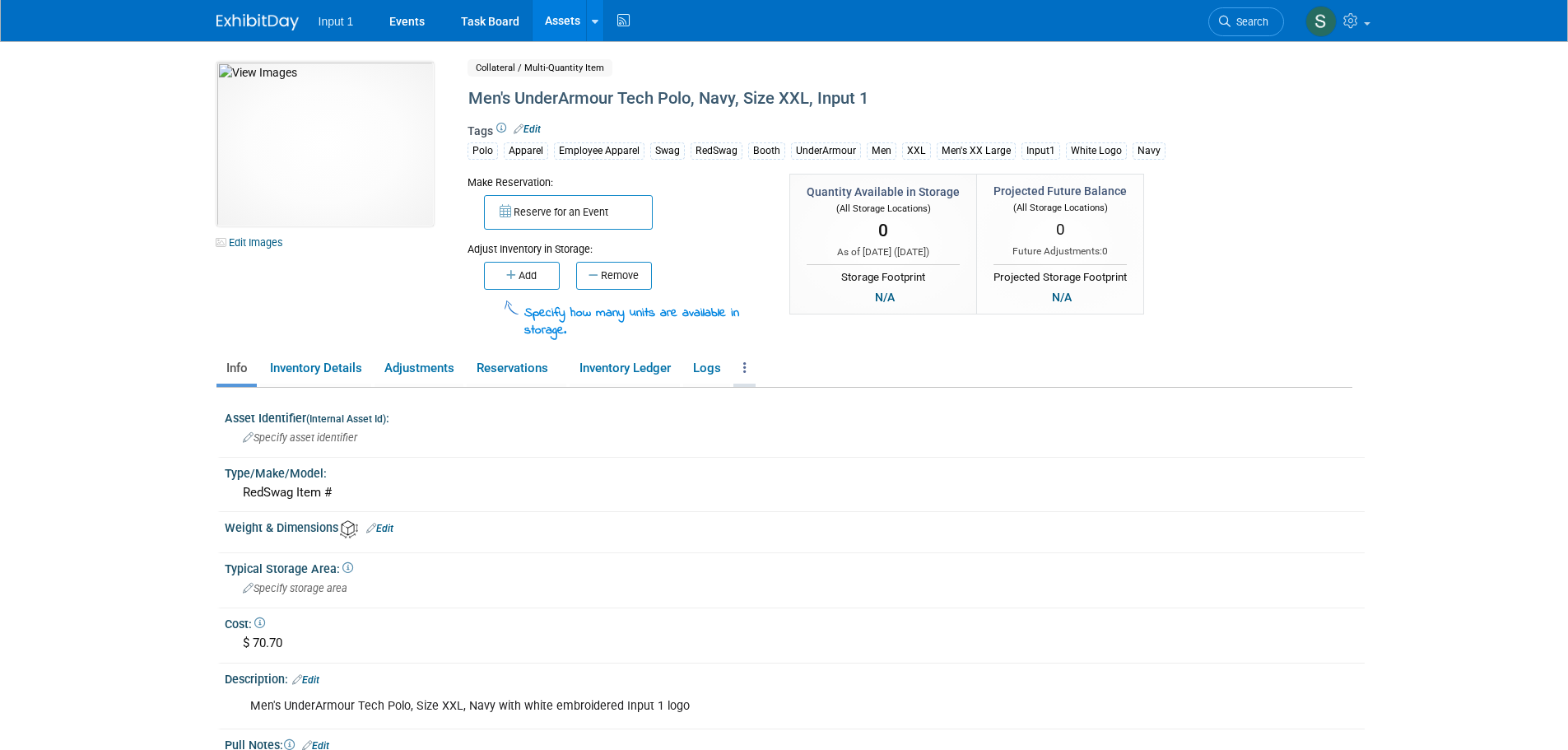
click at [750, 367] on link at bounding box center [744, 368] width 22 height 29
click at [793, 424] on link "Archive Asset" at bounding box center [805, 429] width 143 height 28
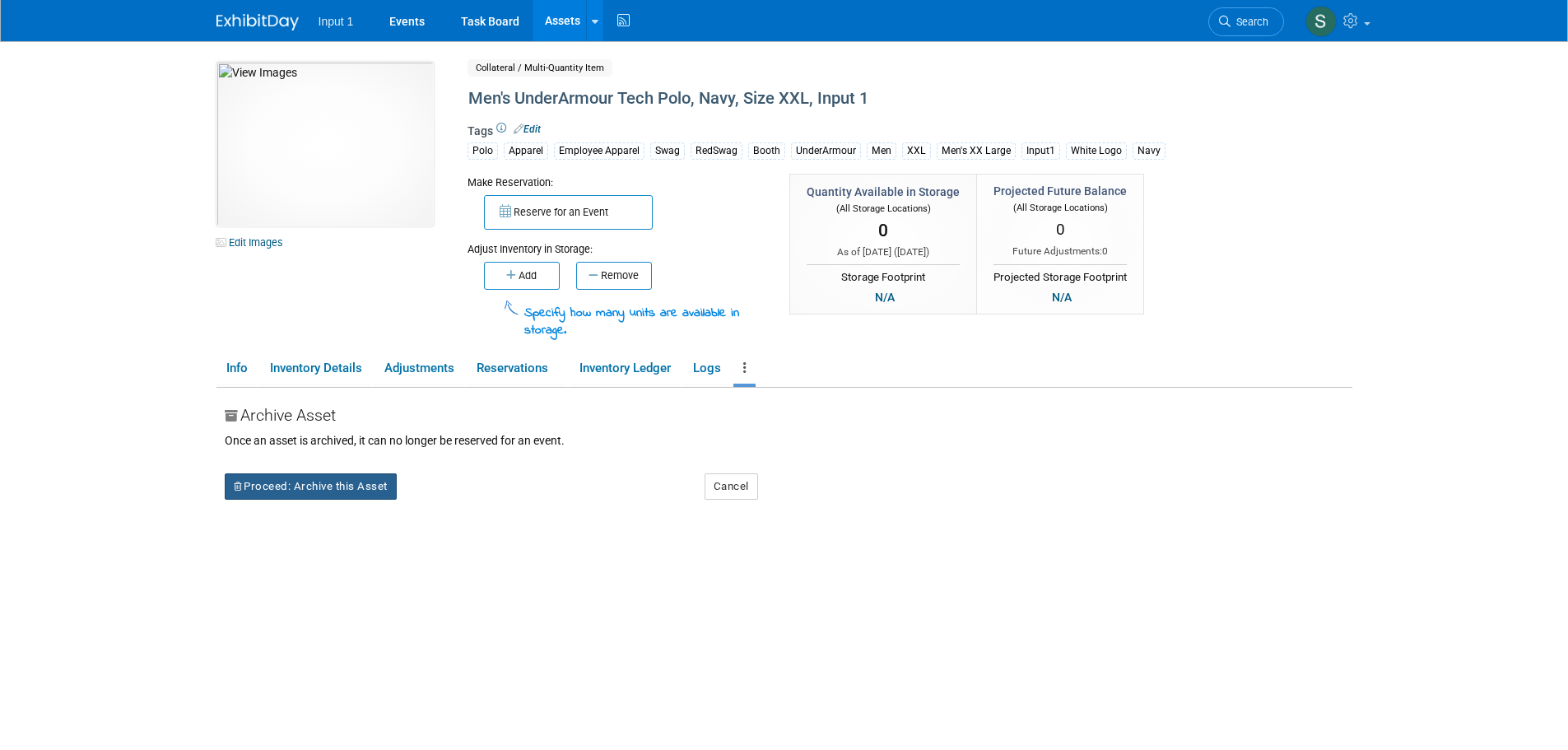
click at [332, 491] on button "Proceed: Archive this Asset" at bounding box center [310, 486] width 172 height 27
click at [462, 502] on link "Yes" at bounding box center [454, 500] width 49 height 27
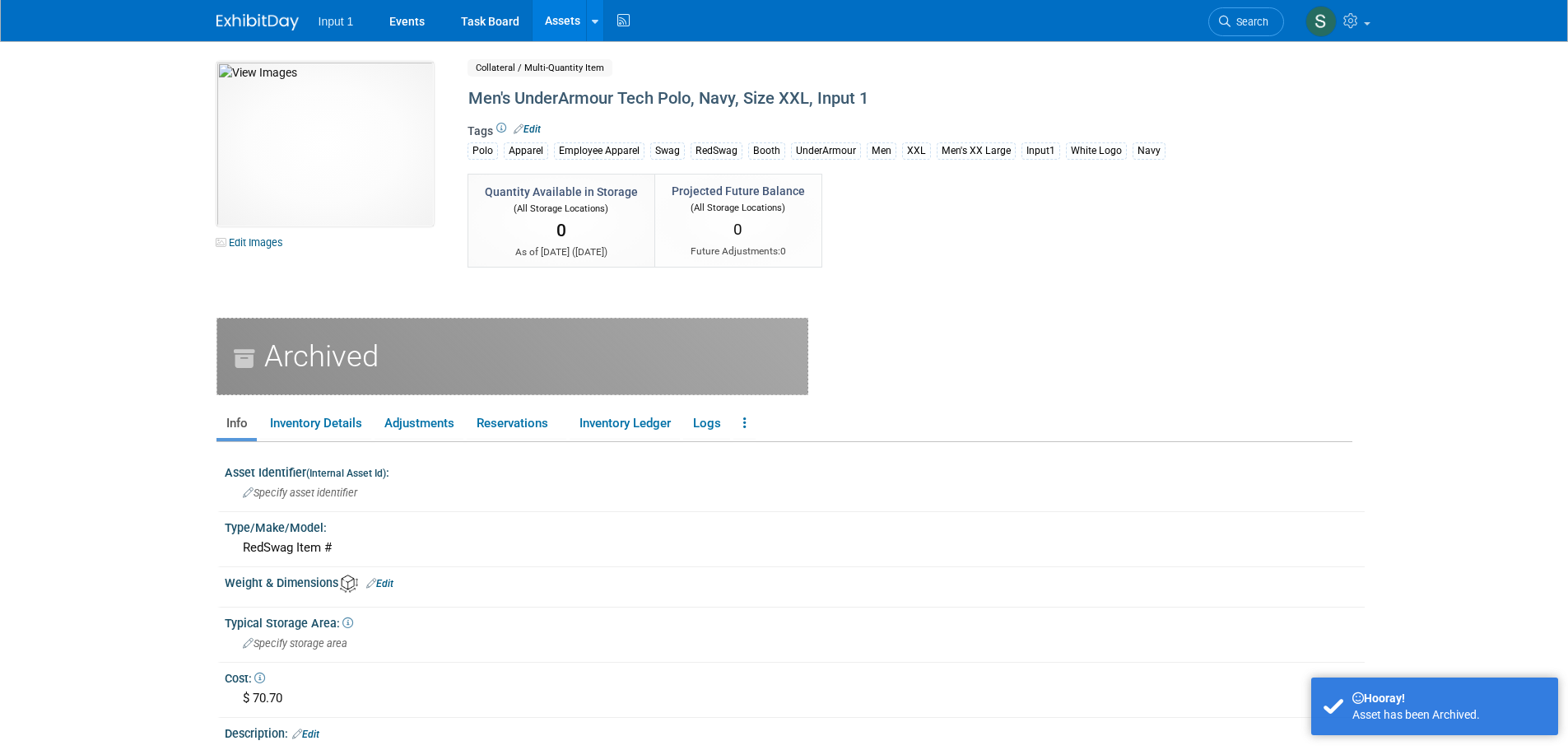
click at [550, 18] on link "Assets" at bounding box center [562, 20] width 60 height 42
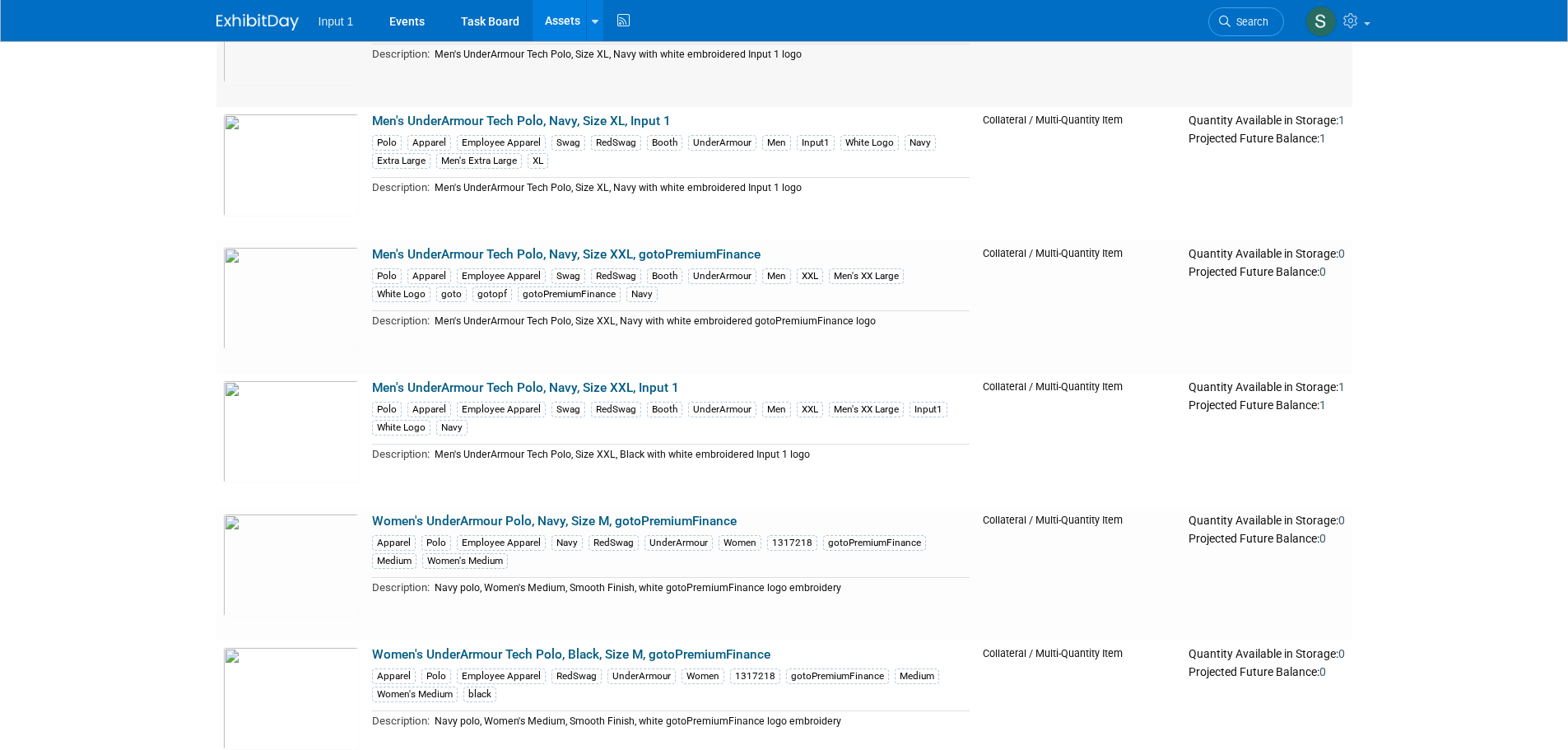
scroll to position [1318, 0]
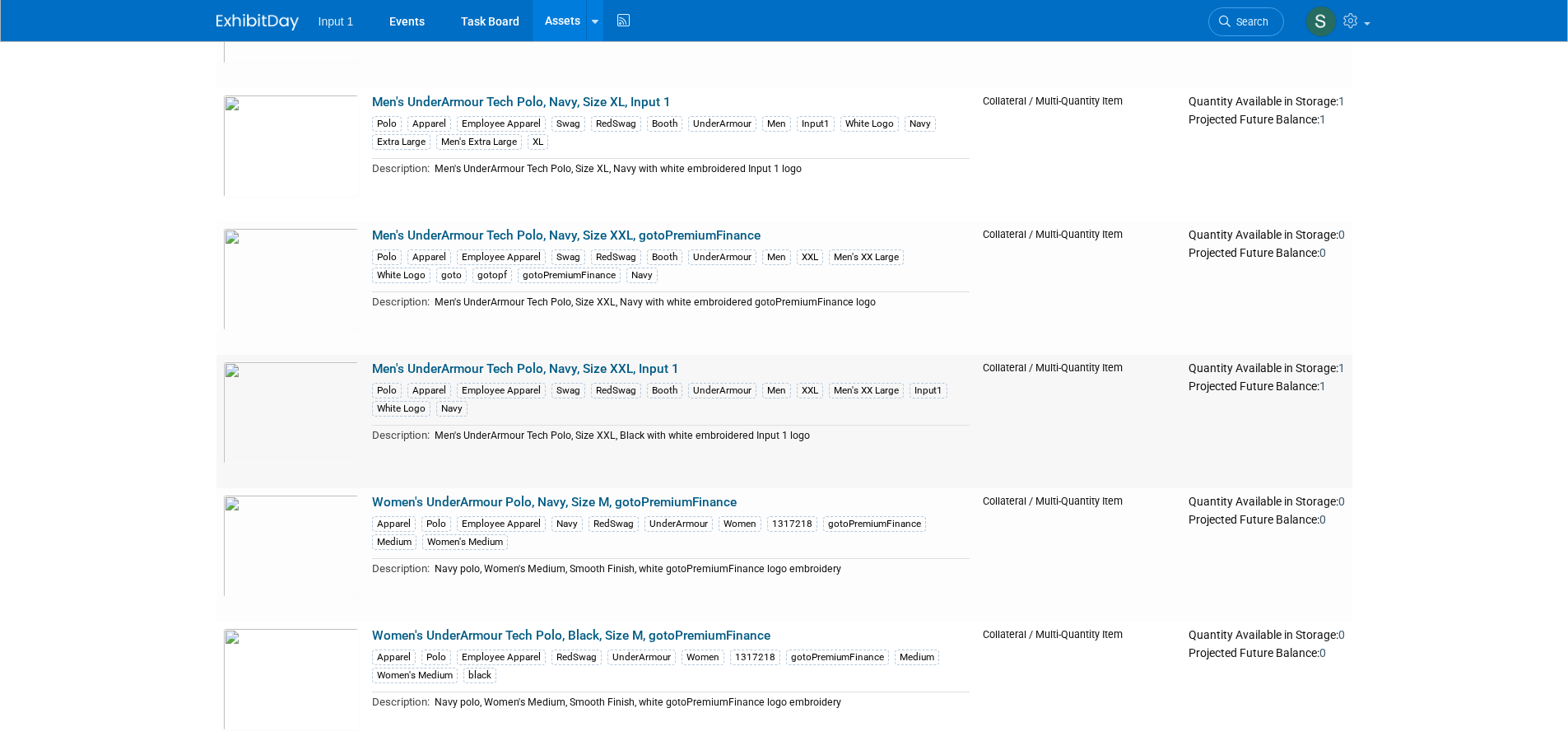
click at [591, 371] on link "Men's UnderArmour Tech Polo, Navy, Size XXL, Input 1" at bounding box center [525, 369] width 307 height 15
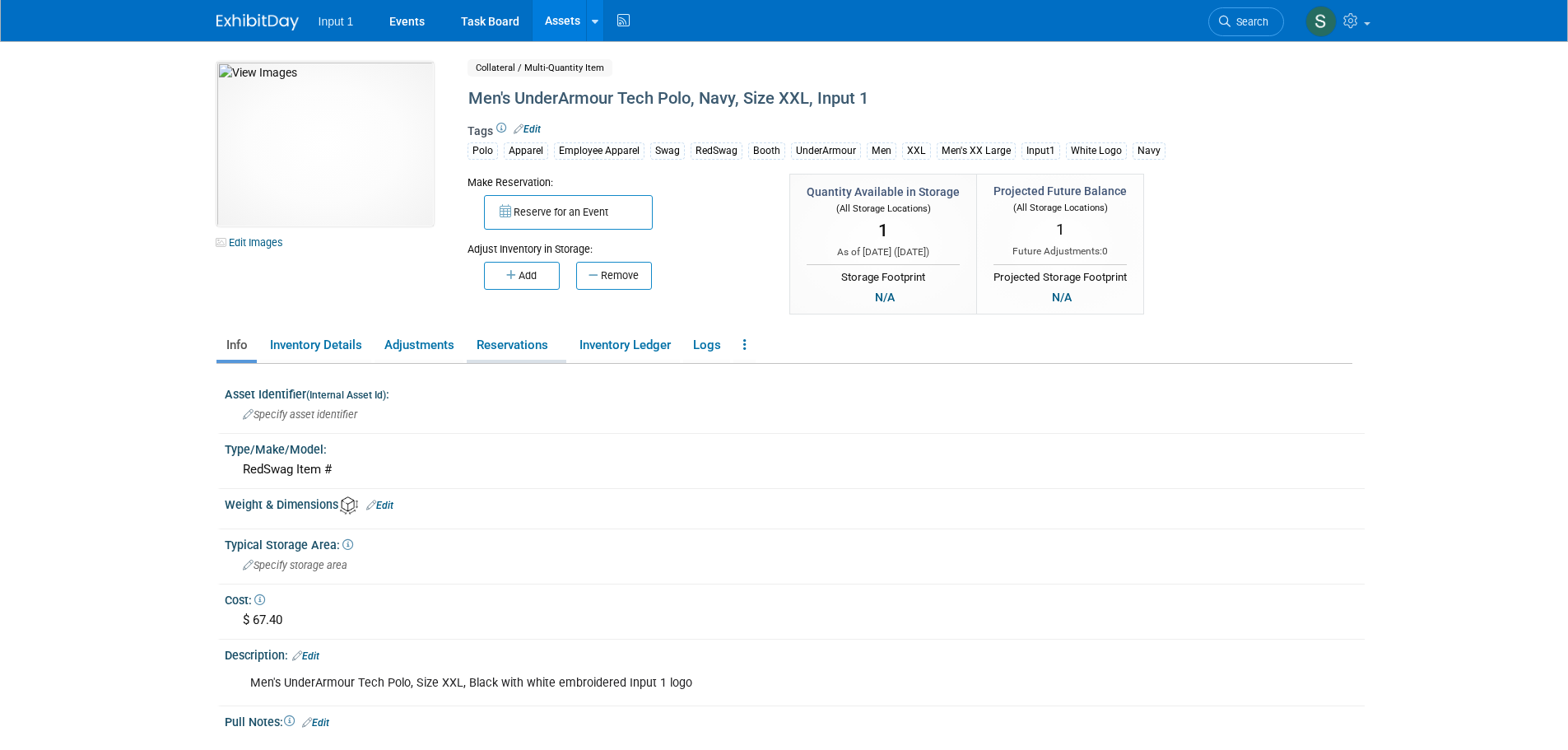
click at [526, 350] on link "Reservations" at bounding box center [516, 345] width 100 height 29
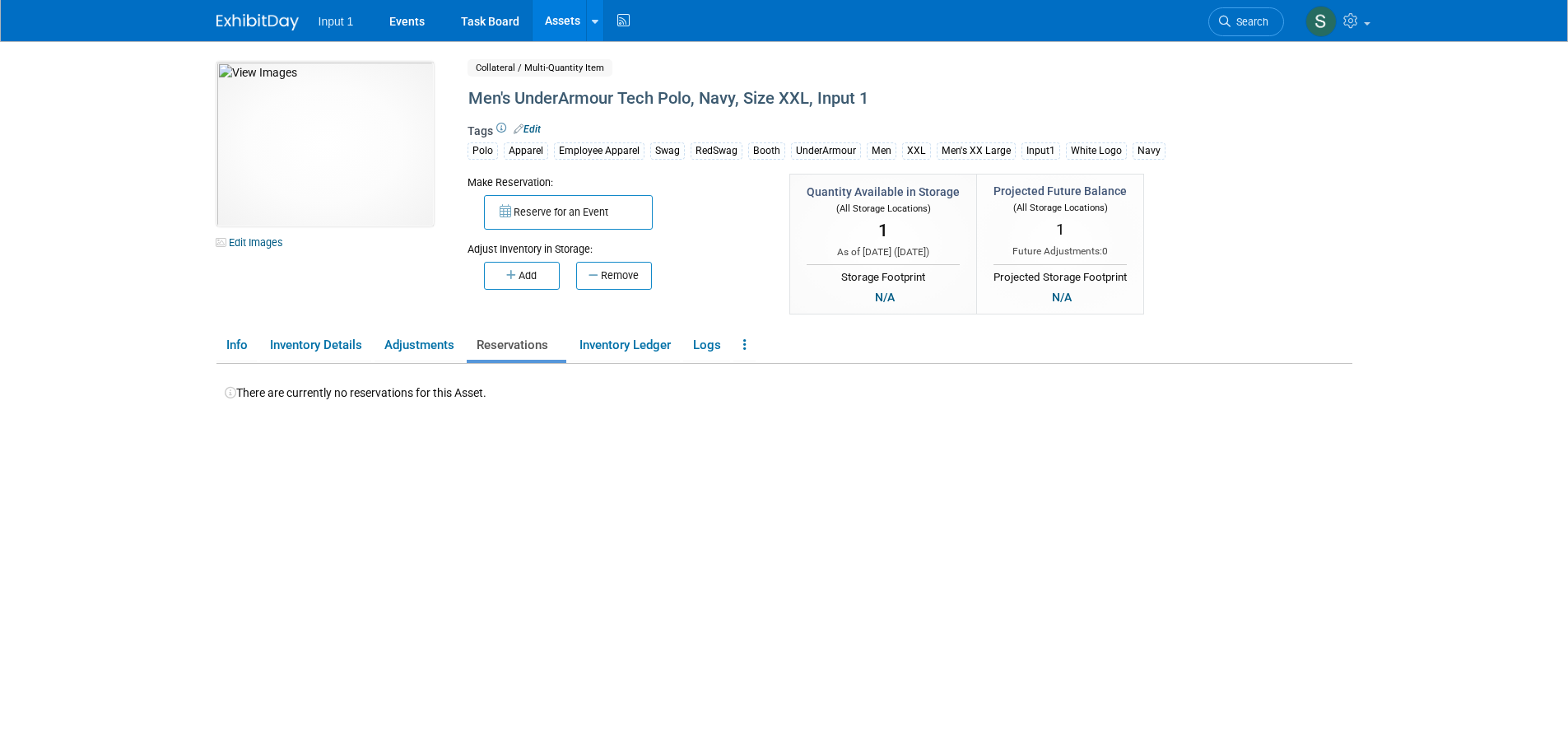
drag, startPoint x: 260, startPoint y: 238, endPoint x: 268, endPoint y: 241, distance: 8.5
click at [261, 238] on link "Edit Images" at bounding box center [253, 242] width 73 height 20
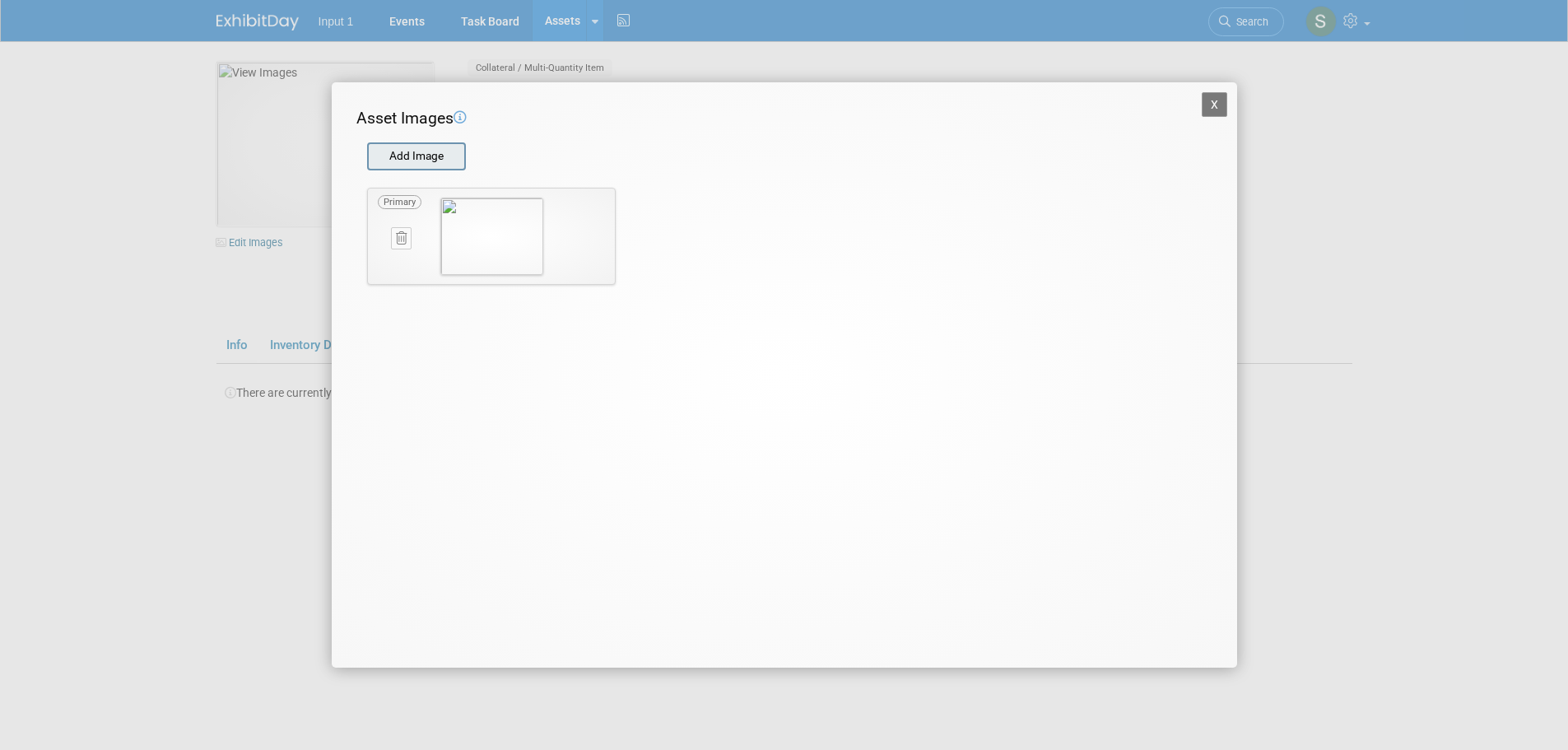
click at [427, 152] on input "file" at bounding box center [366, 157] width 196 height 25
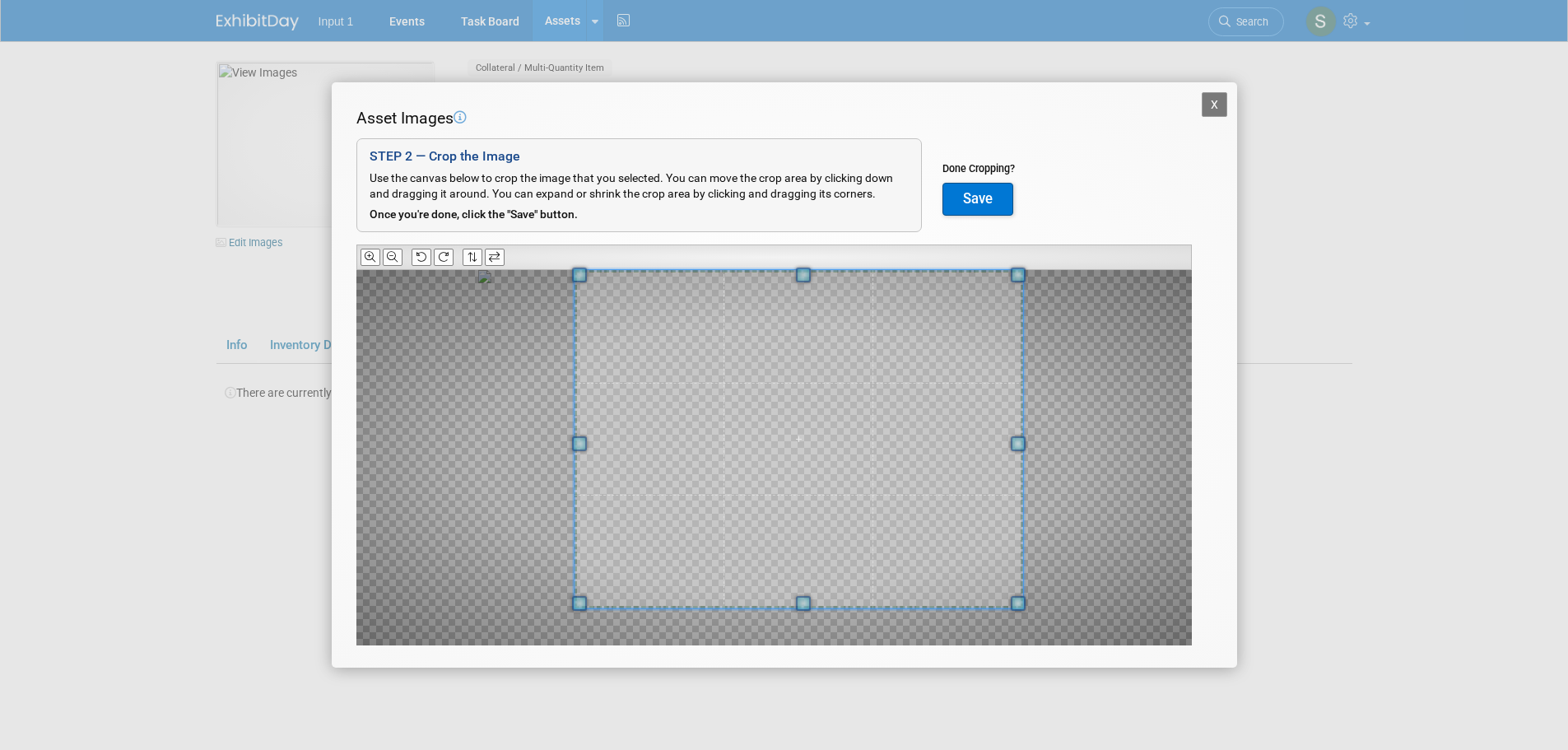
click at [1023, 272] on span at bounding box center [1018, 275] width 15 height 15
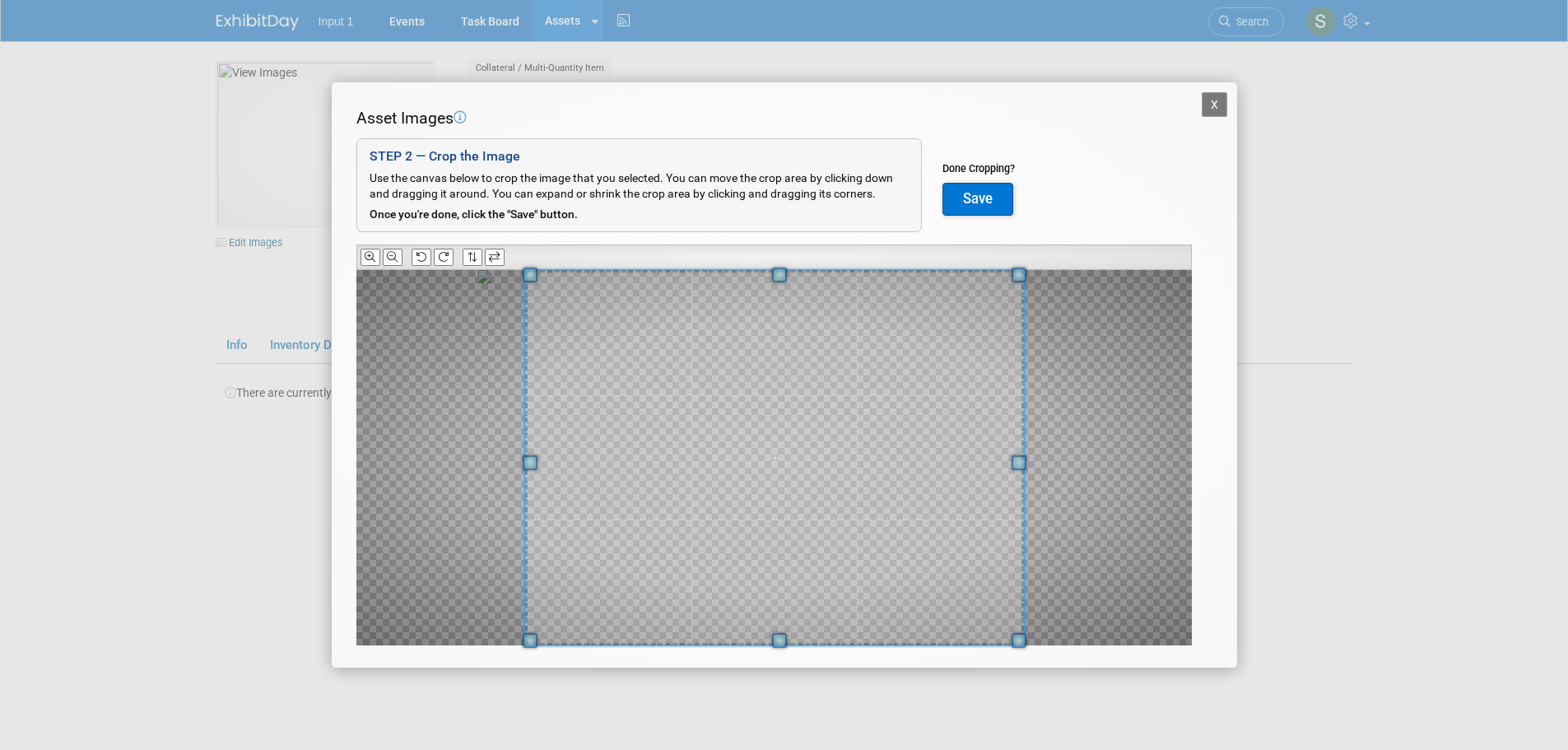
click at [530, 628] on div at bounding box center [774, 457] width 499 height 376
click at [980, 197] on button "Save" at bounding box center [978, 199] width 71 height 33
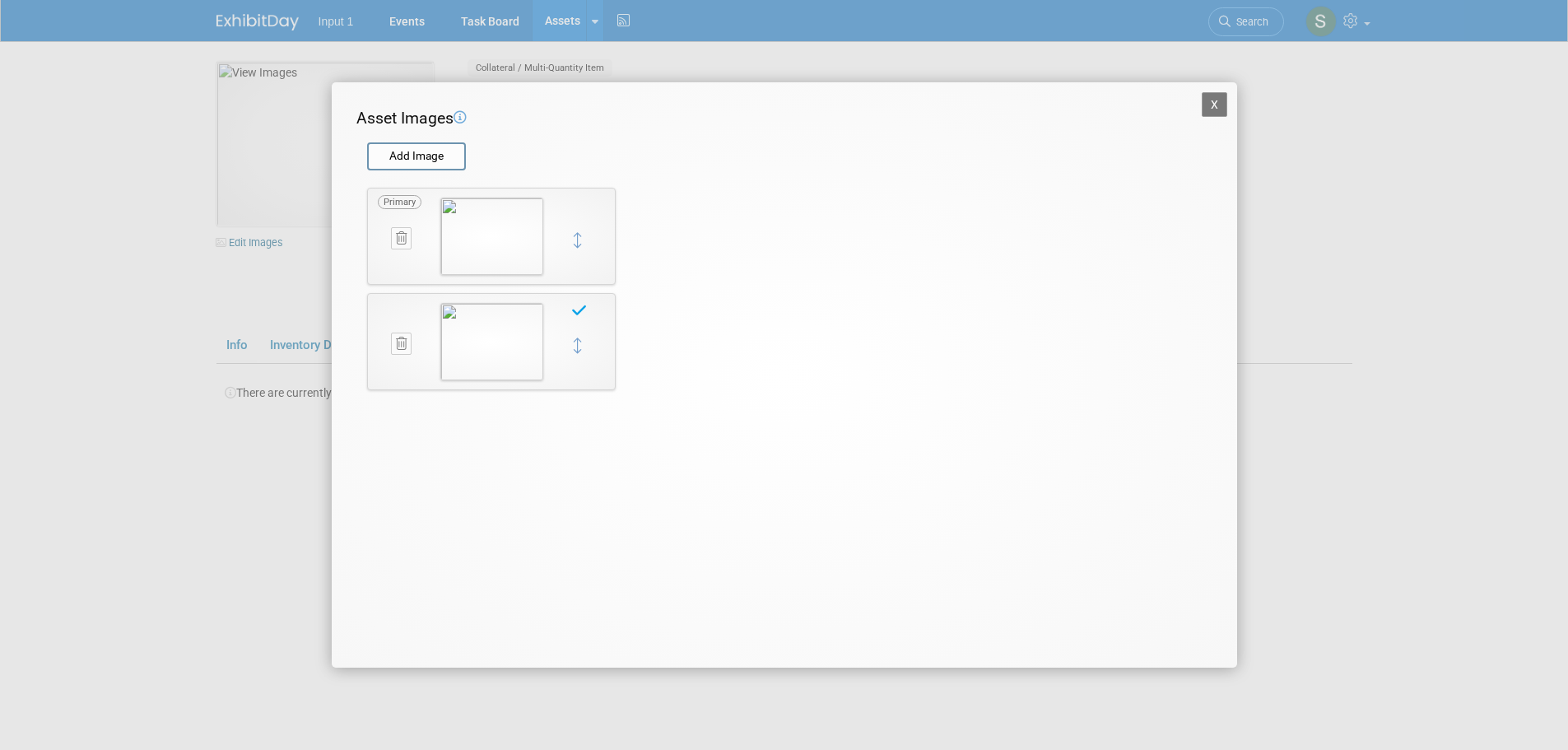
click at [402, 236] on icon at bounding box center [402, 239] width 11 height 12
click at [392, 252] on icon "button" at bounding box center [393, 256] width 11 height 10
click at [1219, 107] on button "X" at bounding box center [1215, 104] width 27 height 25
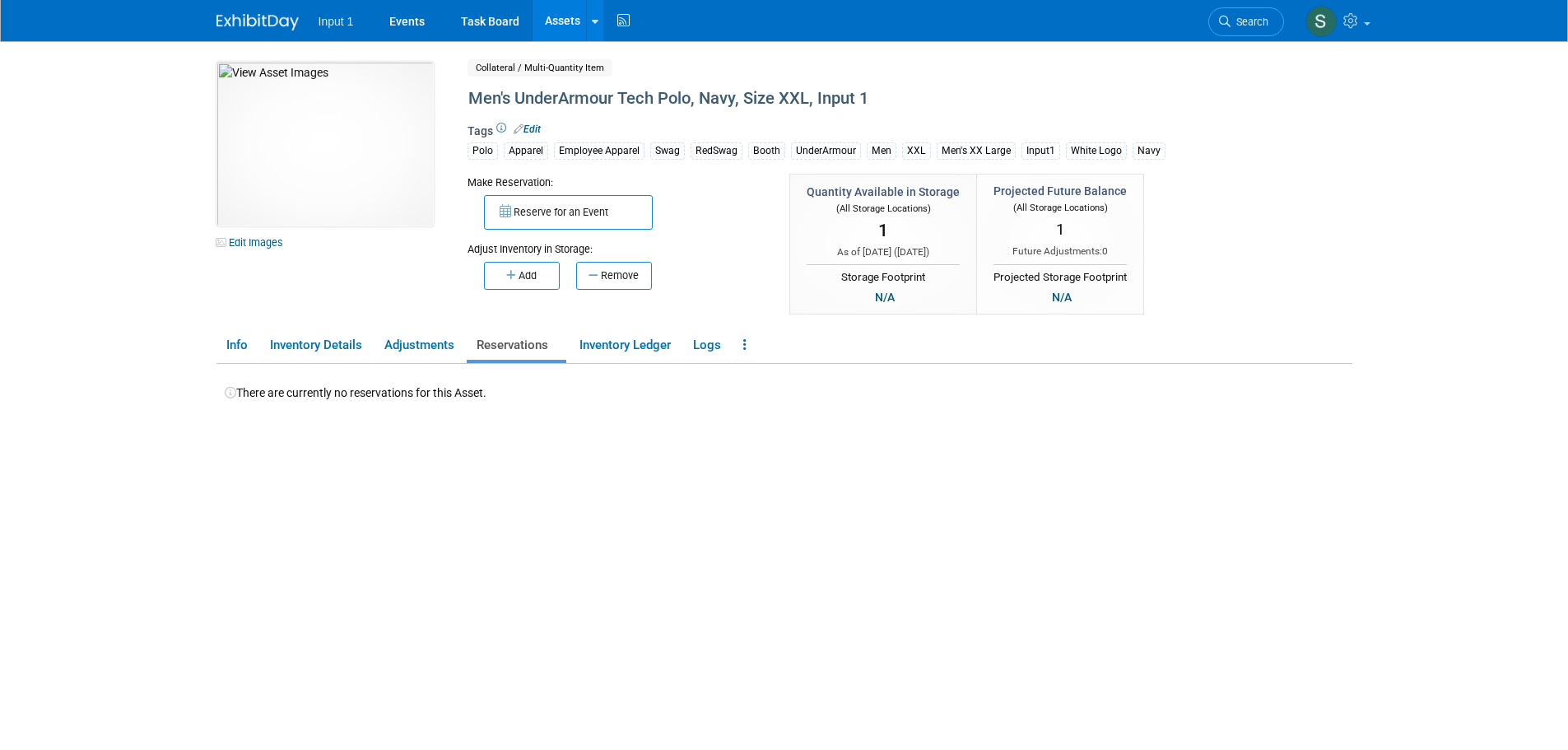
click at [1229, 292] on div "10049746-10728735-16057f15-6ddd-40e2-9390-bf40f25e1a4b.jpg Edit Images Collater…" at bounding box center [784, 190] width 1161 height 256
click at [514, 280] on icon "button" at bounding box center [513, 275] width 12 height 11
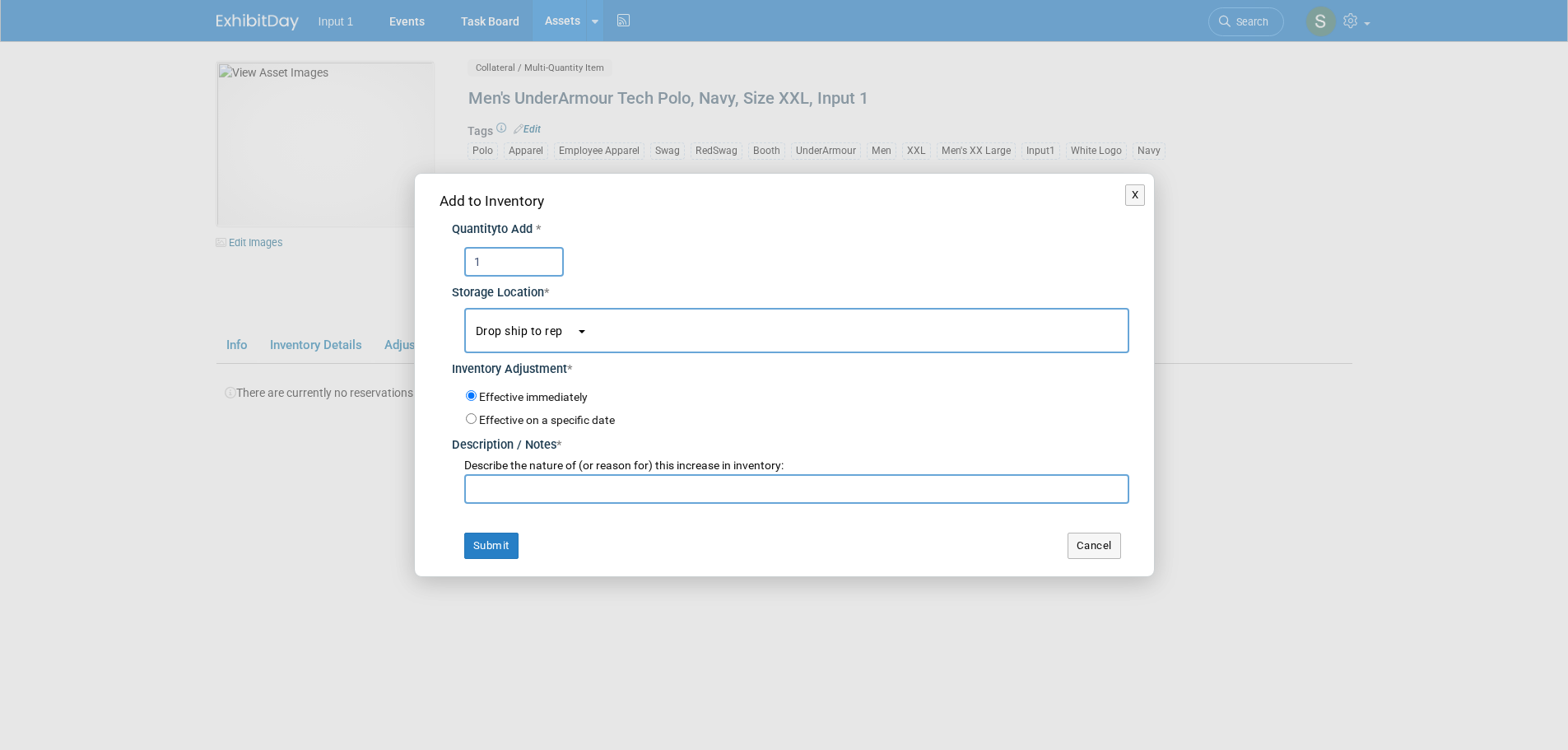
type input "1"
click at [582, 499] on input "text" at bounding box center [797, 489] width 665 height 30
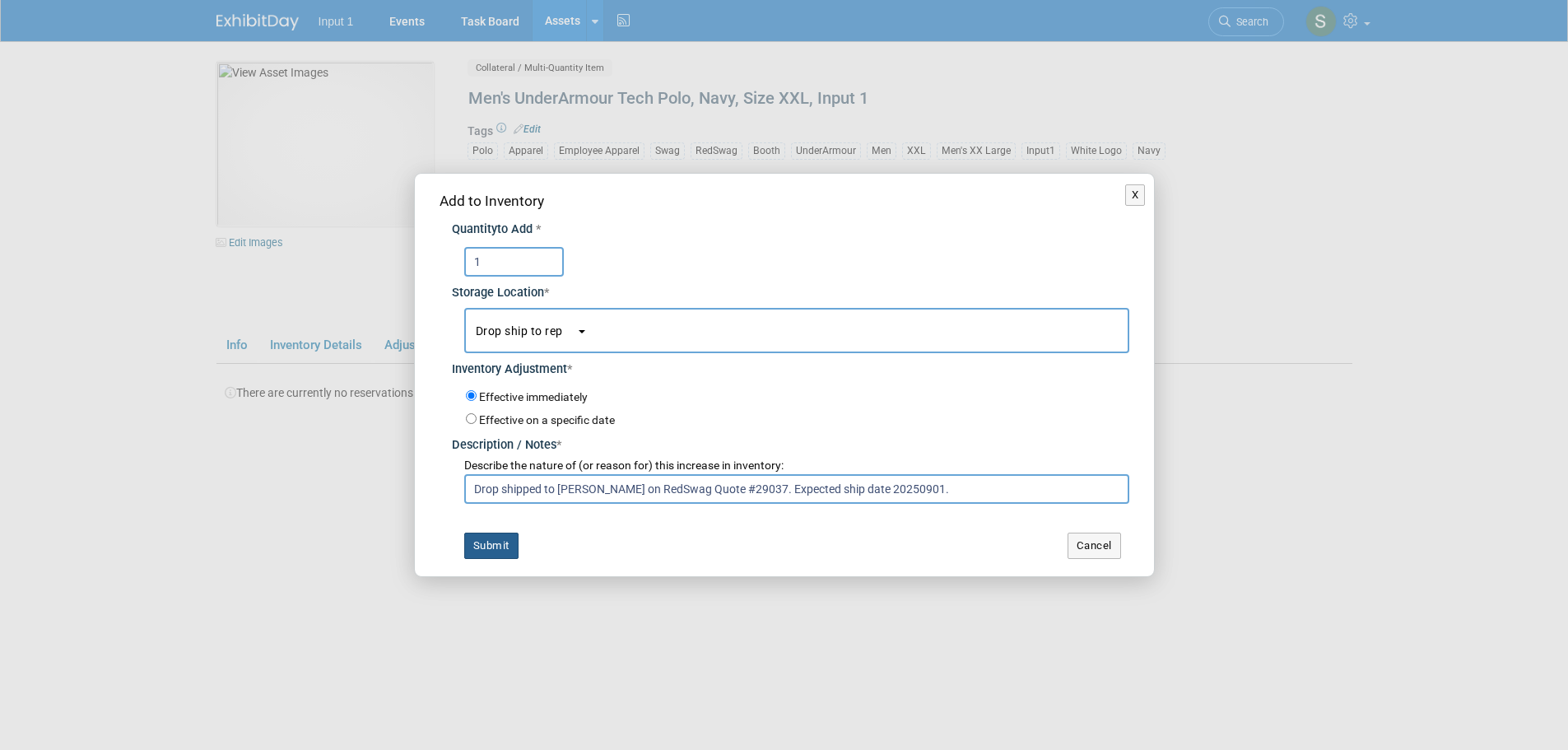
type input "Drop shipped to Paul Greenhalgh on RedSwag Quote #29037. Expected ship date 202…"
click at [495, 544] on button "Submit" at bounding box center [491, 546] width 54 height 27
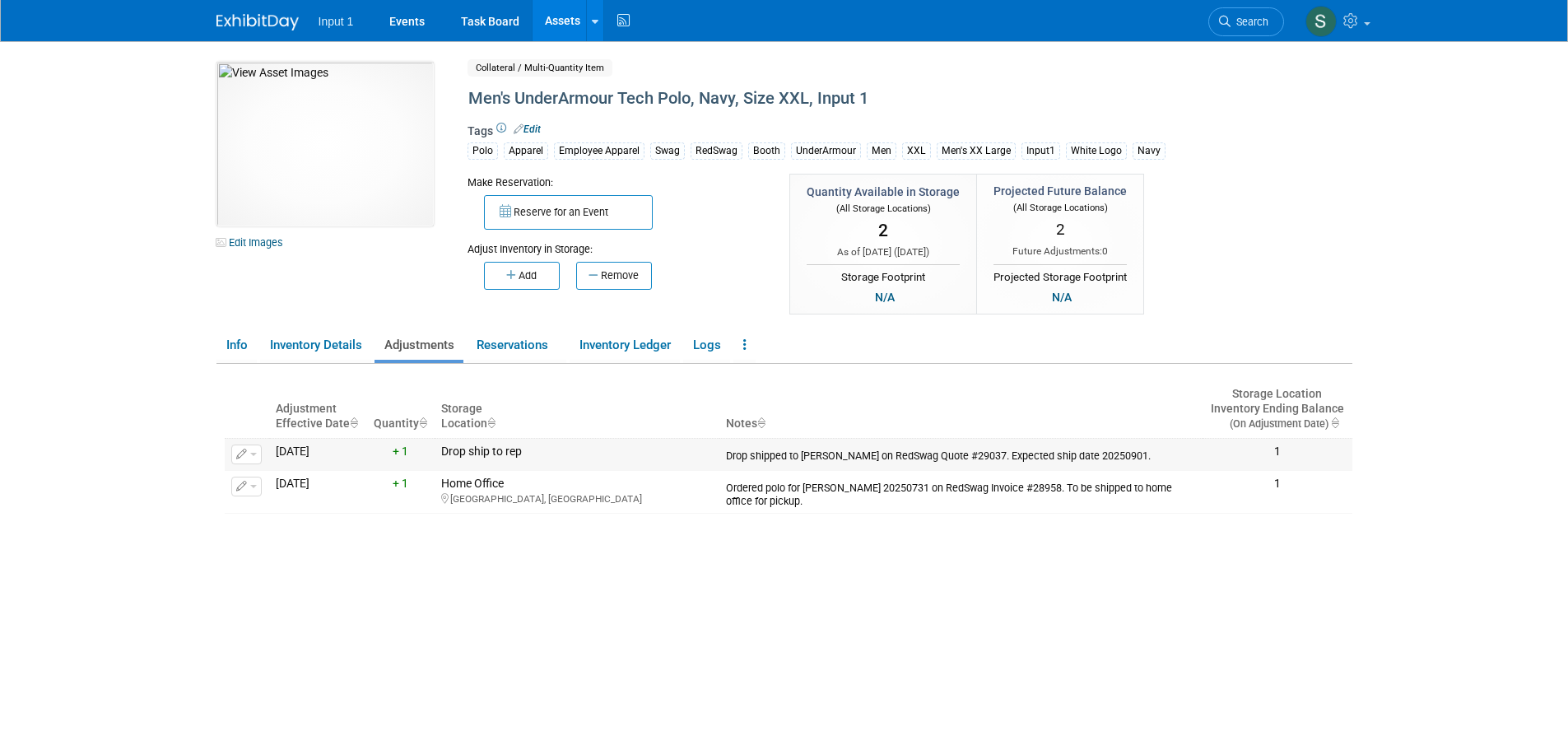
click at [249, 458] on button "button" at bounding box center [247, 455] width 30 height 19
click at [256, 481] on icon "button" at bounding box center [254, 480] width 13 height 11
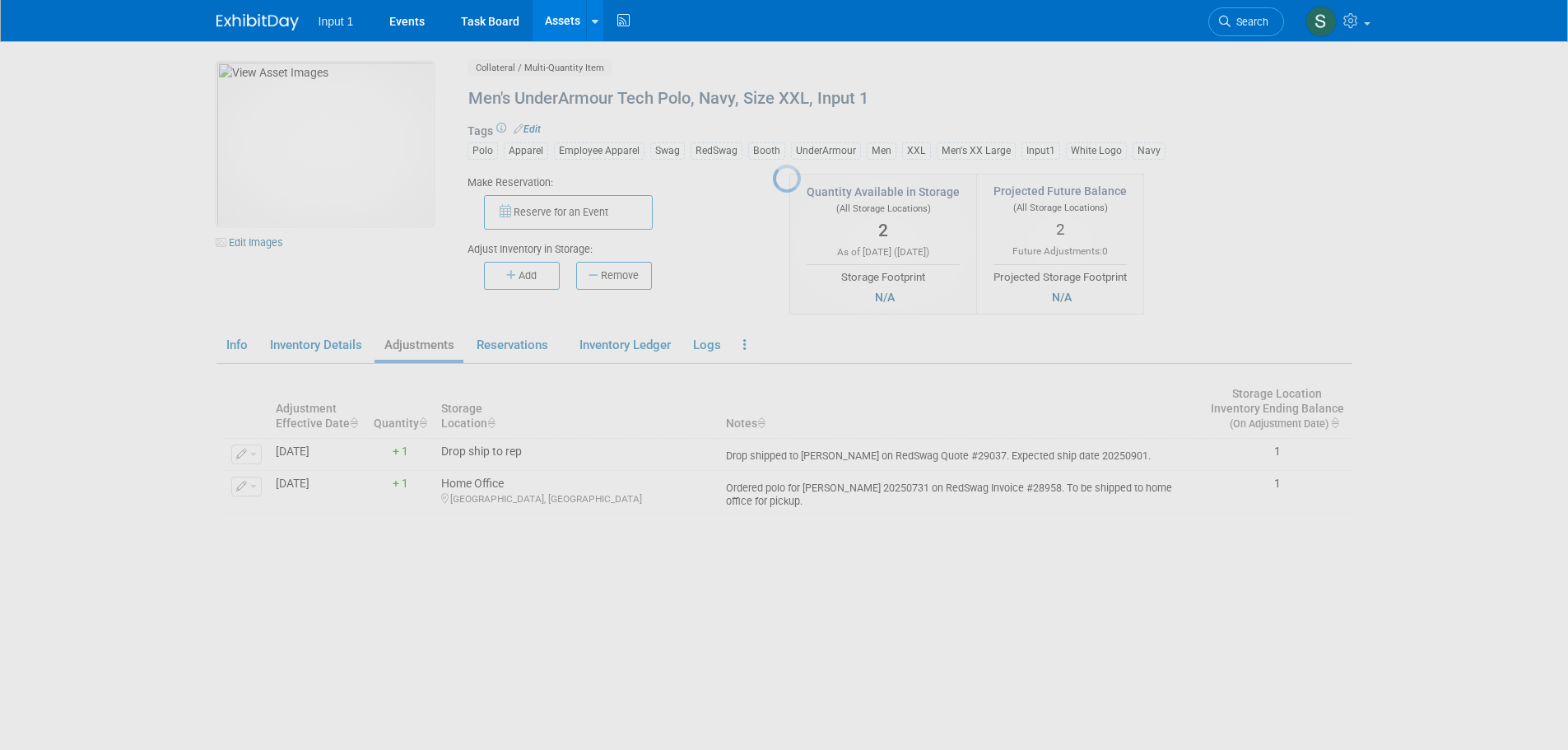
select select "7"
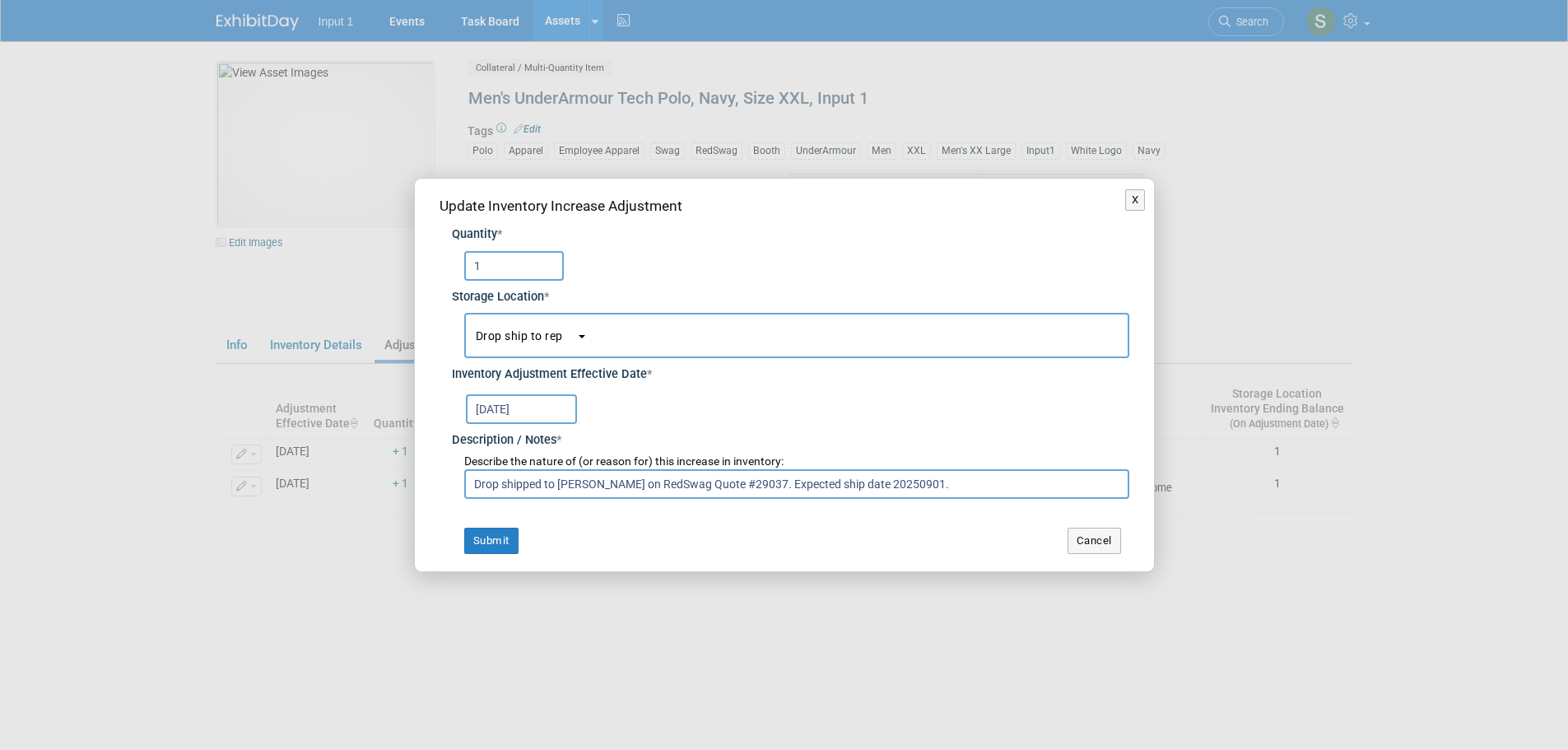
click at [532, 412] on input "[DATE]" at bounding box center [522, 409] width 111 height 30
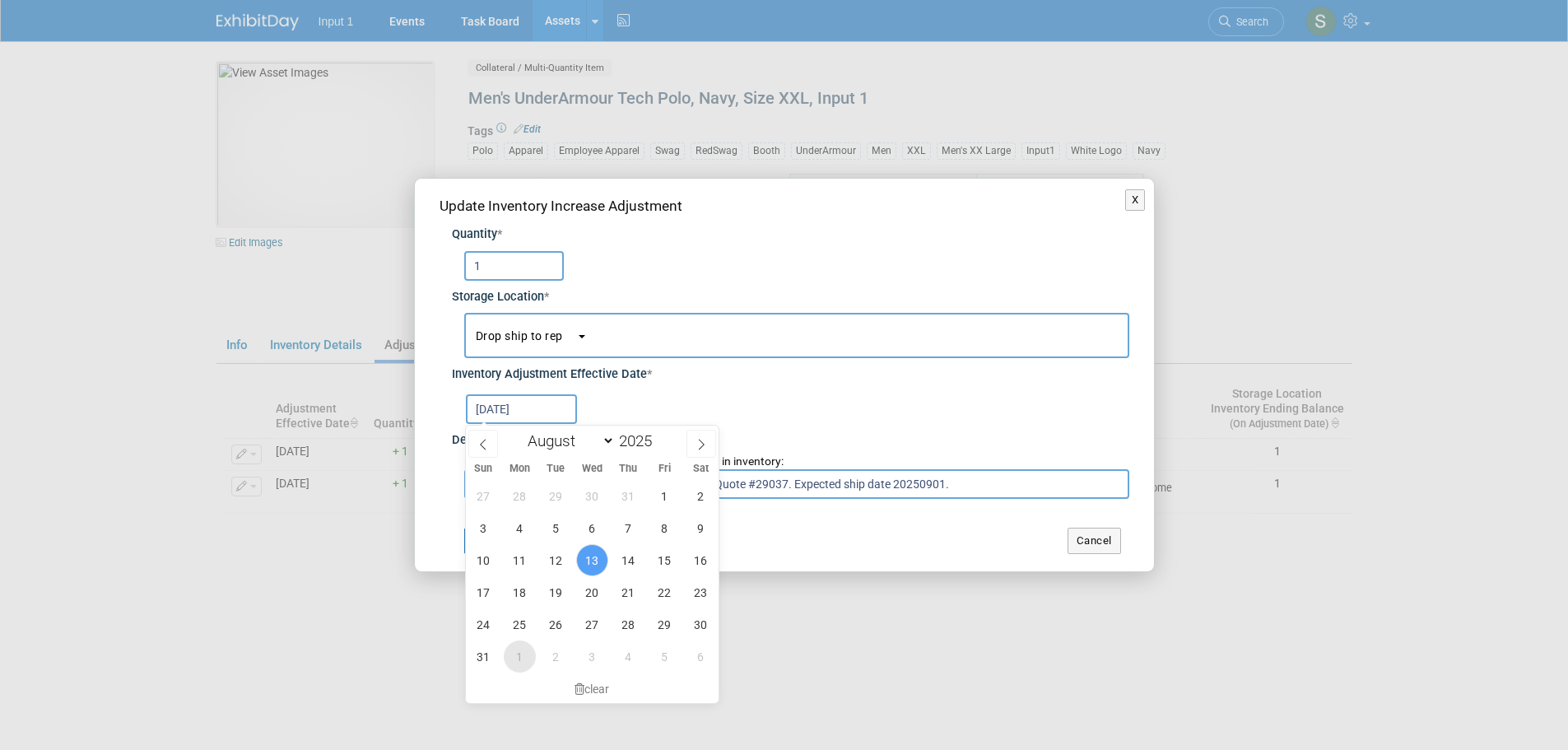
click at [523, 658] on span "1" at bounding box center [520, 656] width 32 height 32
type input "[DATE]"
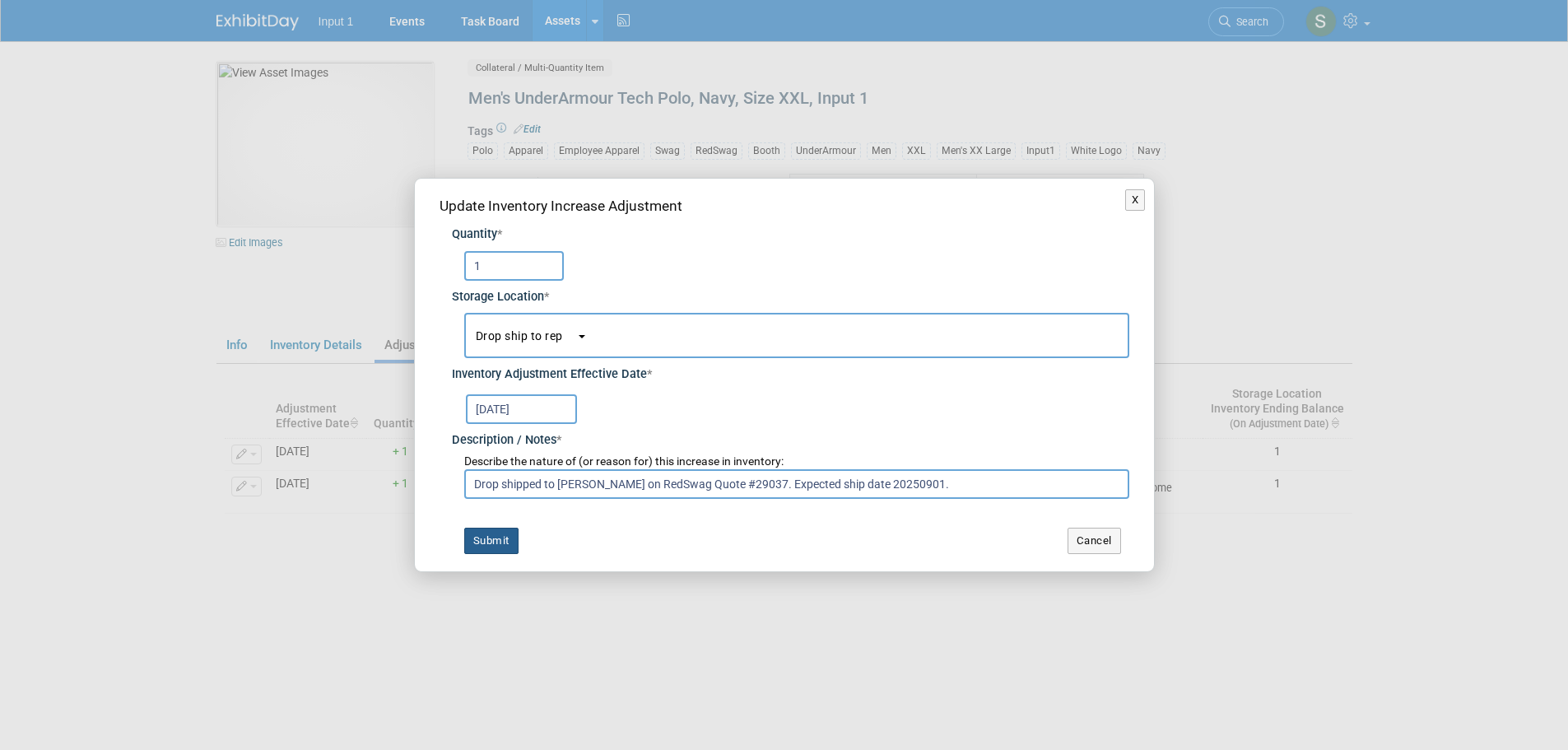
click at [501, 534] on button "Submit" at bounding box center [491, 541] width 54 height 27
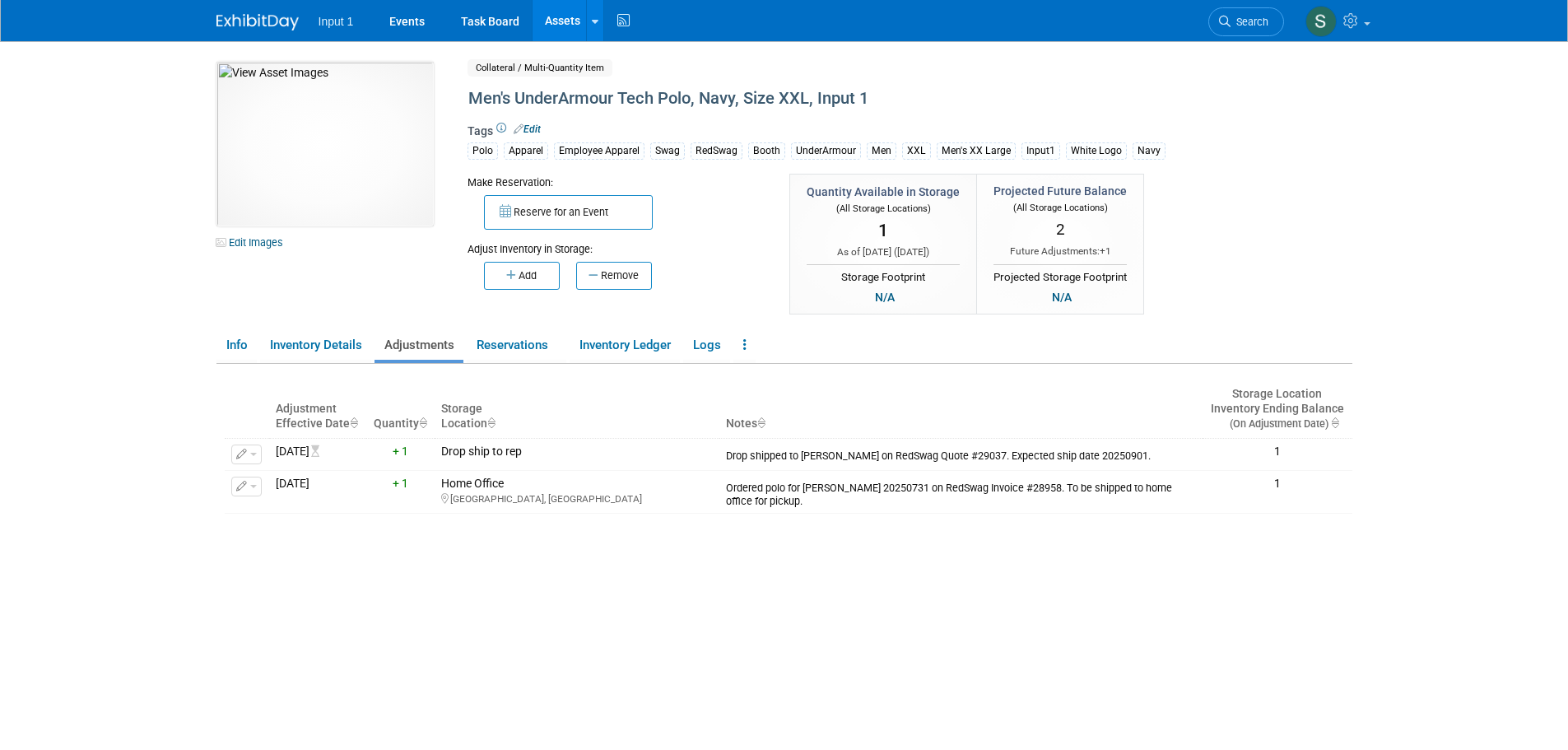
click at [920, 616] on div "Adjustment Effective Date Quantity Storage Location Notes Storage Location Inve…" at bounding box center [788, 574] width 1128 height 421
click at [891, 599] on div "Adjustment Effective Date Quantity Storage Location Notes Storage Location Inve…" at bounding box center [788, 574] width 1128 height 421
click at [744, 602] on div "Adjustment Effective Date Quantity Storage Location Notes Storage Location Inve…" at bounding box center [788, 574] width 1128 height 421
click at [910, 597] on div "Adjustment Effective Date Quantity Storage Location Notes Storage Location Inve…" at bounding box center [788, 574] width 1128 height 421
click at [669, 623] on div "Adjustment Effective Date Quantity Storage Location Notes Storage Location Inve…" at bounding box center [788, 574] width 1128 height 421
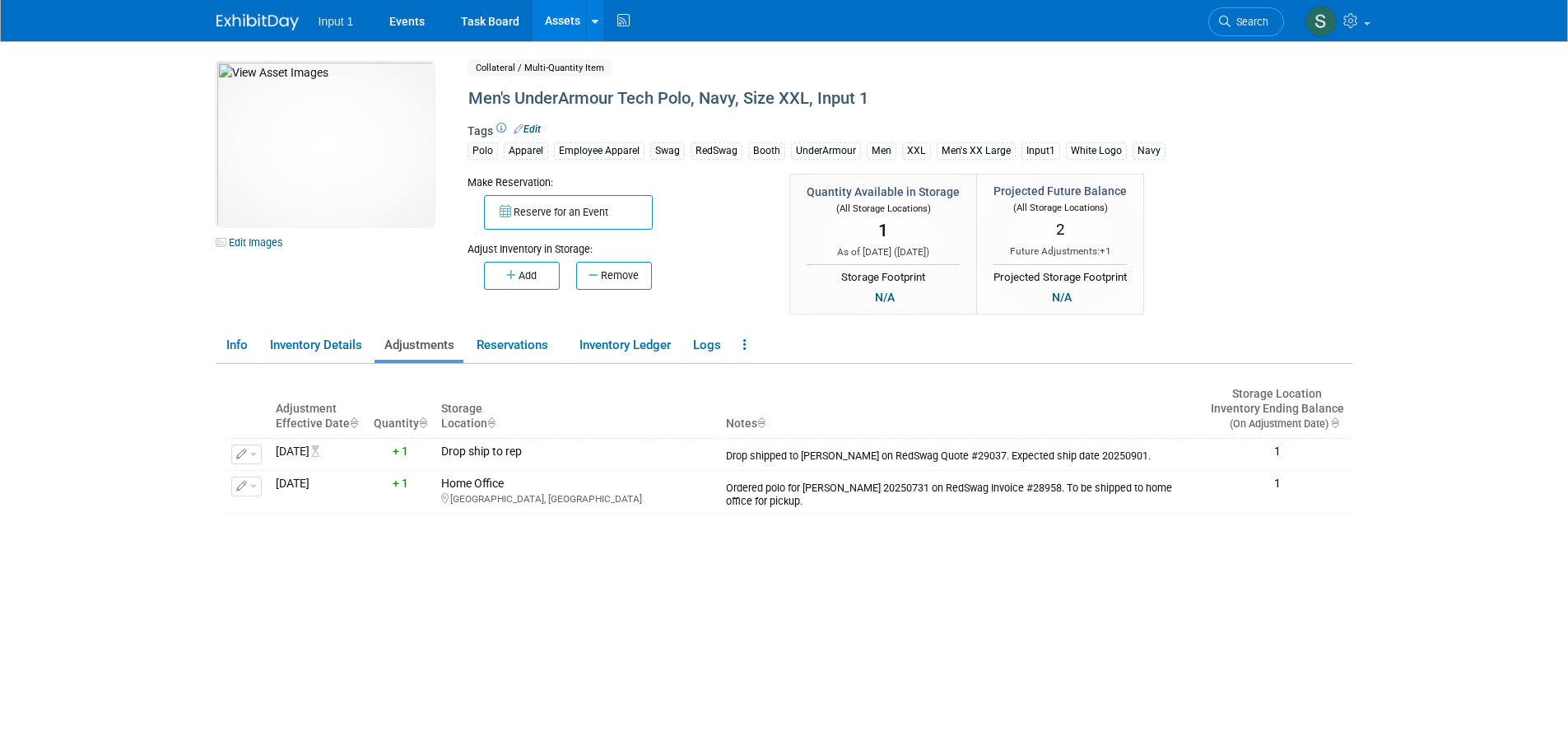
click at [810, 541] on div "Adjustment Effective Date Quantity Storage Location Notes Storage Location Inve…" at bounding box center [788, 574] width 1128 height 421
click at [940, 578] on div "Adjustment Effective Date Quantity Storage Location Notes Storage Location Inve…" at bounding box center [788, 574] width 1128 height 421
click at [784, 580] on div "Adjustment Effective Date Quantity Storage Location Notes Storage Location Inve…" at bounding box center [788, 574] width 1128 height 421
click at [562, 24] on link "Assets" at bounding box center [562, 20] width 60 height 42
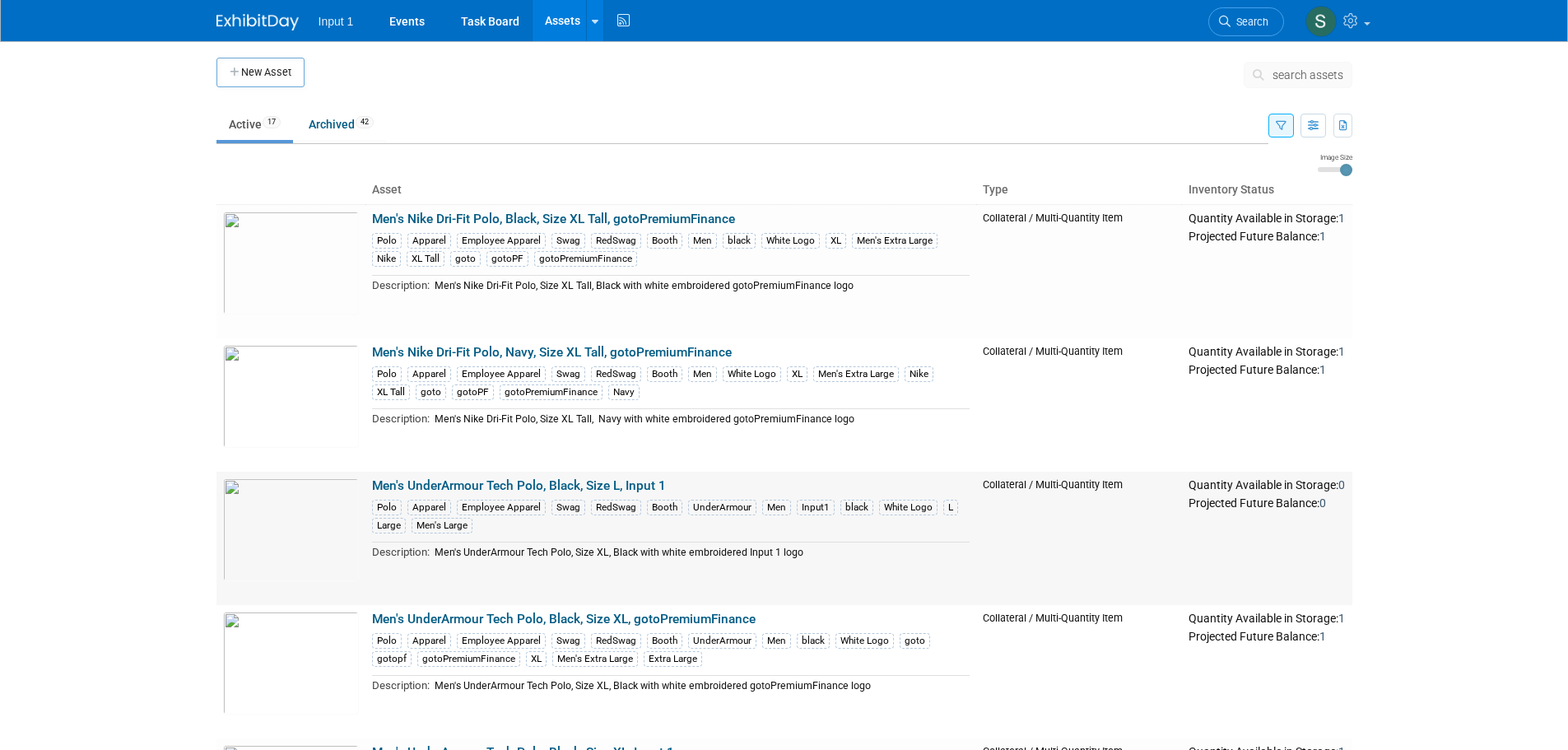
click at [570, 482] on link "Men's UnderArmour Tech Polo, Black, Size L, Input 1" at bounding box center [519, 486] width 294 height 15
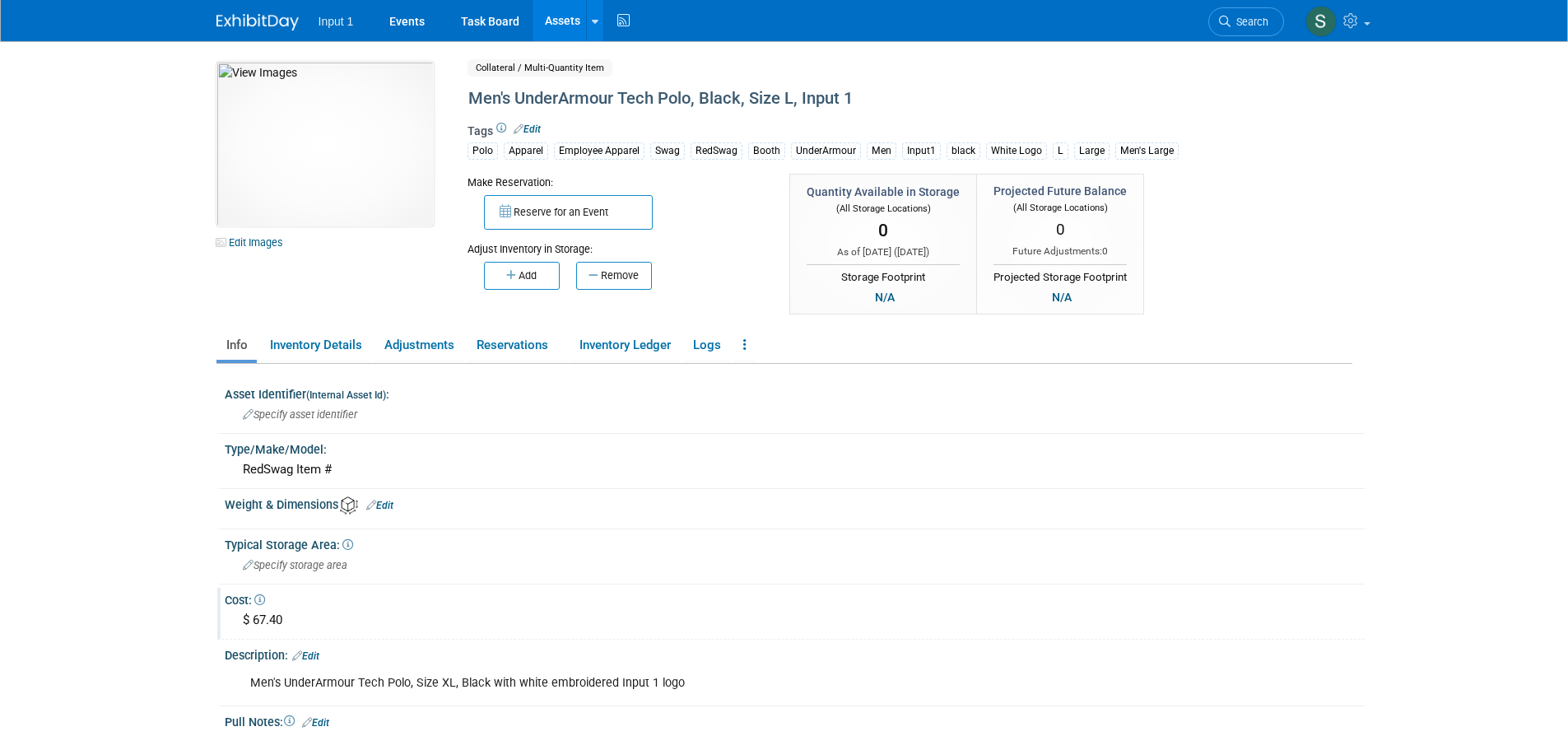
click at [256, 613] on div "$ 67.40" at bounding box center [794, 620] width 1115 height 26
type input "$ 70.70"
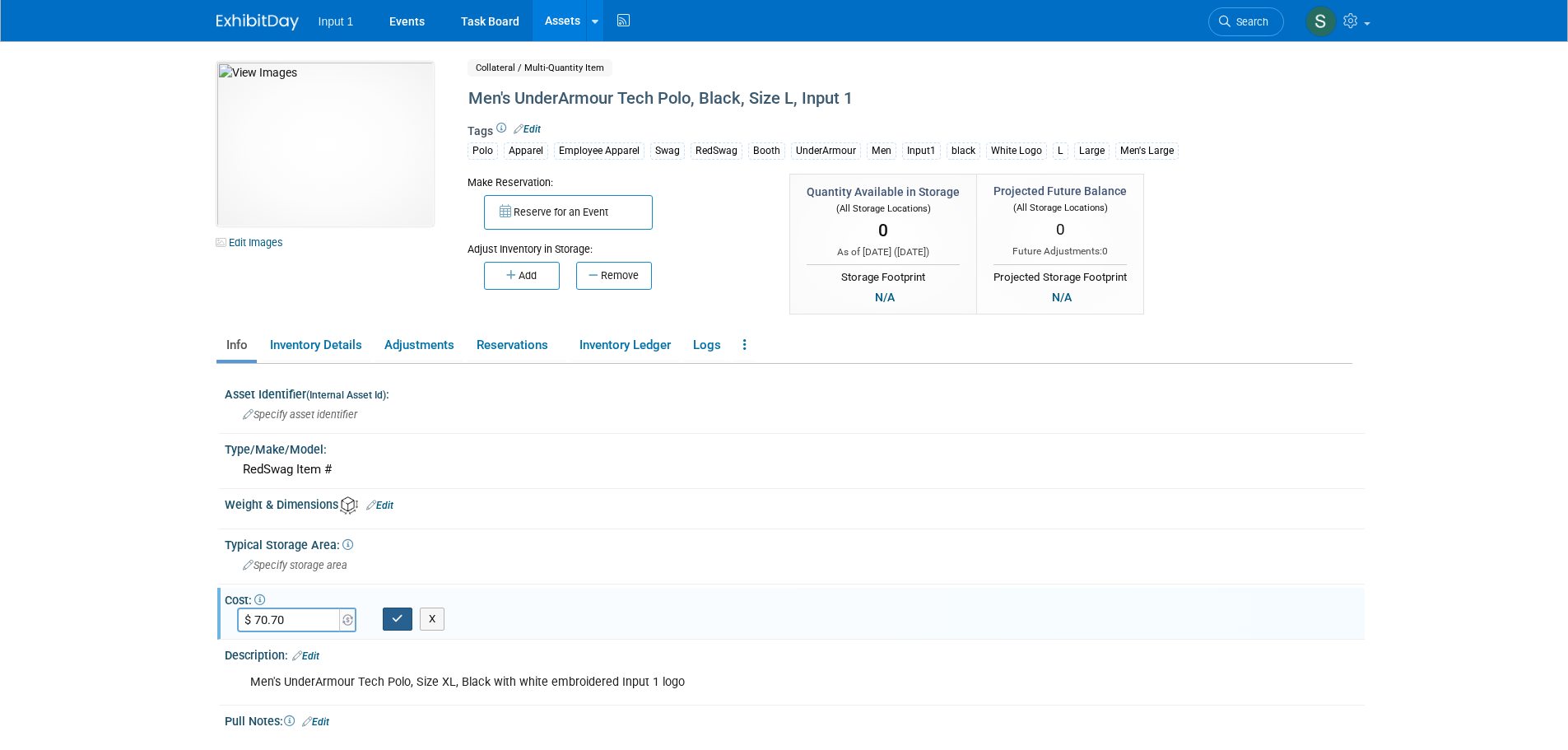
click at [396, 626] on button "button" at bounding box center [398, 619] width 30 height 23
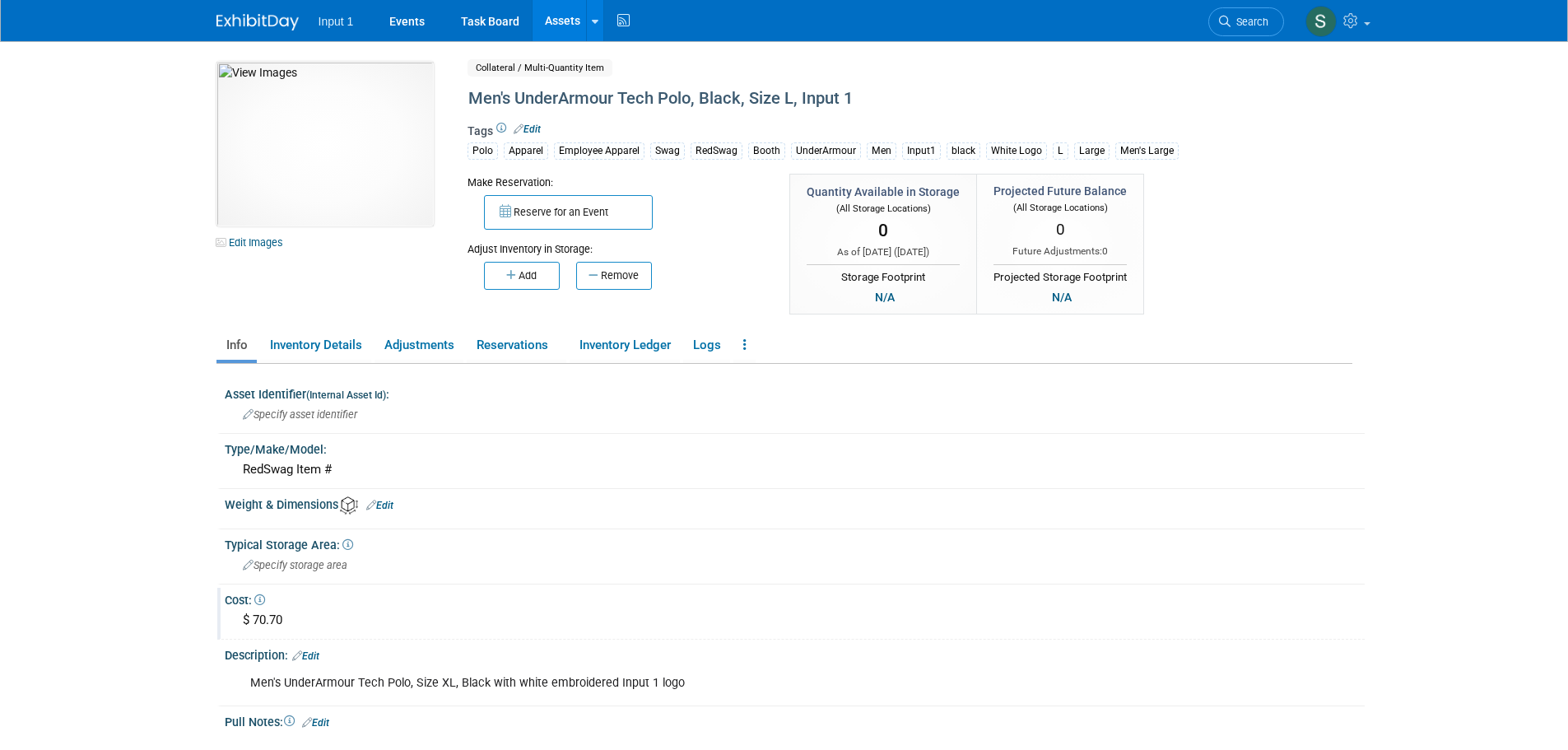
click at [1254, 255] on div "10049746-10726764-cc1727bc-2d32-4278-9247-67d205d41320.jpg Edit Images Collater…" at bounding box center [784, 190] width 1161 height 256
click at [507, 283] on button "Add" at bounding box center [522, 276] width 76 height 28
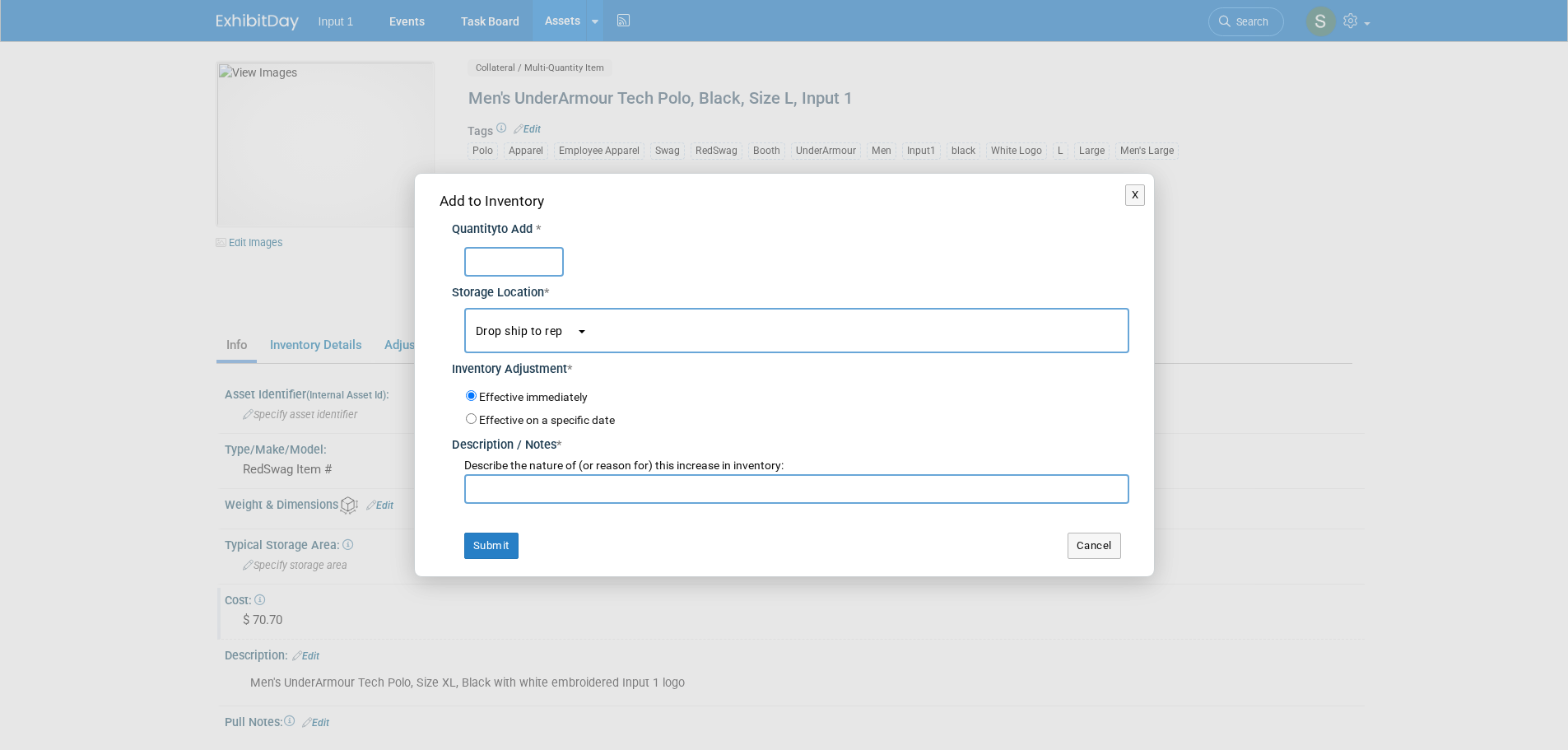
click at [487, 256] on input "text" at bounding box center [514, 262] width 100 height 30
type input "1"
click at [581, 334] on button "Drop ship to rep" at bounding box center [797, 330] width 665 height 45
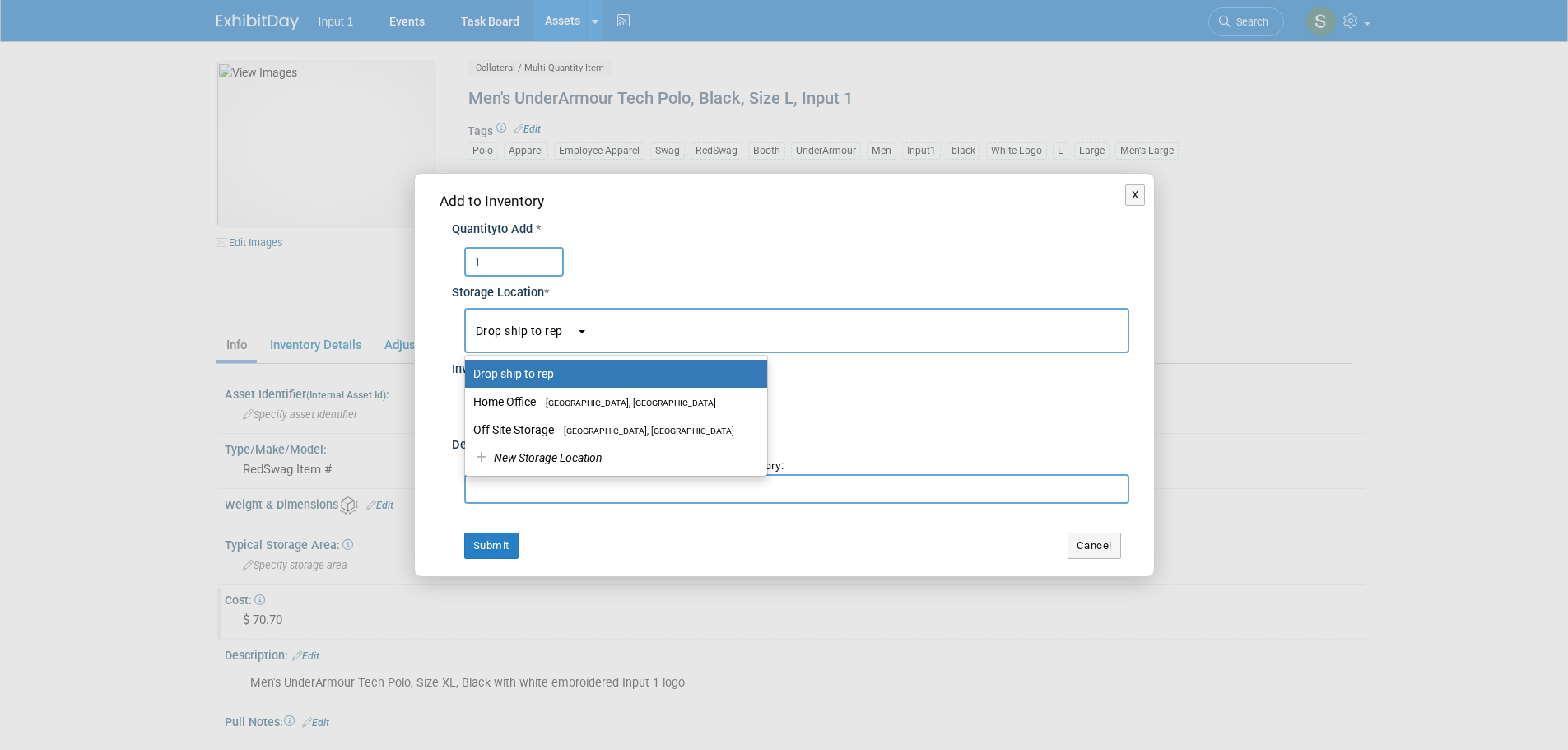
click at [582, 334] on button "Drop ship to rep" at bounding box center [797, 330] width 665 height 45
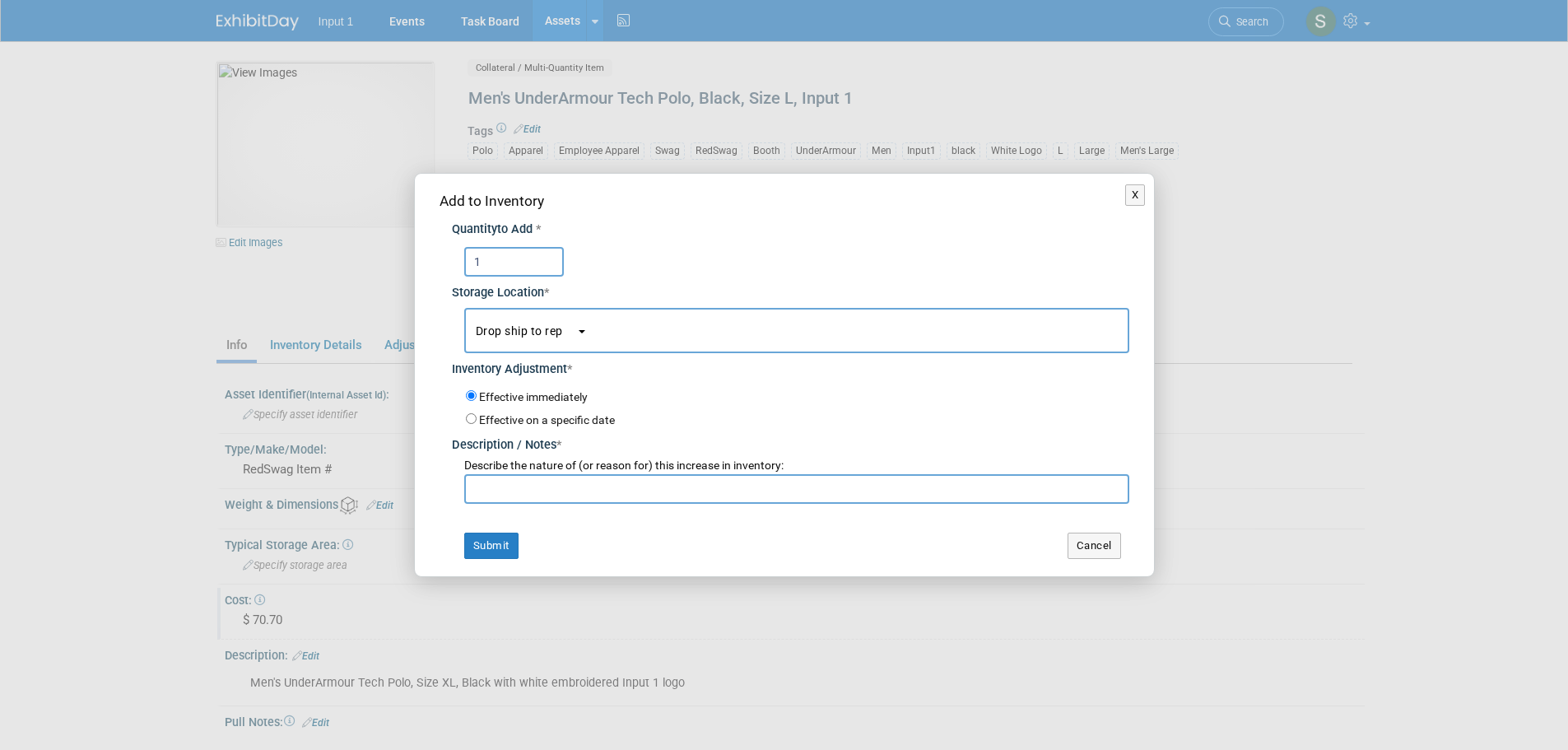
click at [528, 483] on input "text" at bounding box center [797, 489] width 665 height 30
type input "Drop ship to Don Buck on RedSwag Quote 29037. Expected ship date 20250901."
click at [473, 425] on div "Effective on a specific date" at bounding box center [798, 419] width 663 height 19
click at [475, 420] on input "Effective on a specific date" at bounding box center [471, 418] width 11 height 11
radio input "true"
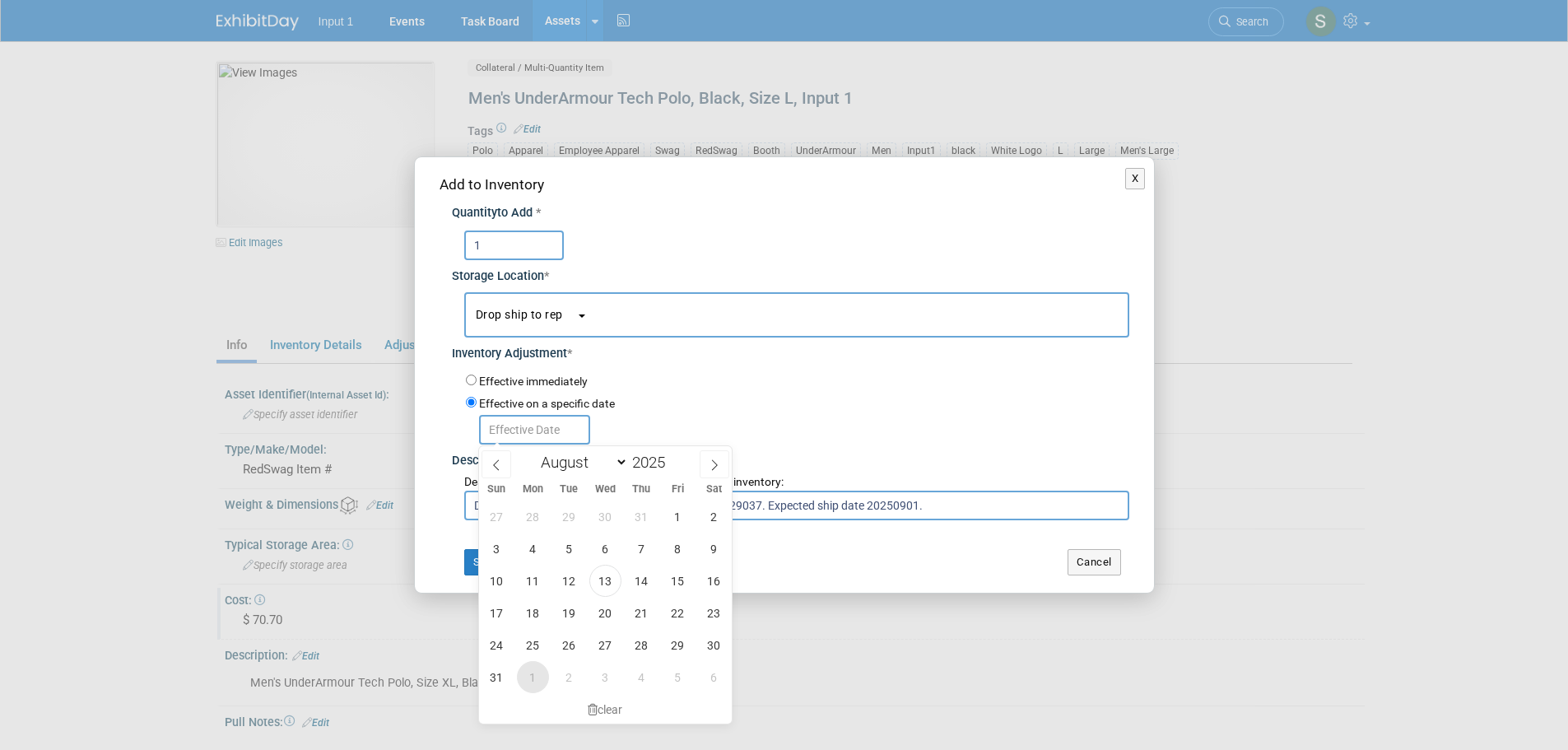
click at [534, 677] on span "1" at bounding box center [533, 677] width 32 height 32
type input "Sep 1, 2025"
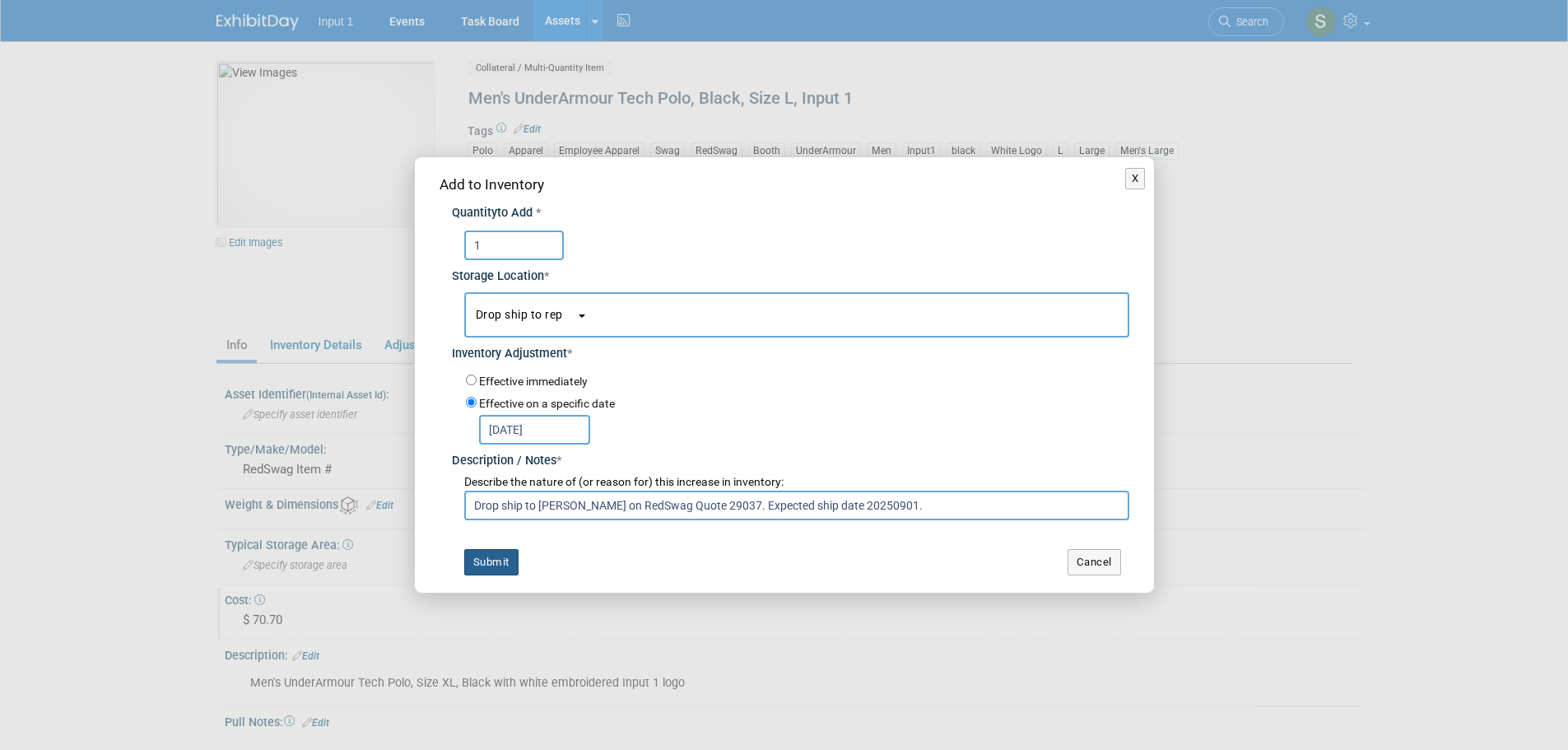
click at [503, 560] on button "Submit" at bounding box center [491, 562] width 54 height 27
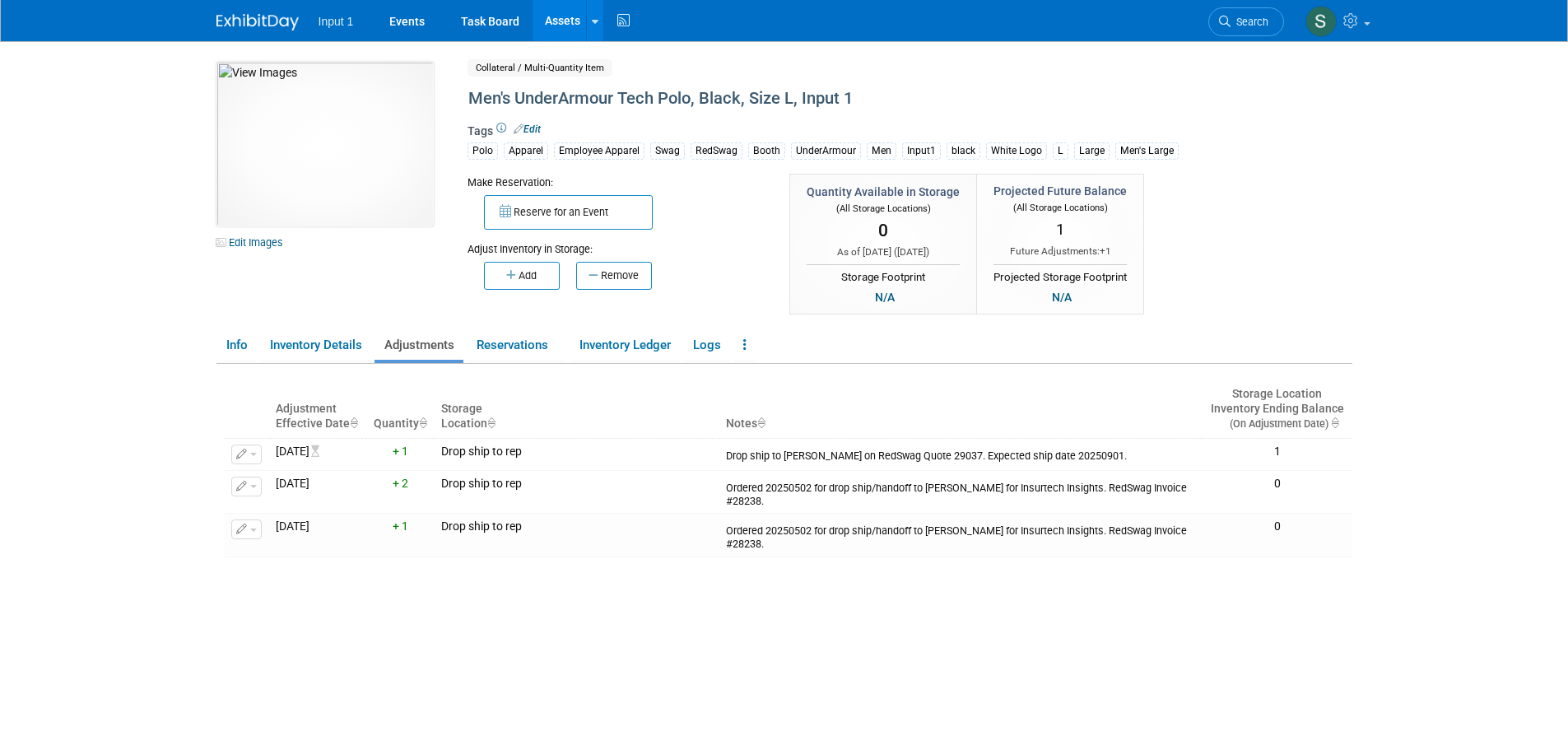
click at [1129, 674] on div "Adjustment Effective Date Quantity Storage Location Notes Storage Location Inve…" at bounding box center [788, 574] width 1128 height 421
click at [557, 21] on link "Assets" at bounding box center [562, 20] width 60 height 42
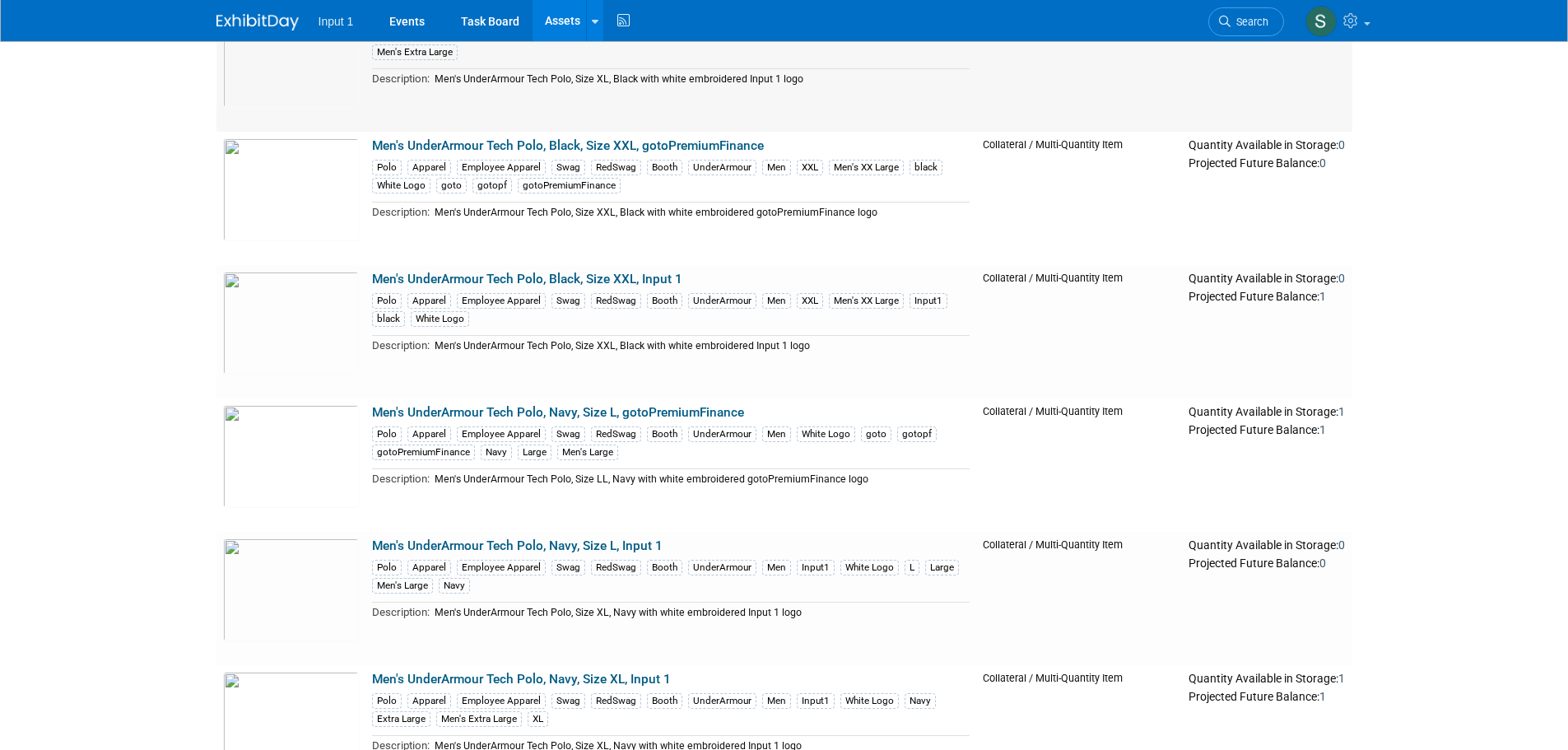
scroll to position [741, 0]
click at [640, 409] on link "Men's UnderArmour Tech Polo, Navy, Size L, gotoPremiumFinance" at bounding box center [558, 411] width 372 height 15
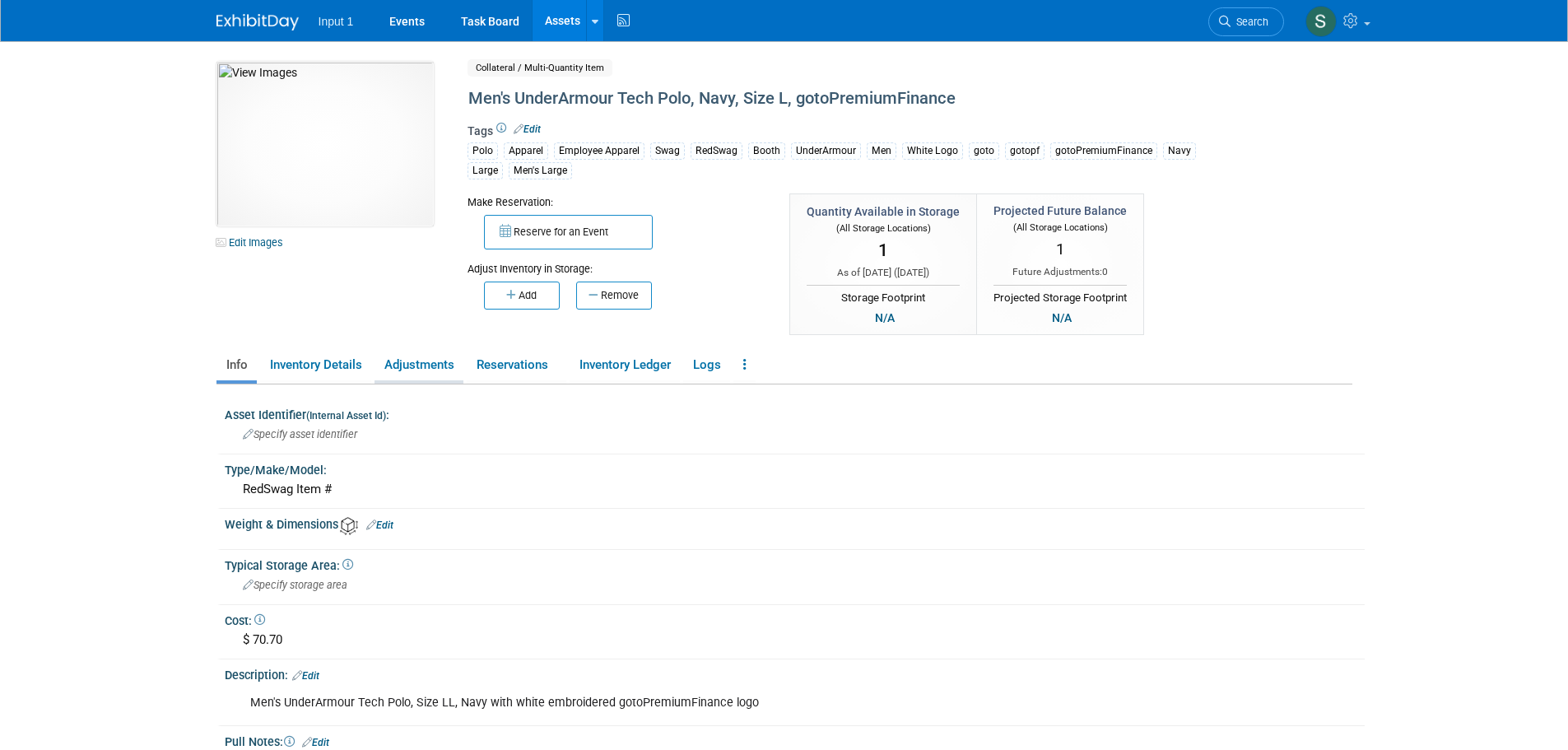
click at [431, 364] on link "Adjustments" at bounding box center [419, 365] width 89 height 29
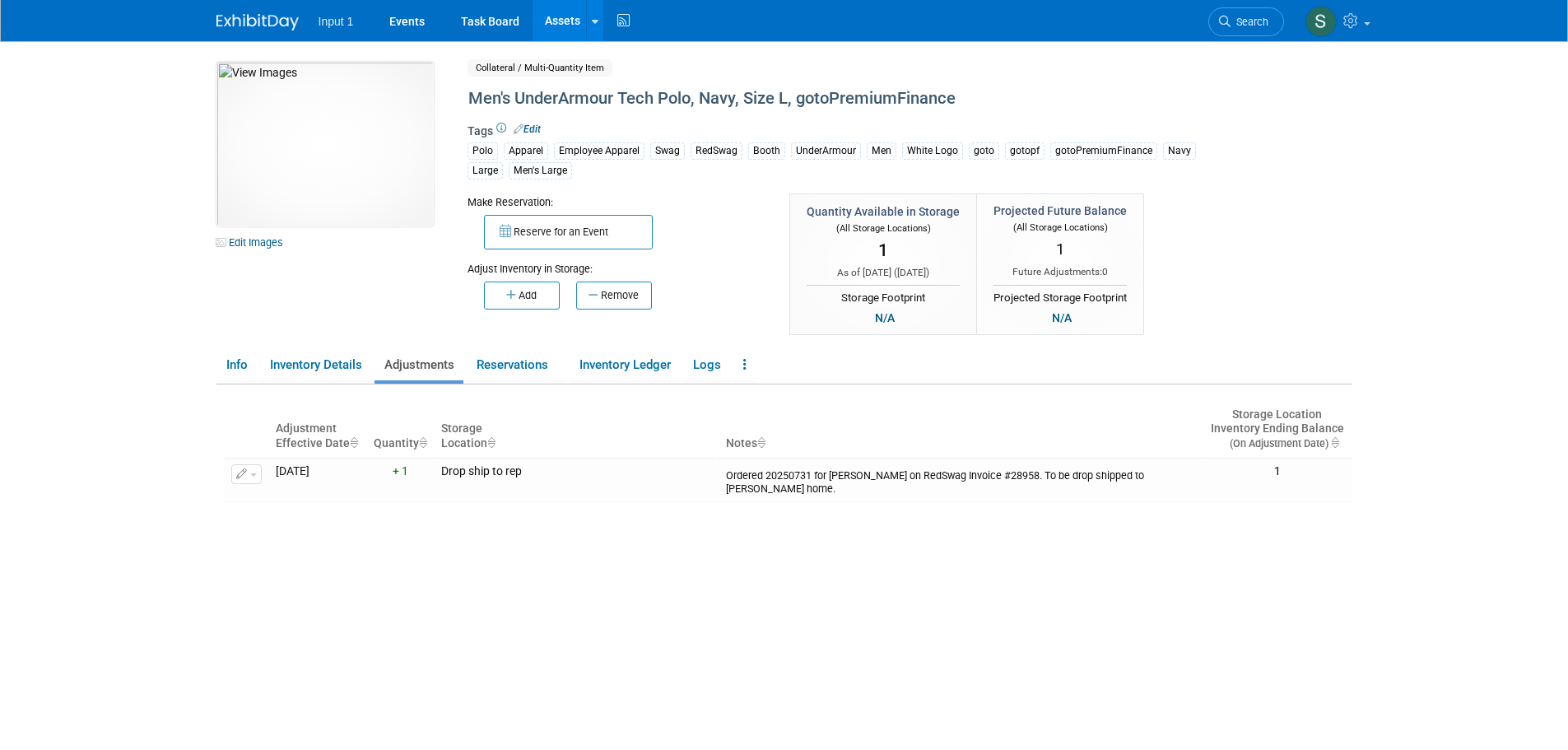
click at [623, 614] on div "Adjustment Effective Date Quantity Storage Location Notes Storage Location Inve…" at bounding box center [788, 595] width 1128 height 421
click at [522, 299] on button "Add" at bounding box center [522, 295] width 76 height 28
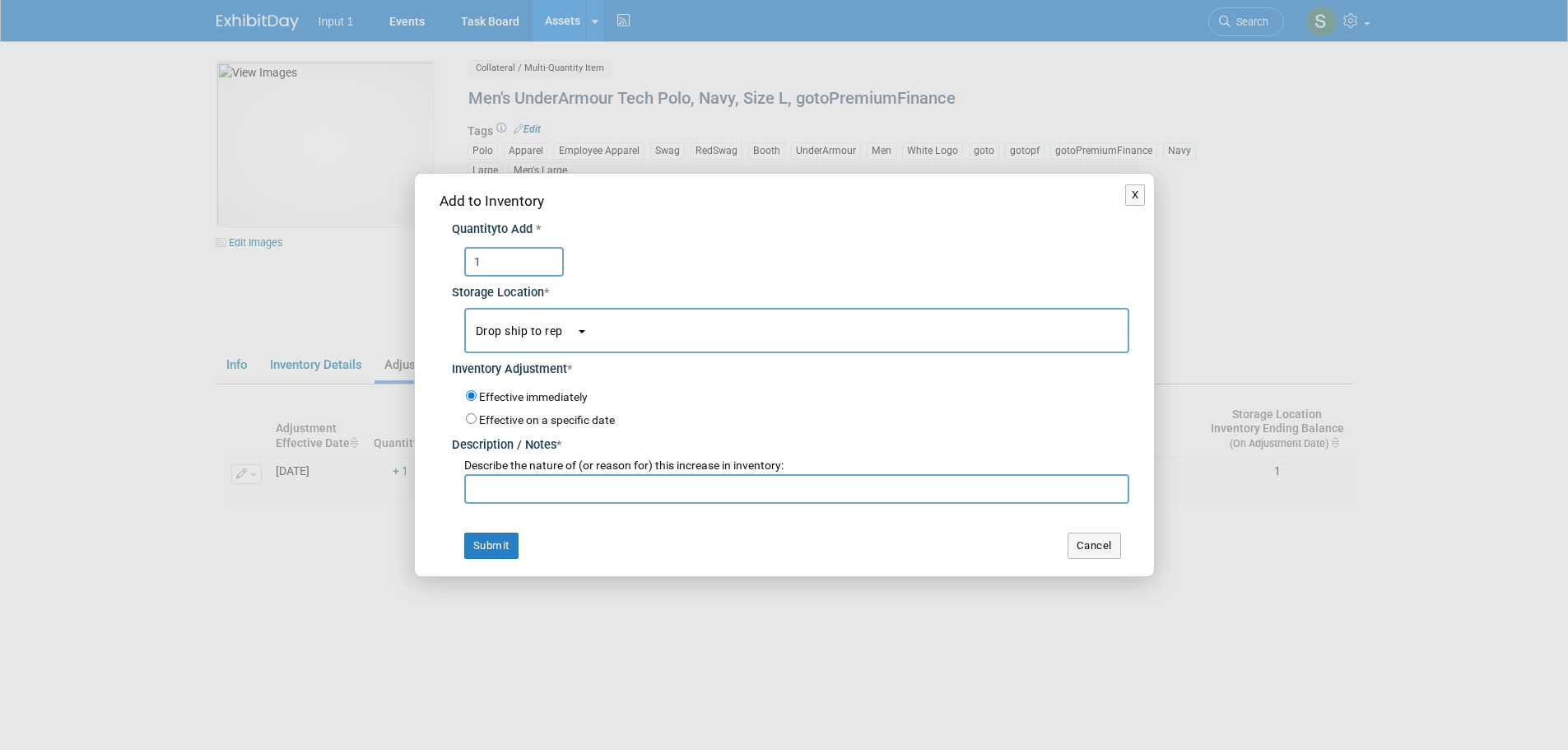
type input "1"
click at [564, 483] on input "text" at bounding box center [797, 489] width 665 height 30
type input "Drop shipping to Don Buck on RedSwag quote #29037. Expected ship date 20250901."
click at [474, 416] on input "Effective on a specific date" at bounding box center [471, 418] width 11 height 11
radio input "true"
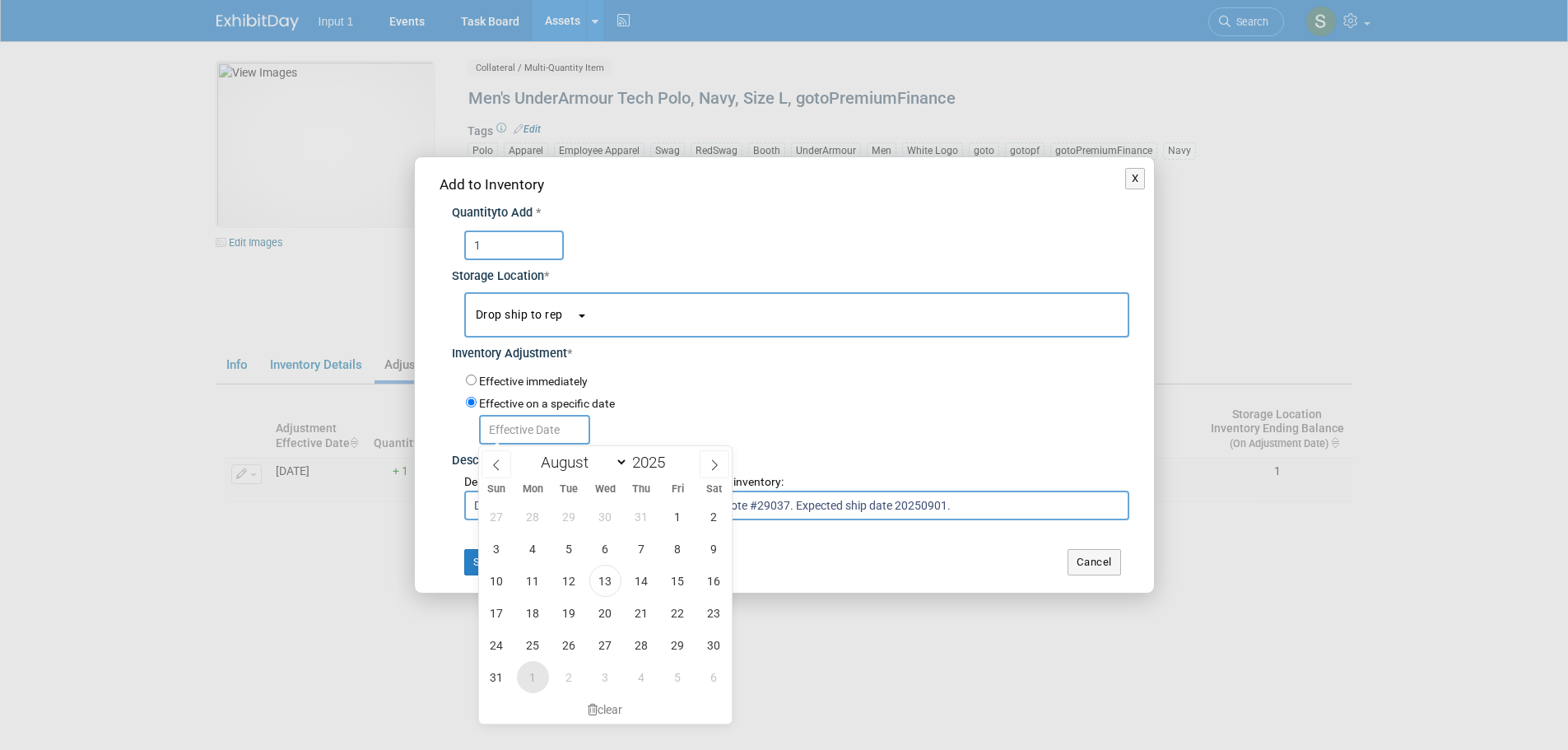
drag, startPoint x: 539, startPoint y: 675, endPoint x: 596, endPoint y: 648, distance: 63.1
click at [539, 674] on span "1" at bounding box center [533, 677] width 32 height 32
type input "[DATE]"
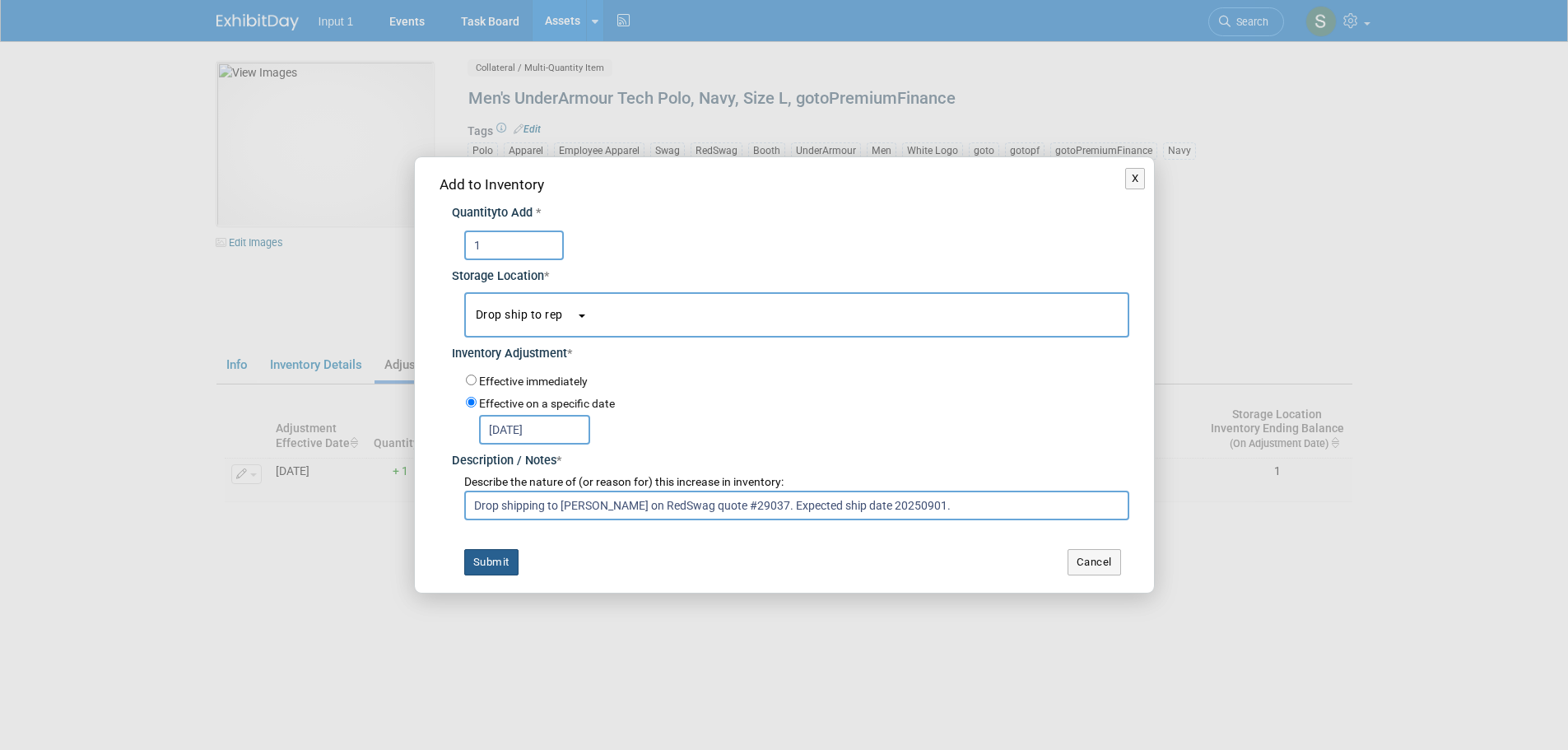
click at [486, 566] on button "Submit" at bounding box center [491, 562] width 54 height 27
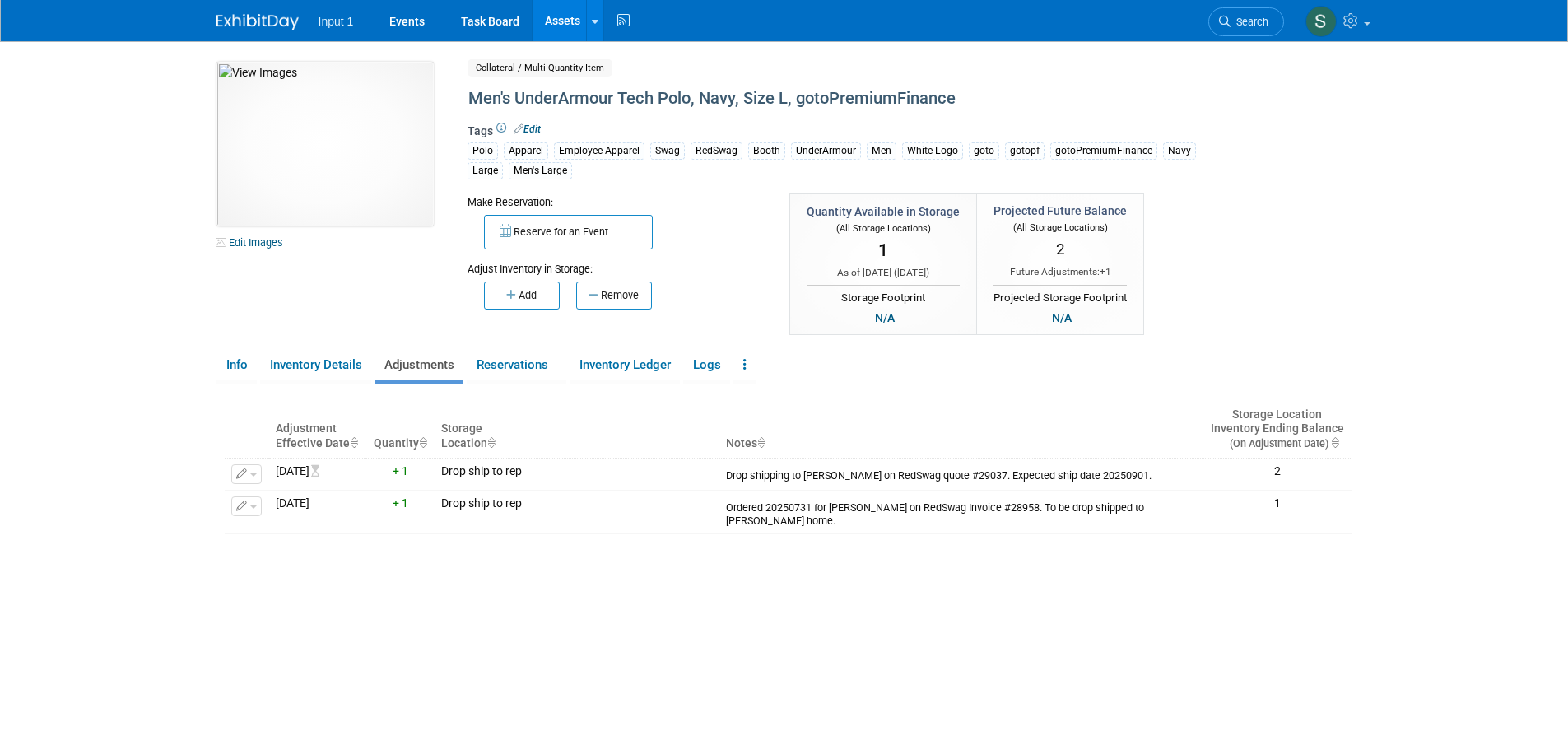
click at [537, 300] on button "Add" at bounding box center [522, 295] width 76 height 28
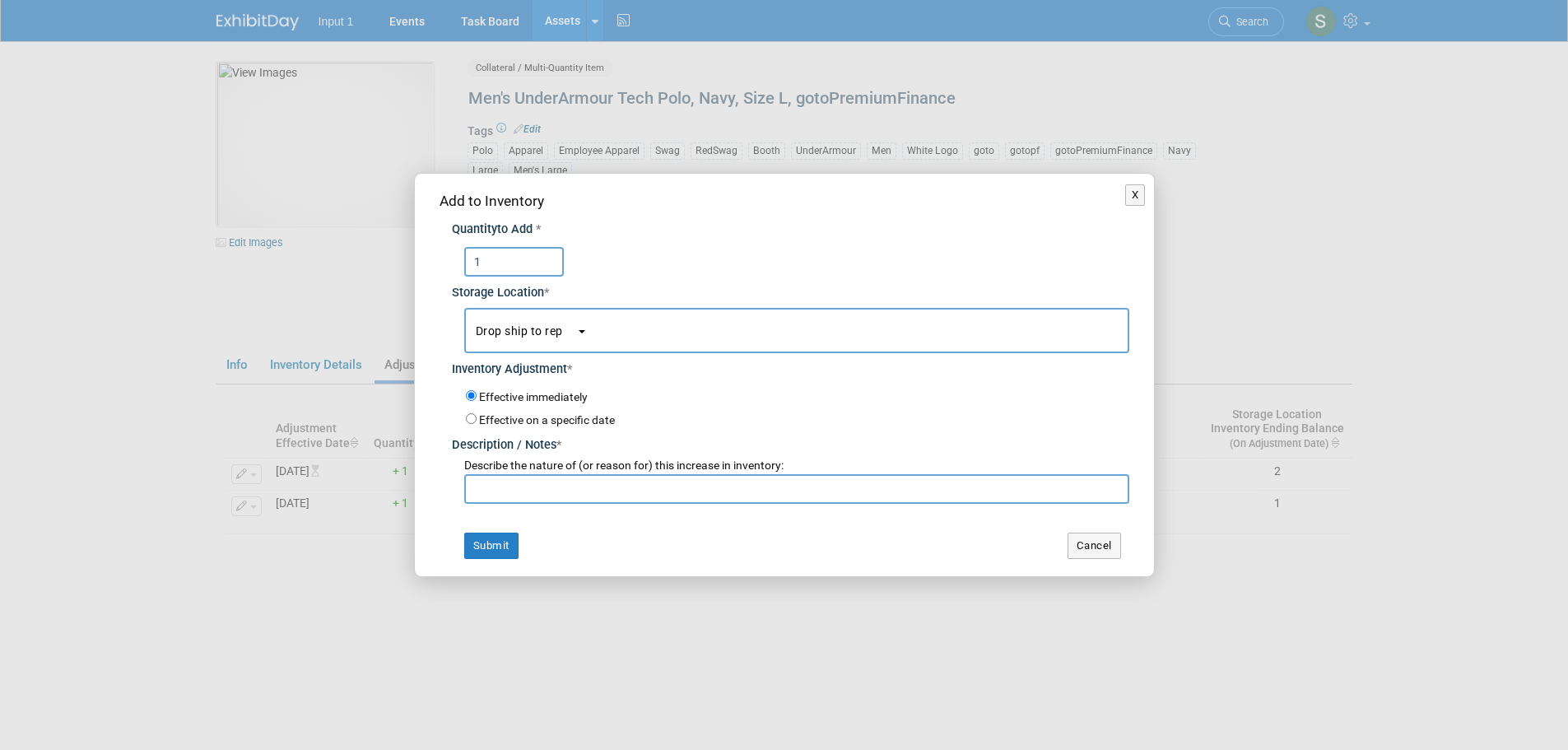
type input "1"
click at [514, 331] on span "Drop ship to rep" at bounding box center [526, 331] width 101 height 13
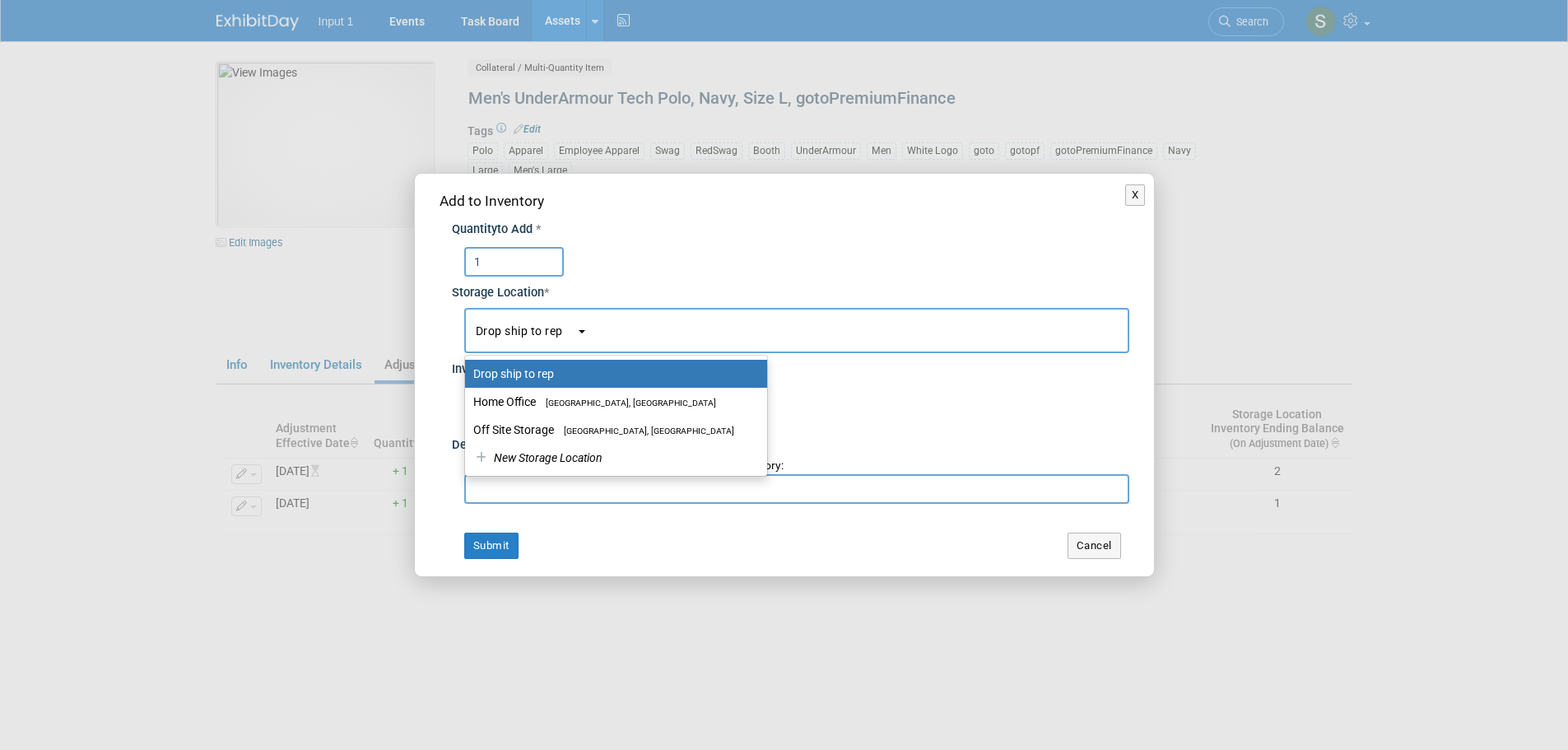
click at [516, 379] on label "Drop ship to rep" at bounding box center [612, 374] width 278 height 21
click at [468, 379] on input "Drop ship to rep" at bounding box center [463, 374] width 11 height 11
click at [945, 409] on div "Effective immediately" at bounding box center [798, 399] width 663 height 23
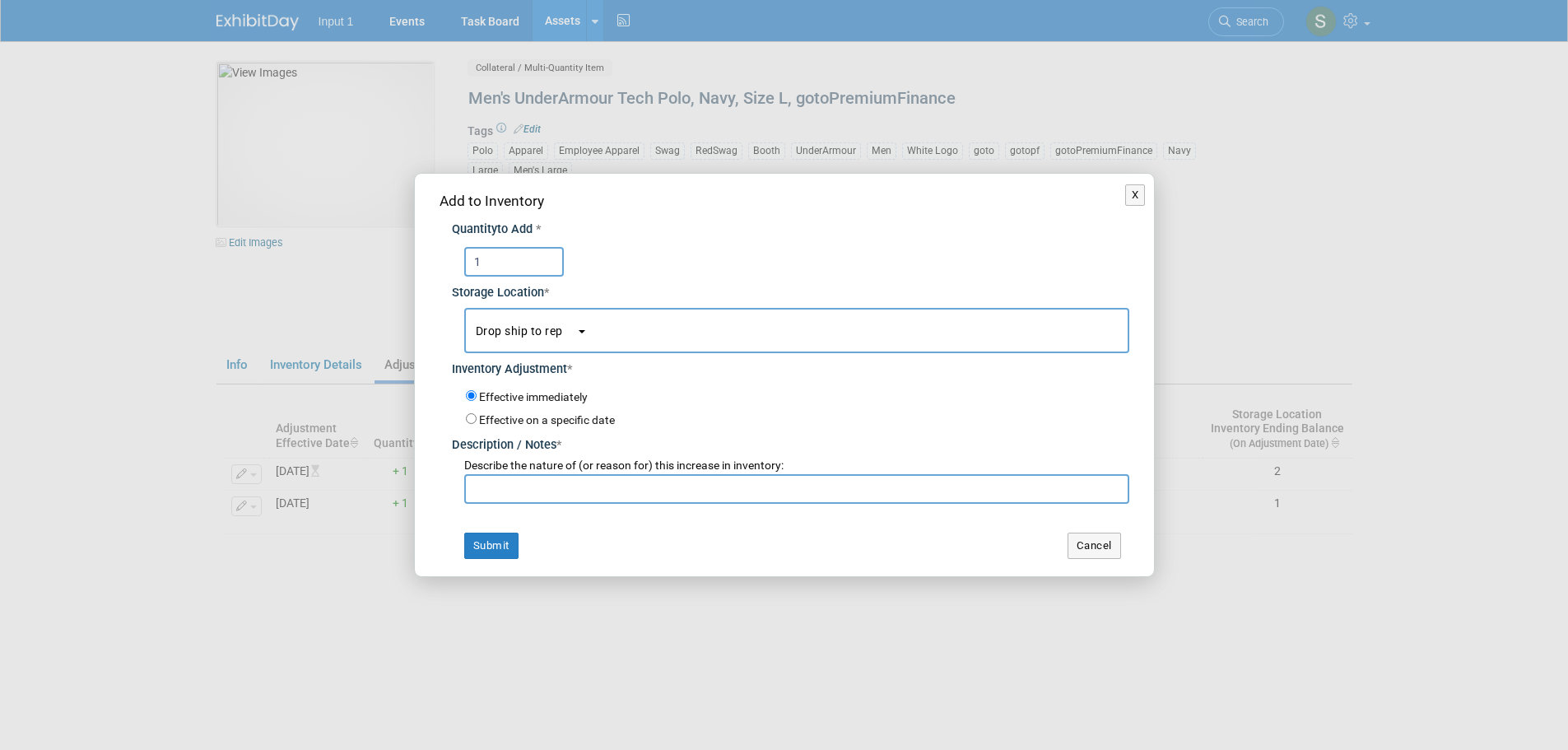
click at [478, 420] on div "Effective on a specific date" at bounding box center [798, 419] width 663 height 19
click at [471, 417] on input "Effective on a specific date" at bounding box center [471, 418] width 11 height 11
radio input "true"
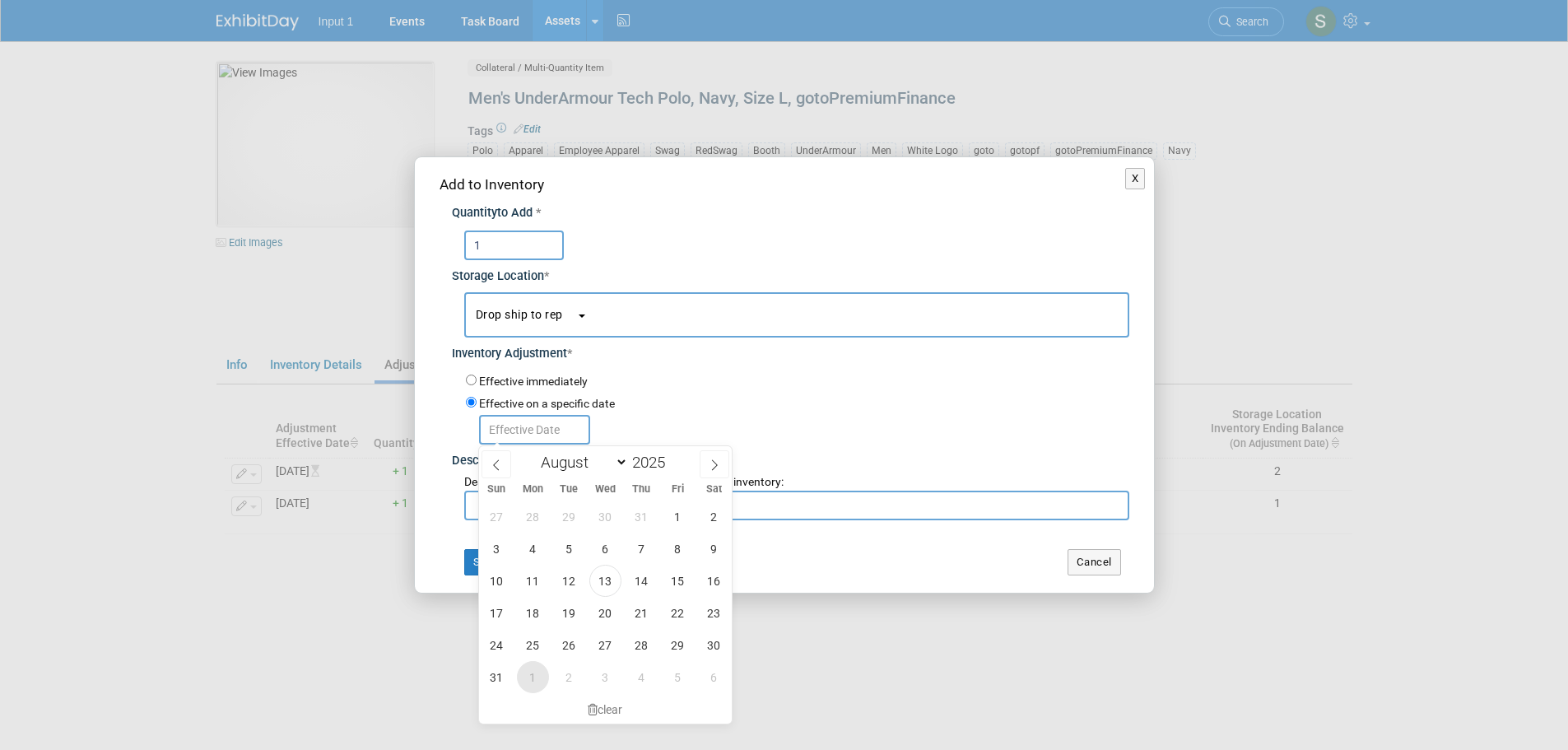
click at [530, 673] on span "1" at bounding box center [533, 677] width 32 height 32
type input "Sep 1, 2025"
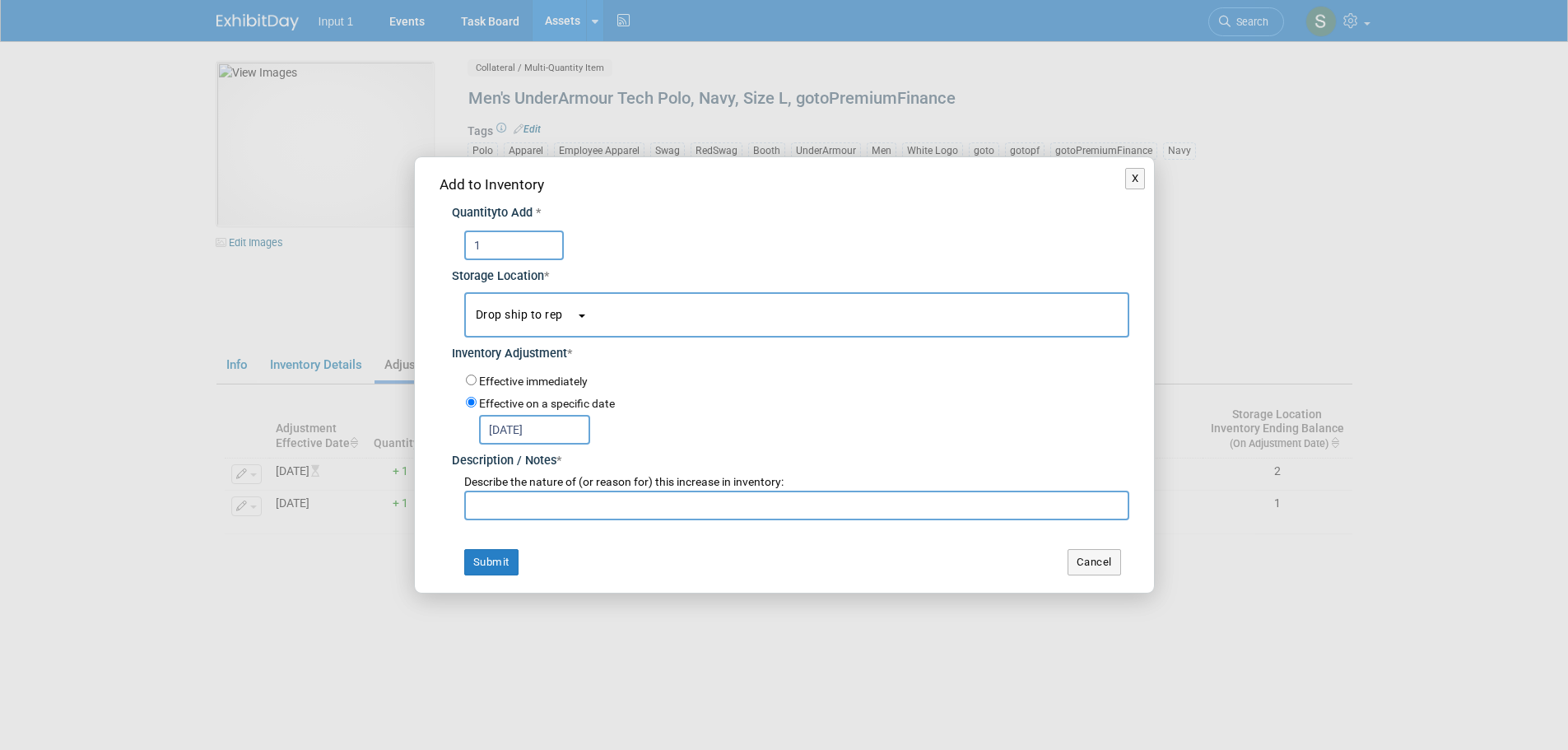
click at [523, 513] on input "text" at bounding box center [797, 506] width 665 height 30
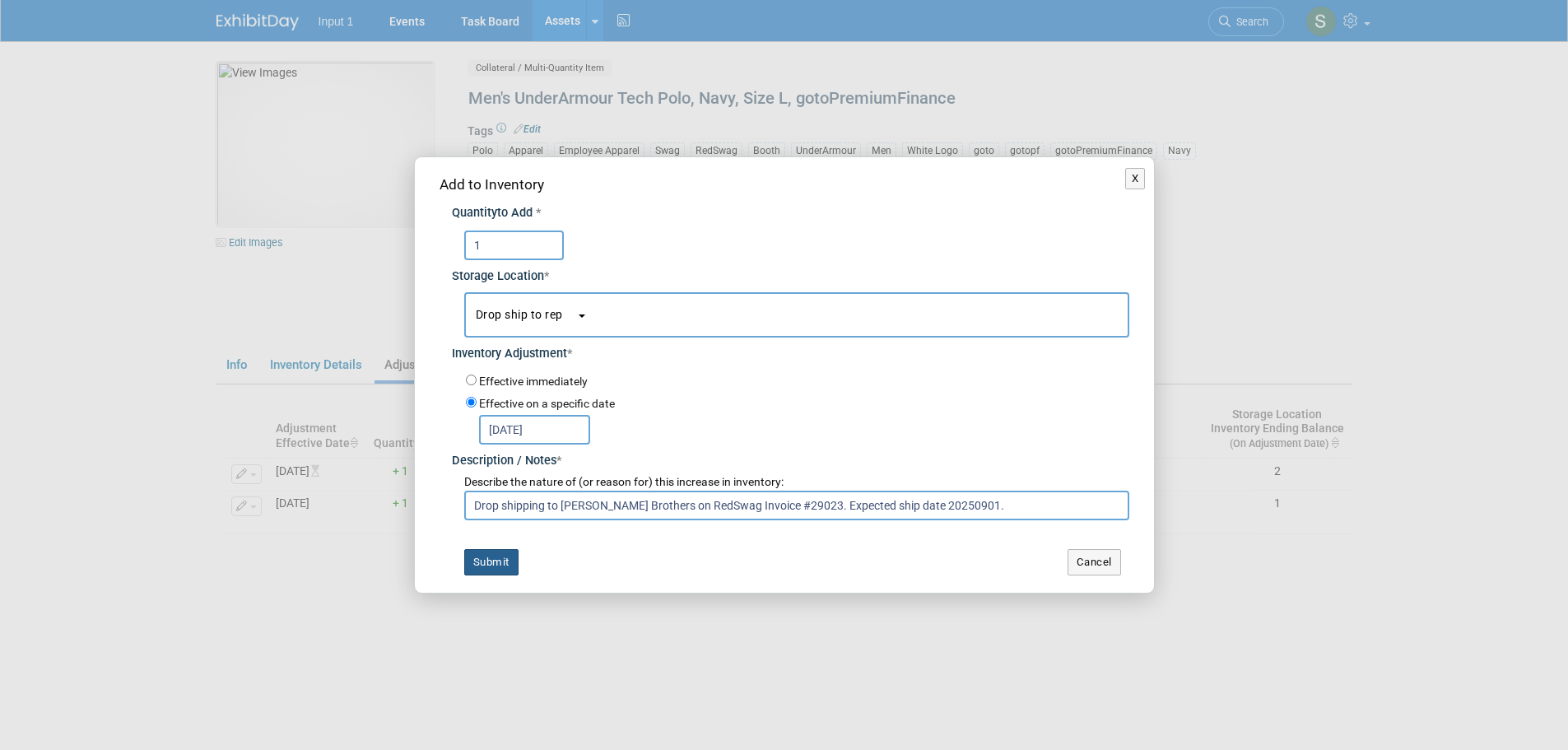
type input "Drop shipping to Barrett Brothers on RedSwag Invoice #29023. Expected ship date…"
click at [493, 562] on button "Submit" at bounding box center [491, 562] width 54 height 27
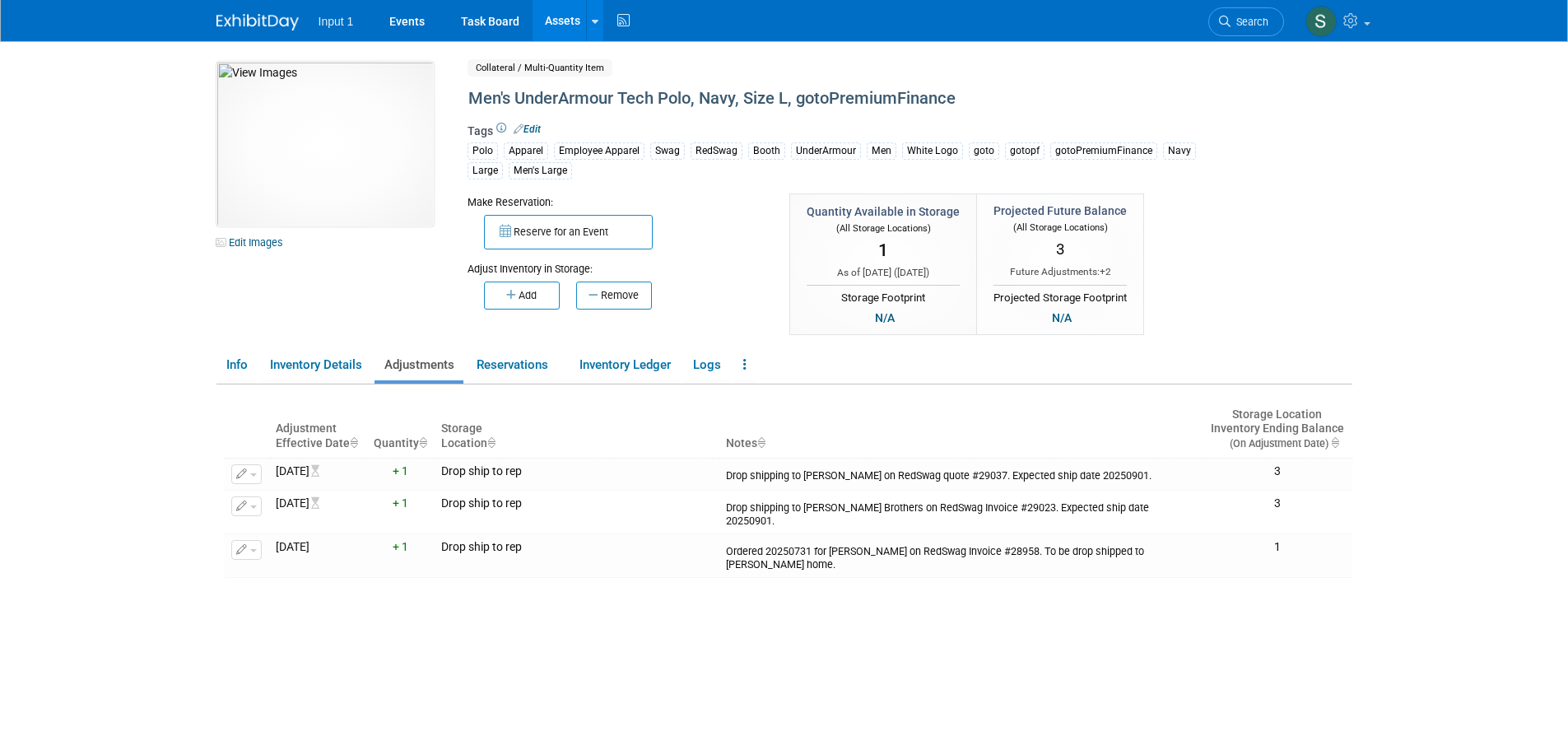
click at [559, 20] on link "Assets" at bounding box center [562, 20] width 60 height 42
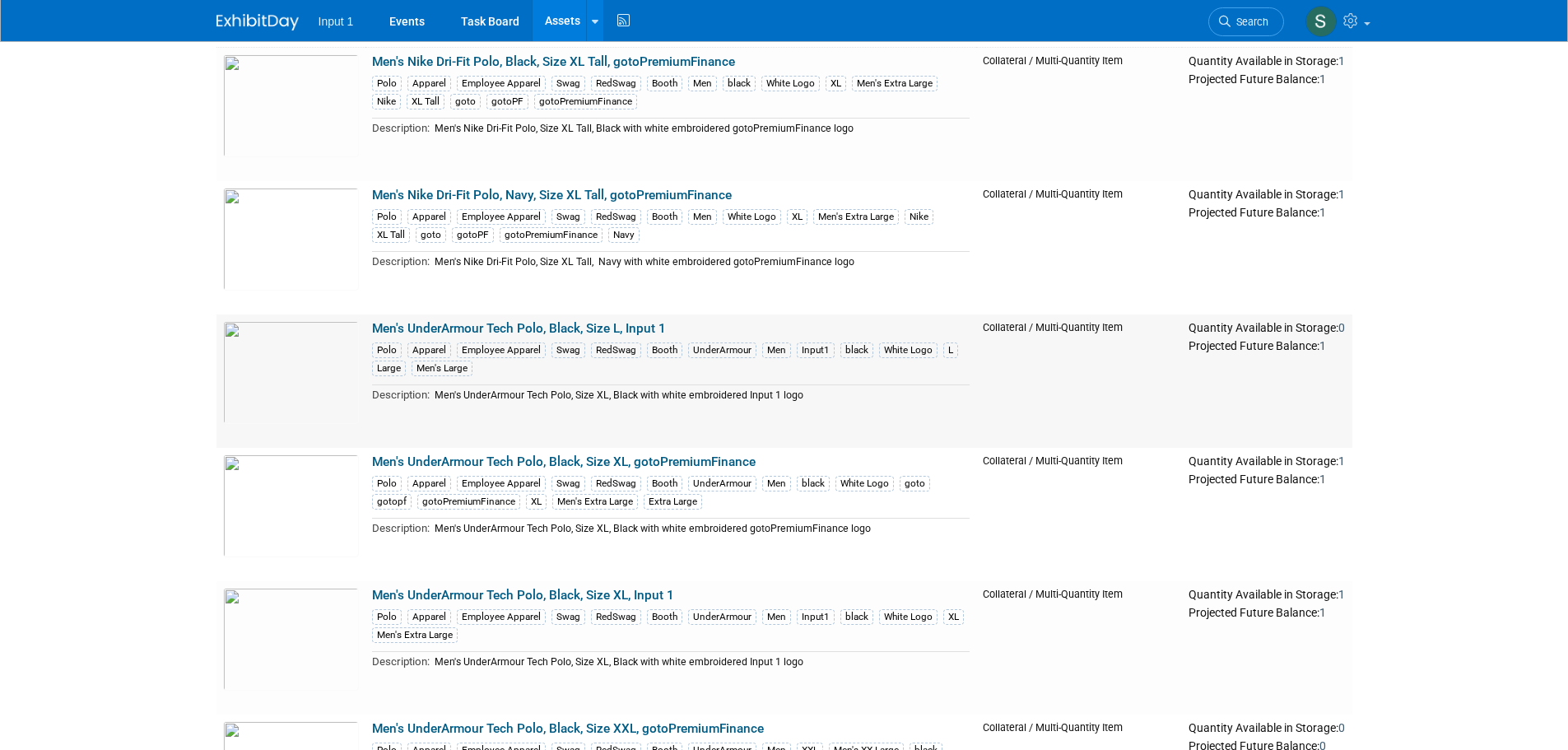
scroll to position [165, 0]
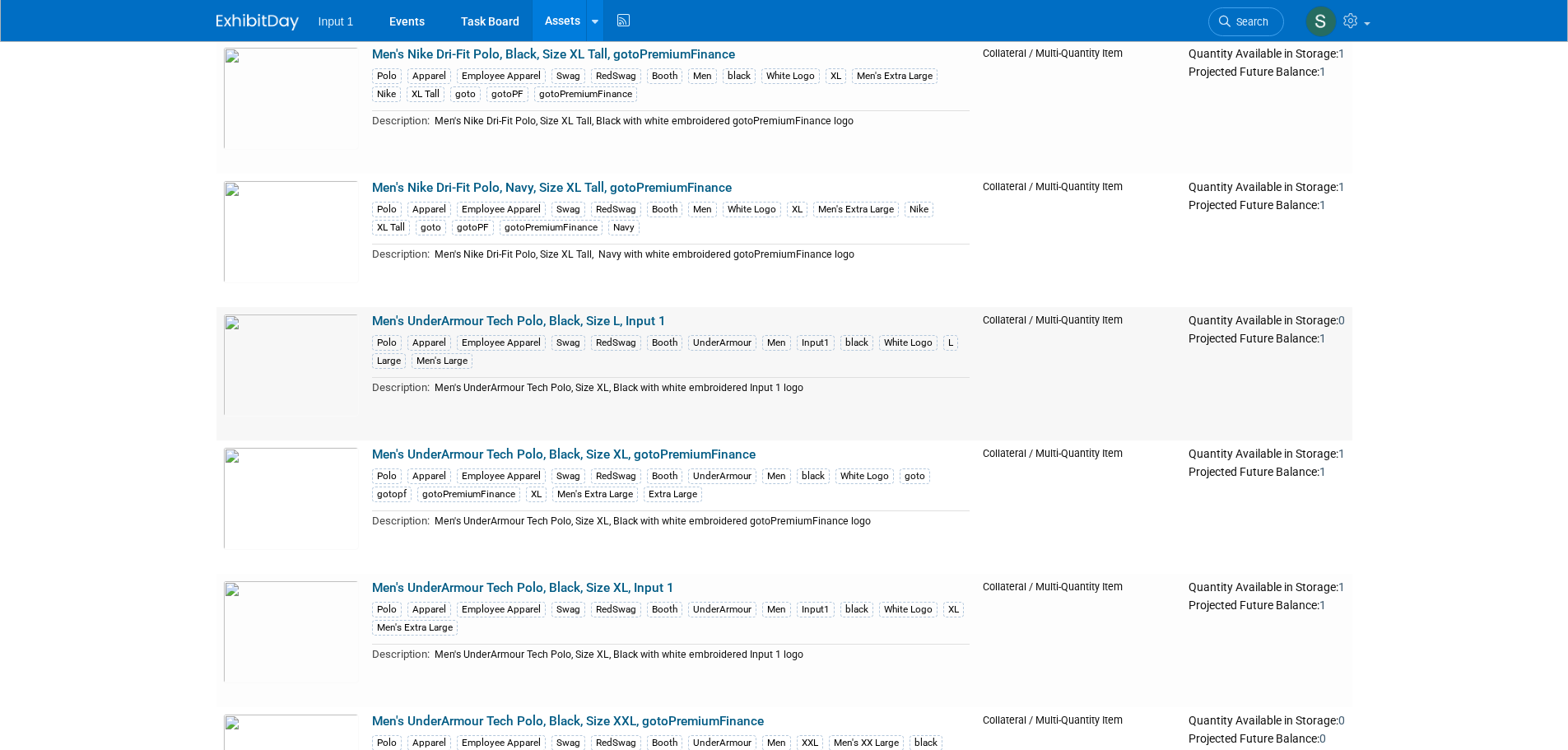
click at [555, 317] on link "Men's UnderArmour Tech Polo, Black, Size L, Input 1" at bounding box center [519, 321] width 294 height 15
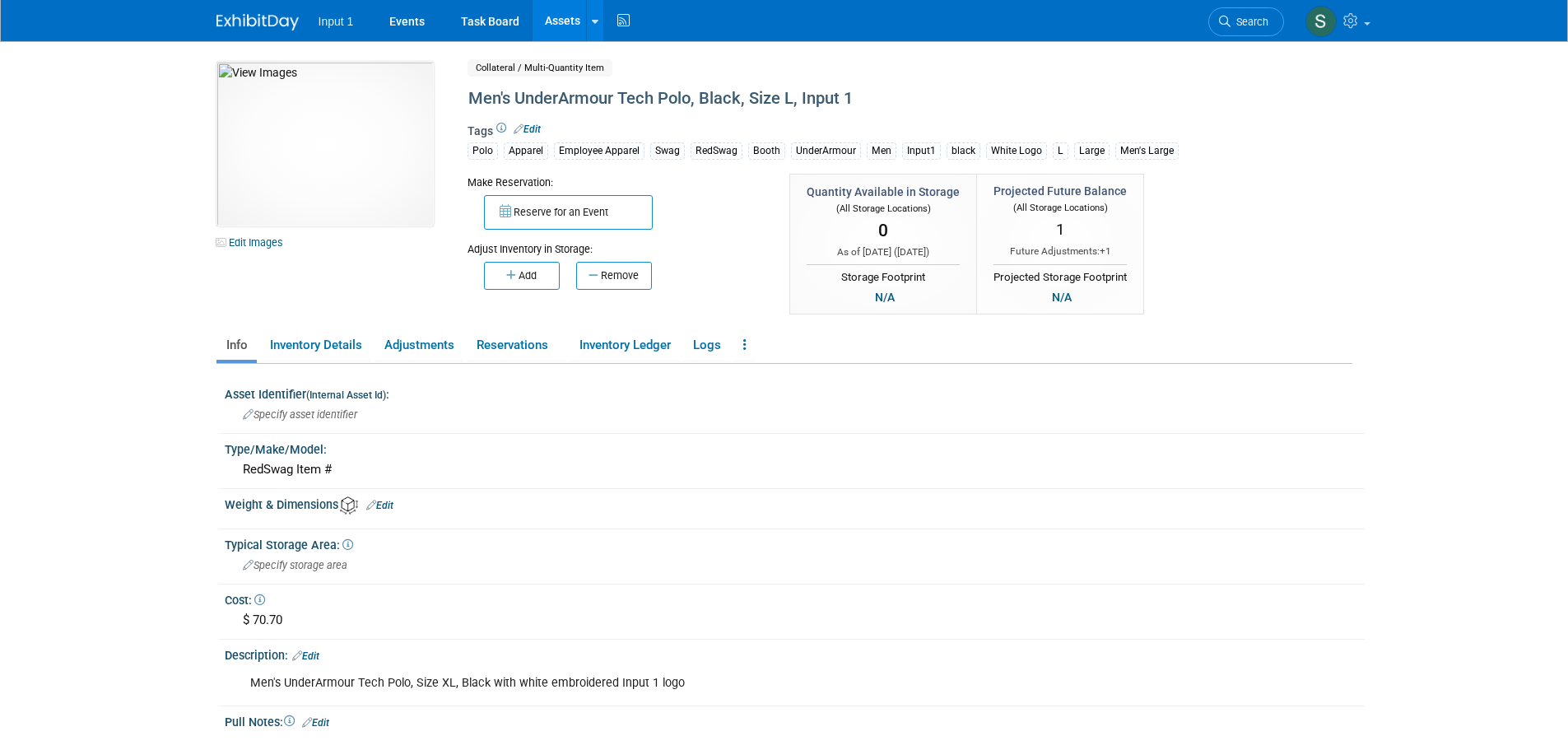
click at [509, 274] on icon "button" at bounding box center [513, 275] width 12 height 11
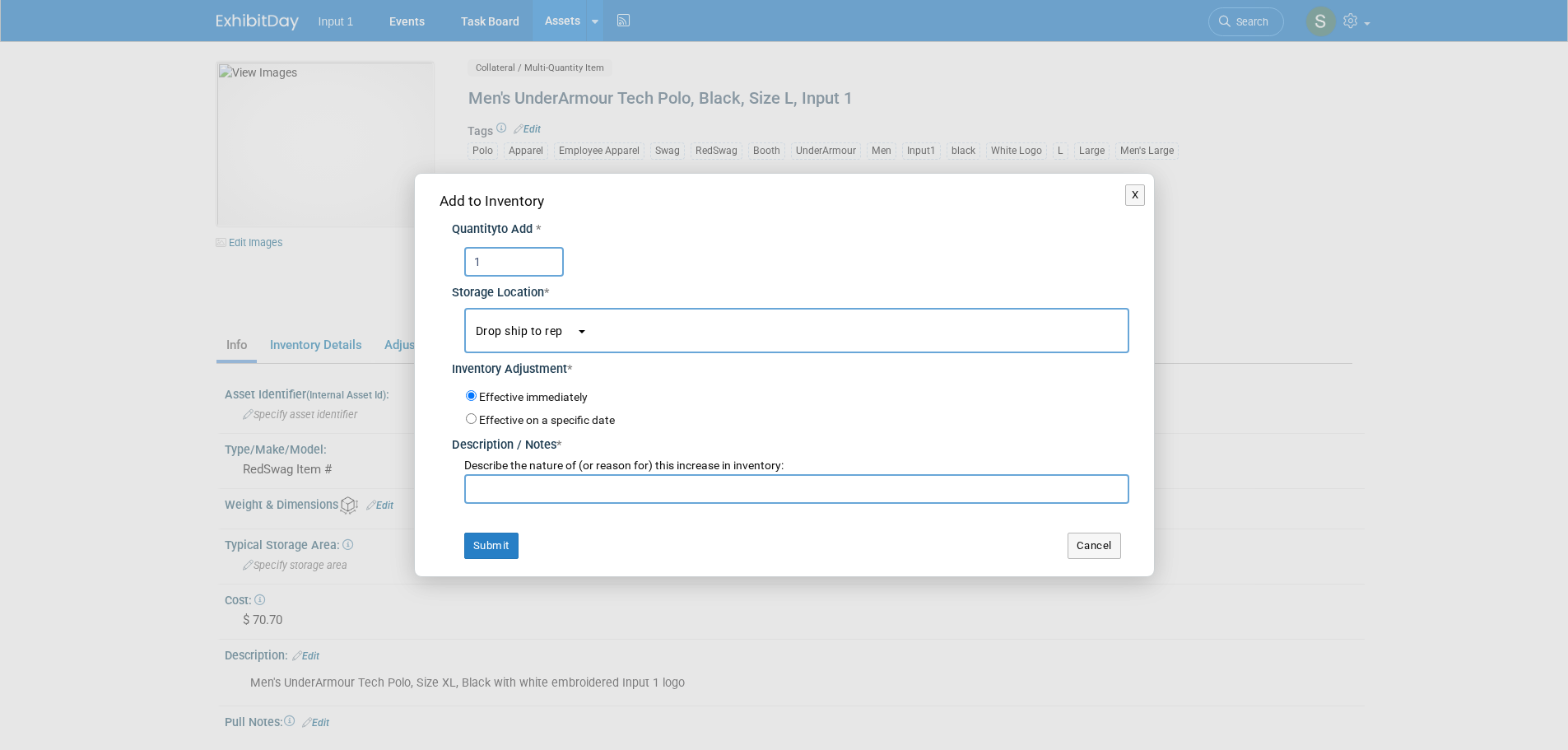
type input "1"
click at [530, 495] on input "text" at bounding box center [797, 489] width 665 height 30
type input "C"
type input "Drop shipping to [PERSON_NAME] on RedSwag Invoice #29023. Expected ship date 20…"
click at [475, 413] on input "Effective on a specific date" at bounding box center [471, 418] width 11 height 11
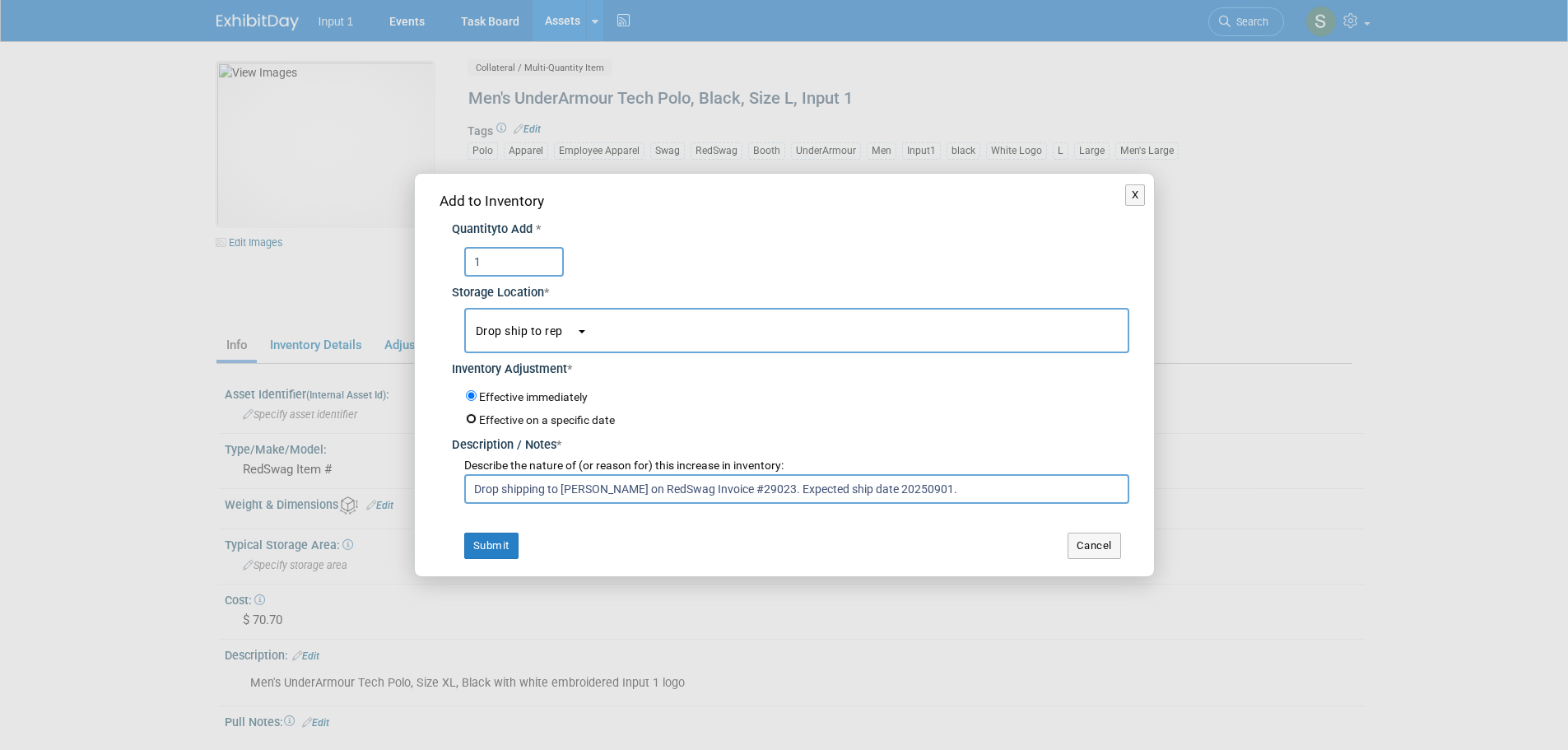
radio input "true"
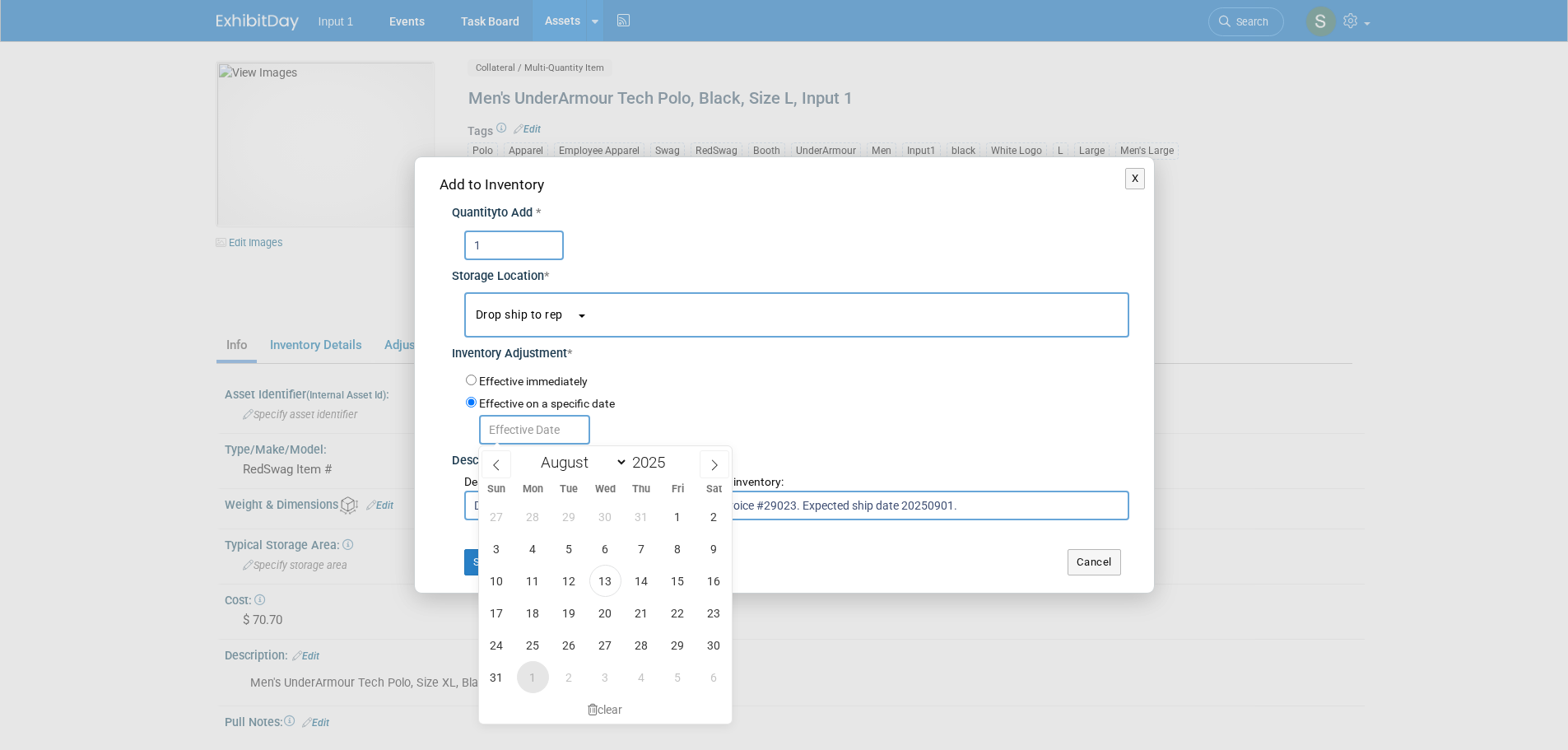
click at [531, 671] on span "1" at bounding box center [533, 677] width 32 height 32
type input "[DATE]"
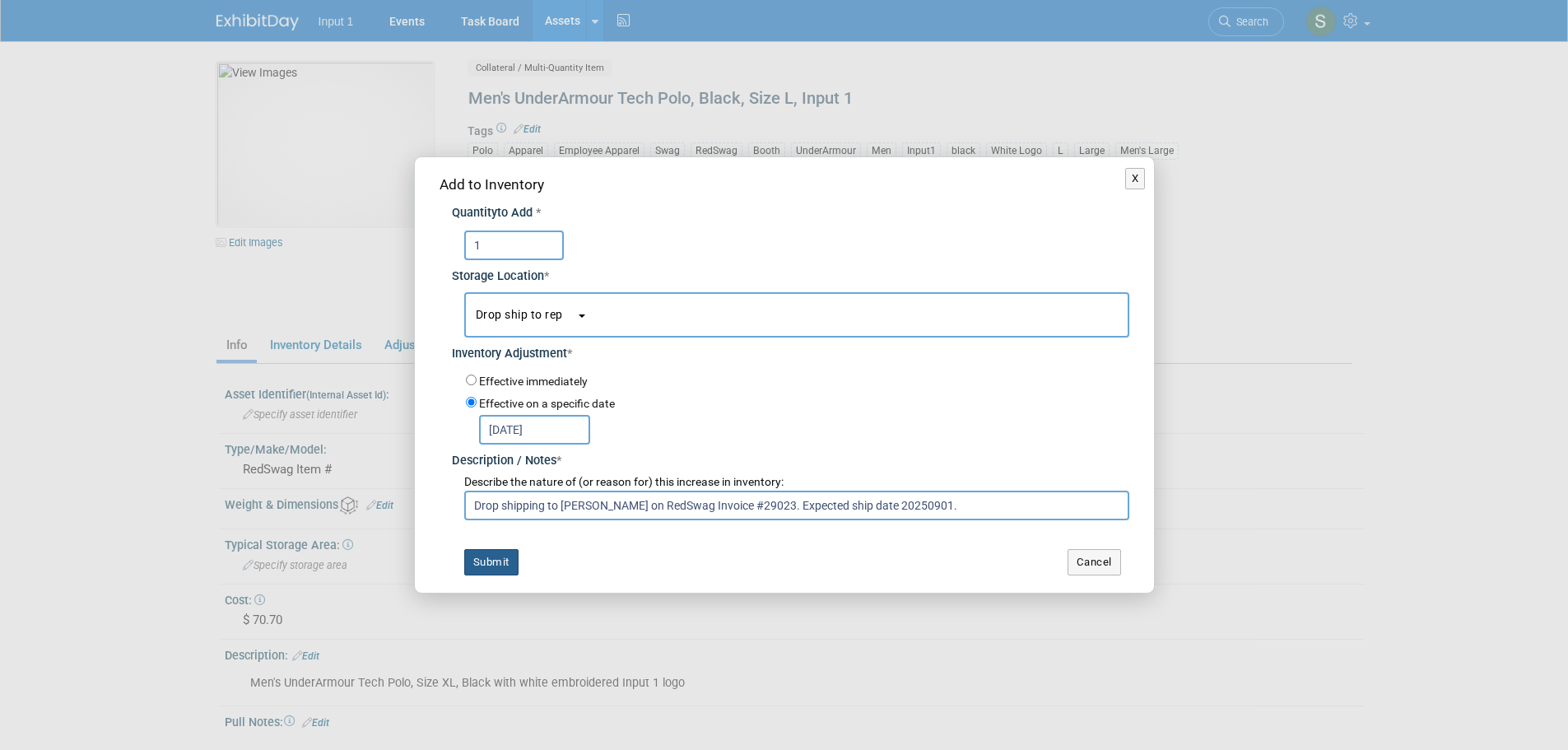
click at [477, 564] on button "Submit" at bounding box center [491, 562] width 54 height 27
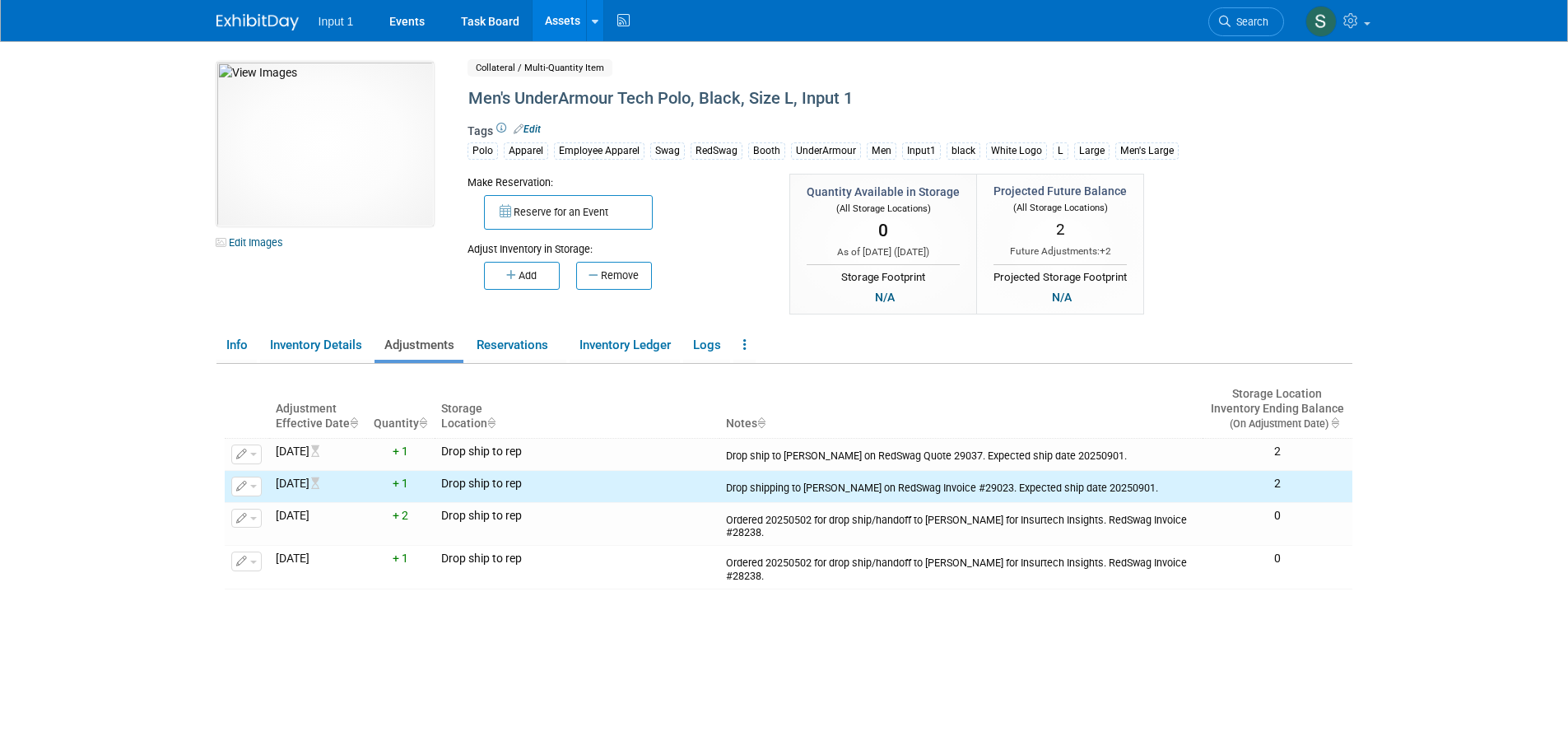
click at [558, 24] on link "Assets" at bounding box center [562, 20] width 60 height 42
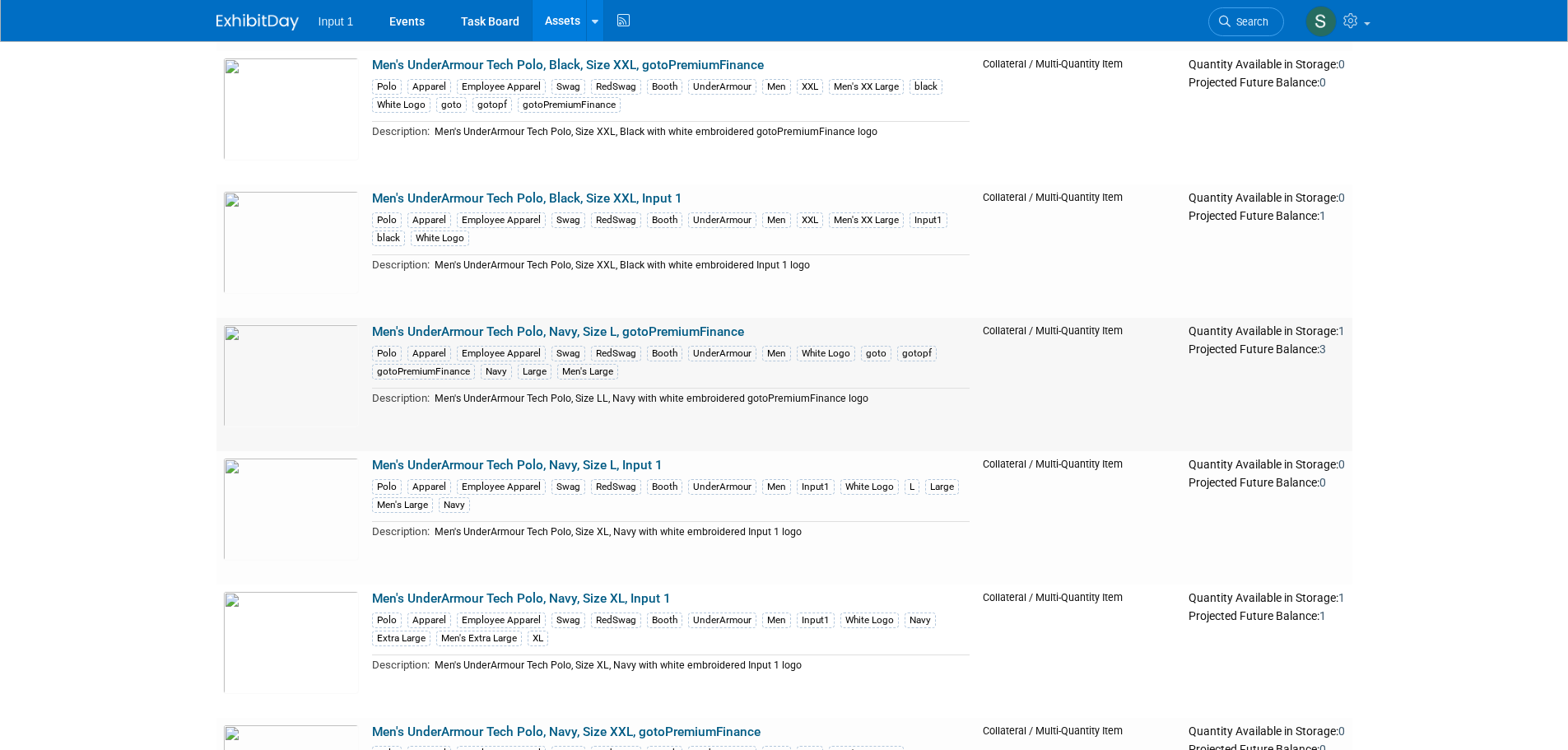
scroll to position [823, 0]
click at [614, 332] on link "Men's UnderArmour Tech Polo, Navy, Size L, gotoPremiumFinance" at bounding box center [558, 329] width 372 height 15
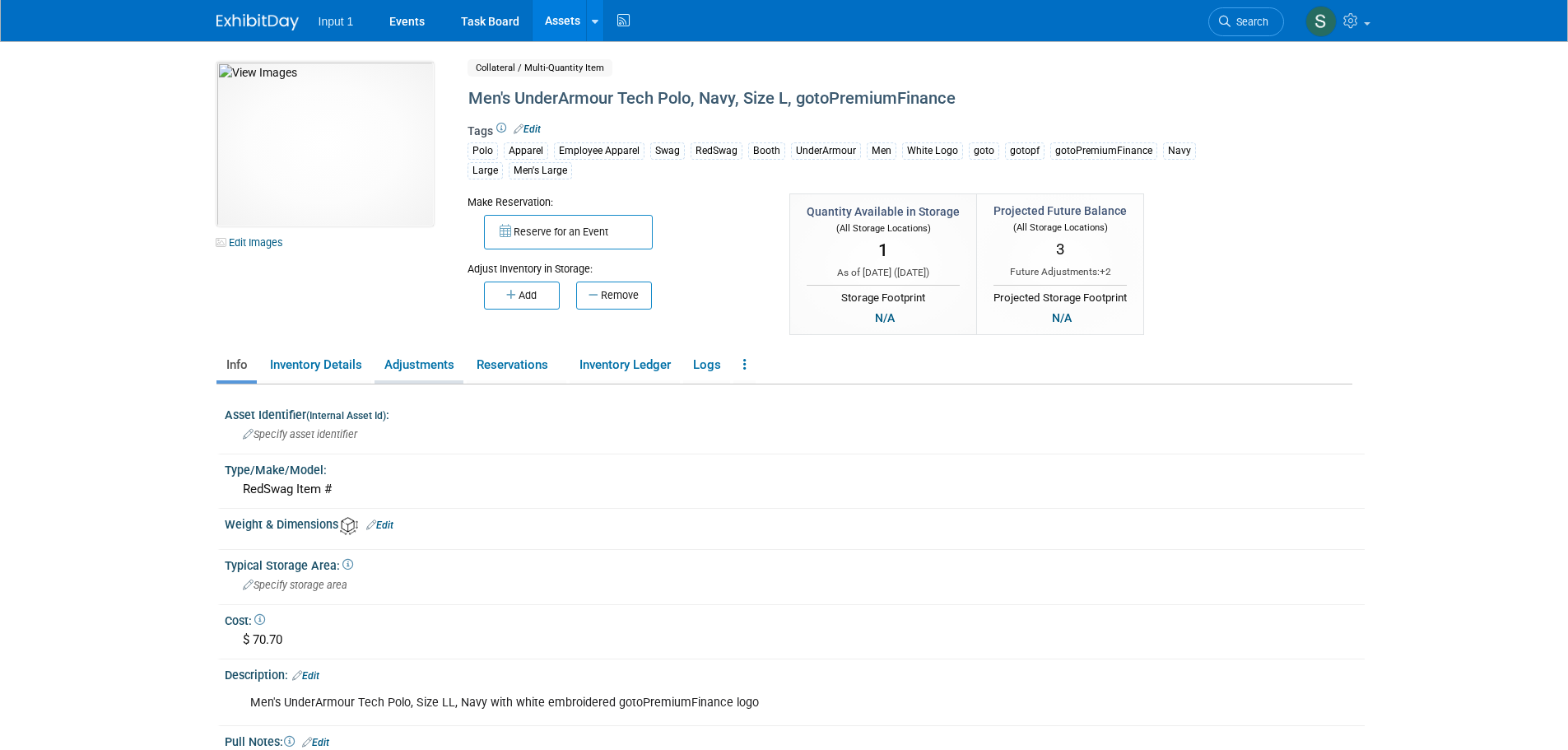
click at [440, 364] on link "Adjustments" at bounding box center [419, 365] width 89 height 29
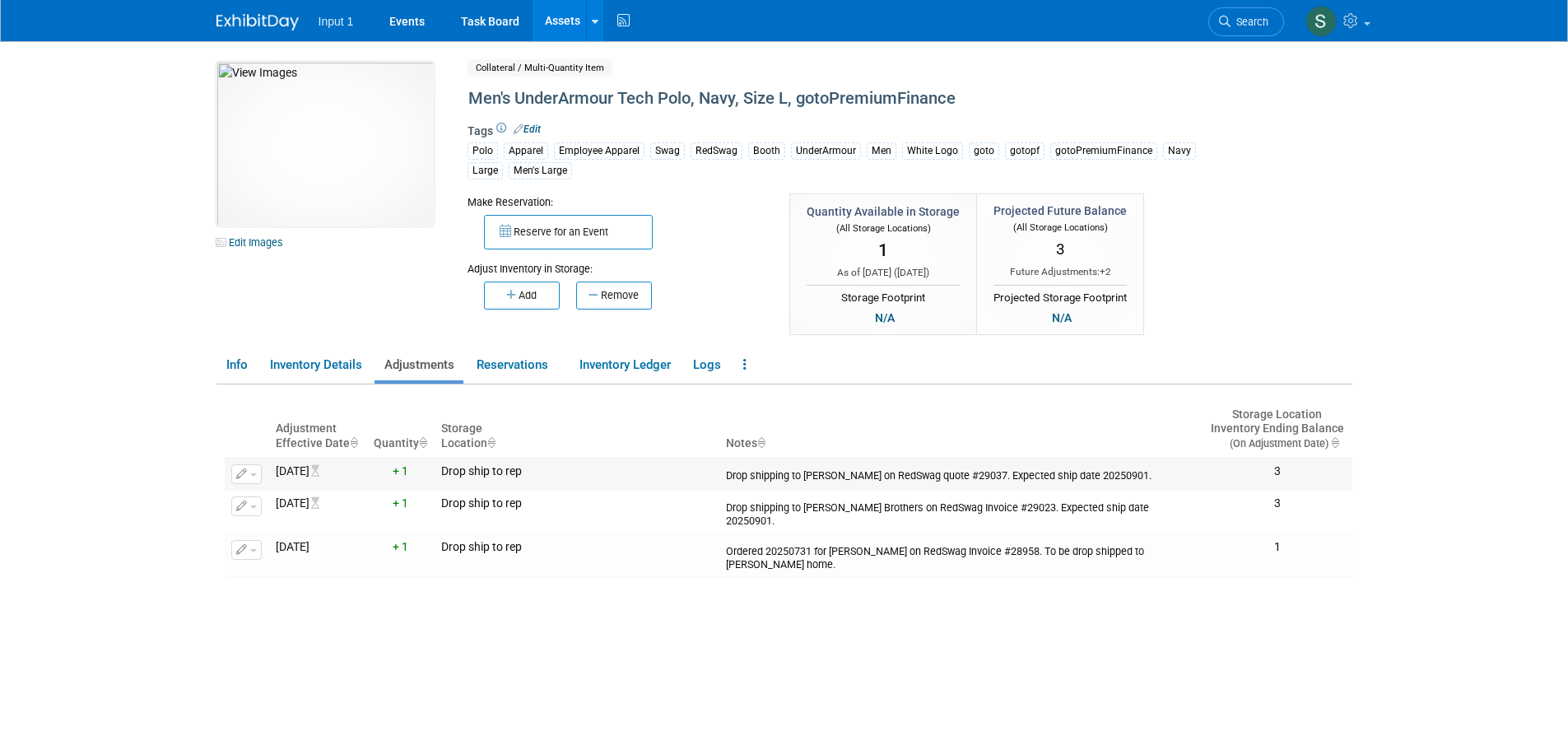
click at [256, 475] on span "button" at bounding box center [253, 475] width 6 height 4
click at [263, 504] on button "Change Adjustment" at bounding box center [309, 501] width 137 height 22
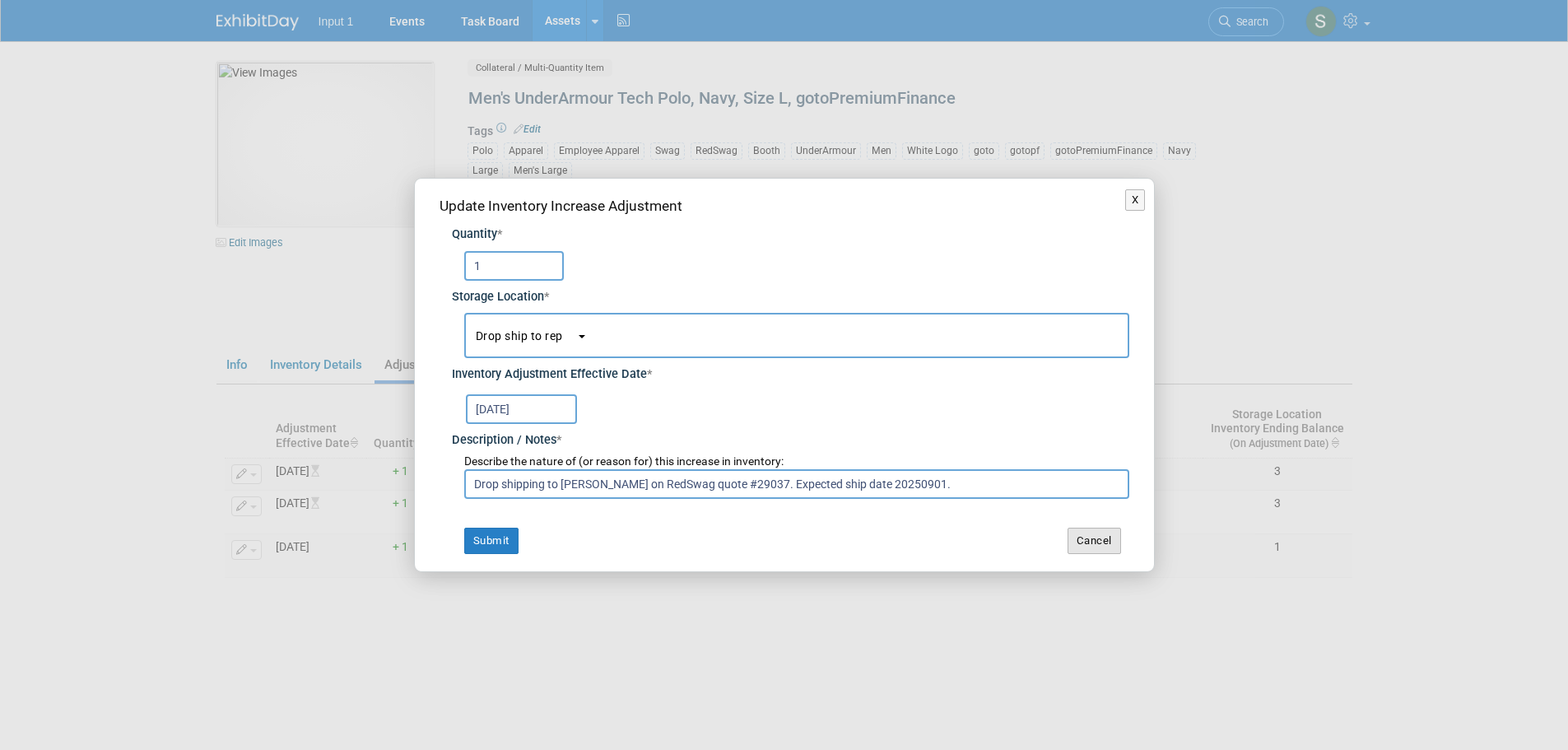
click at [1120, 543] on button "Cancel" at bounding box center [1094, 541] width 54 height 27
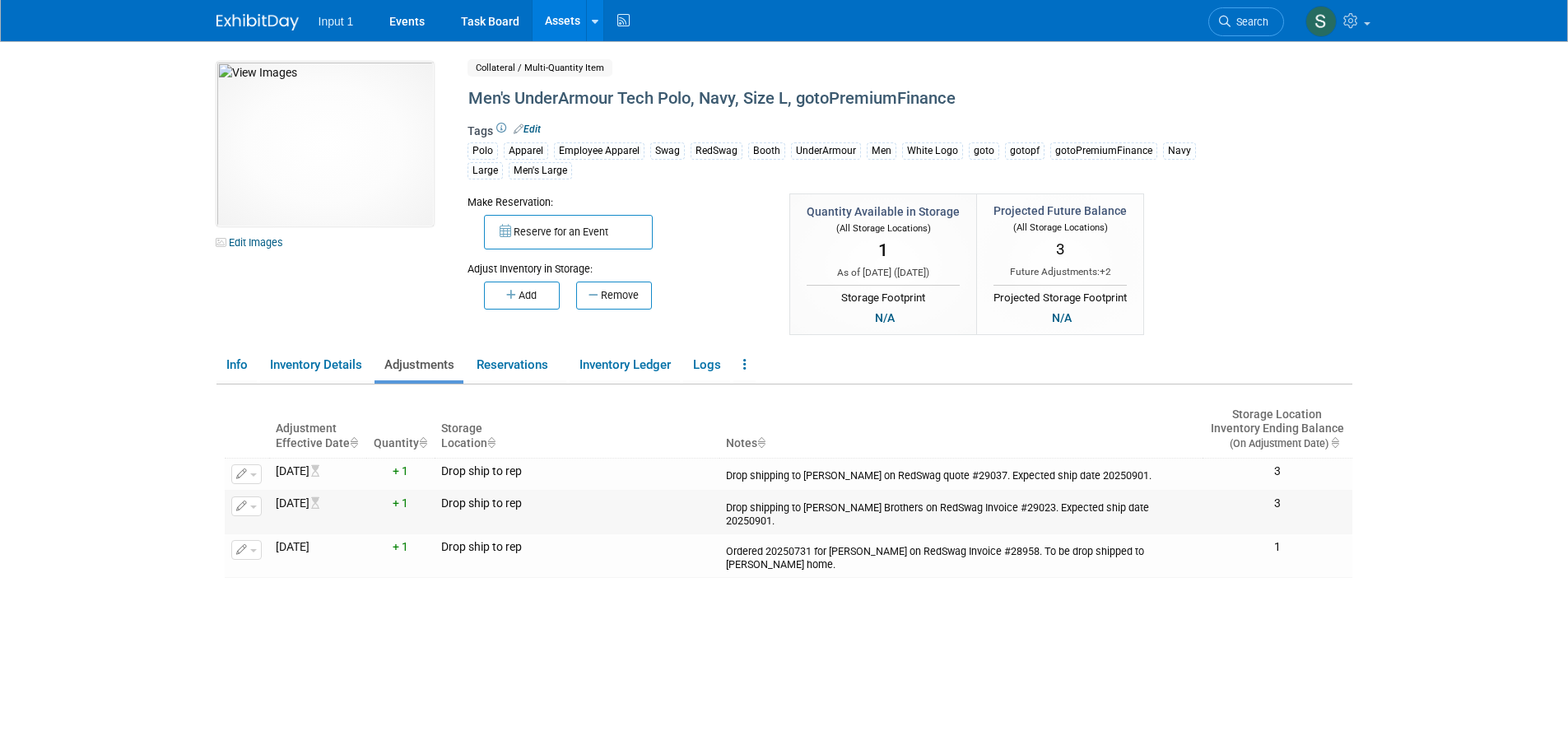
click at [256, 507] on span "button" at bounding box center [253, 508] width 6 height 4
click at [262, 531] on button "Change Adjustment" at bounding box center [309, 532] width 137 height 22
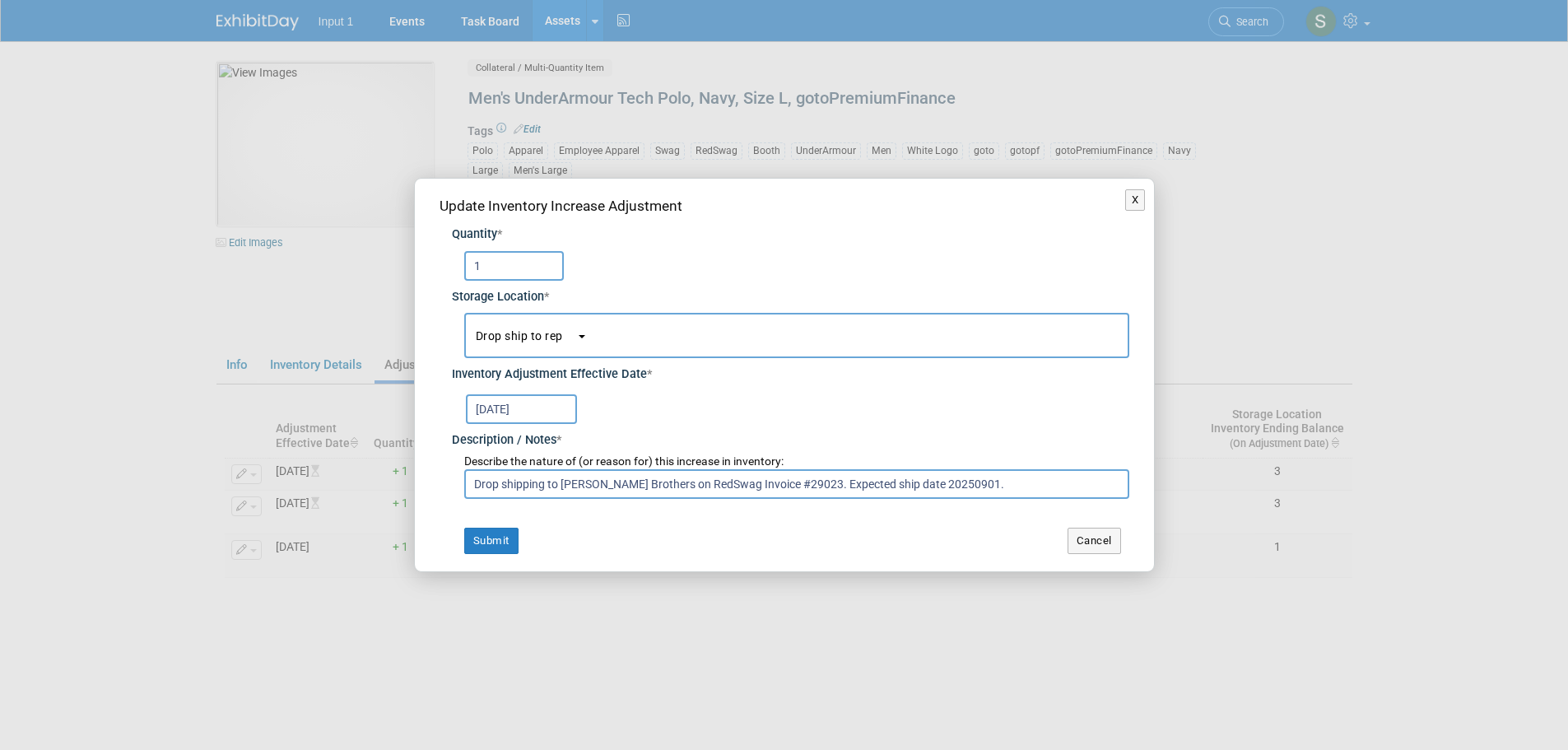
click at [639, 483] on input "Drop shipping to Barrett Brothers on RedSwag Invoice #29023. Expected ship date…" at bounding box center [797, 485] width 665 height 30
click at [560, 483] on input "Drop shipping to Barrett Brothers on RedSwag Invoice #29023. Expected ship date…" at bounding box center [797, 485] width 665 height 30
type input "Drop shipping to Jairo Chamorro on RedSwag Invoice #29023. Expected ship date 2…"
click at [498, 547] on button "Submit" at bounding box center [491, 541] width 54 height 27
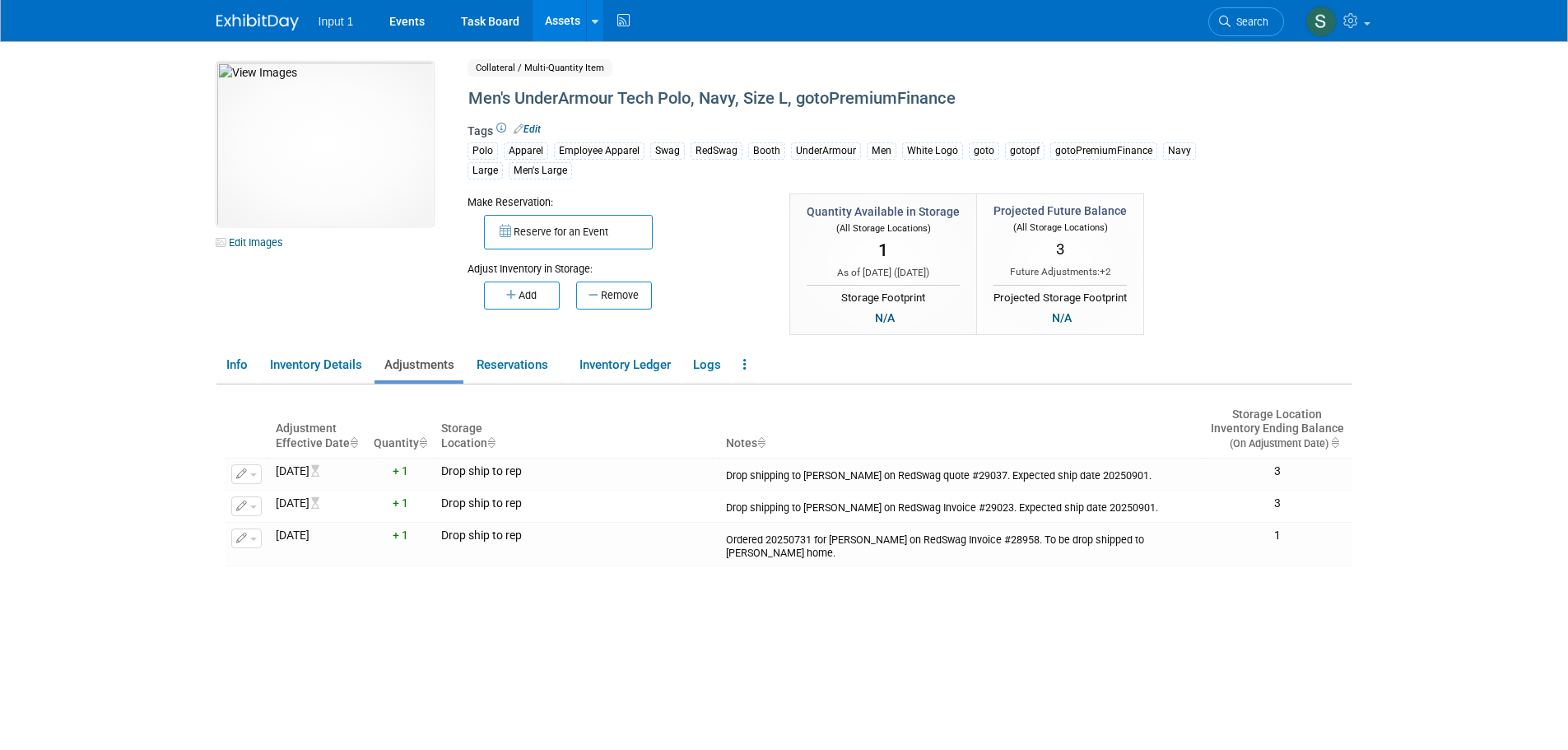
click at [621, 643] on div "Adjustment Effective Date Quantity Storage Location Notes Storage Location Inve…" at bounding box center [788, 595] width 1128 height 421
drag, startPoint x: 557, startPoint y: 22, endPoint x: 643, endPoint y: 129, distance: 137.3
click at [558, 22] on link "Assets" at bounding box center [562, 20] width 60 height 42
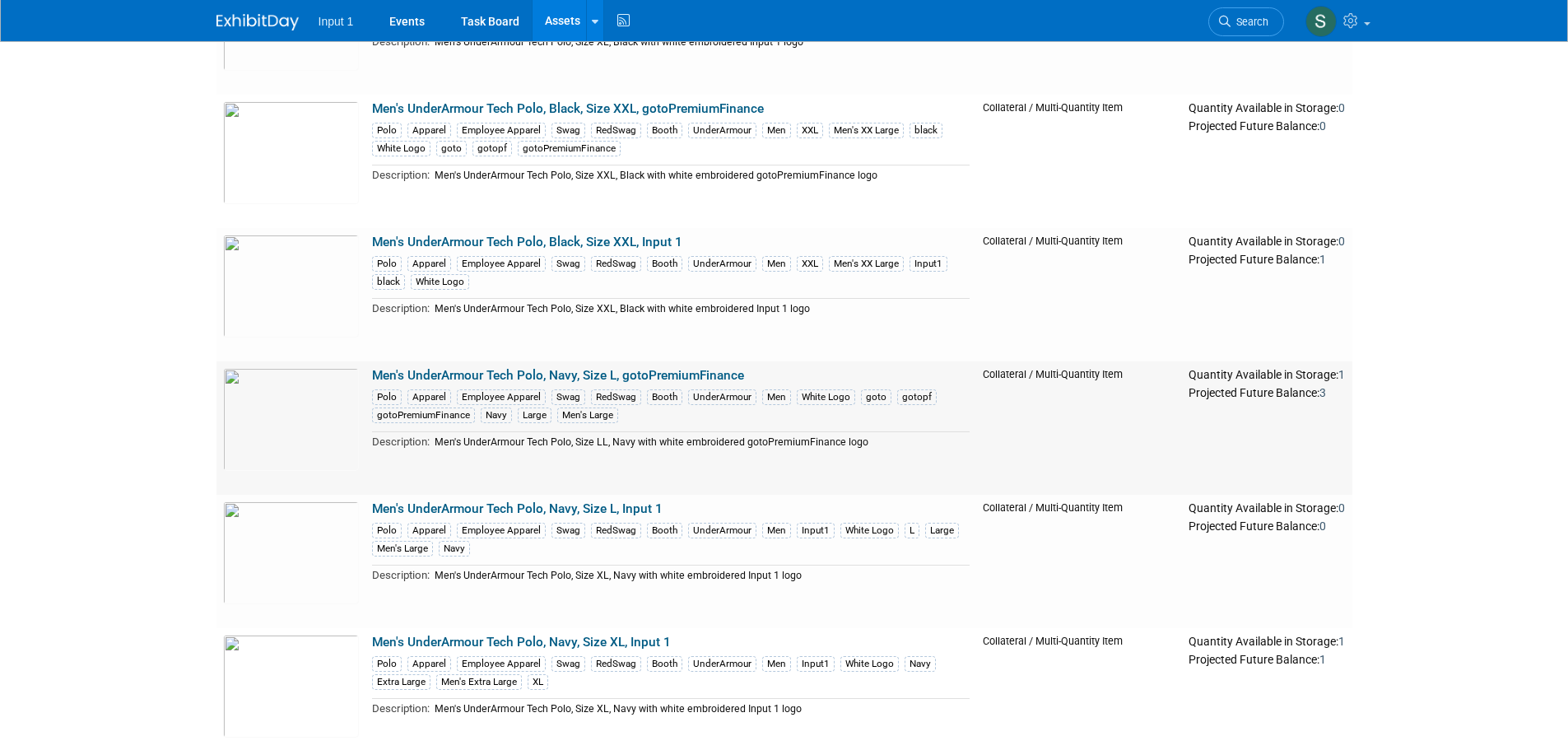
scroll to position [823, 0]
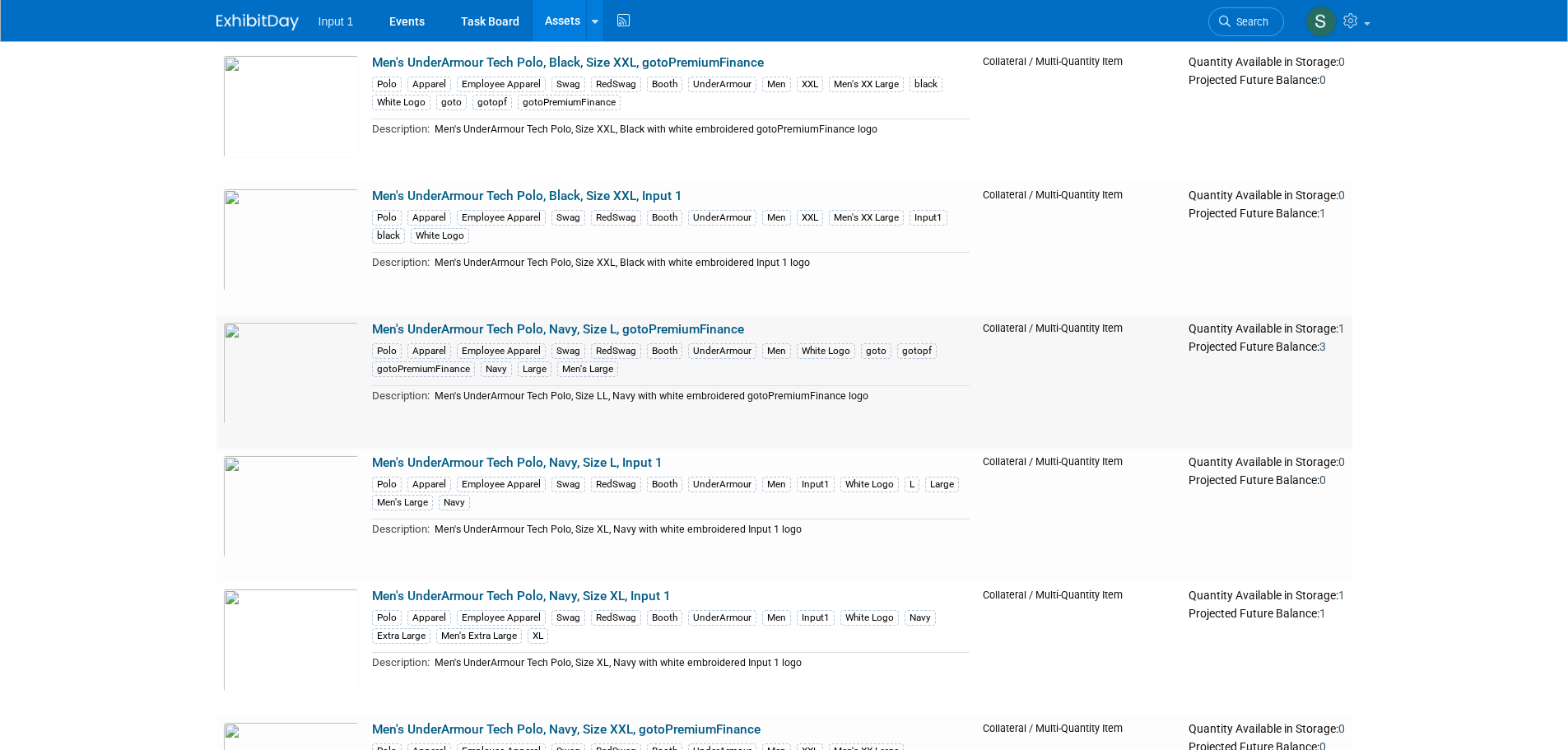
click at [617, 326] on link "Men's UnderArmour Tech Polo, Navy, Size L, gotoPremiumFinance" at bounding box center [558, 329] width 372 height 15
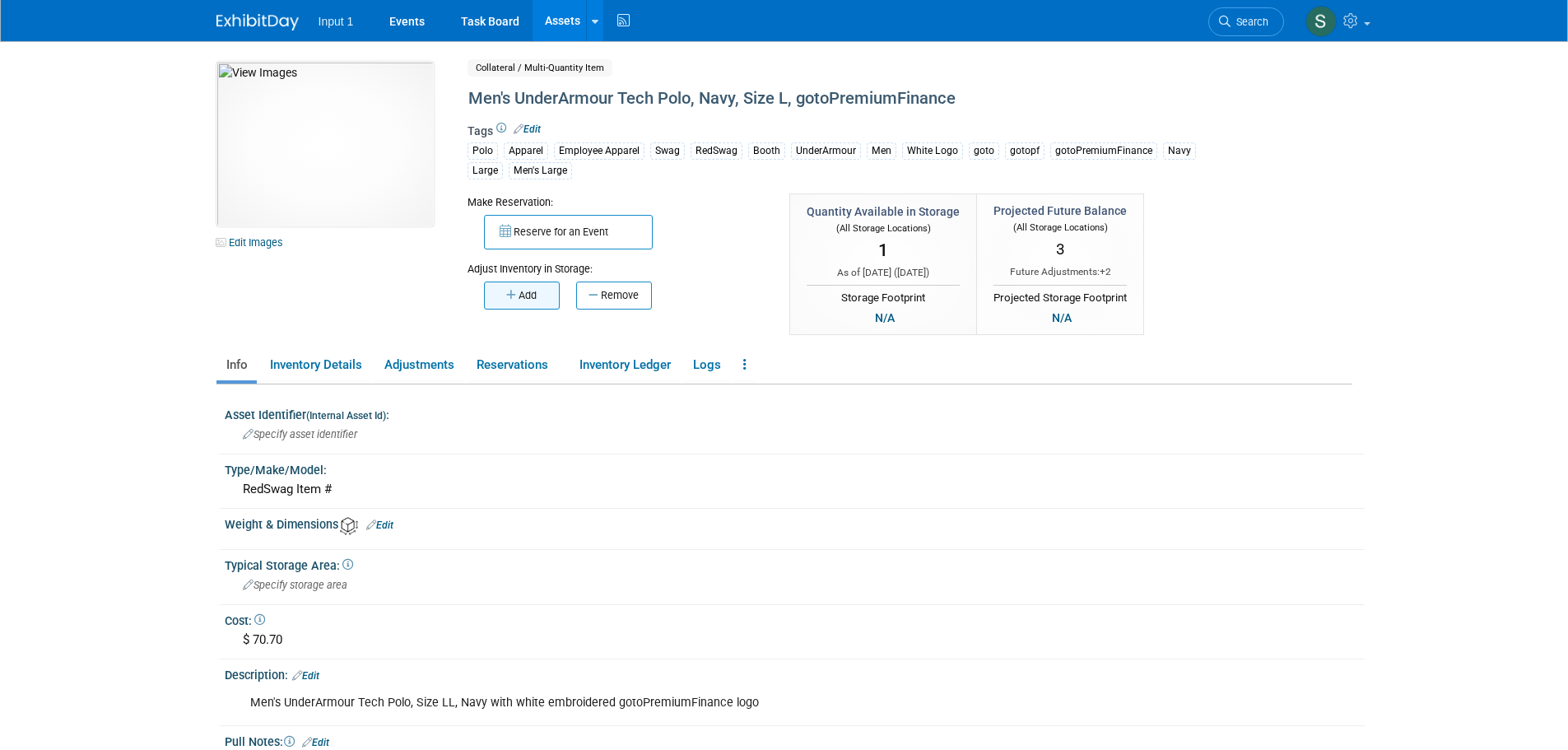
click at [521, 296] on button "Add" at bounding box center [522, 295] width 76 height 28
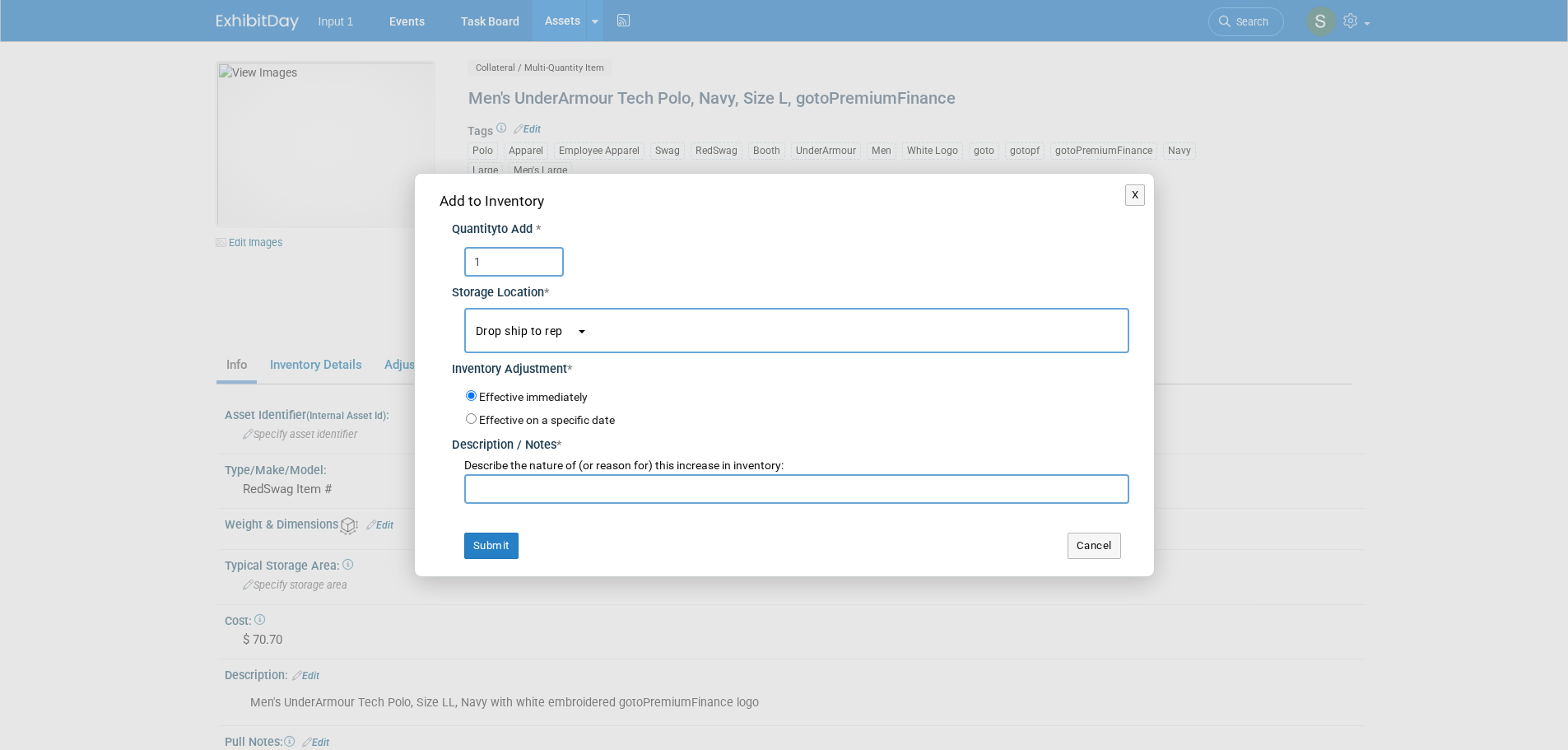
type input "1"
click at [480, 424] on label "Effective on a specific date" at bounding box center [547, 419] width 136 height 13
click at [477, 424] on input "Effective on a specific date" at bounding box center [471, 418] width 11 height 11
radio input "true"
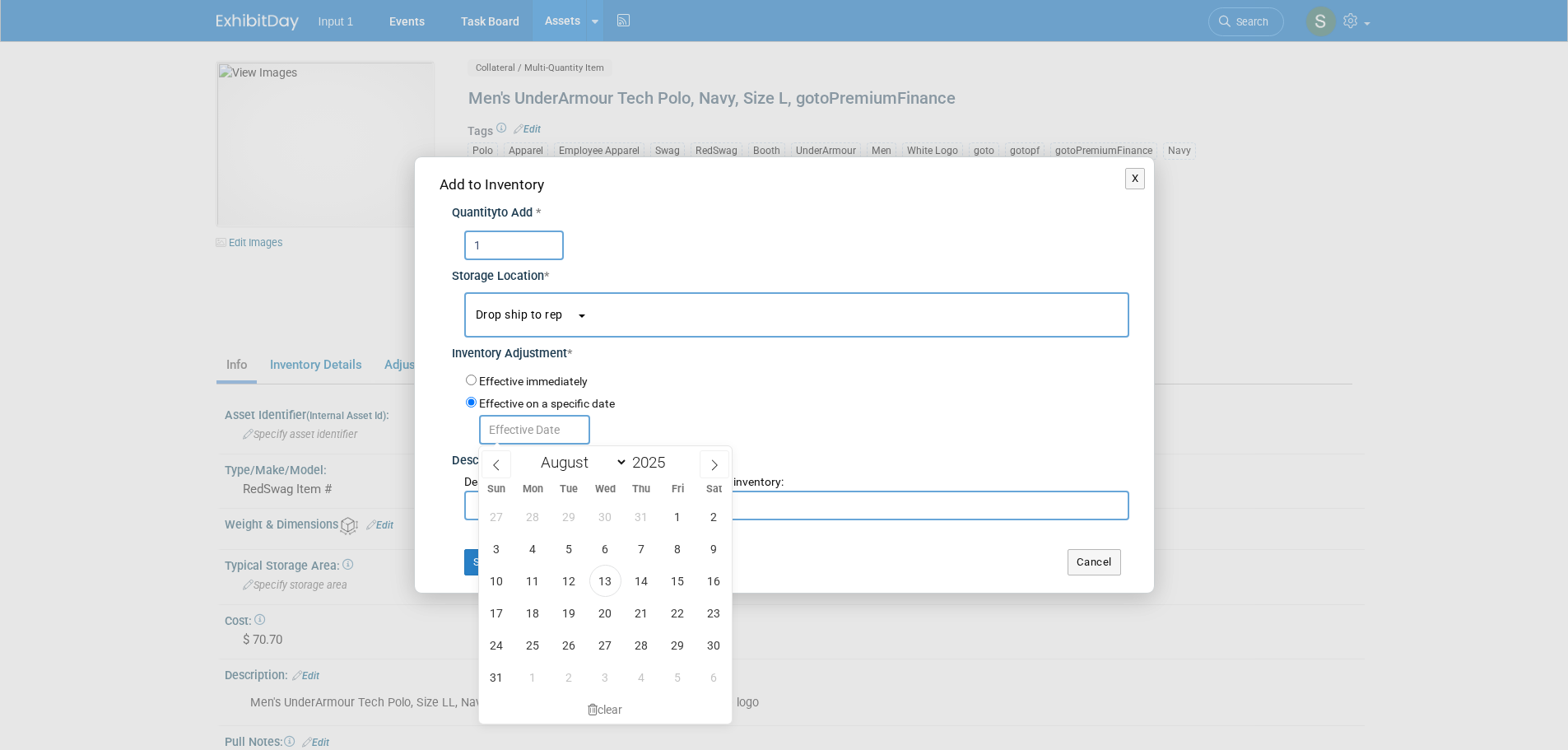
click at [702, 425] on div at bounding box center [798, 428] width 663 height 32
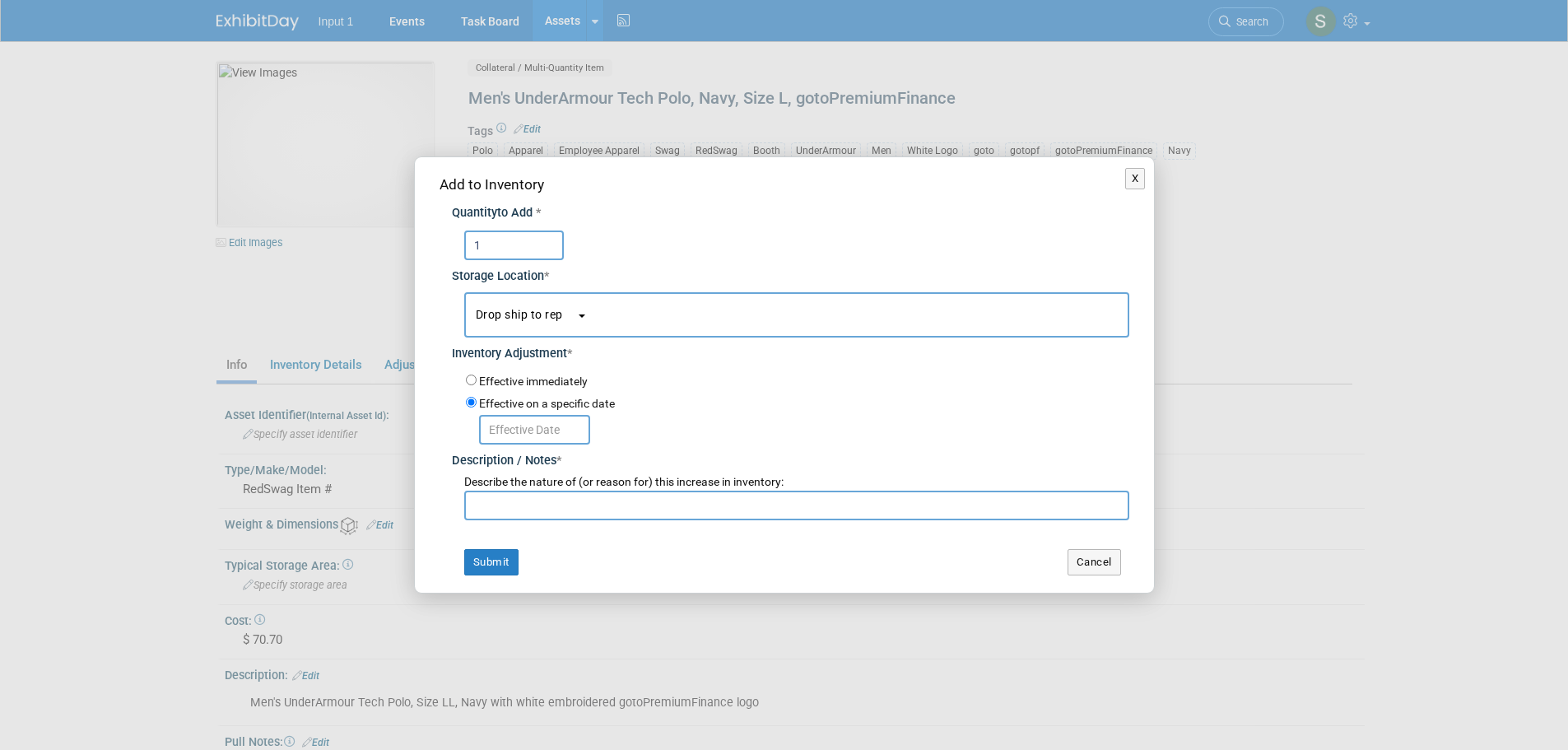
click at [571, 495] on input "text" at bounding box center [797, 506] width 665 height 30
click at [475, 506] on input "Drop shipping to Troy Ellis on RedSwag Invoice #29023. Expected ship date 20250…" at bounding box center [797, 506] width 665 height 30
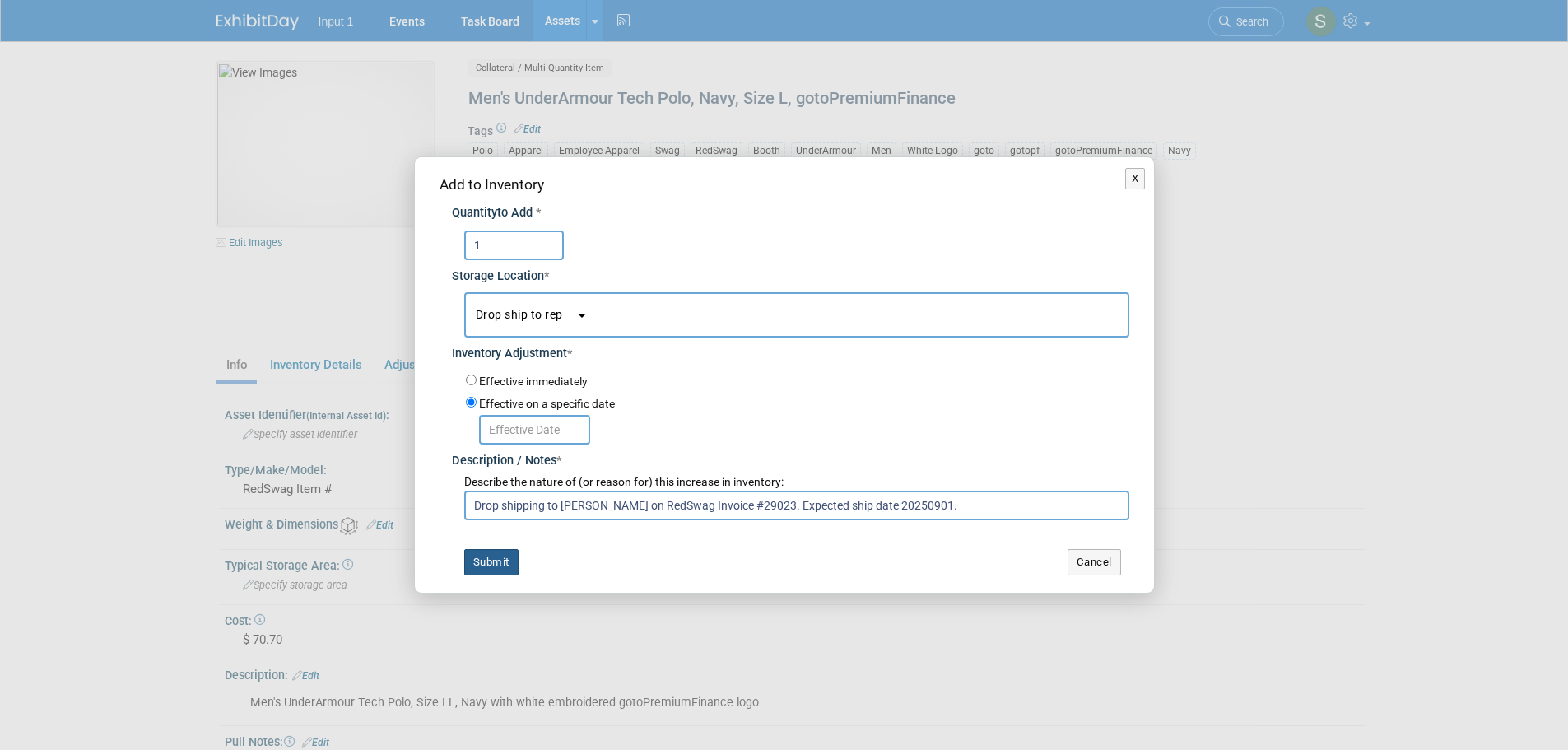
type input "Drop shipping to Troy Ellis on RedSwag Invoice #29023. Expected ship date 20250…"
click at [498, 569] on button "Submit" at bounding box center [491, 562] width 54 height 27
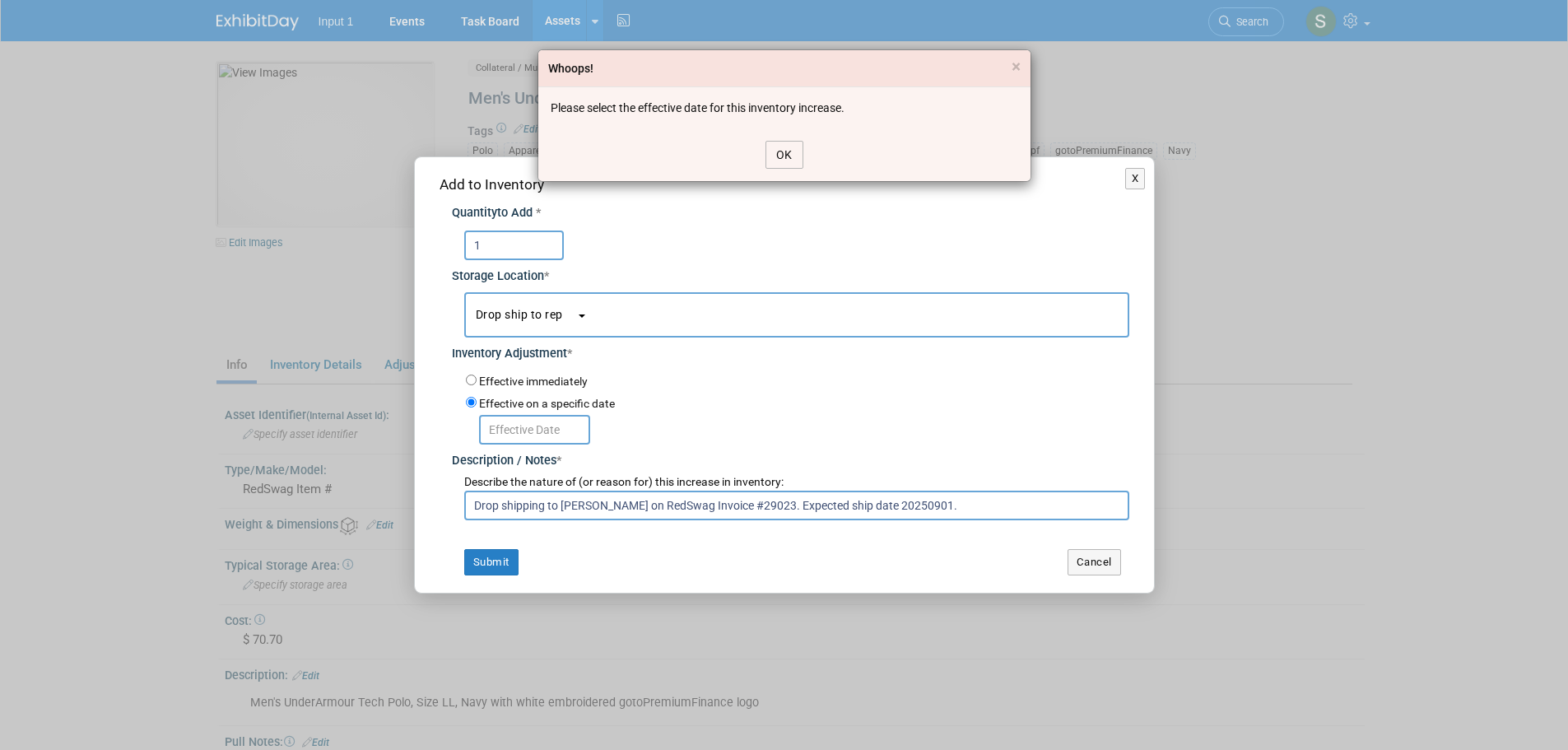
click at [791, 161] on button "OK" at bounding box center [784, 155] width 38 height 28
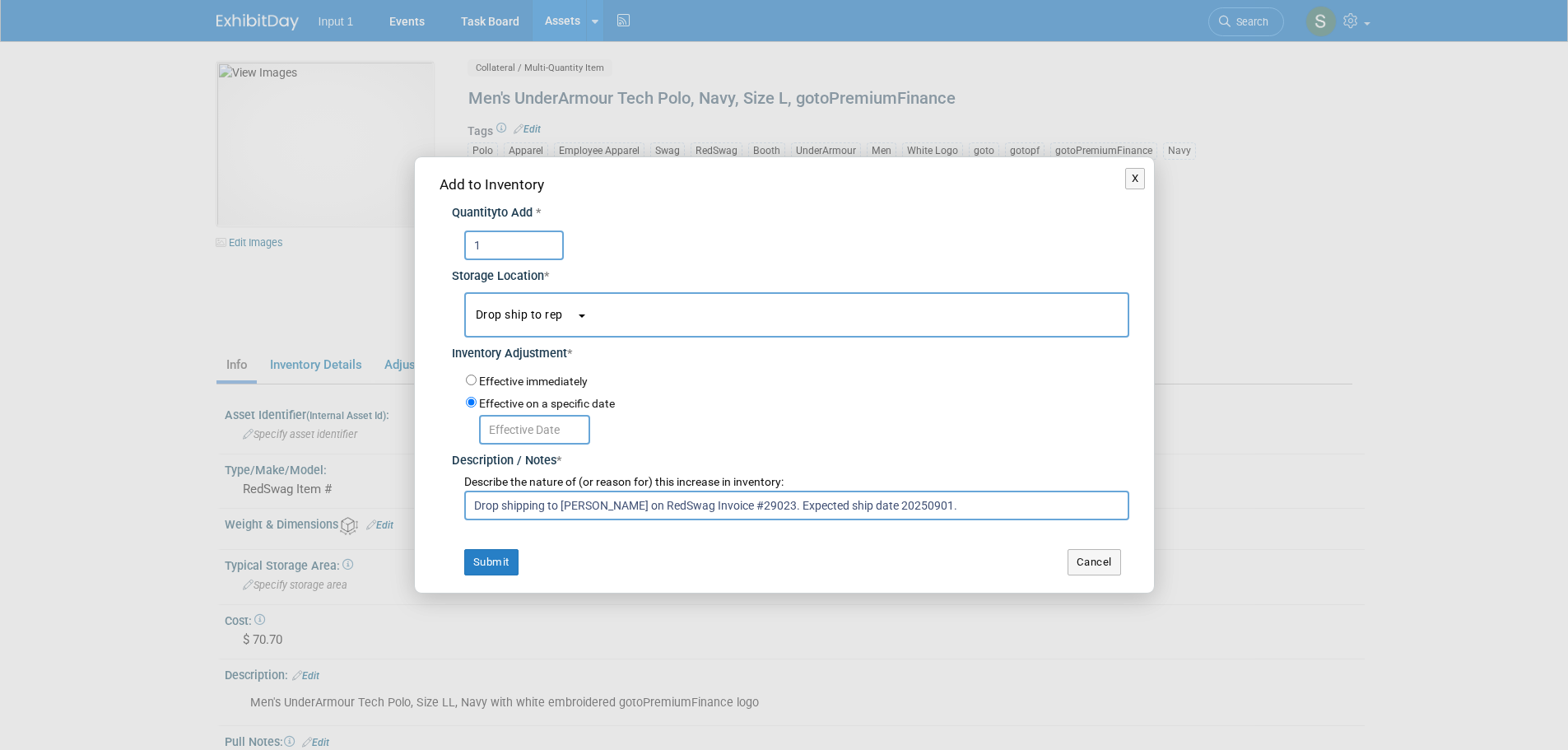
click at [527, 421] on input "text" at bounding box center [535, 430] width 111 height 30
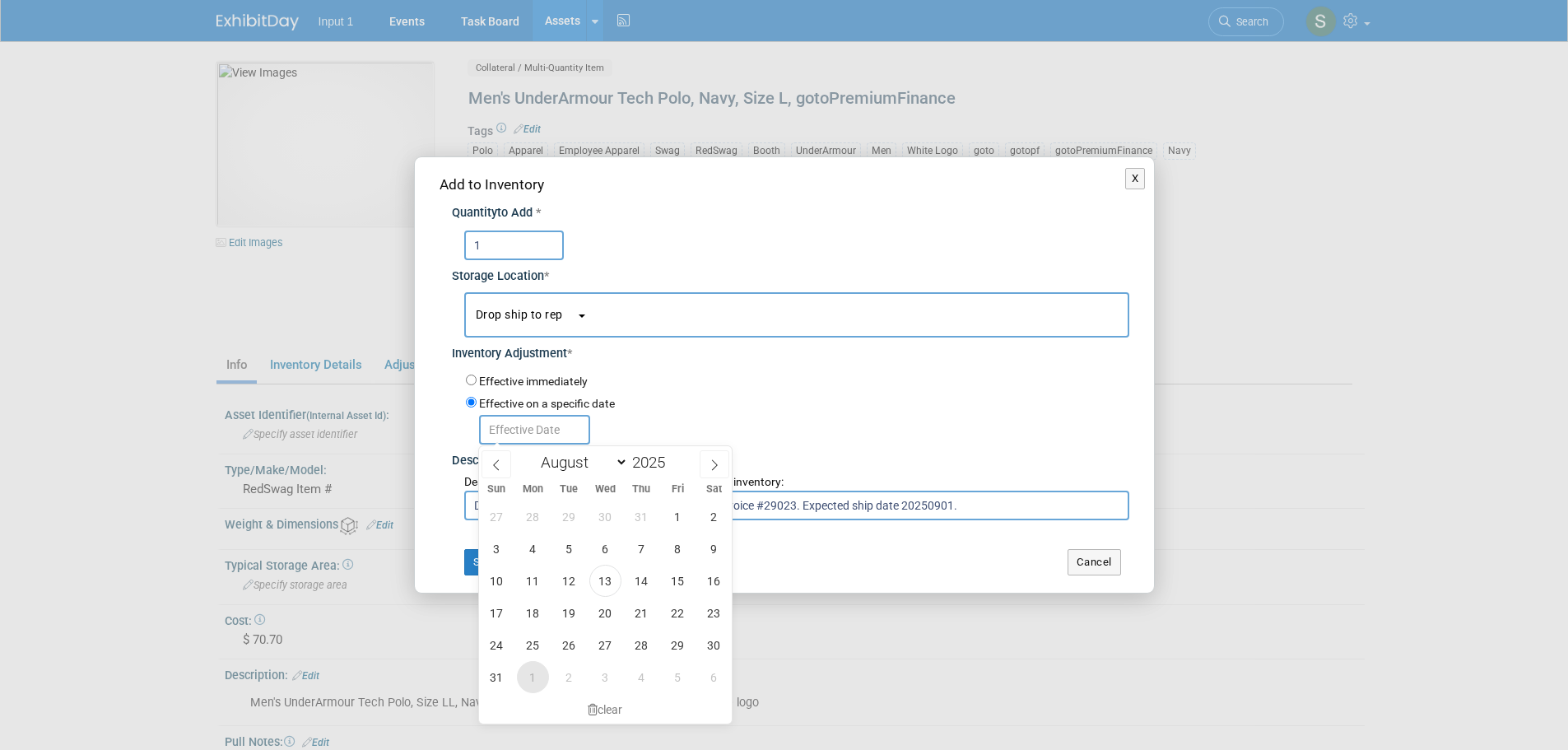
click at [540, 670] on span "1" at bounding box center [533, 677] width 32 height 32
type input "Sep 1, 2025"
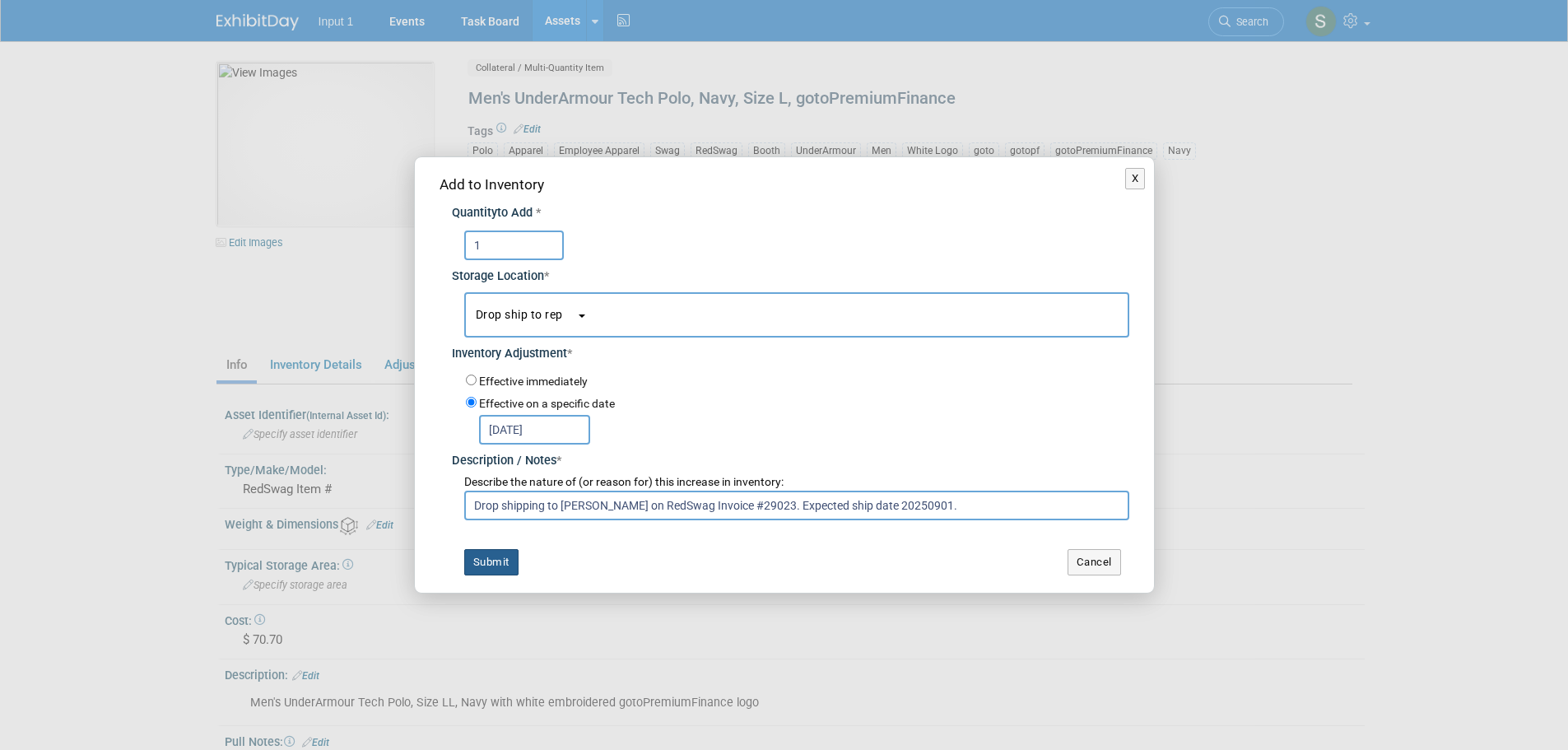
click at [493, 566] on button "Submit" at bounding box center [491, 562] width 54 height 27
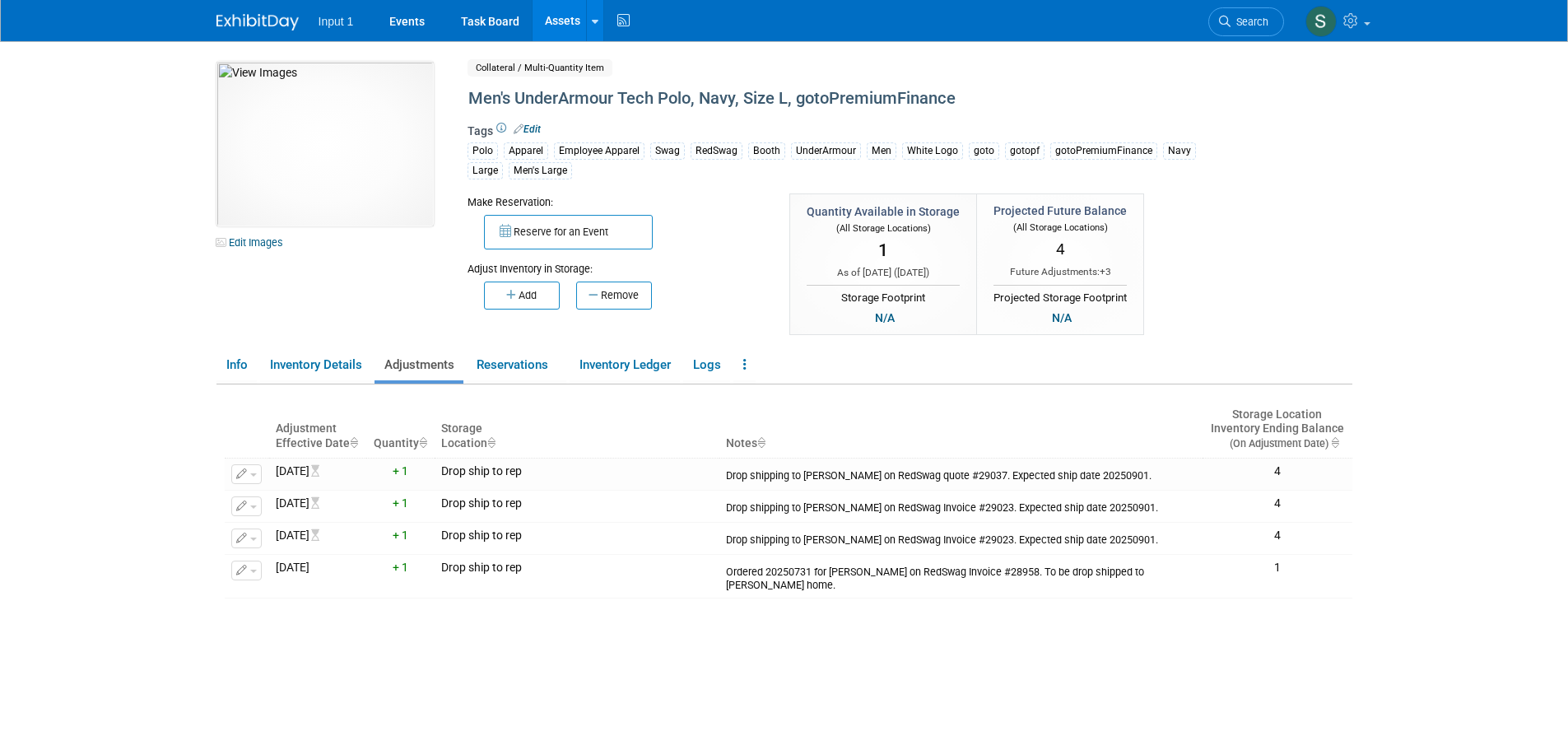
click at [564, 21] on link "Assets" at bounding box center [562, 20] width 60 height 42
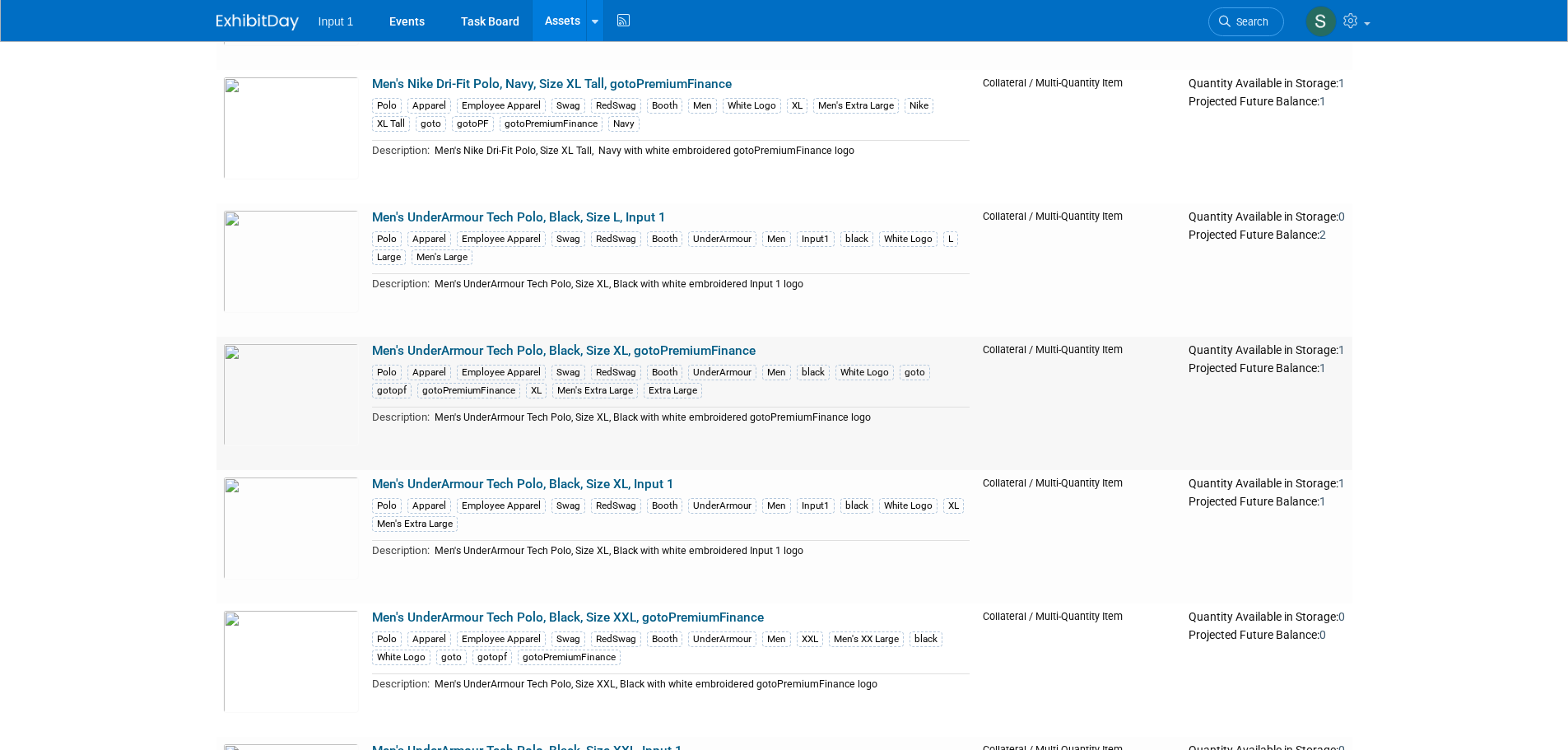
scroll to position [165, 0]
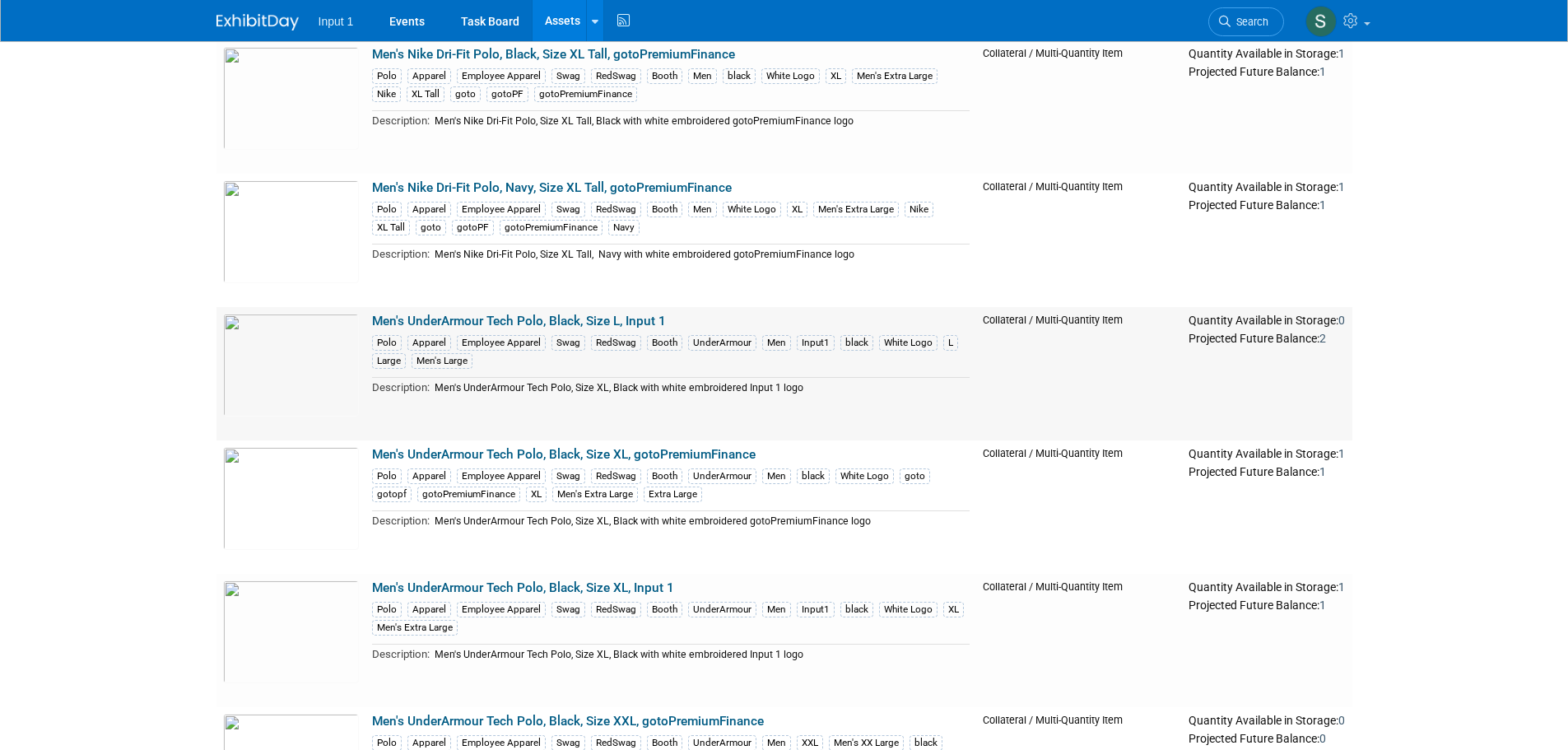
click at [548, 323] on link "Men's UnderArmour Tech Polo, Black, Size L, Input 1" at bounding box center [519, 321] width 294 height 15
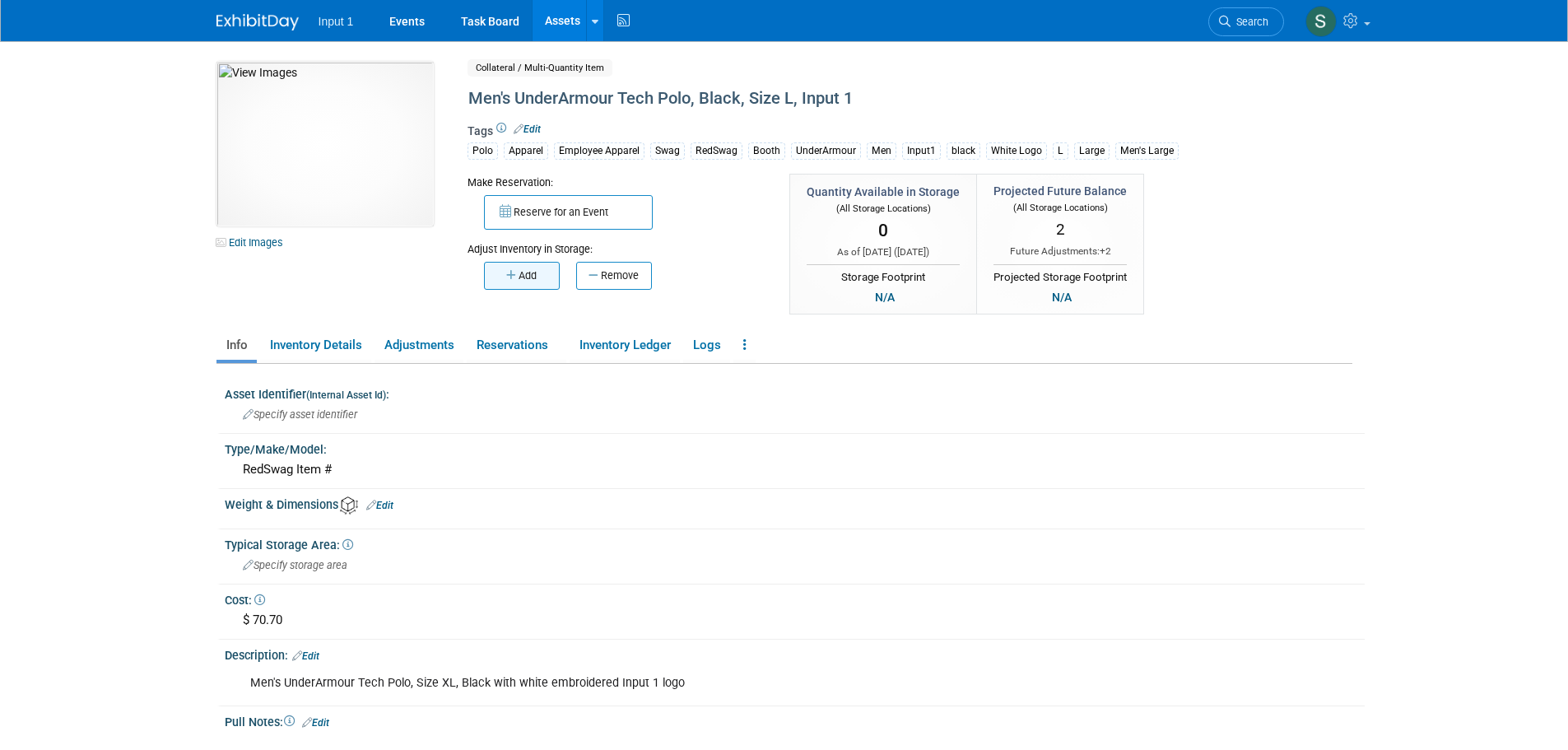
click at [525, 280] on button "Add" at bounding box center [522, 276] width 76 height 28
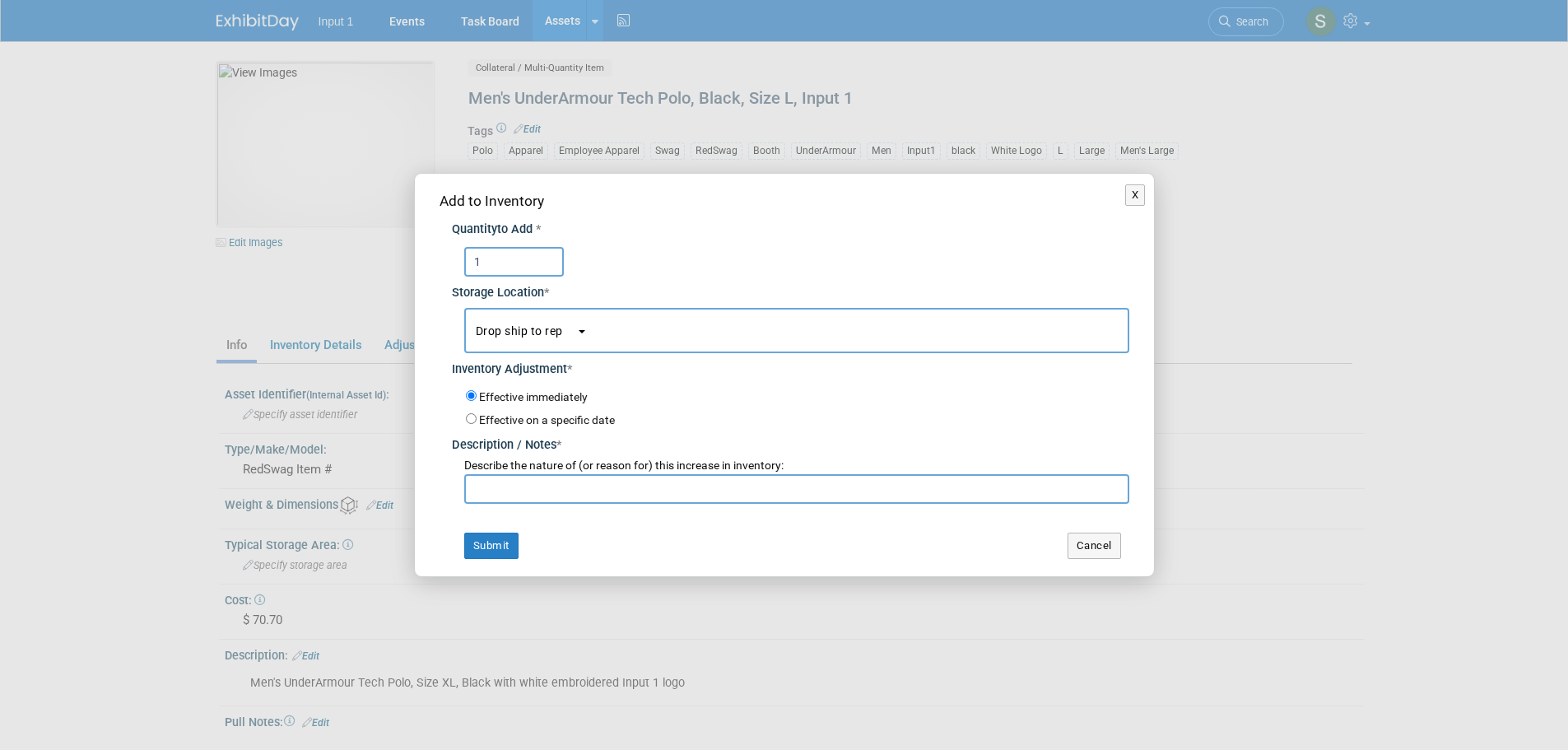
type input "1"
click at [466, 423] on input "Effective on a specific date" at bounding box center [471, 418] width 11 height 11
radio input "true"
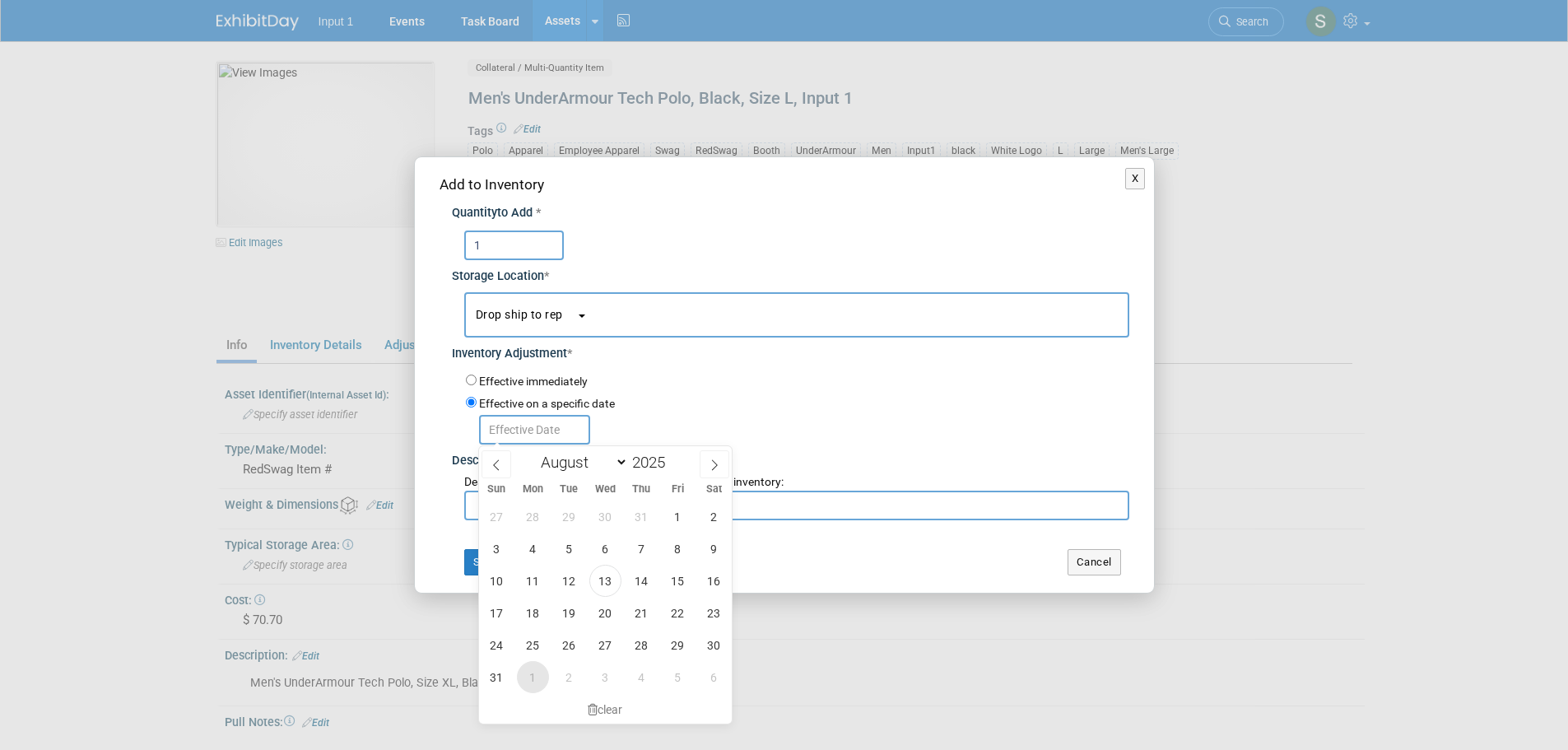
click at [534, 681] on span "1" at bounding box center [533, 677] width 32 height 32
type input "Sep 1, 2025"
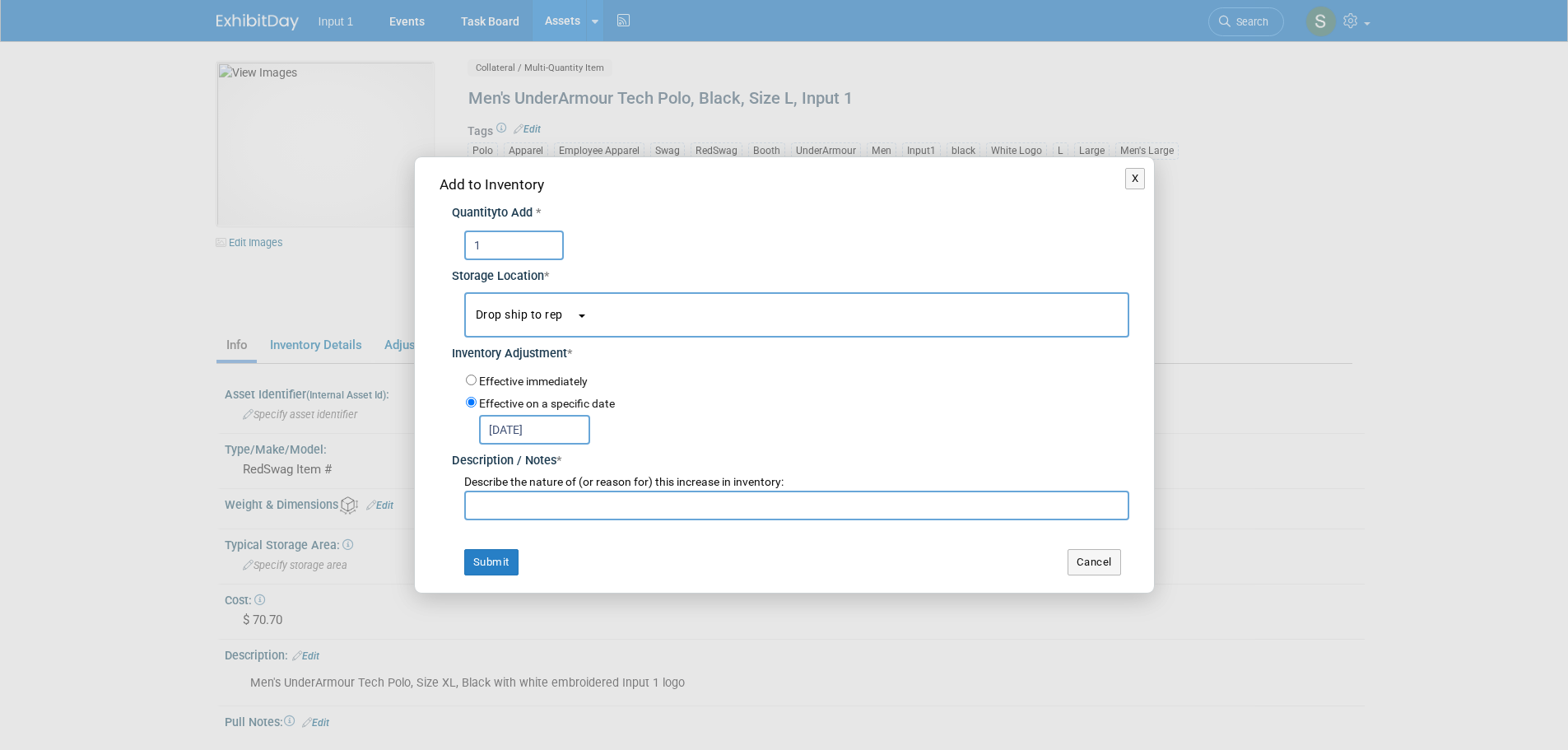
click at [508, 507] on input "text" at bounding box center [797, 506] width 665 height 30
paste input "Drop shipping to [PERSON_NAME] on RedSwag Invoice #29023. Expected ship date 20…"
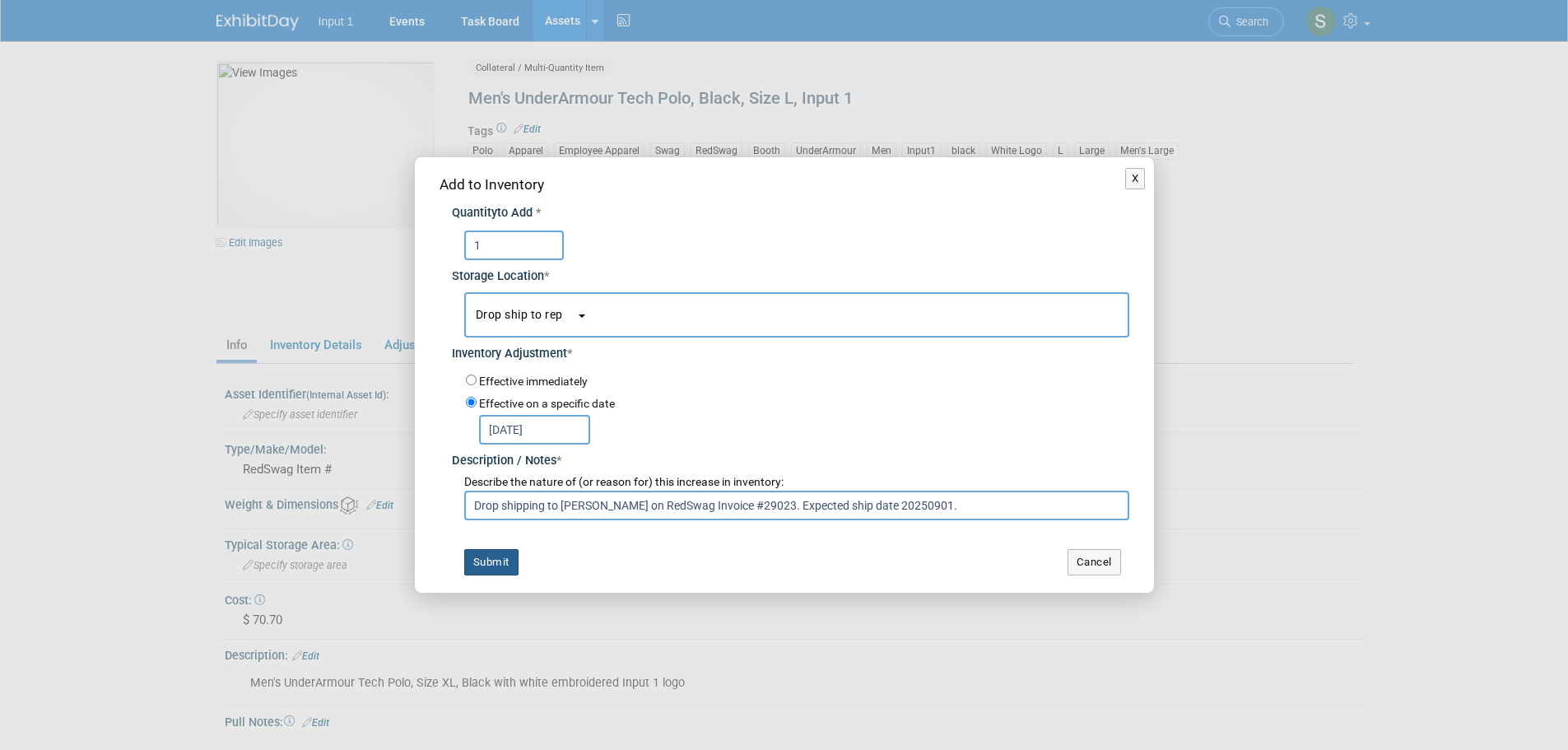
type input "Drop shipping to [PERSON_NAME] on RedSwag Invoice #29023. Expected ship date 20…"
click at [501, 565] on button "Submit" at bounding box center [491, 562] width 54 height 27
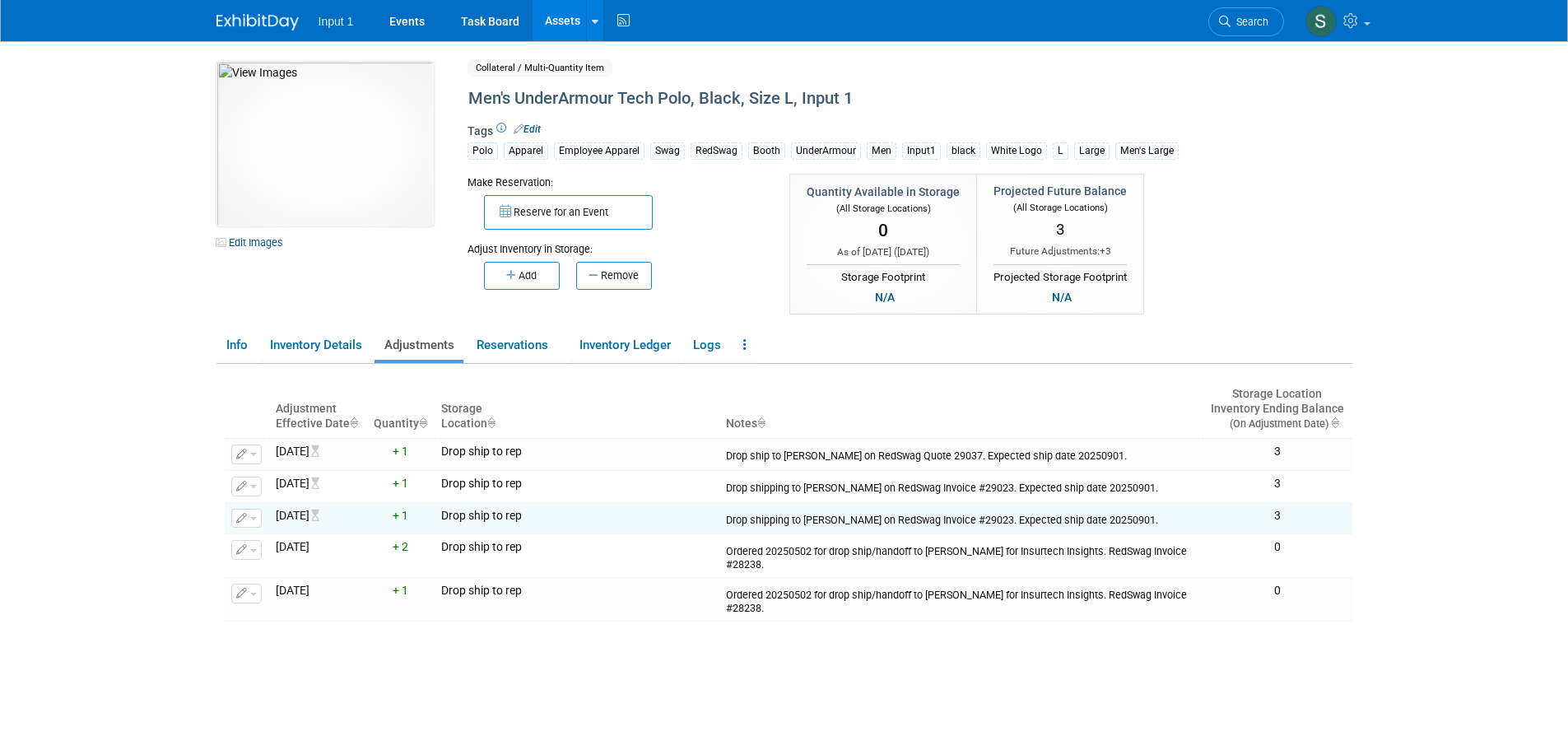
click at [564, 13] on link "Assets" at bounding box center [562, 20] width 60 height 42
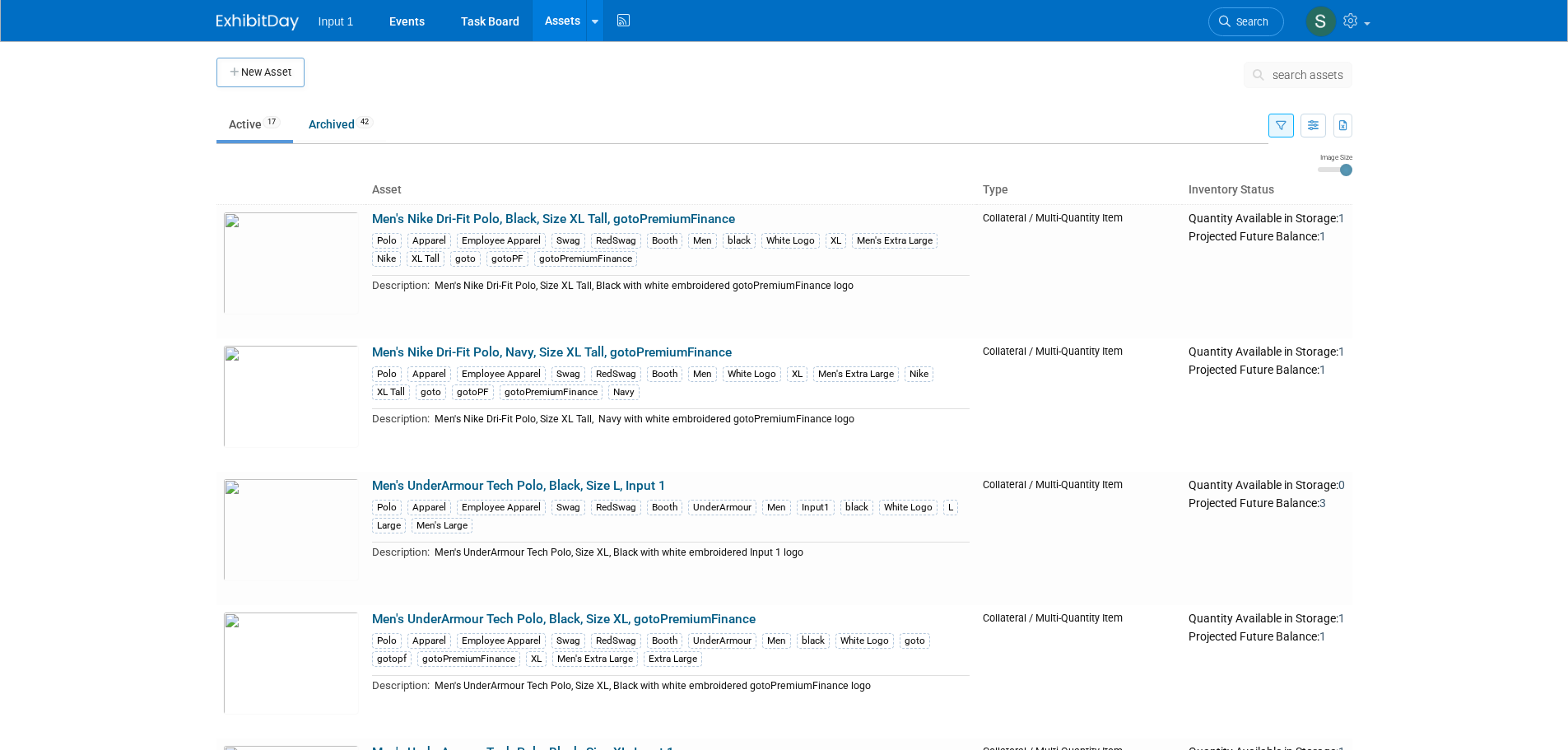
click at [1284, 125] on icon "button" at bounding box center [1281, 126] width 11 height 11
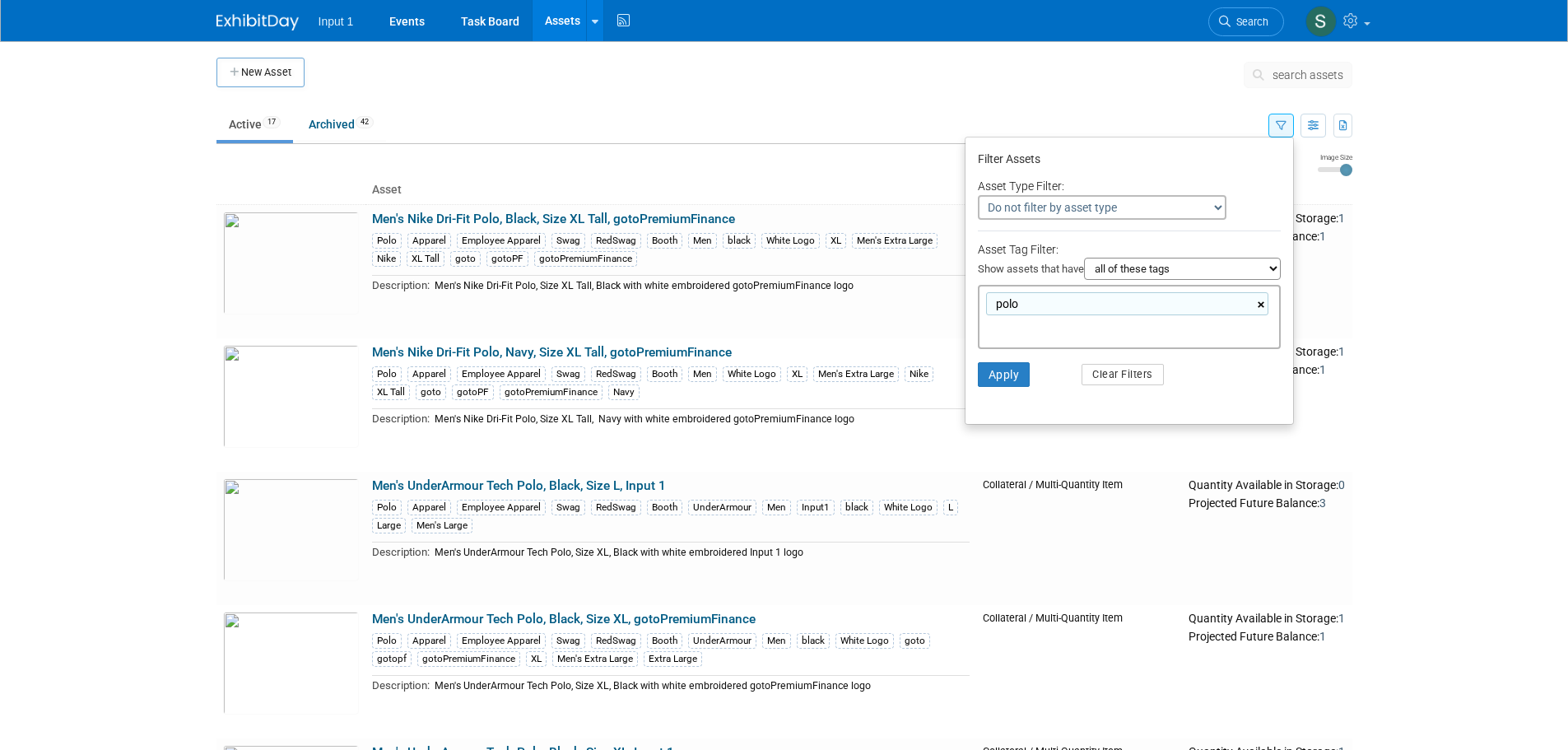
click at [1264, 306] on link "×" at bounding box center [1264, 304] width 11 height 19
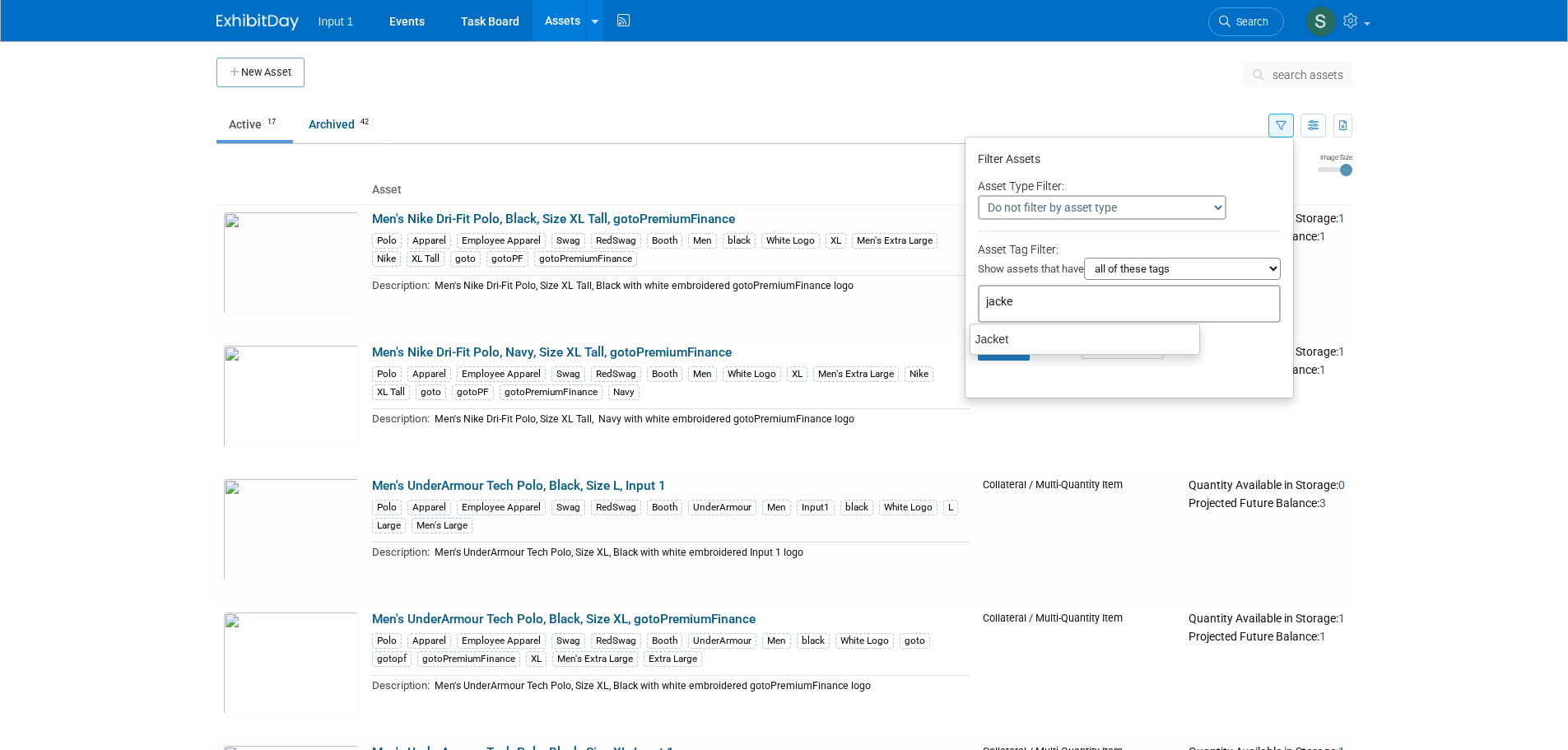
type input "jacket"
click at [1067, 344] on div "Jacket" at bounding box center [1085, 340] width 231 height 23
type input "Jacket"
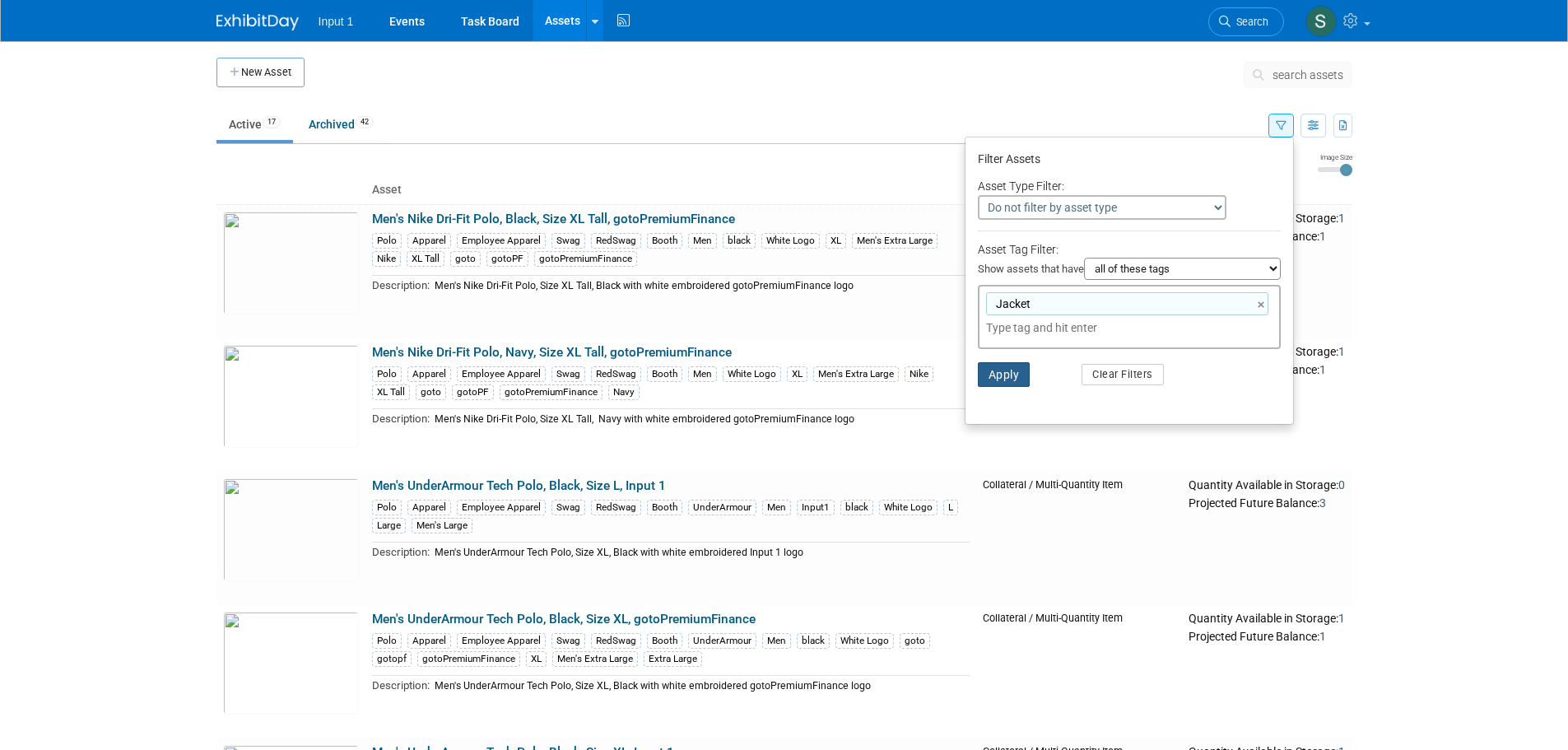
click at [1003, 374] on button "Apply" at bounding box center [1005, 375] width 53 height 25
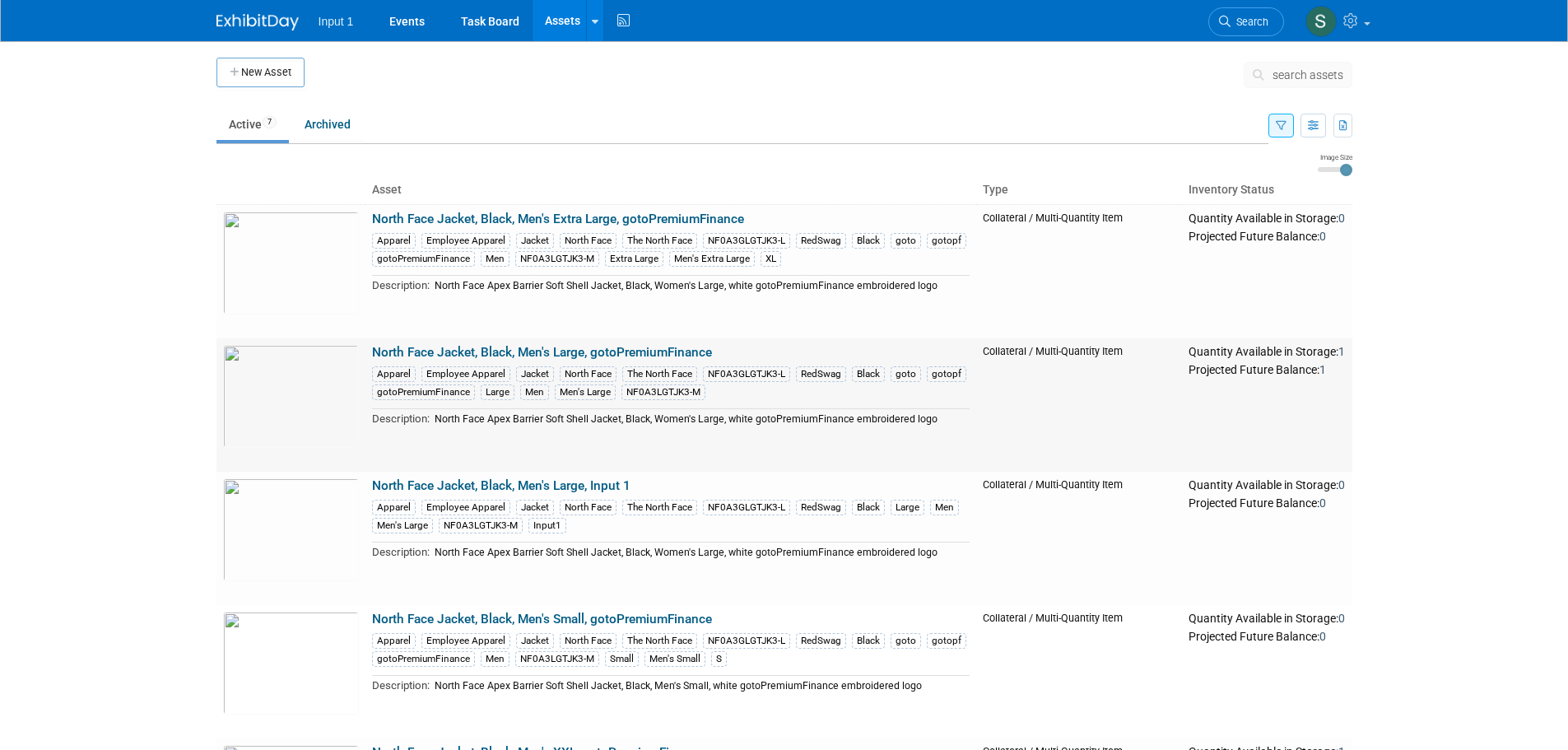
click at [600, 350] on link "North Face Jacket, Black, Men's Large, gotoPremiumFinance" at bounding box center [542, 352] width 340 height 15
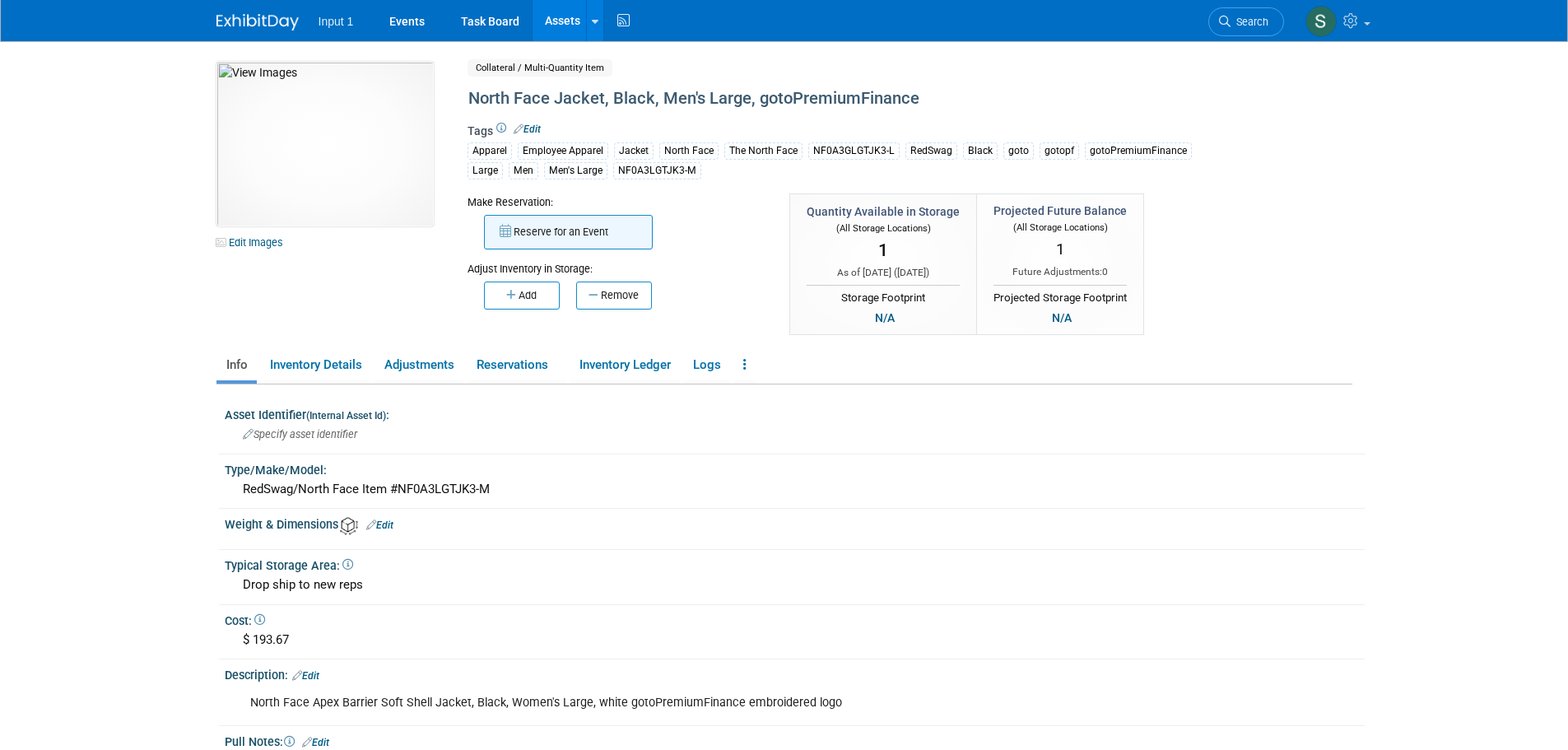
click at [555, 236] on button "Reserve for an Event" at bounding box center [568, 232] width 169 height 34
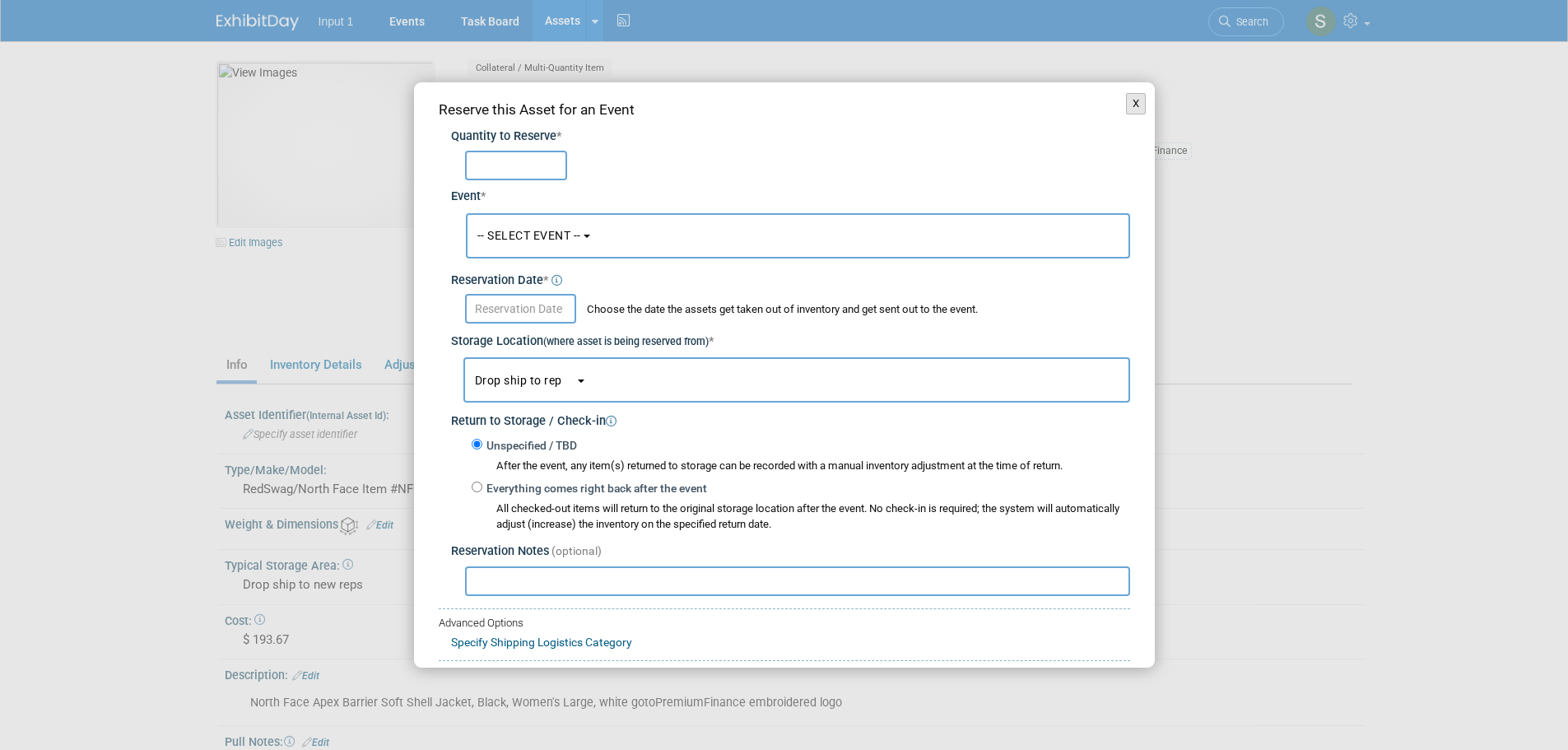
click at [1127, 99] on button "X" at bounding box center [1136, 103] width 20 height 21
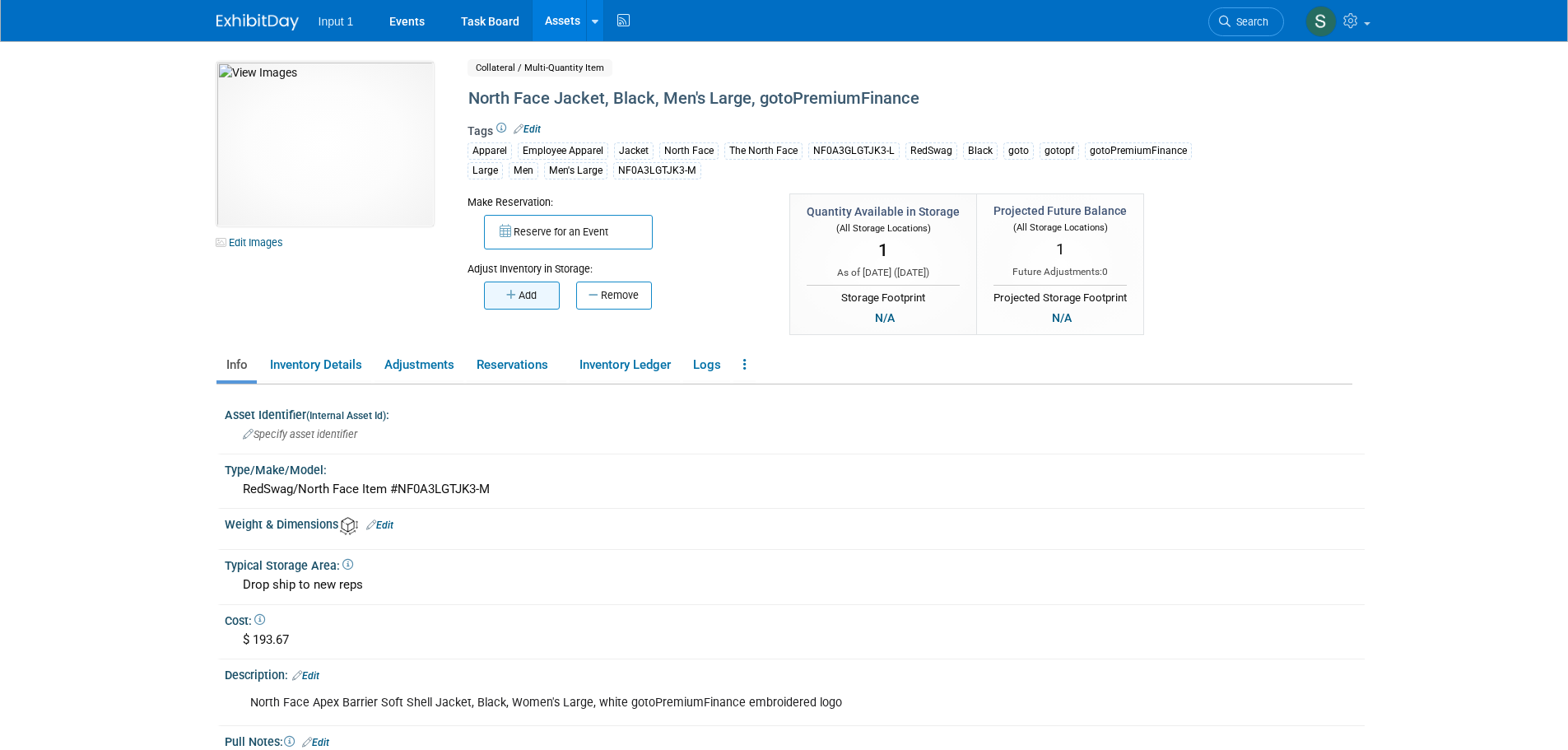
click at [530, 291] on button "Add" at bounding box center [522, 295] width 76 height 28
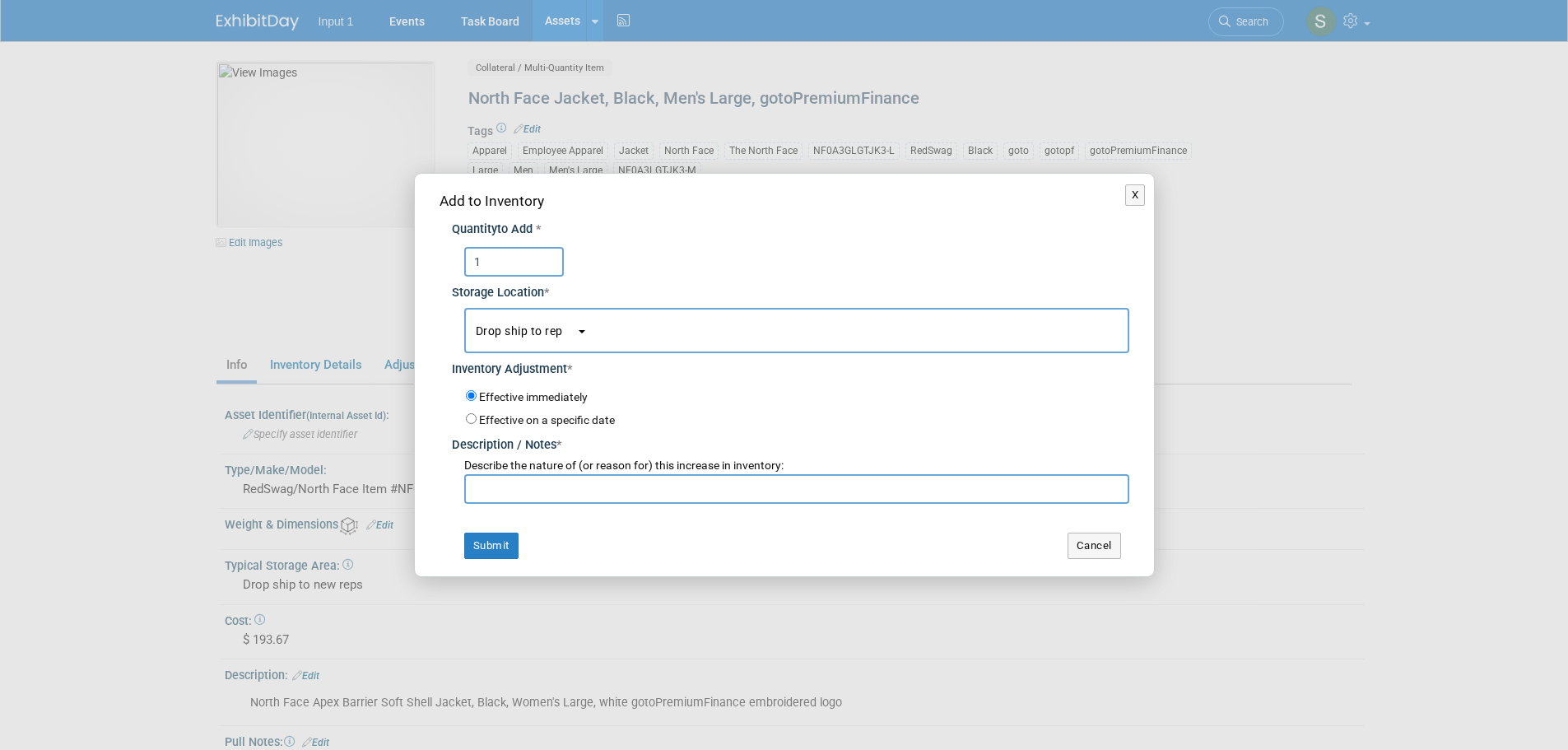
type input "1"
click at [474, 417] on input "Effective on a specific date" at bounding box center [471, 418] width 11 height 11
radio input "true"
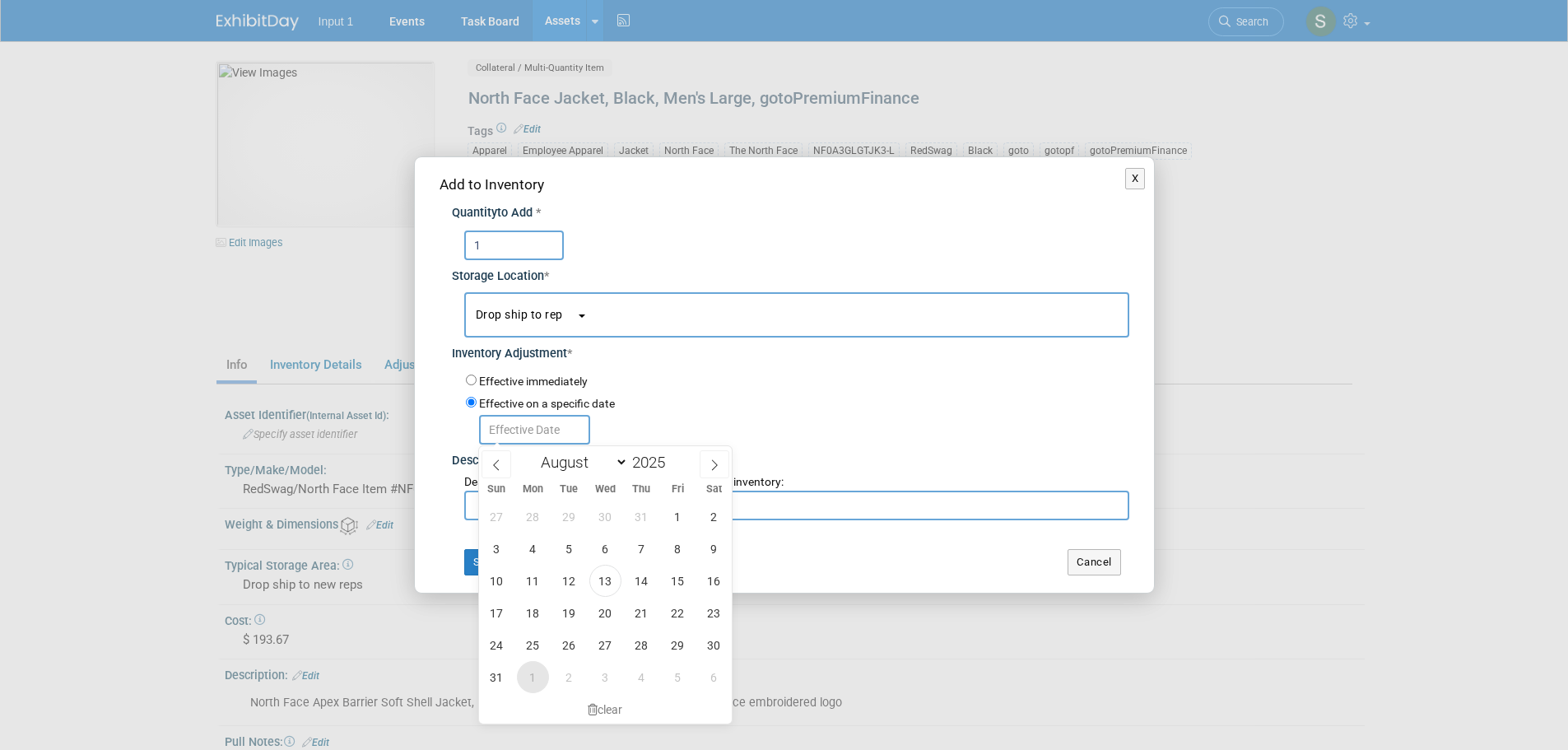
click at [528, 679] on span "1" at bounding box center [533, 677] width 32 height 32
type input "Sep 1, 2025"
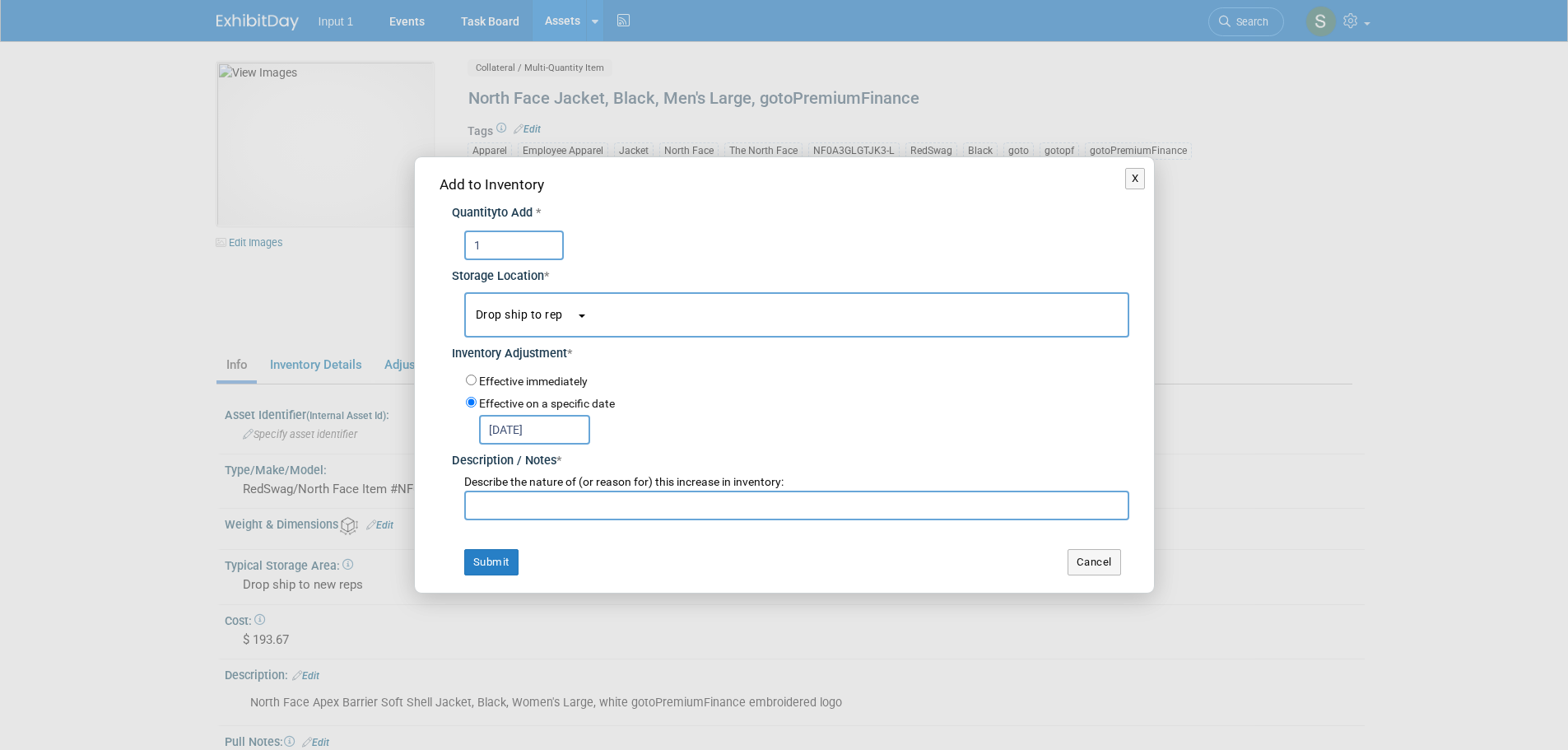
click at [506, 497] on input "text" at bounding box center [797, 506] width 665 height 30
paste input "Drop shipping to Troy Ellis on RedSwag Invoice #29023. Expected ship date 20250…"
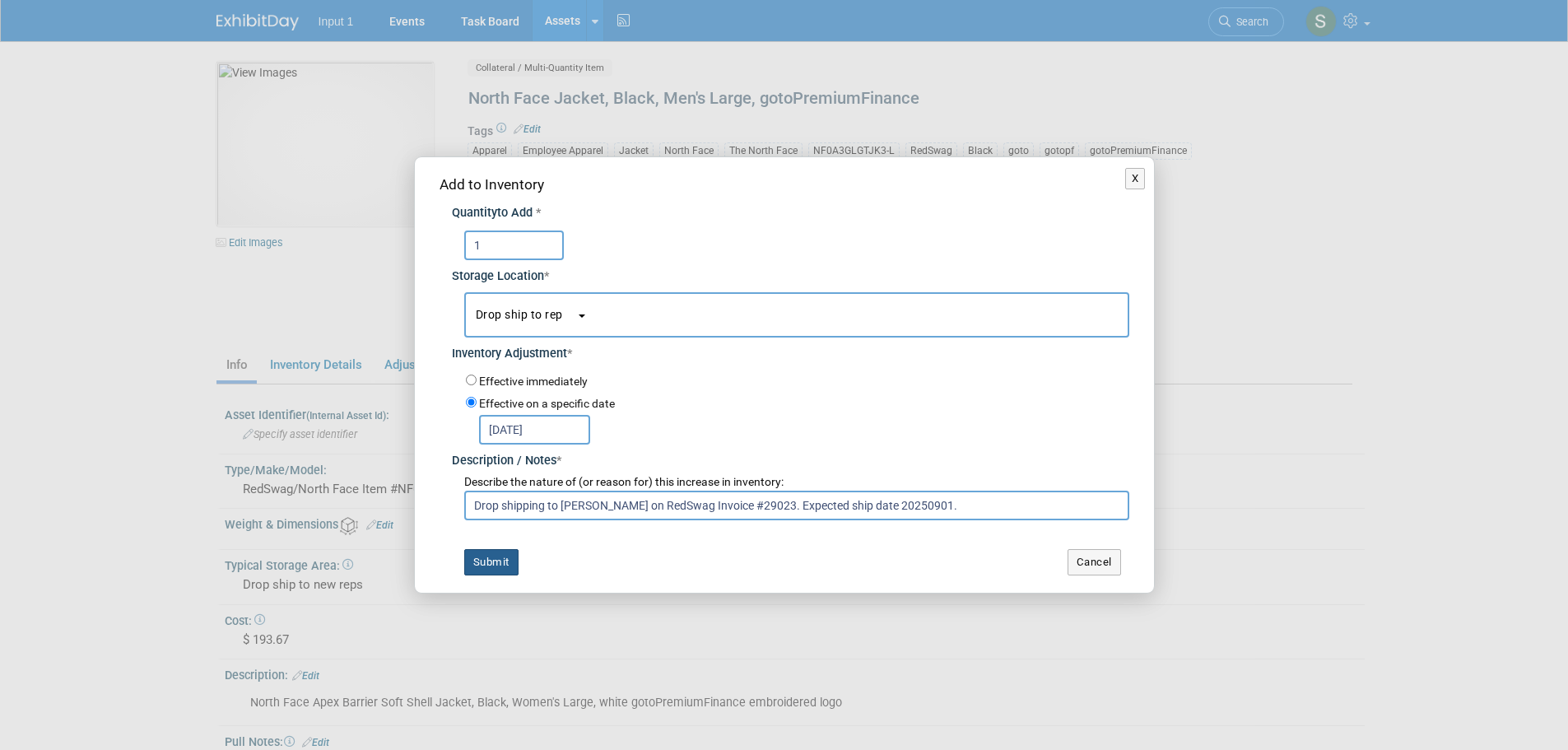
type input "Drop shipping to Troy Ellis on RedSwag Invoice #29023. Expected ship date 20250…"
click at [507, 560] on button "Submit" at bounding box center [491, 562] width 54 height 27
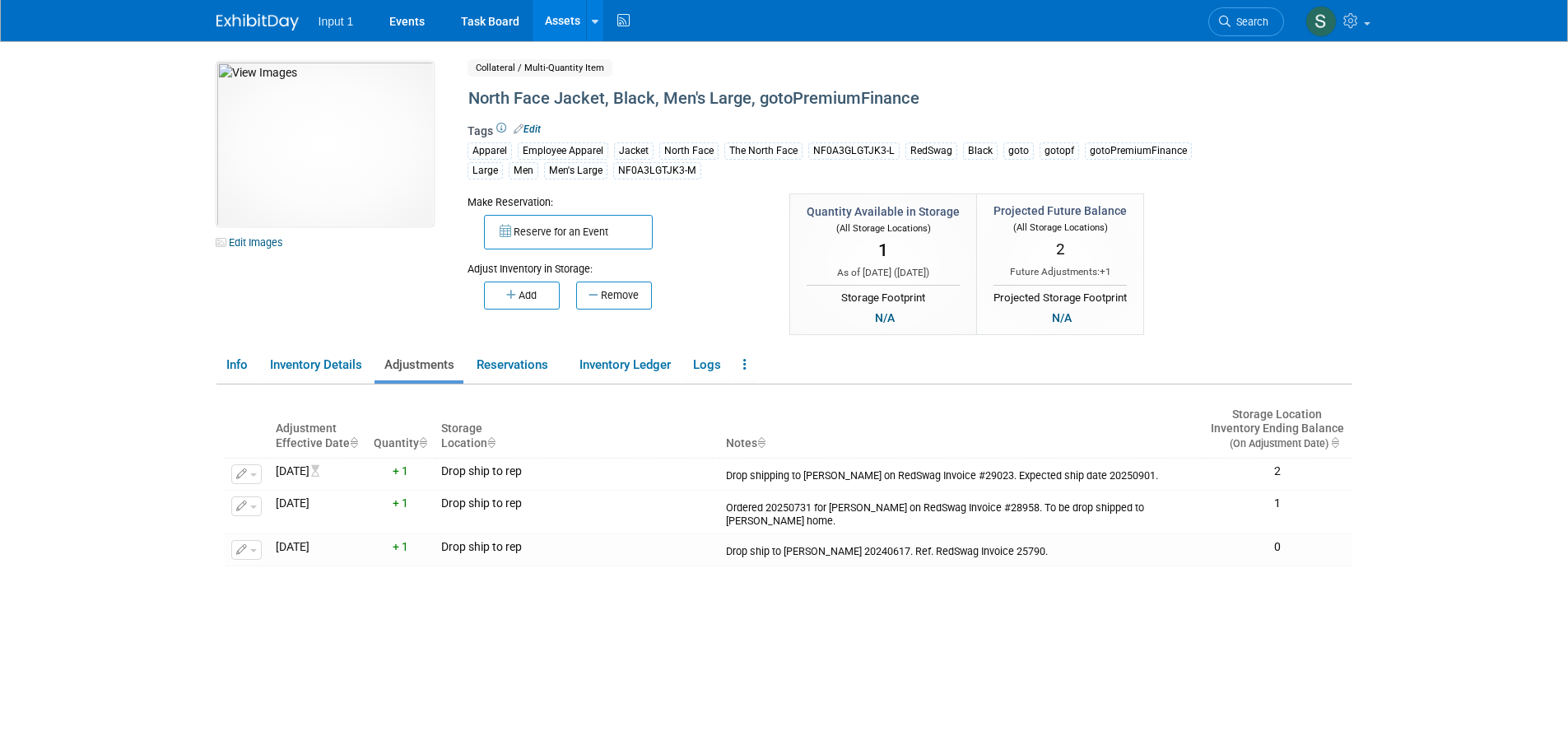
click at [557, 28] on link "Assets" at bounding box center [562, 20] width 60 height 42
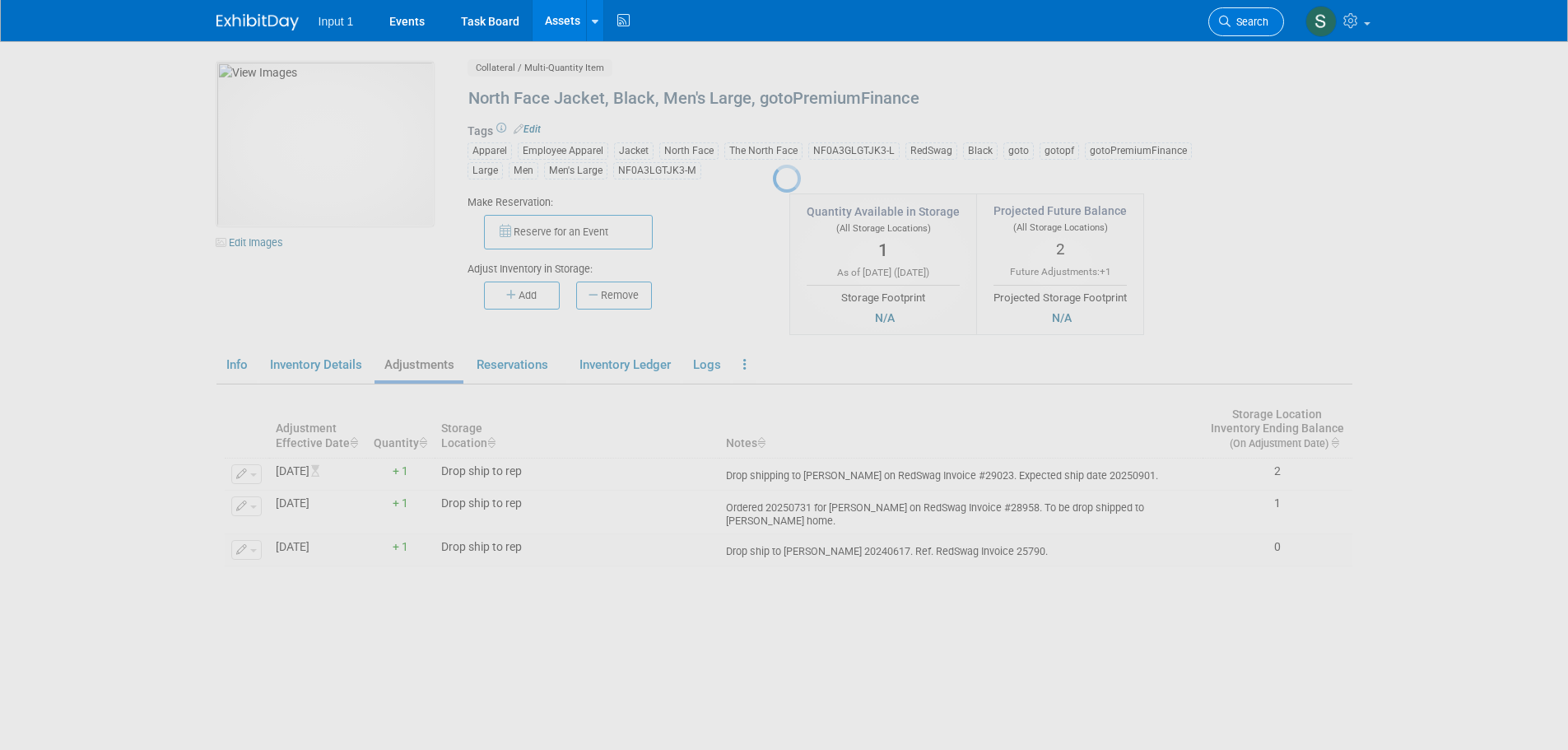
click at [1237, 22] on span "Search" at bounding box center [1250, 22] width 38 height 12
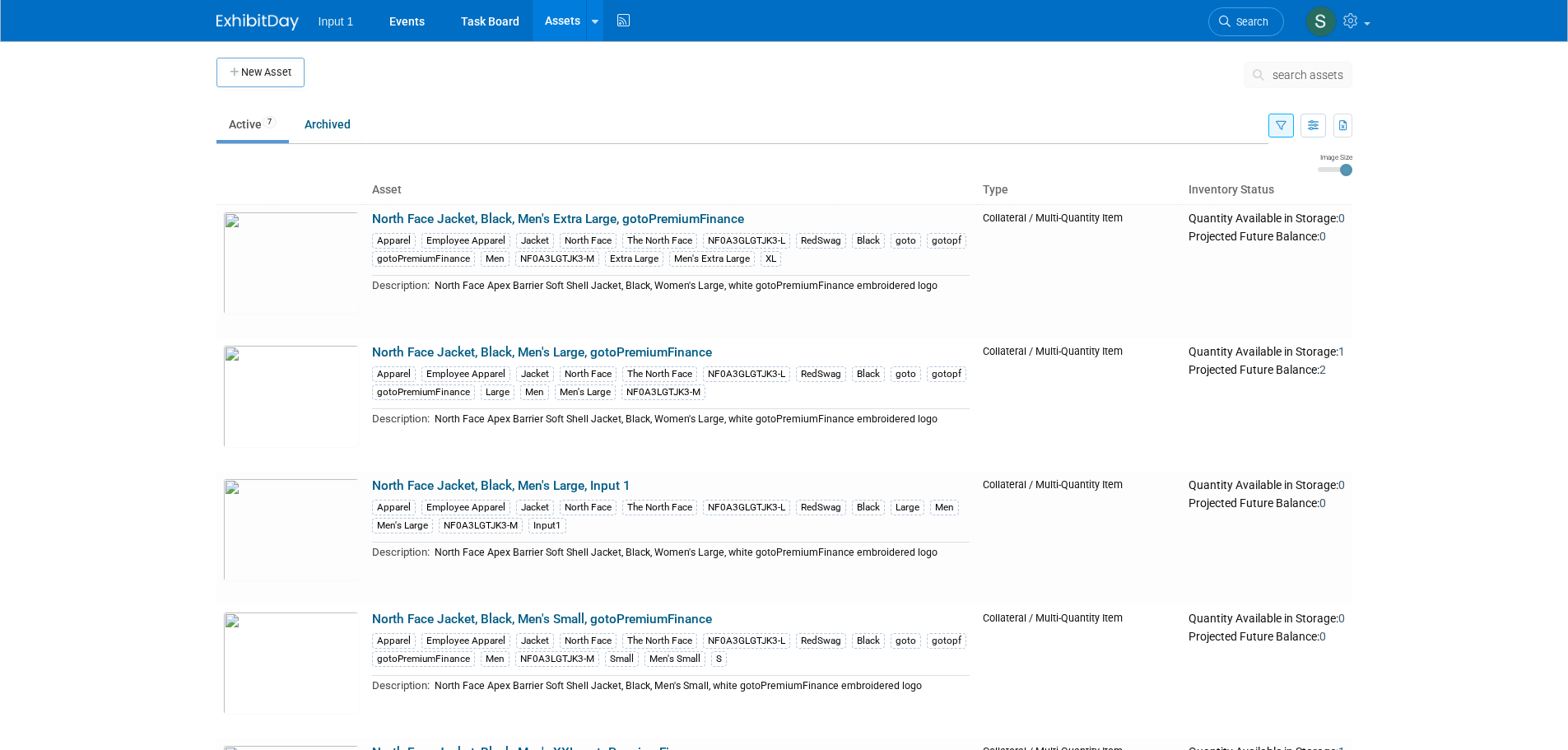
click at [1281, 126] on icon "button" at bounding box center [1281, 126] width 11 height 11
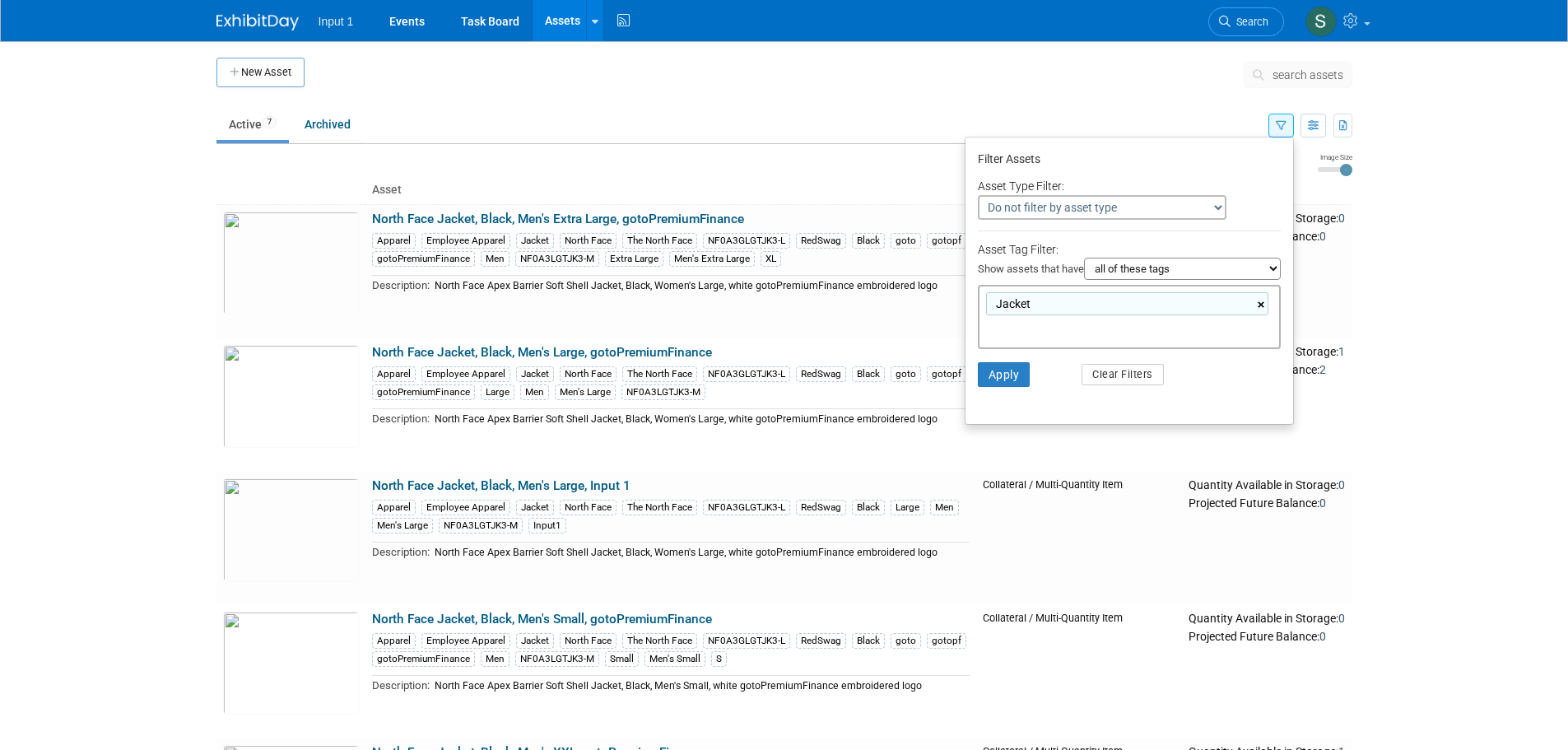
click at [1261, 298] on link "×" at bounding box center [1264, 304] width 11 height 19
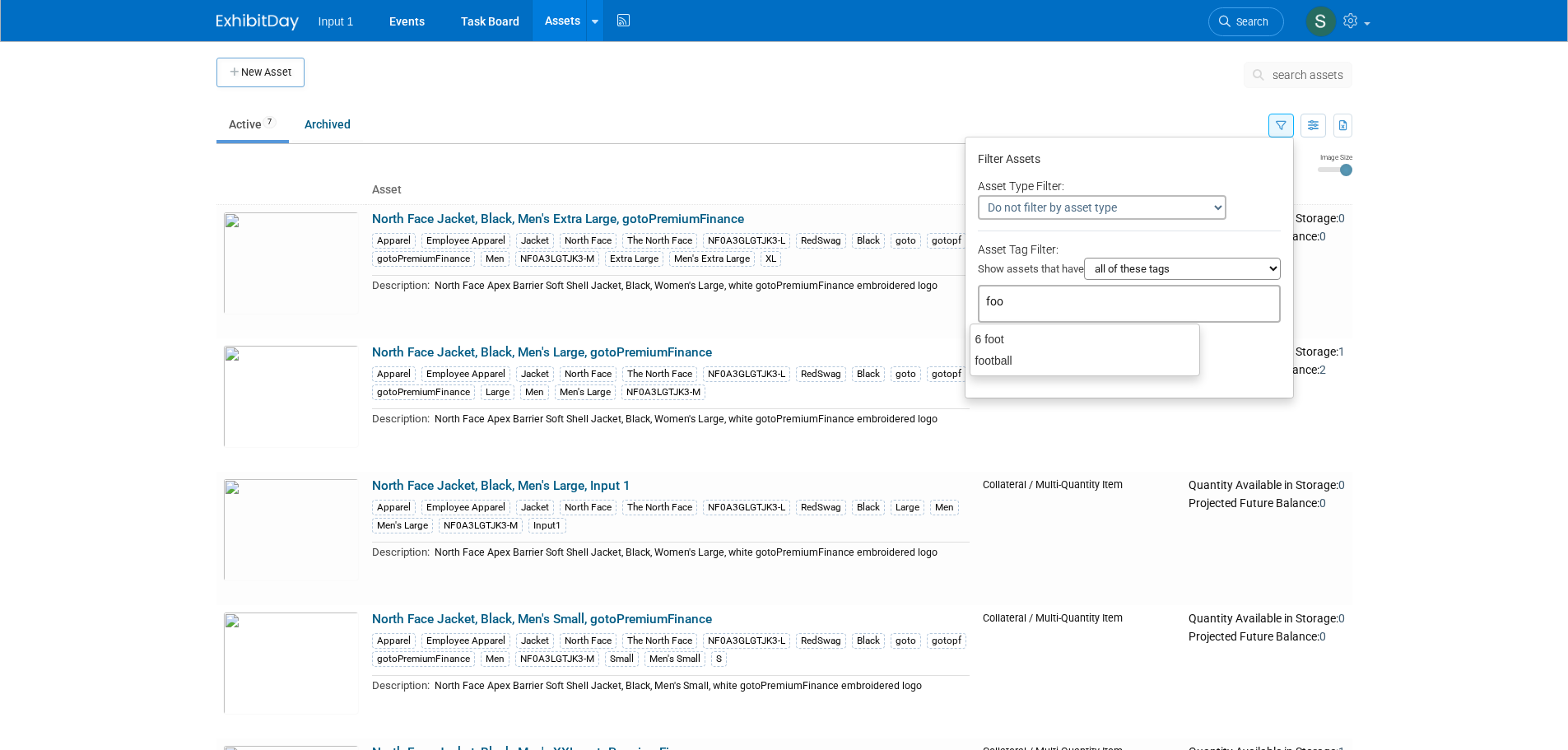
type input "foot"
click at [1047, 362] on div "football" at bounding box center [1085, 361] width 231 height 23
type input "football"
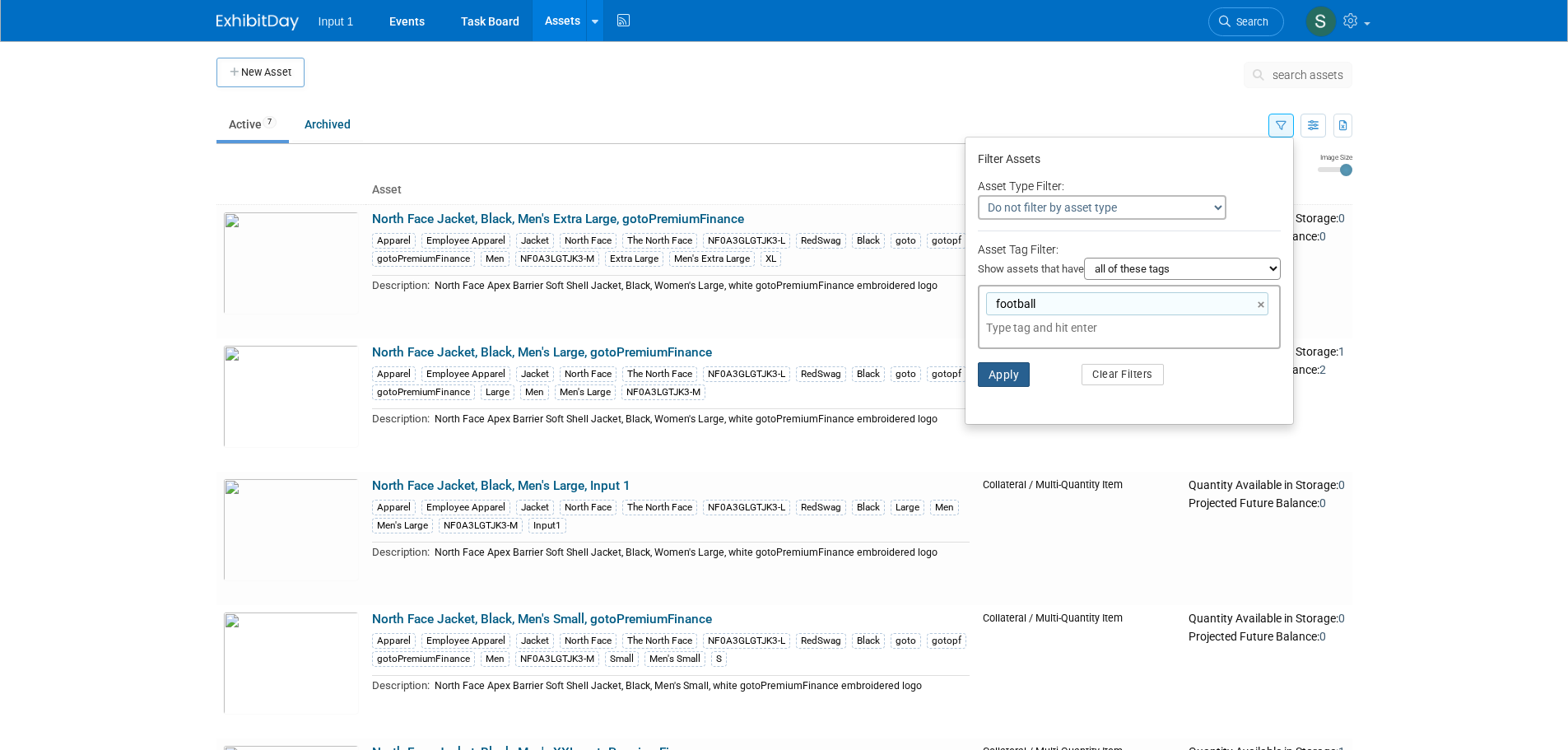
click at [1002, 383] on button "Apply" at bounding box center [1005, 375] width 53 height 25
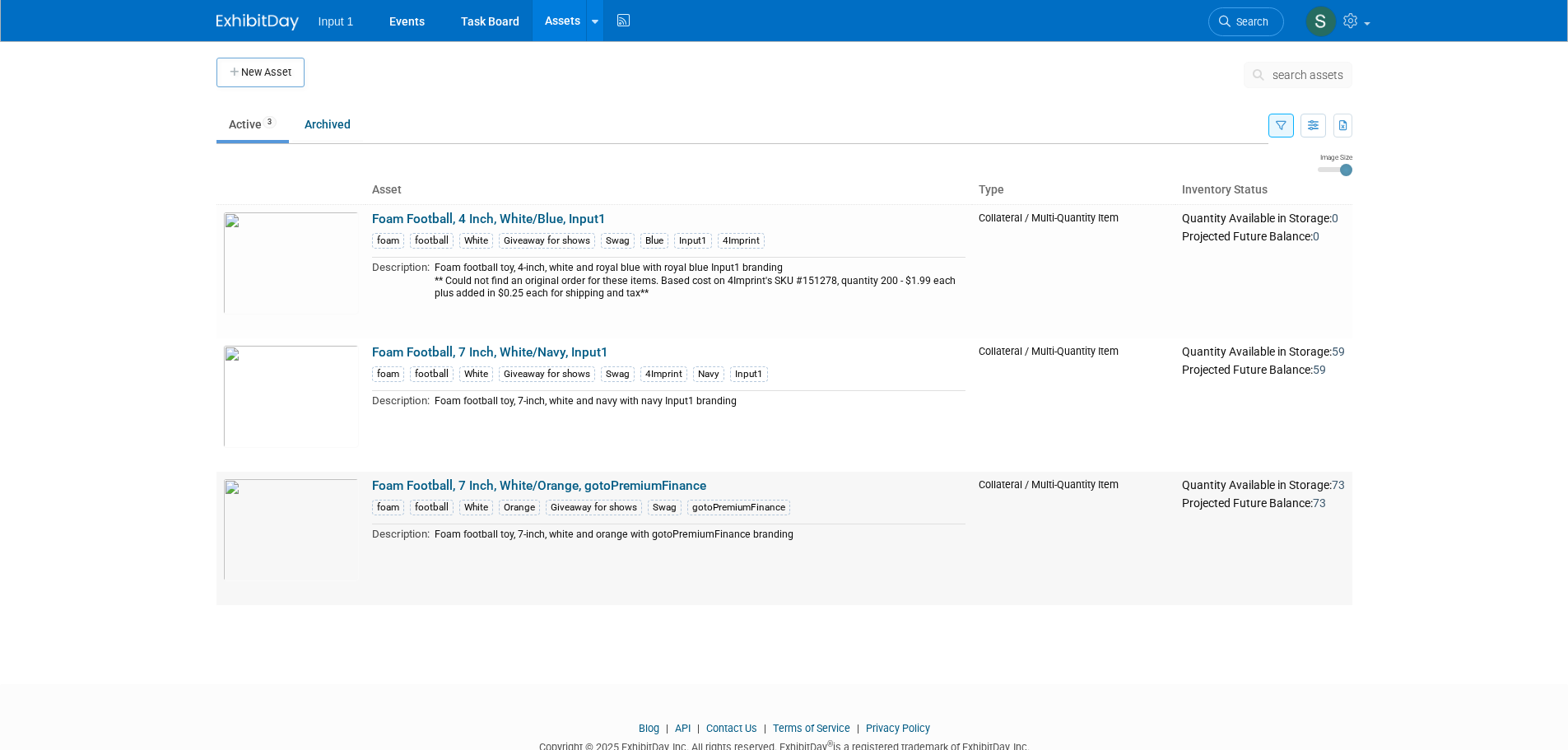
click at [557, 487] on link "Foam Football, 7 Inch, White/Orange, gotoPremiumFinance" at bounding box center [539, 486] width 334 height 15
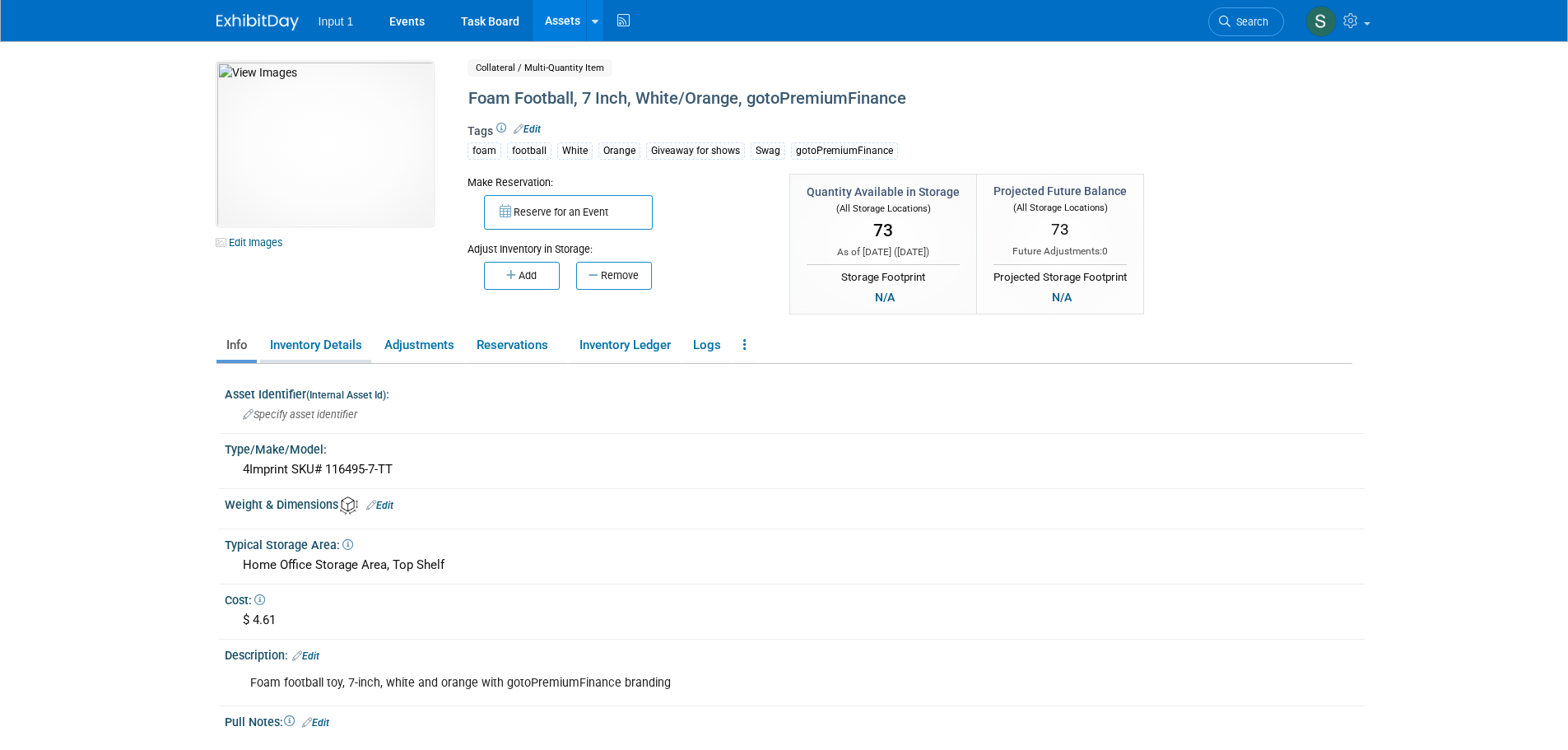
click at [307, 349] on link "Inventory Details" at bounding box center [316, 345] width 111 height 29
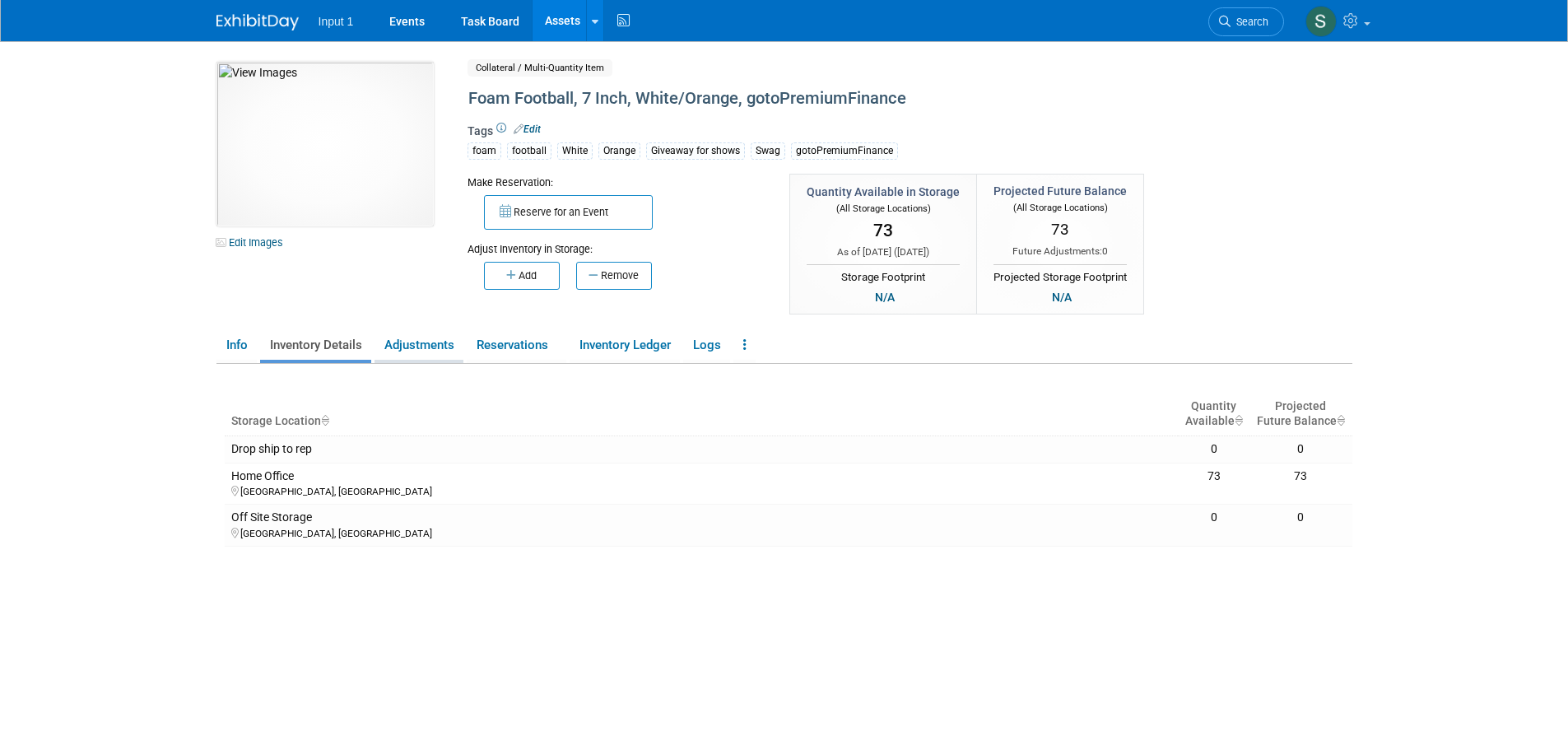
click at [442, 351] on link "Adjustments" at bounding box center [419, 345] width 89 height 29
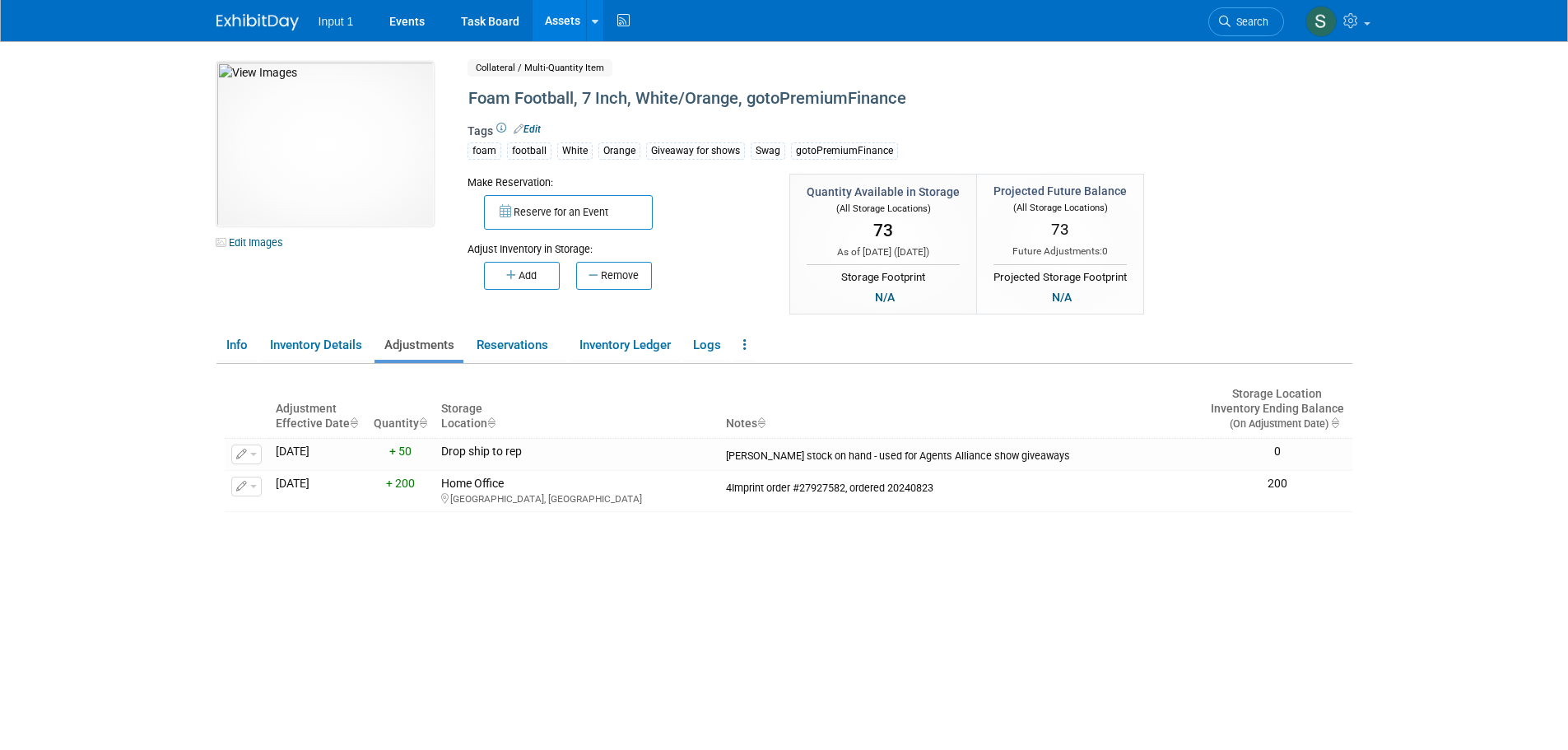
click at [411, 631] on div "Adjustment Effective Date Quantity Storage Location Notes Storage Location Inve…" at bounding box center [788, 574] width 1128 height 421
click at [470, 627] on div "Adjustment Effective Date Quantity Storage Location Notes Storage Location Inve…" at bounding box center [788, 574] width 1128 height 421
click at [418, 590] on div "Adjustment Effective Date Quantity Storage Location Notes Storage Location Inve…" at bounding box center [788, 574] width 1128 height 421
click at [1023, 571] on div "Adjustment Effective Date Quantity Storage Location Notes Storage Location Inve…" at bounding box center [788, 574] width 1128 height 421
click at [543, 392] on th "Storage Location" at bounding box center [577, 409] width 285 height 57
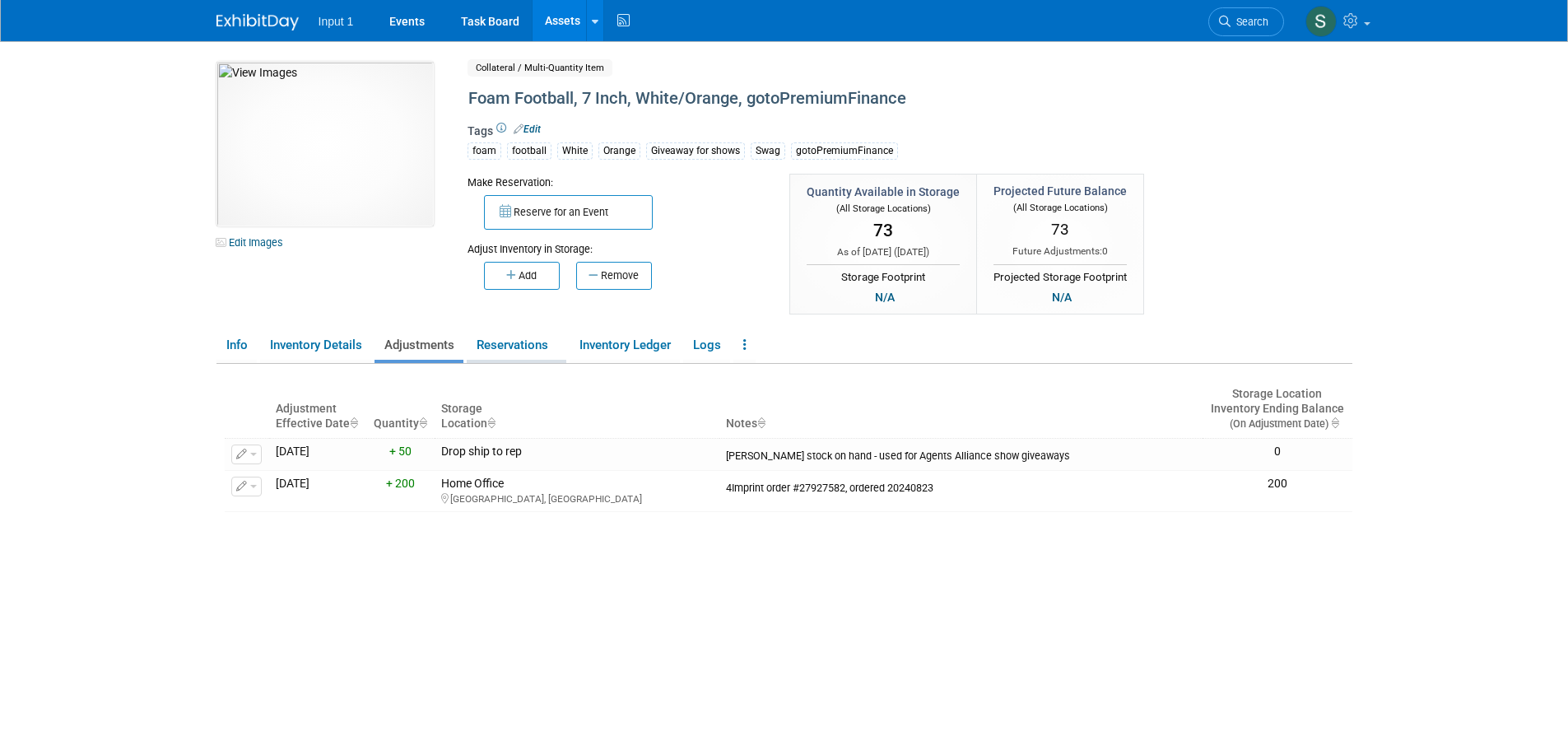
click at [514, 339] on link "Reservations" at bounding box center [516, 345] width 100 height 29
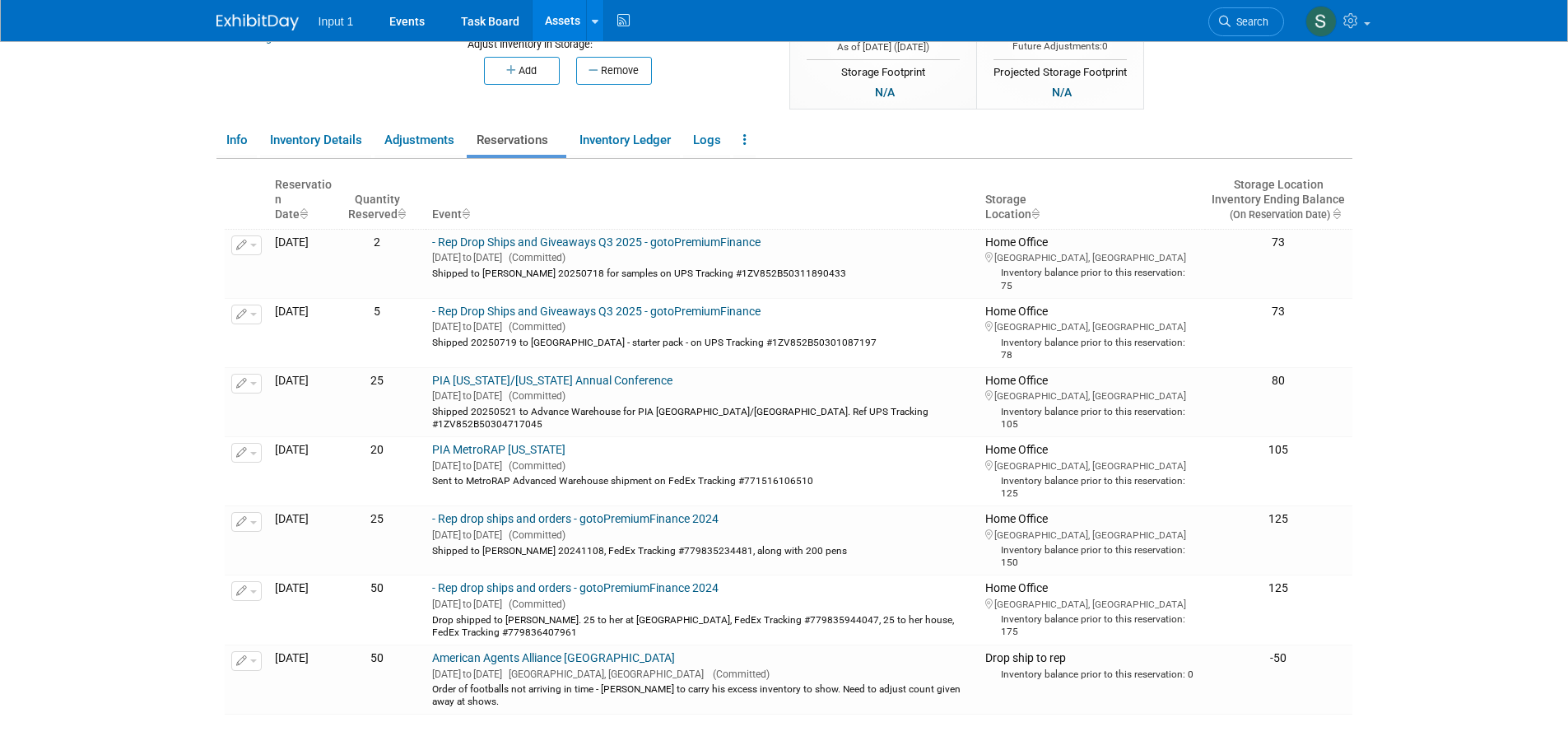
scroll to position [247, 0]
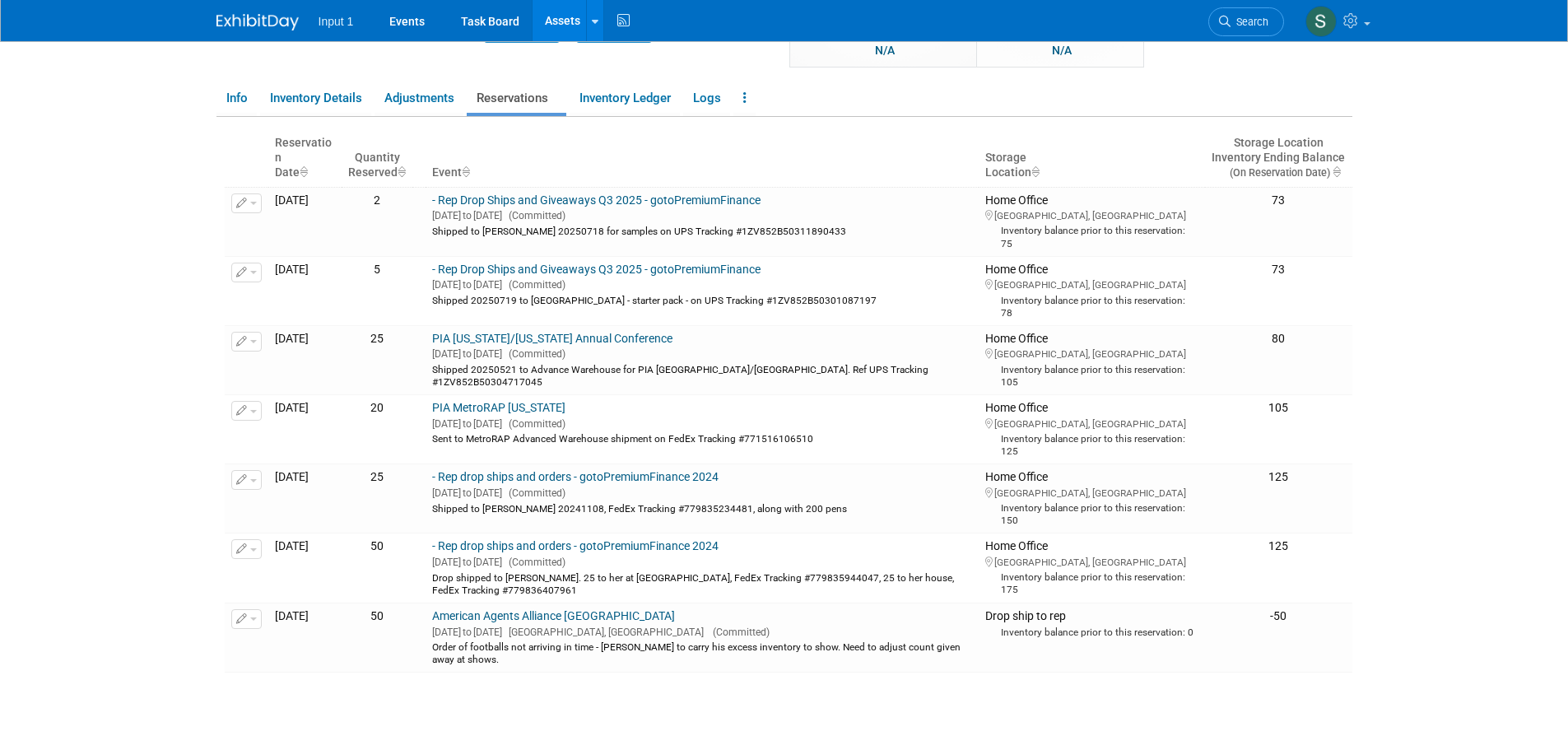
drag, startPoint x: 95, startPoint y: 281, endPoint x: 153, endPoint y: 305, distance: 62.8
click at [96, 281] on body "Input 1 Events Task Board Assets New Asset Search Assets" at bounding box center [784, 128] width 1568 height 750
click at [560, 19] on link "Assets" at bounding box center [562, 20] width 60 height 42
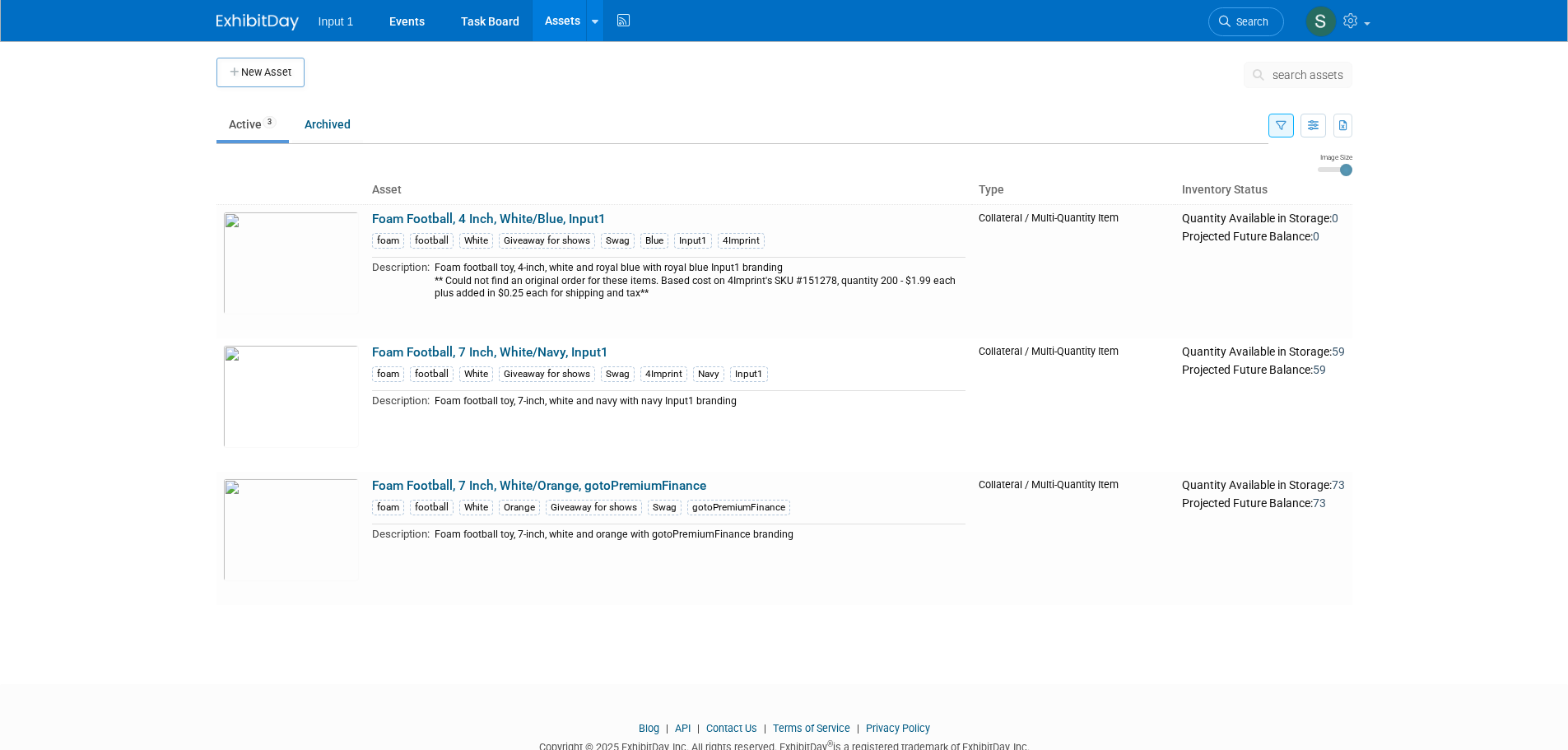
click at [1409, 434] on body "Input 1 Events Task Board Assets New Asset Search Assets Bulk Upload Assets Sto…" at bounding box center [784, 375] width 1568 height 750
click at [170, 243] on body "Input 1 Events Task Board Assets New Asset Search Assets Bulk Upload Assets Sto…" at bounding box center [784, 375] width 1568 height 750
click at [1209, 651] on div "New Asset search assets Choose the type of asset you'd like to create: Capital …" at bounding box center [784, 348] width 1161 height 614
